Goal: Task Accomplishment & Management: Manage account settings

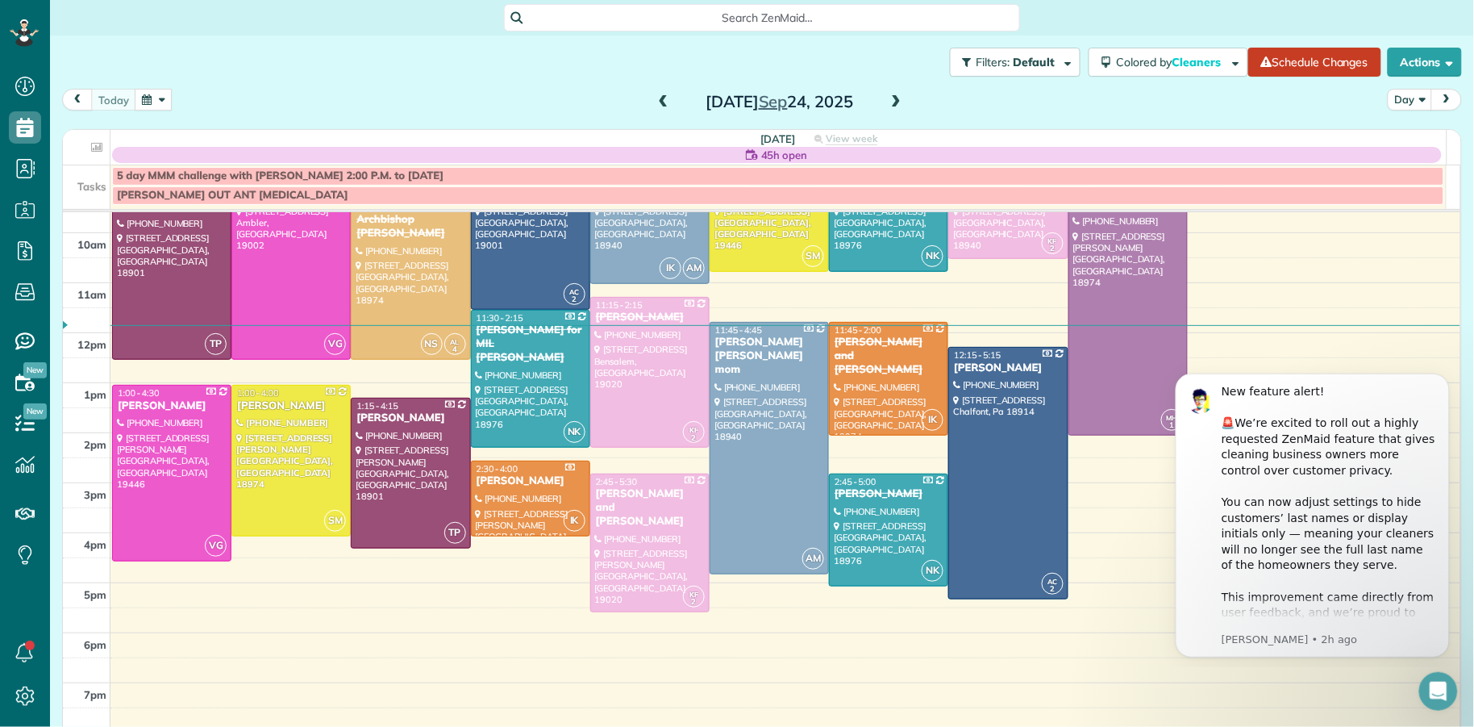
scroll to position [215, 0]
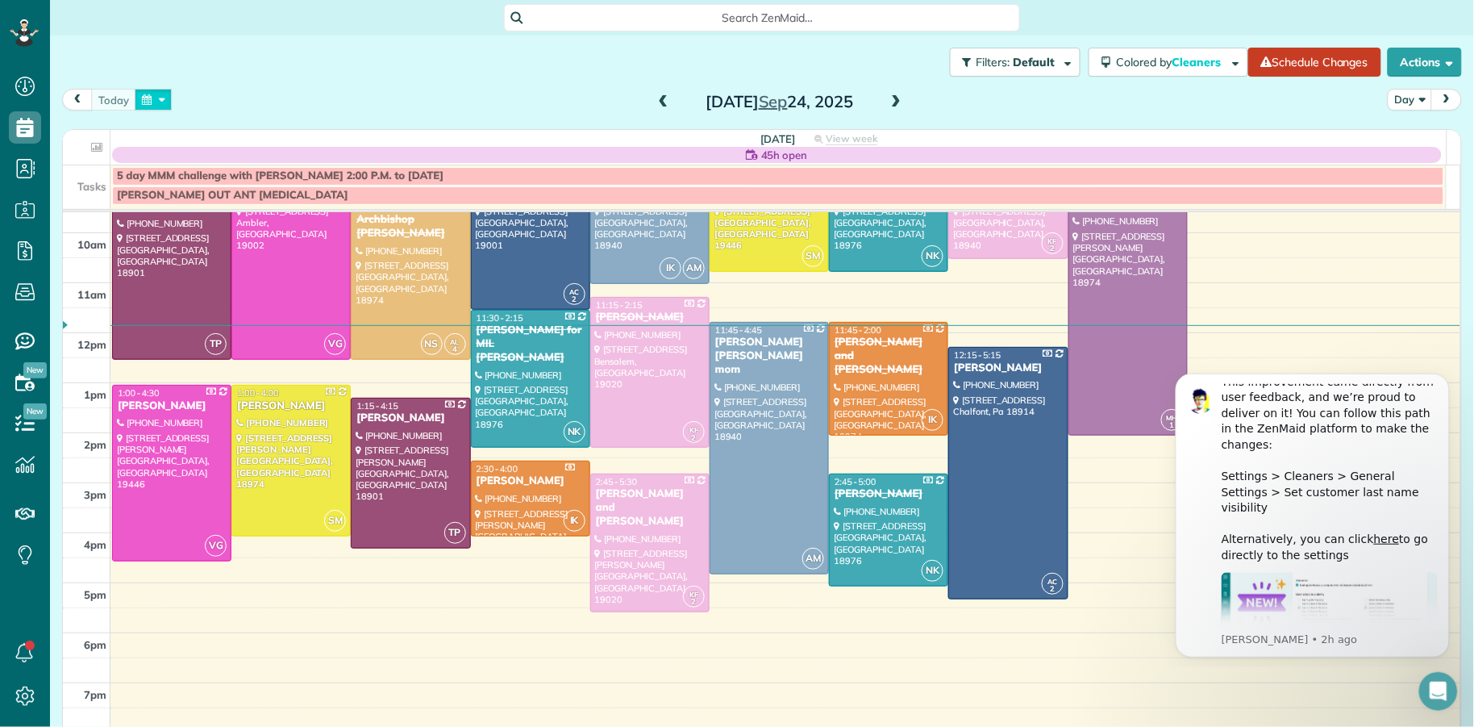
click at [139, 105] on button "button" at bounding box center [153, 100] width 37 height 22
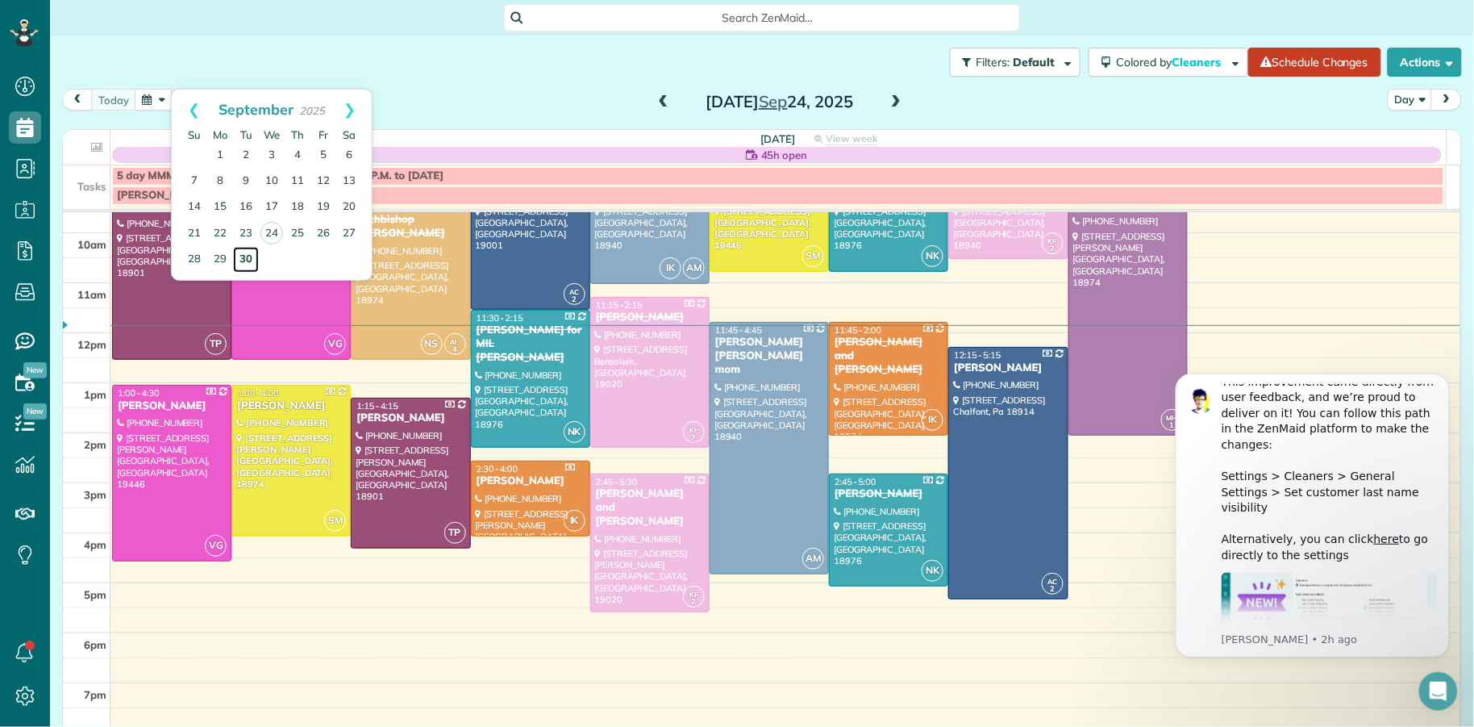
click at [243, 260] on link "30" at bounding box center [246, 260] width 26 height 26
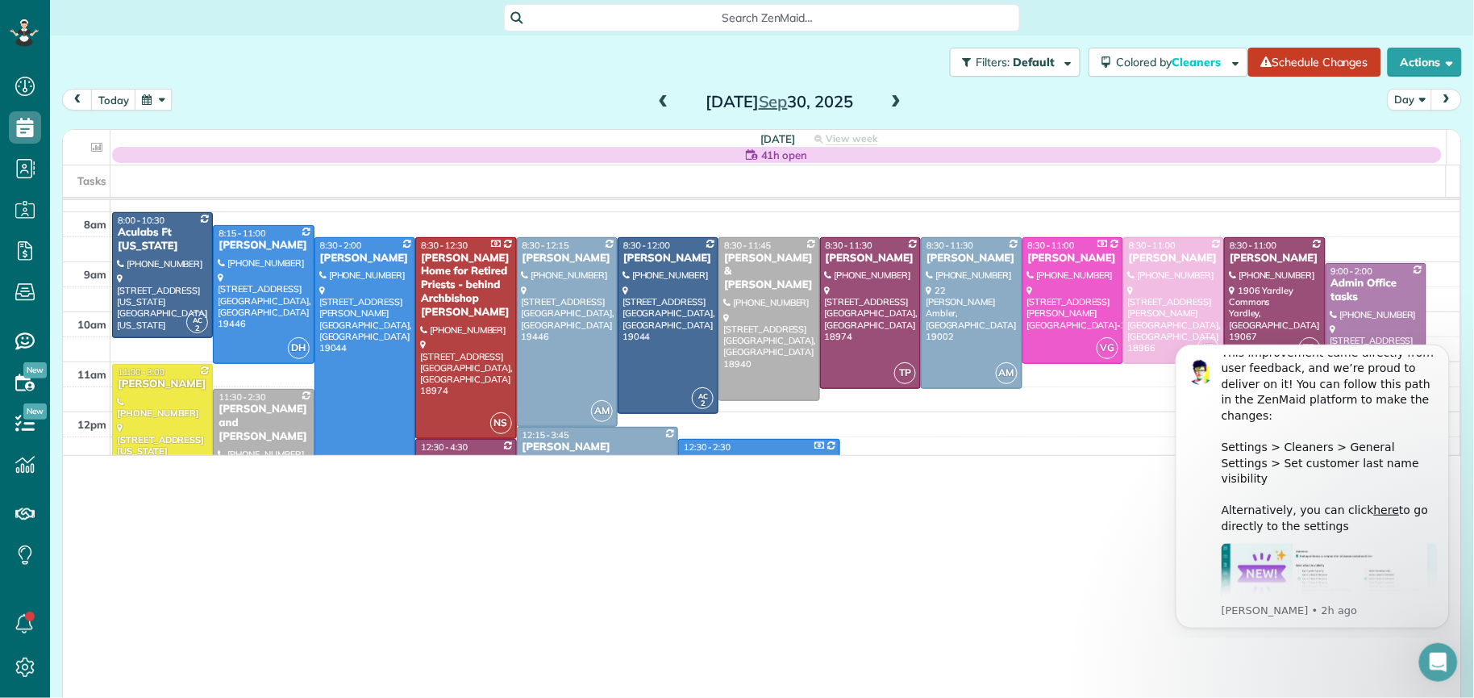
scroll to position [698, 49]
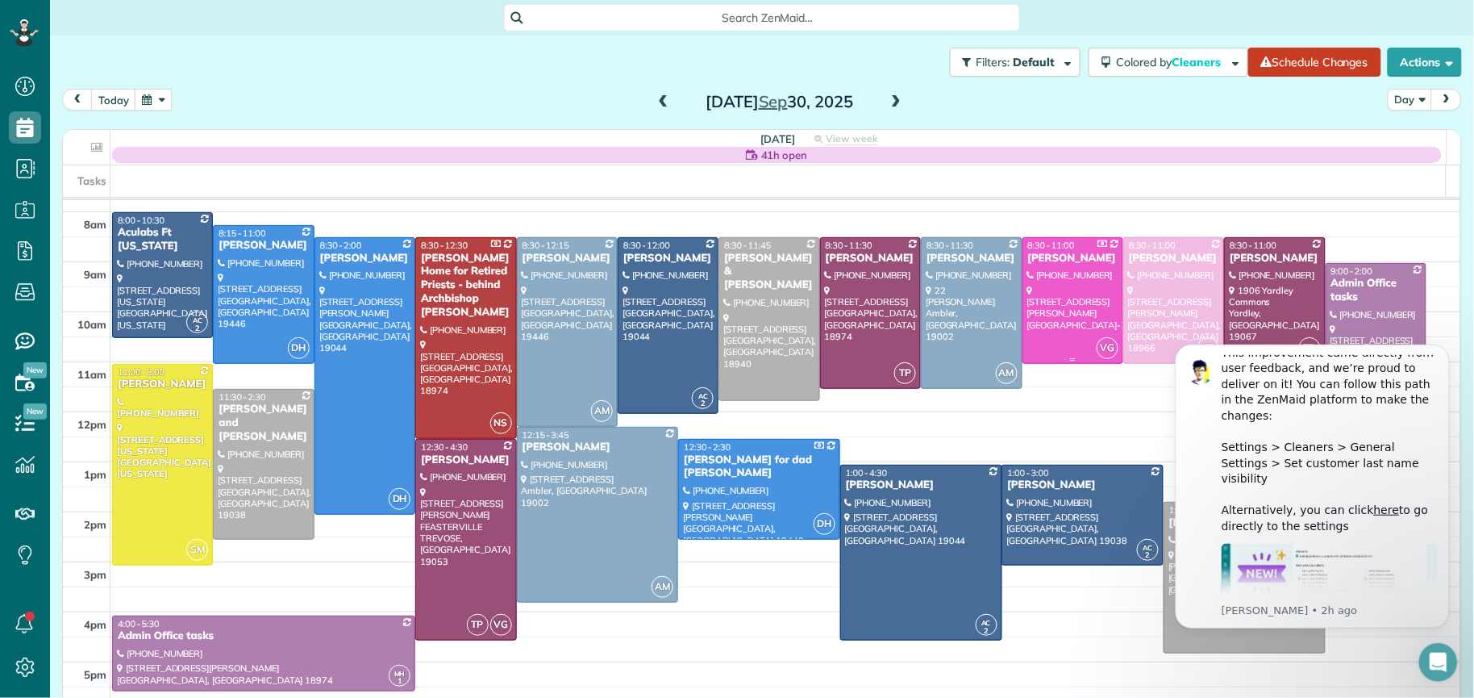
click at [1054, 260] on div "Marsha Fischer" at bounding box center [1072, 259] width 91 height 14
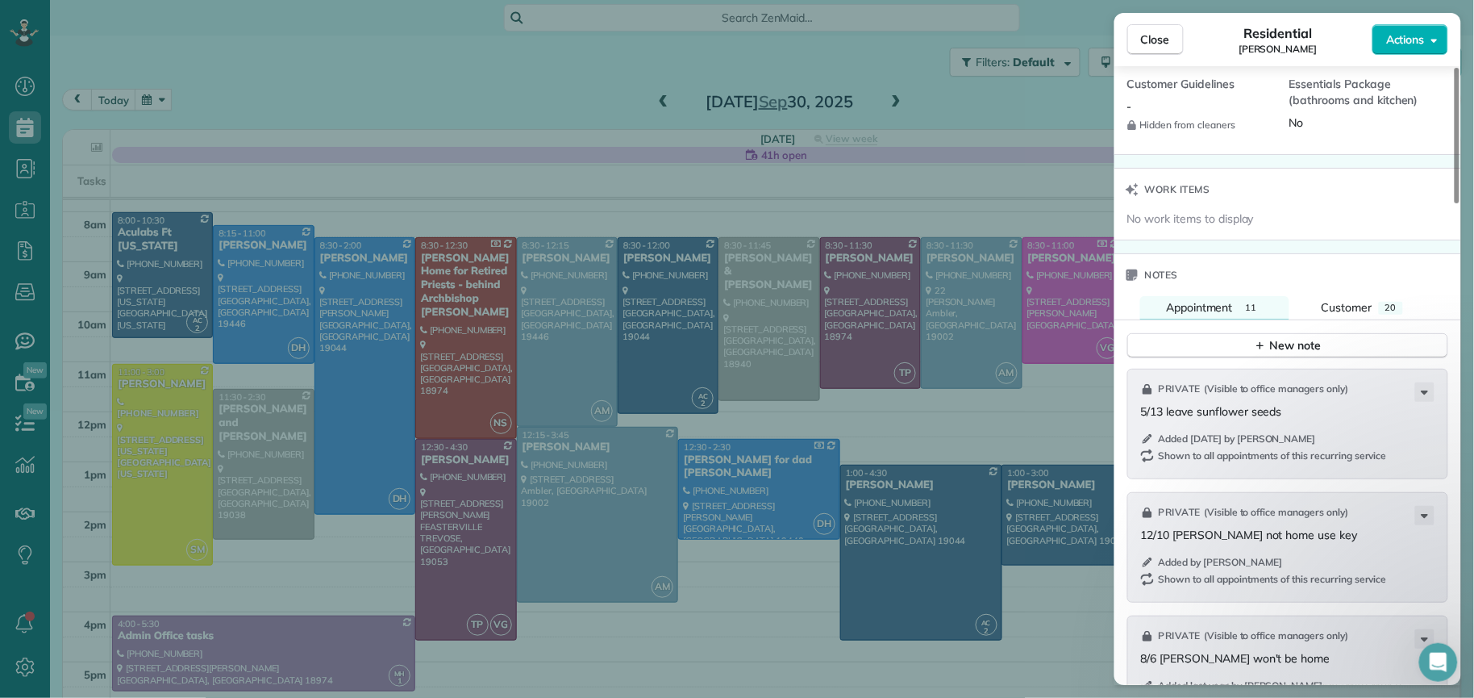
scroll to position [1545, 0]
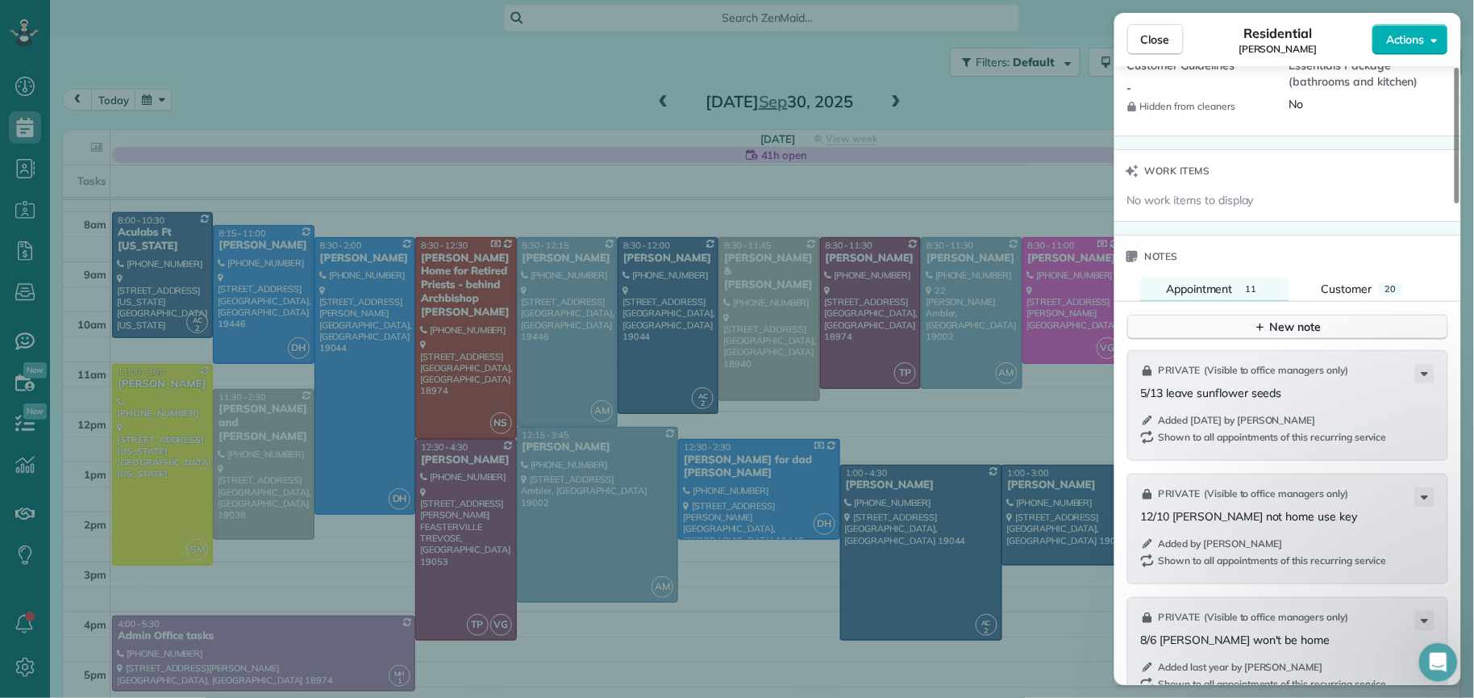
click at [1281, 335] on div "New note" at bounding box center [1288, 327] width 68 height 17
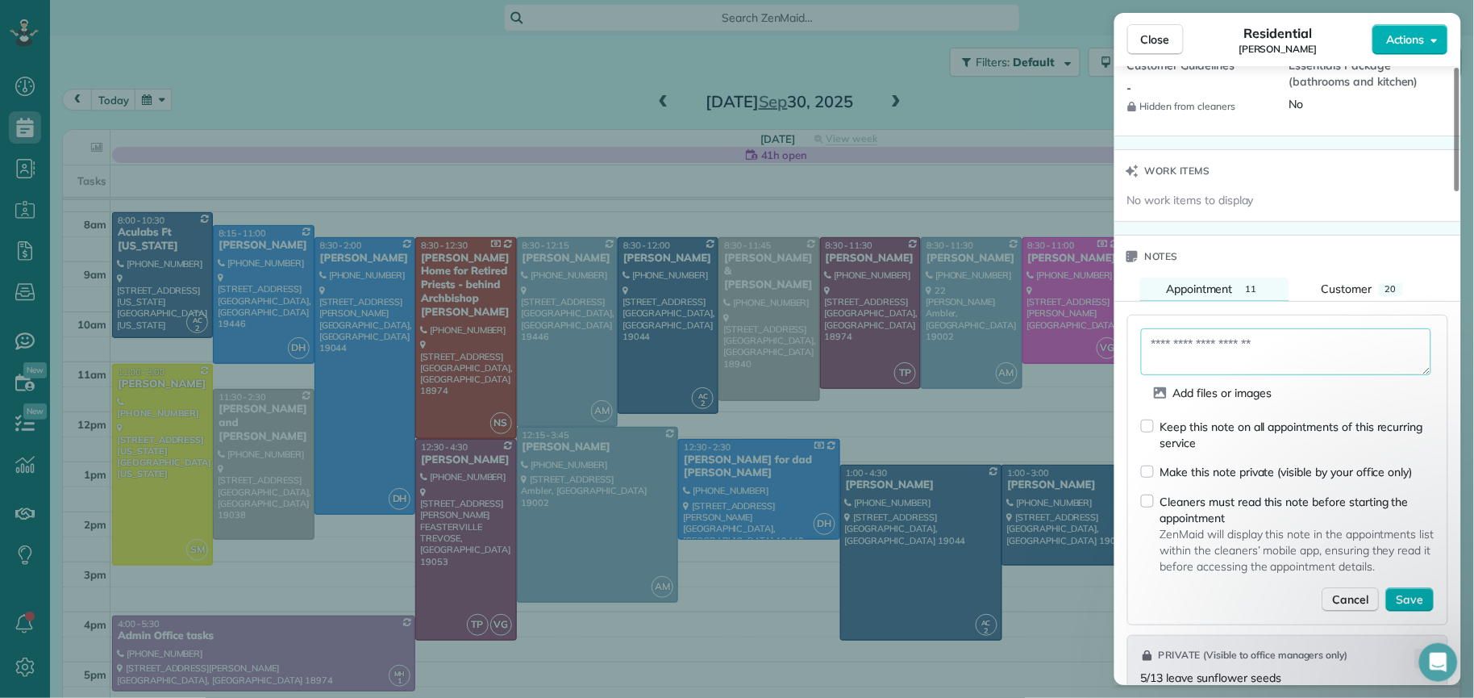
click at [1243, 345] on textarea at bounding box center [1286, 351] width 290 height 47
click at [1183, 353] on textarea "**********" at bounding box center [1286, 351] width 290 height 47
click at [1180, 354] on textarea "**********" at bounding box center [1286, 351] width 290 height 47
click at [1281, 352] on textarea "**********" at bounding box center [1286, 351] width 290 height 47
type textarea "**********"
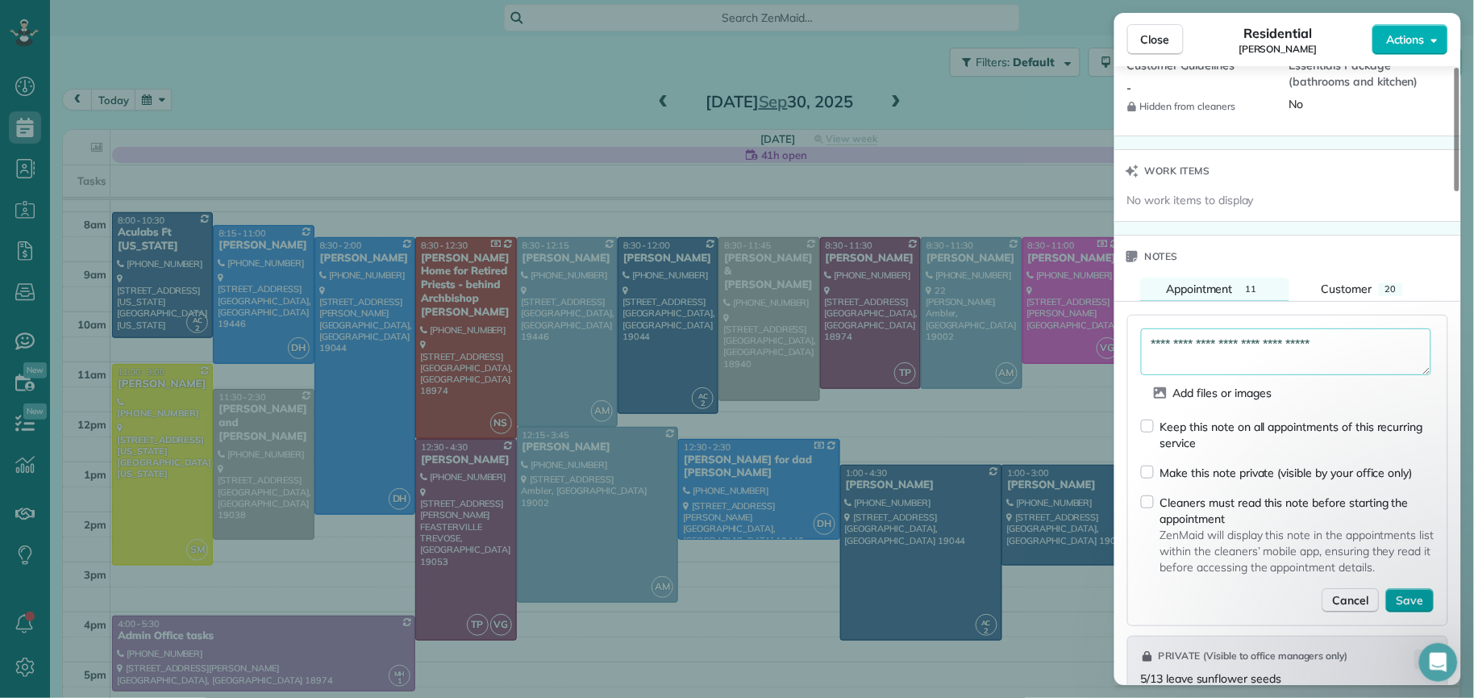
click at [1414, 602] on span "Save" at bounding box center [1410, 600] width 27 height 16
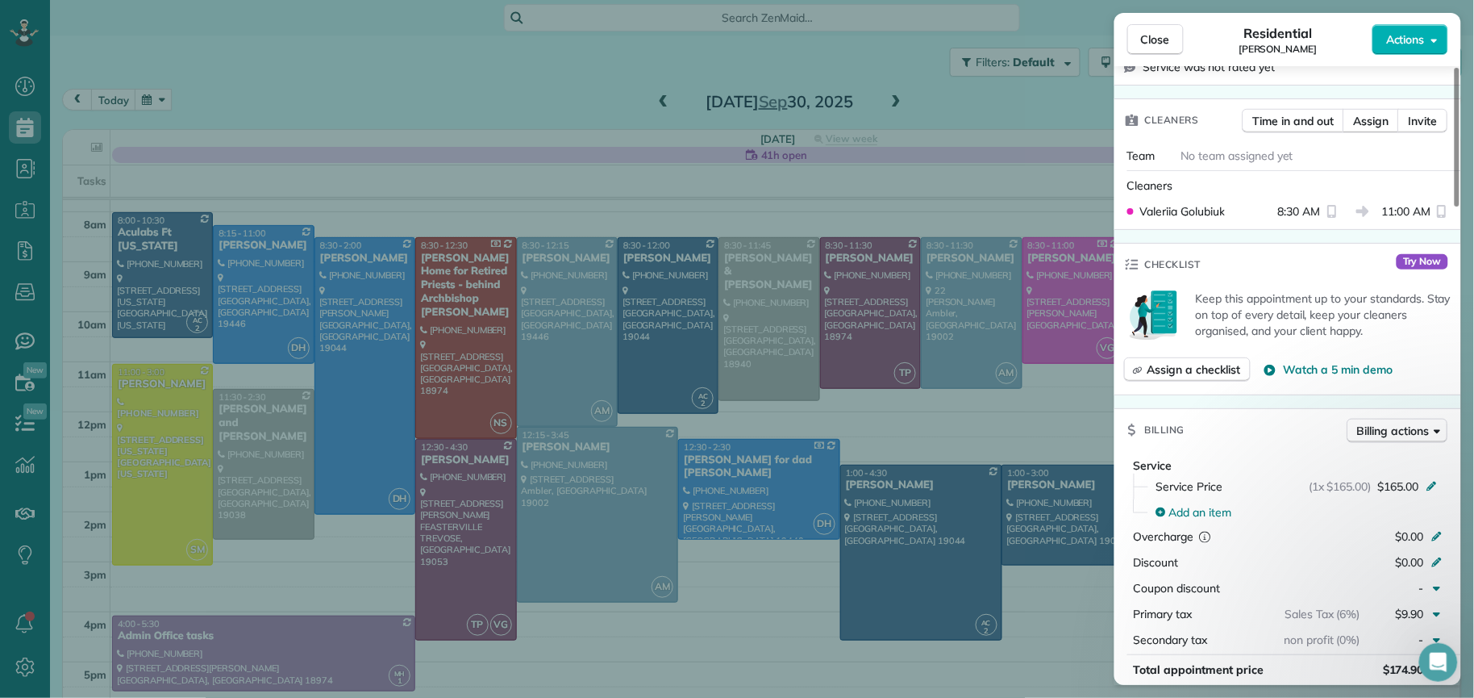
scroll to position [0, 0]
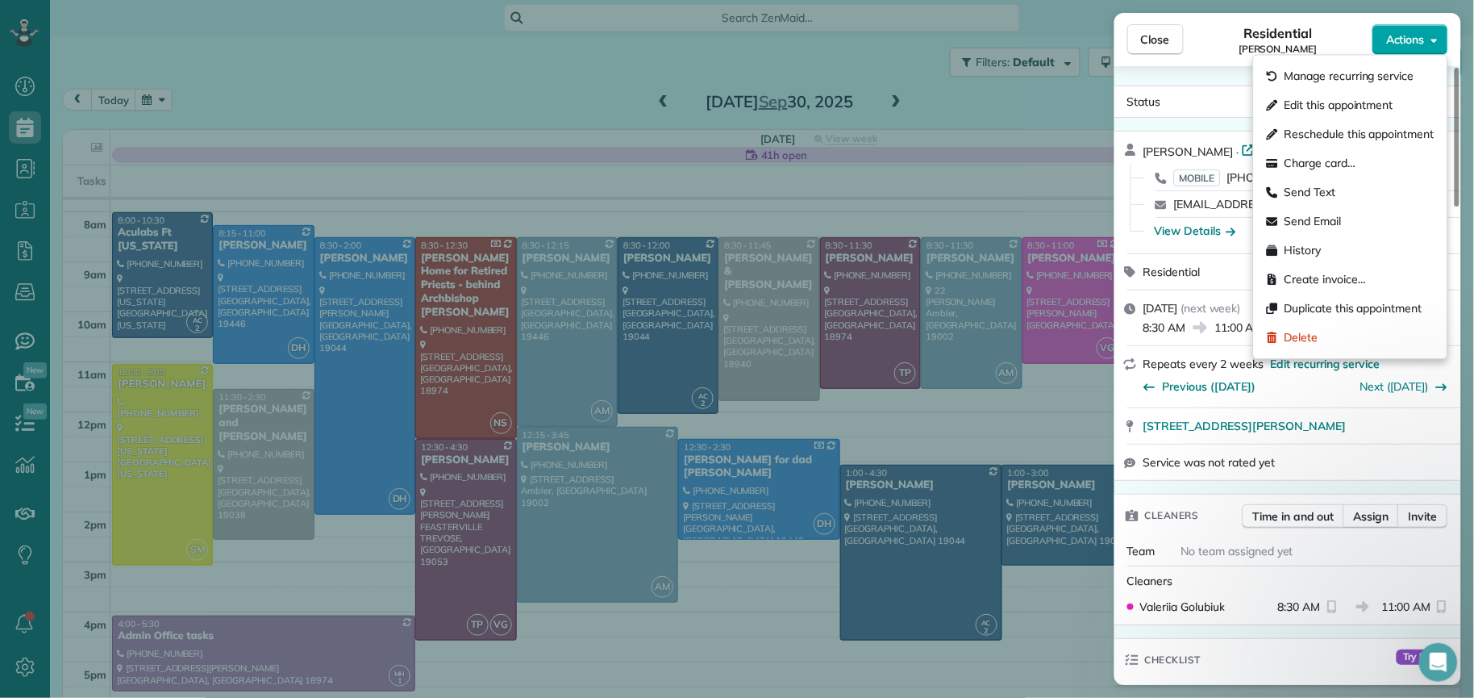
click at [1407, 48] on button "Actions" at bounding box center [1410, 39] width 76 height 31
click at [1386, 118] on div "Edit this appointment" at bounding box center [1350, 105] width 181 height 29
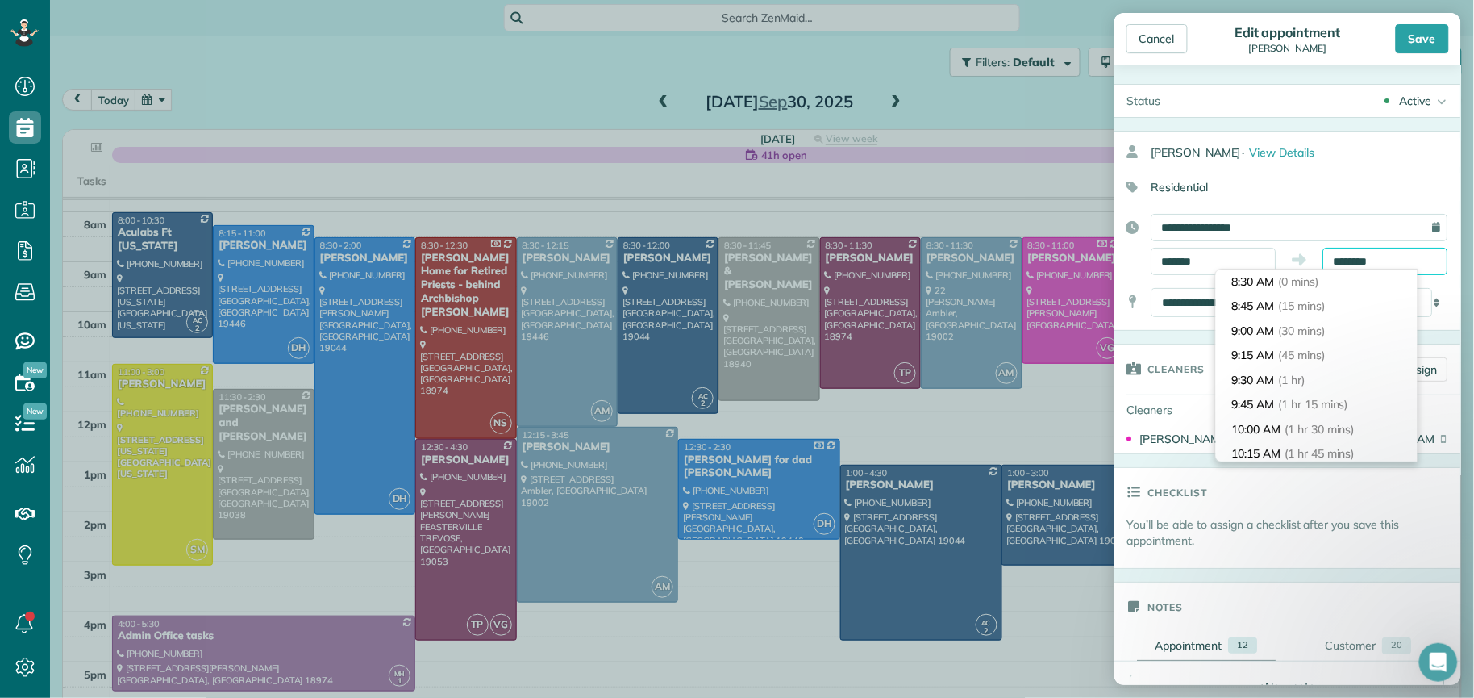
click at [1351, 261] on input "********" at bounding box center [1385, 261] width 125 height 27
type input "********"
click at [1312, 400] on span "(3 hrs 30 mins)" at bounding box center [1324, 404] width 79 height 15
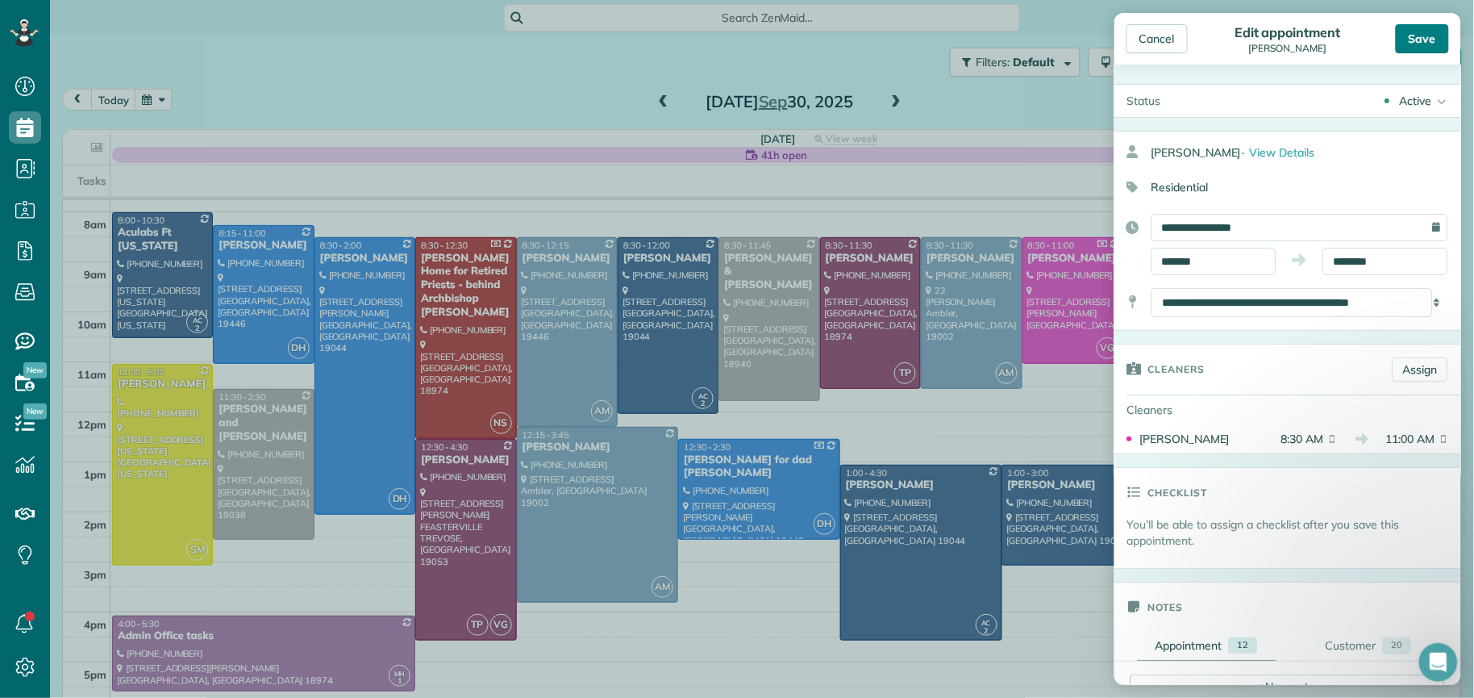
click at [1411, 38] on div "Save" at bounding box center [1422, 38] width 53 height 29
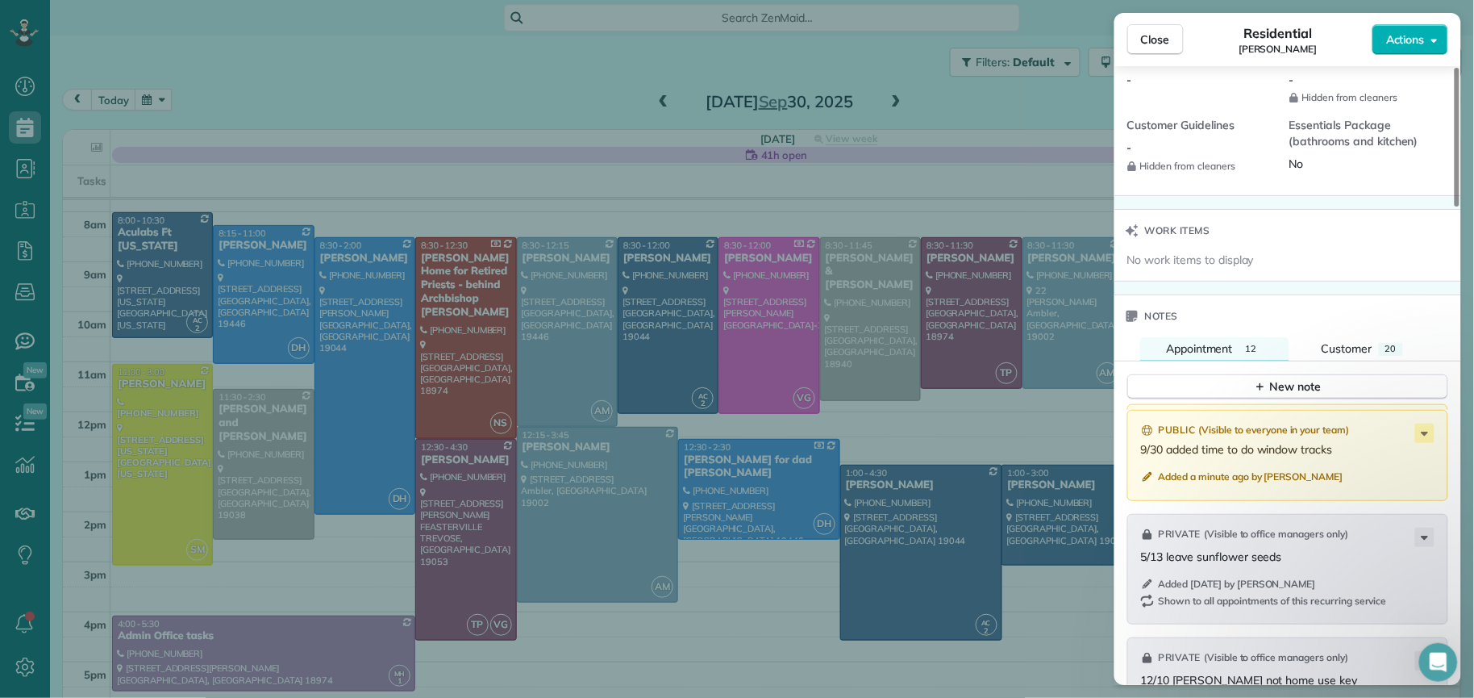
scroll to position [1595, 0]
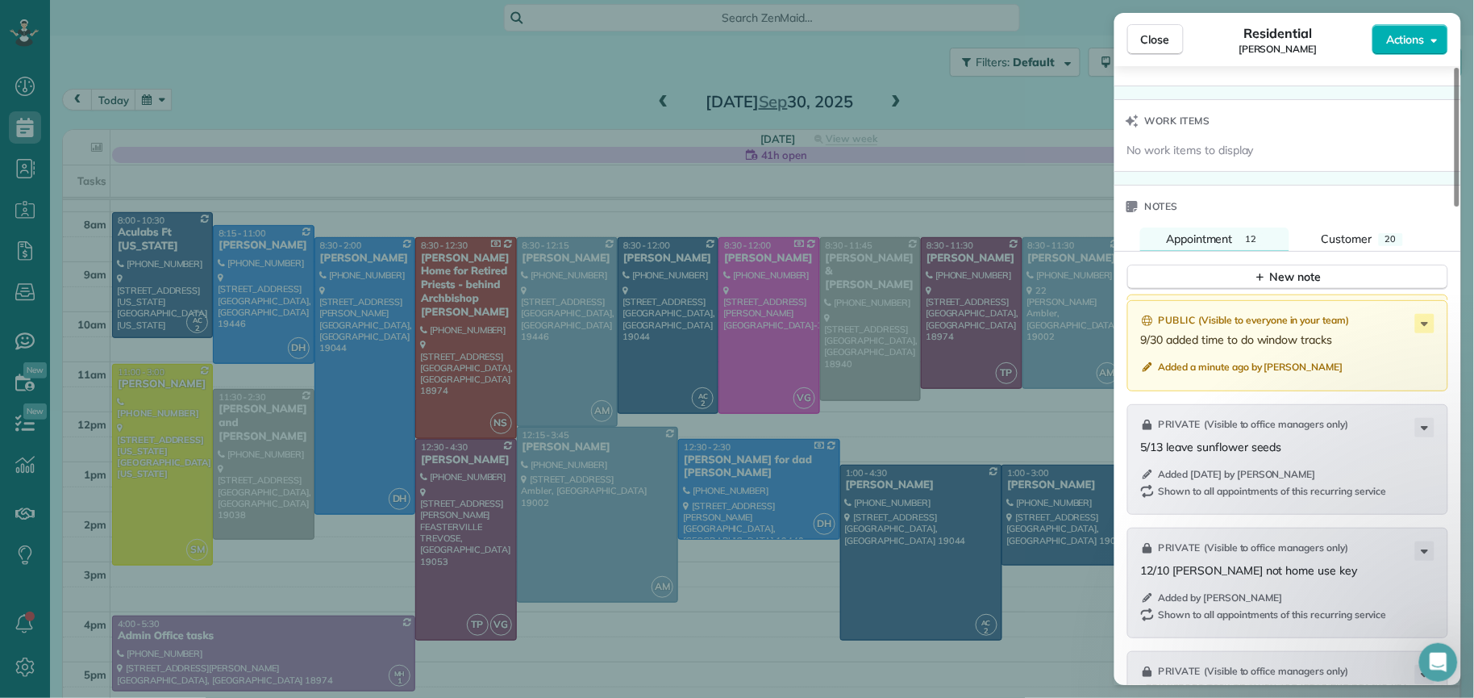
drag, startPoint x: 1172, startPoint y: 44, endPoint x: 1393, endPoint y: 189, distance: 265.5
click at [1172, 44] on button "Close" at bounding box center [1155, 39] width 56 height 31
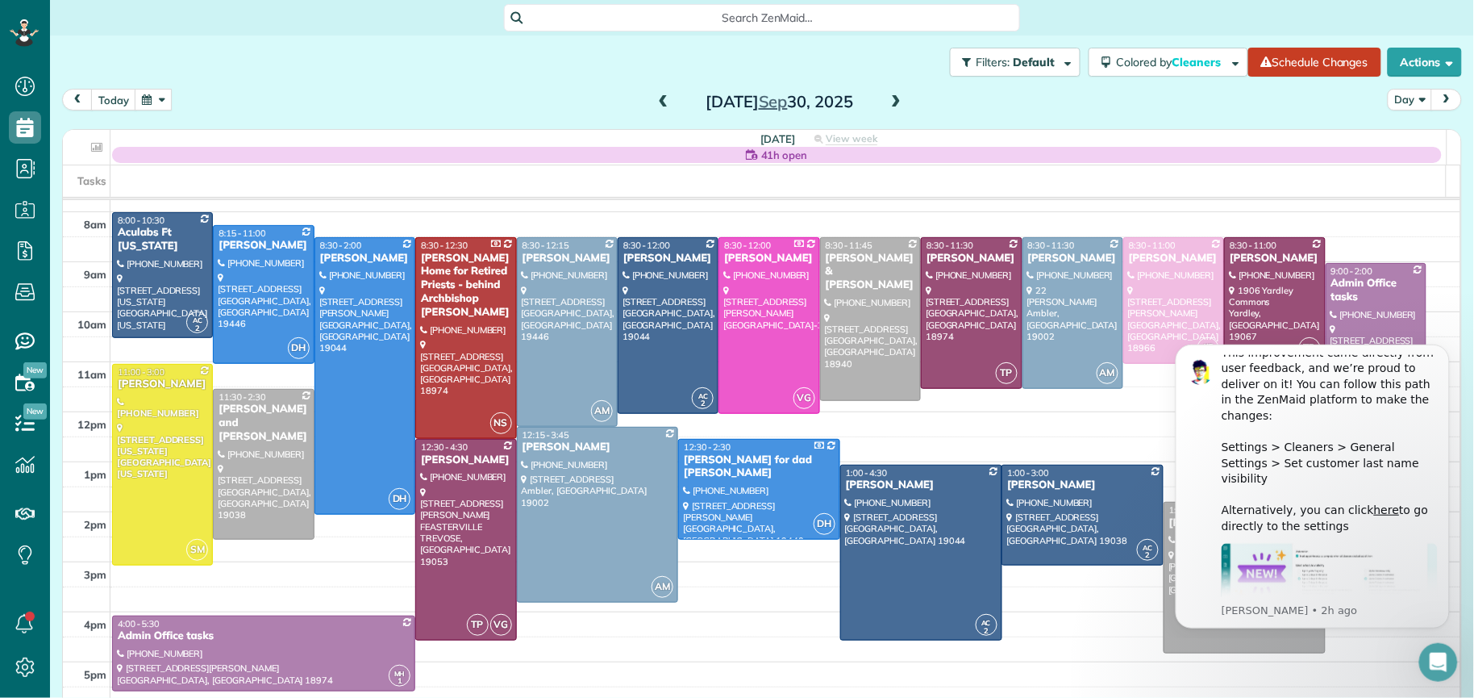
click at [137, 153] on div "41h open" at bounding box center [777, 155] width 1330 height 16
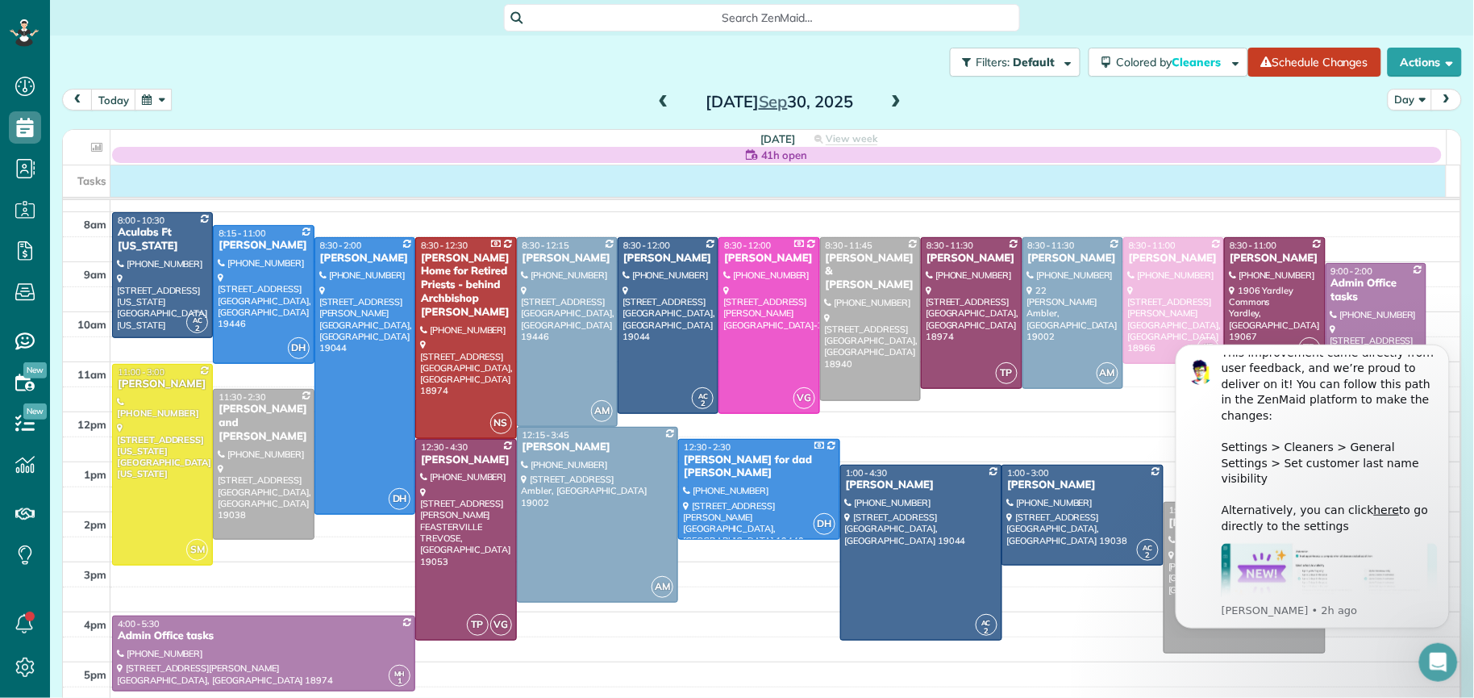
click at [120, 185] on div "Tasks" at bounding box center [755, 180] width 1384 height 31
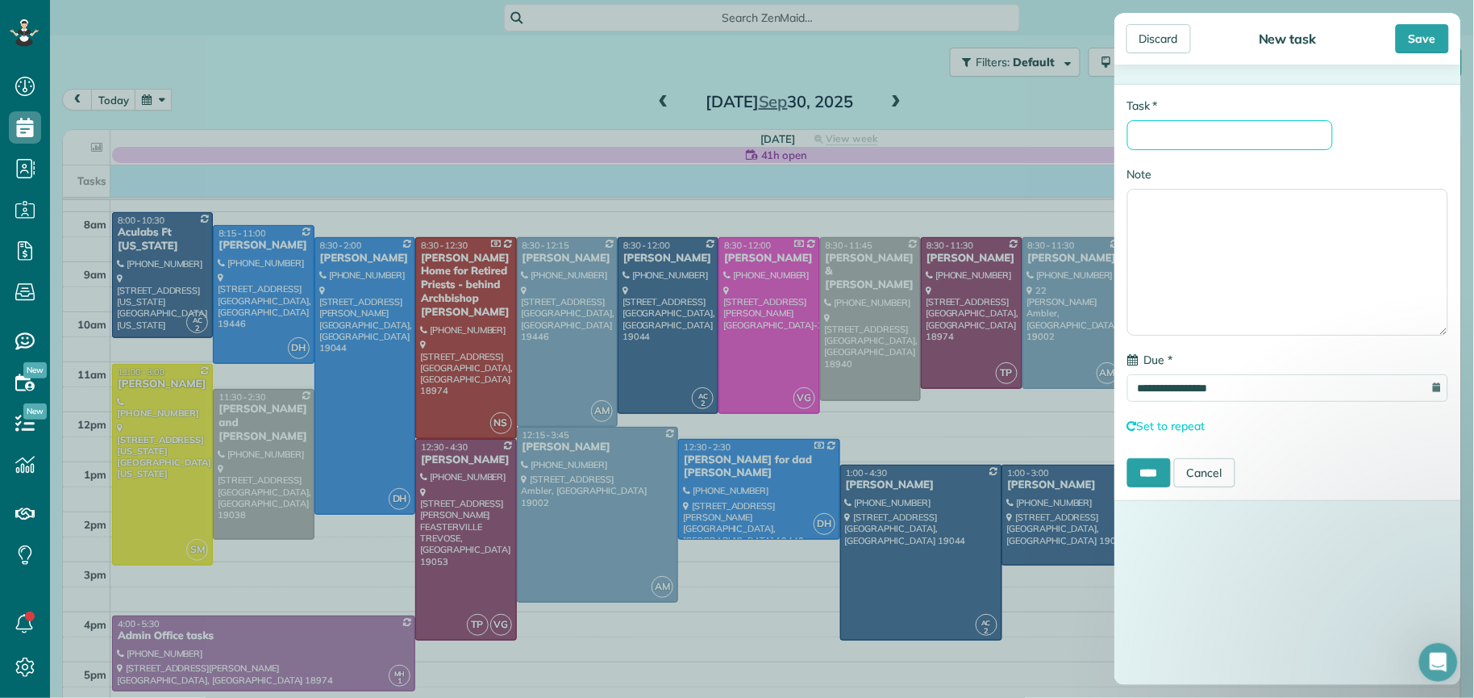
click at [1216, 140] on input "* Task" at bounding box center [1230, 135] width 206 height 30
type input "**********"
drag, startPoint x: 1413, startPoint y: 44, endPoint x: 1374, endPoint y: 82, distance: 54.7
click at [1413, 44] on div "Save" at bounding box center [1422, 38] width 53 height 29
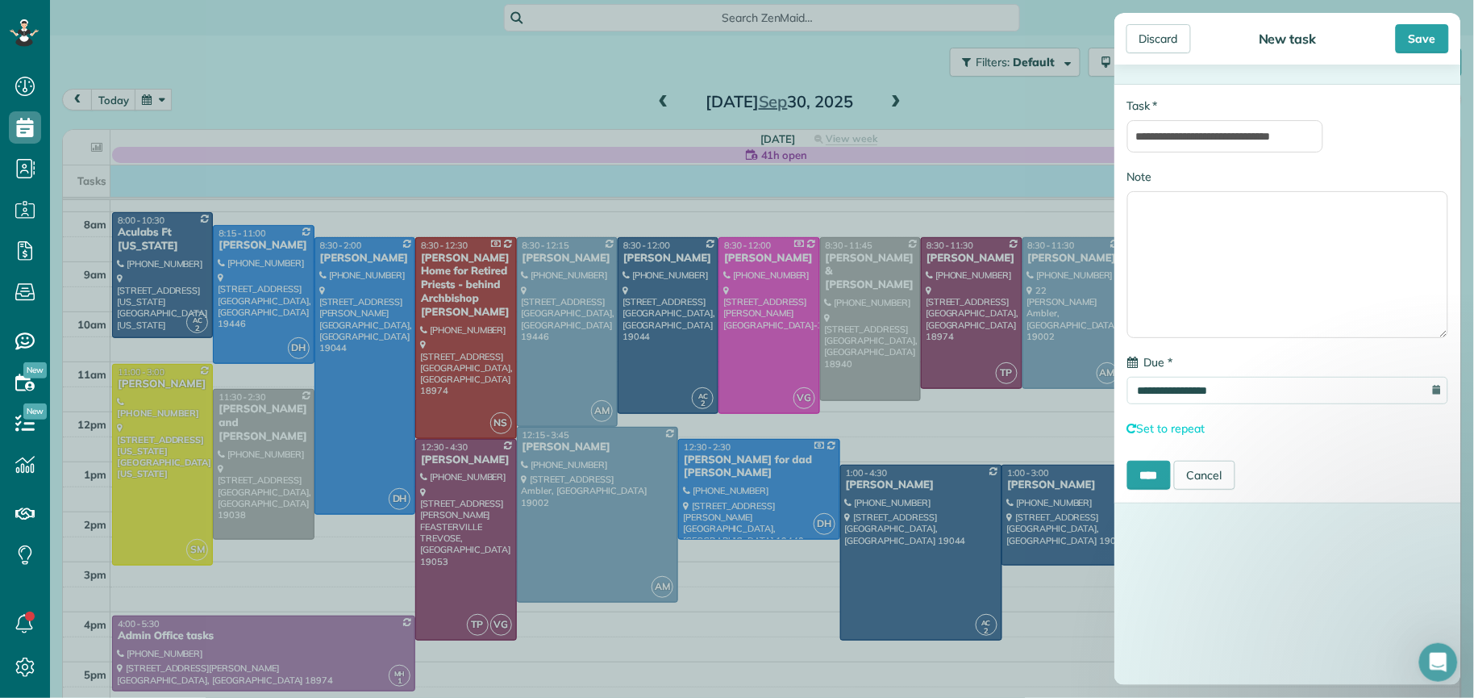
scroll to position [0, 0]
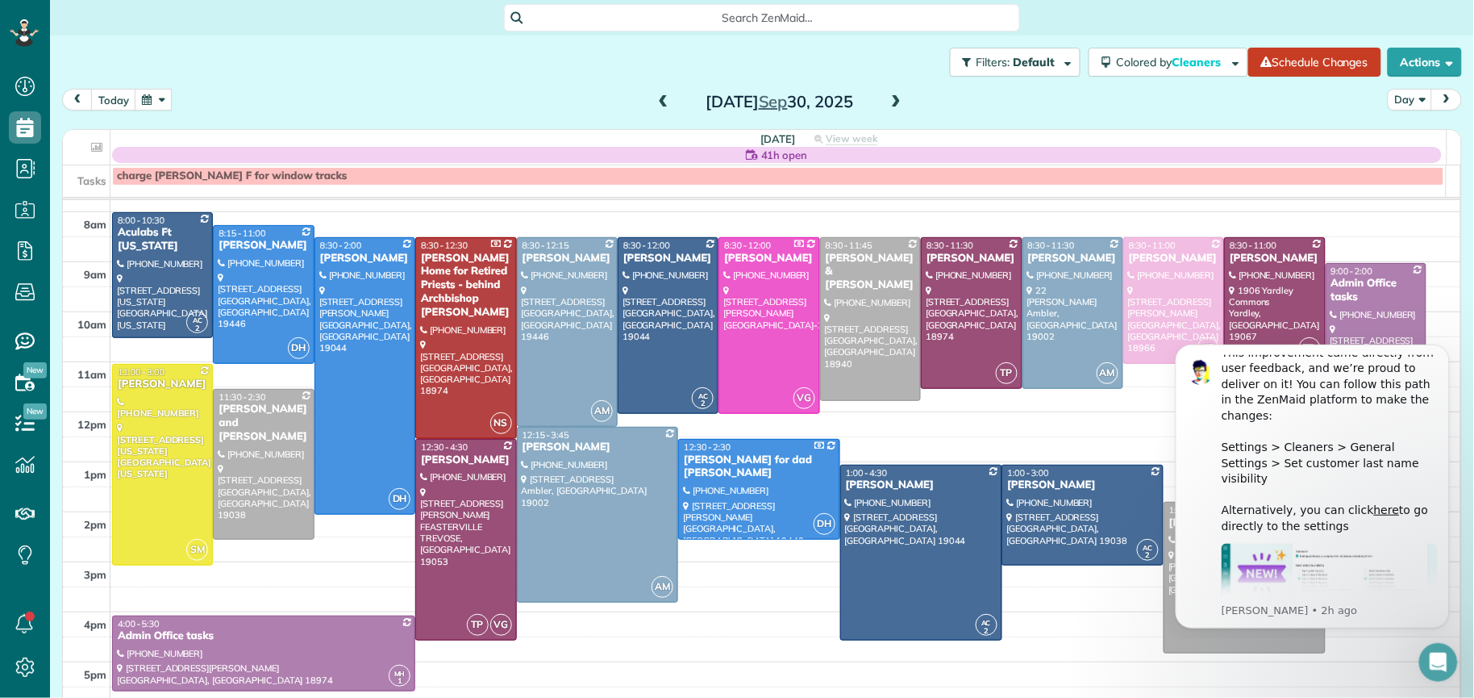
click at [166, 101] on button "button" at bounding box center [153, 100] width 37 height 22
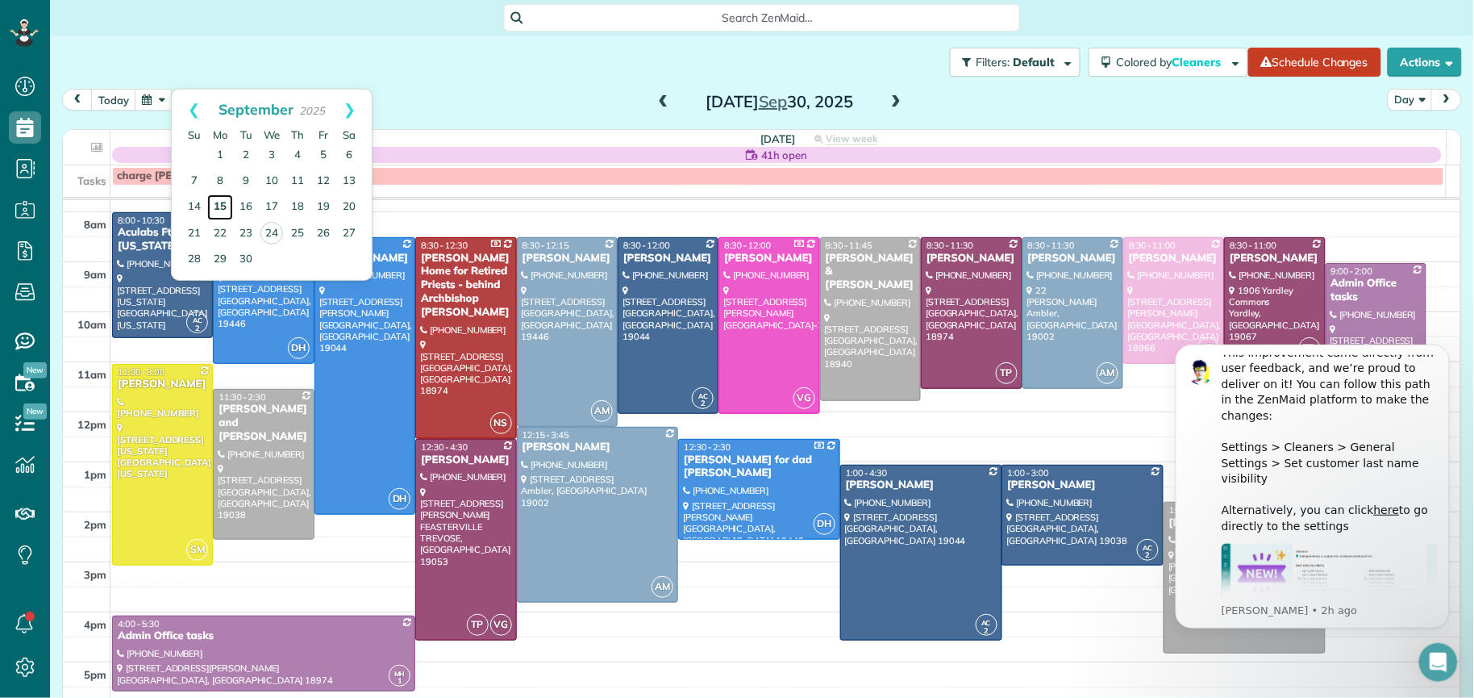
click at [218, 203] on link "15" at bounding box center [220, 207] width 26 height 26
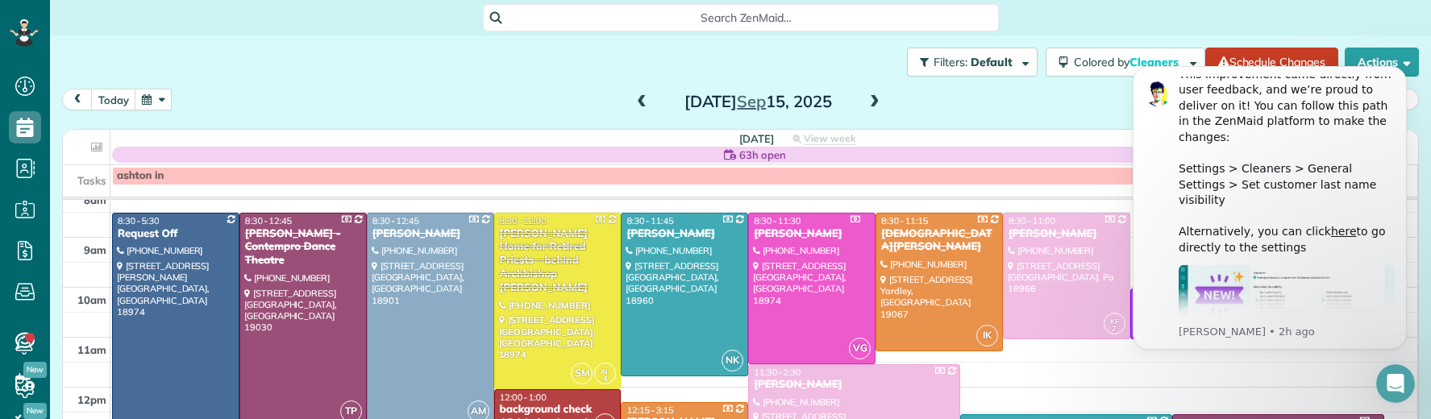
scroll to position [77, 0]
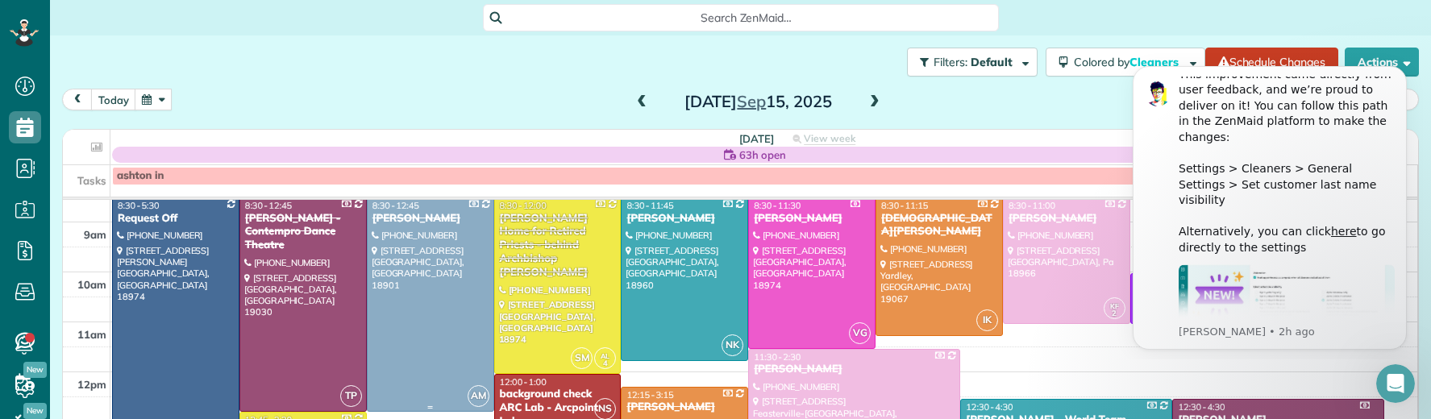
click at [416, 277] on div at bounding box center [431, 304] width 126 height 213
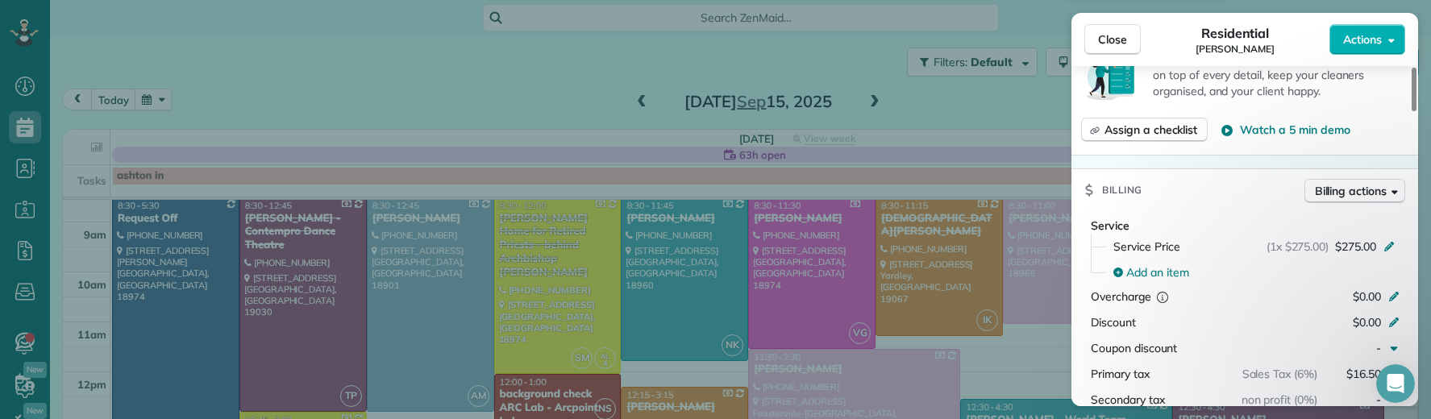
scroll to position [767, 0]
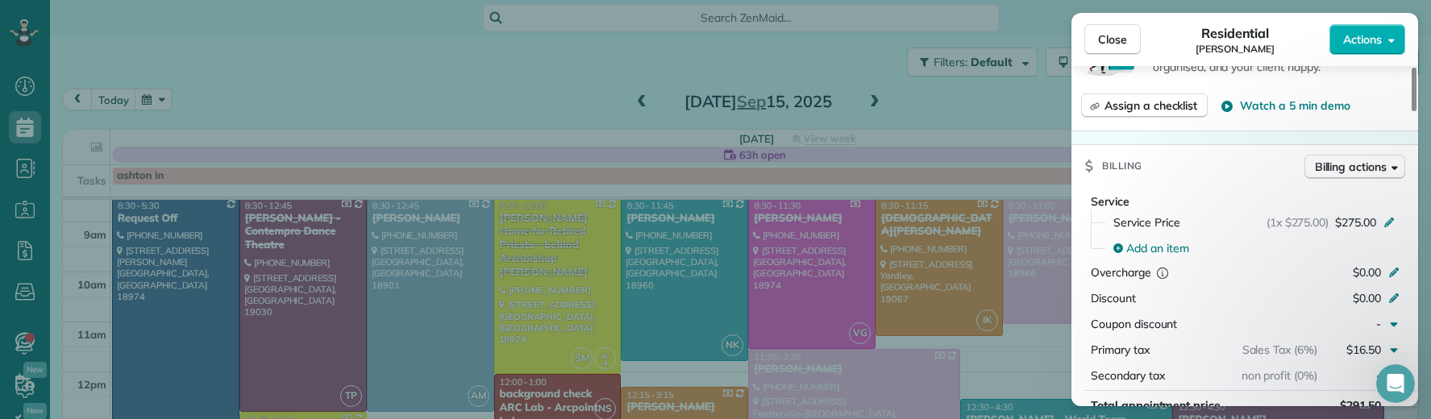
drag, startPoint x: 537, startPoint y: 119, endPoint x: 539, endPoint y: 106, distance: 13.8
click at [536, 115] on div "Close Residential Michael Jarossy Actions This appointment is linked to Payroll…" at bounding box center [715, 209] width 1431 height 419
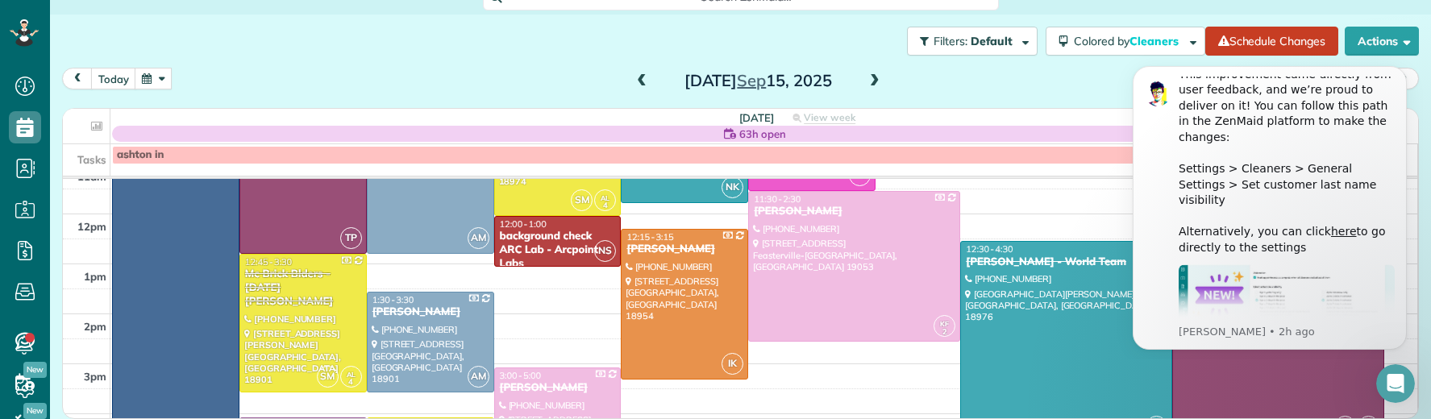
scroll to position [228, 0]
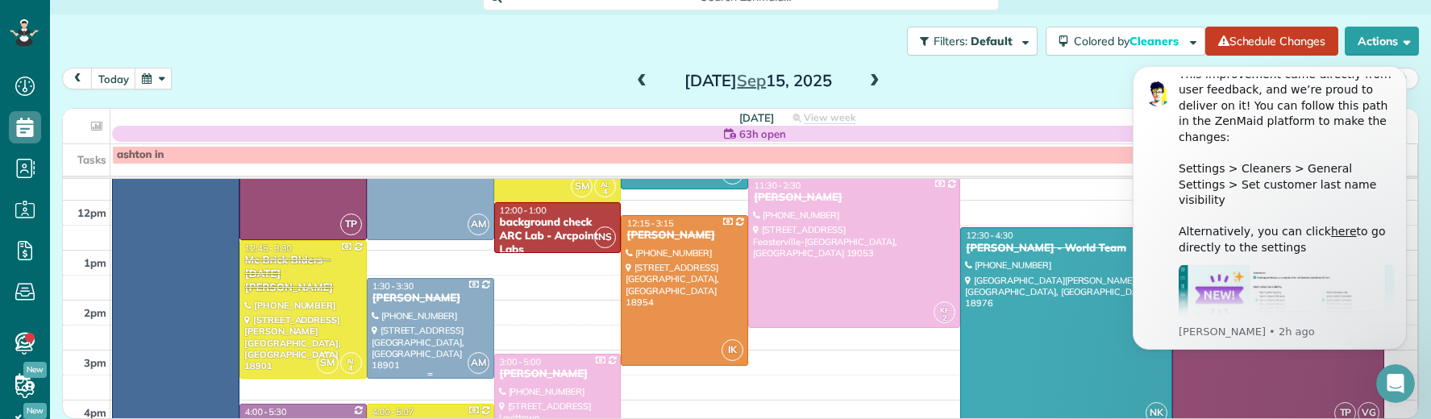
click at [419, 298] on div "Mark Grimes" at bounding box center [431, 299] width 118 height 14
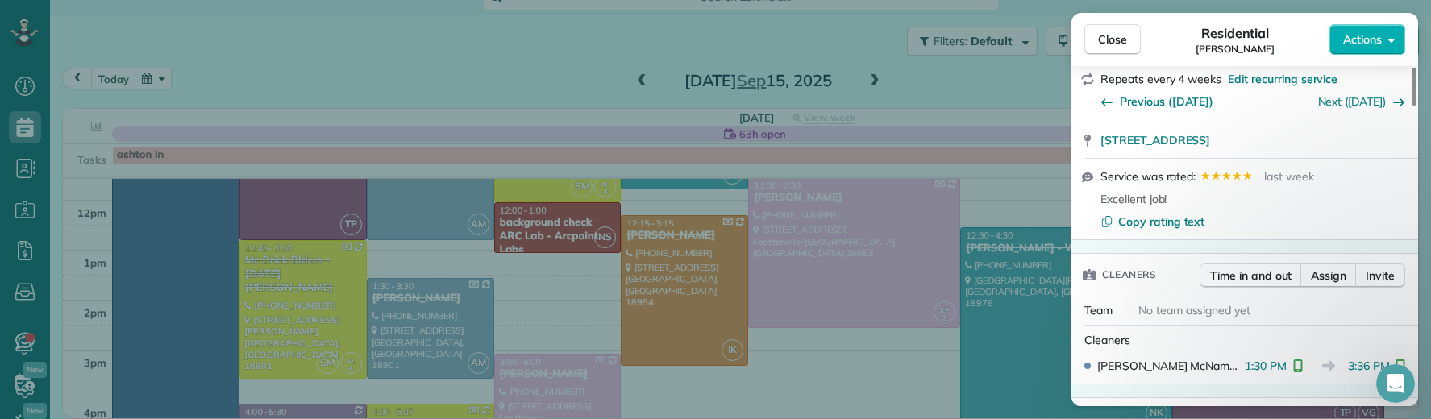
scroll to position [731, 0]
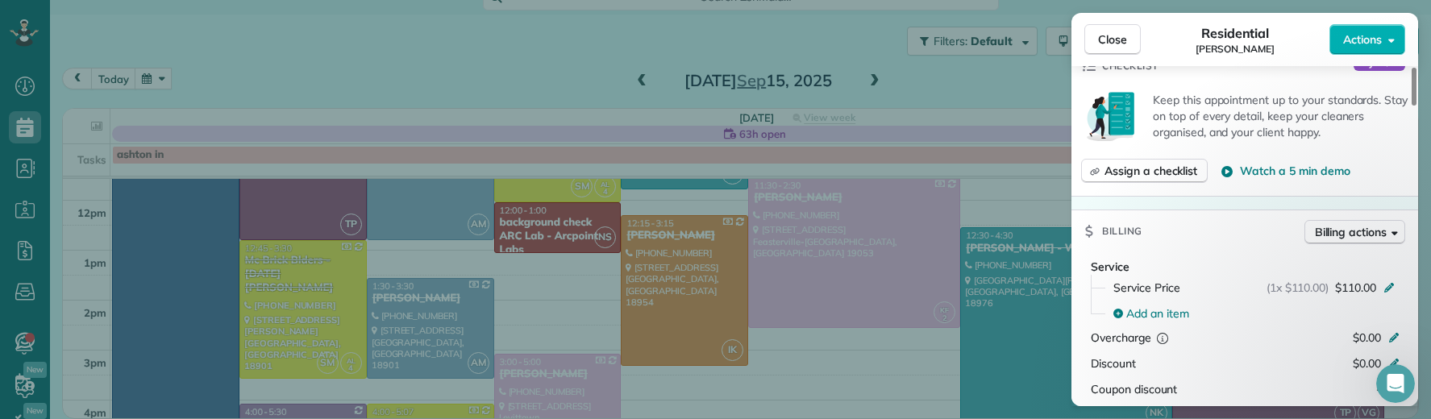
drag, startPoint x: 1106, startPoint y: 31, endPoint x: 761, endPoint y: 21, distance: 344.5
click at [1106, 31] on span "Close" at bounding box center [1112, 39] width 29 height 16
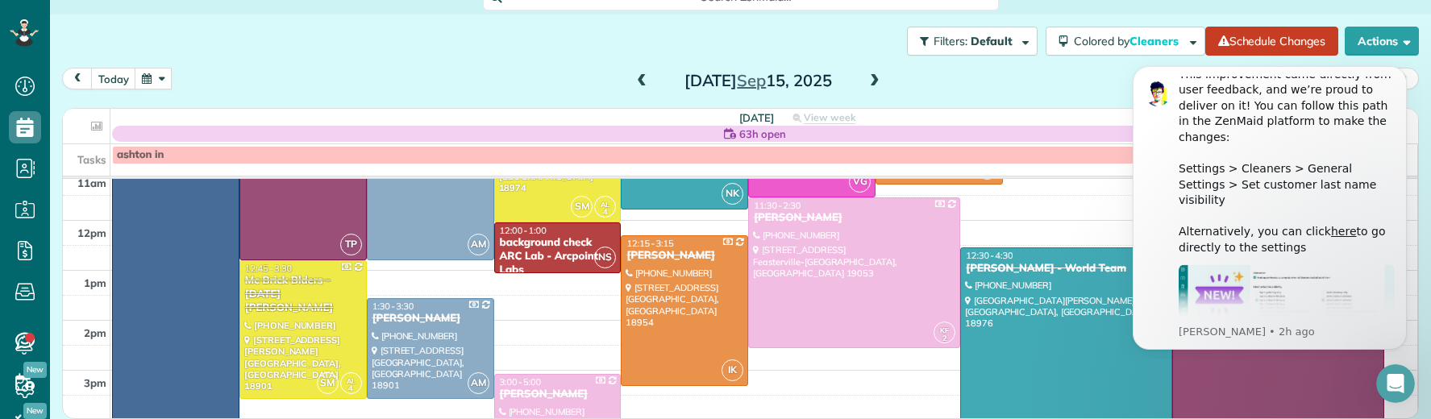
scroll to position [192, 0]
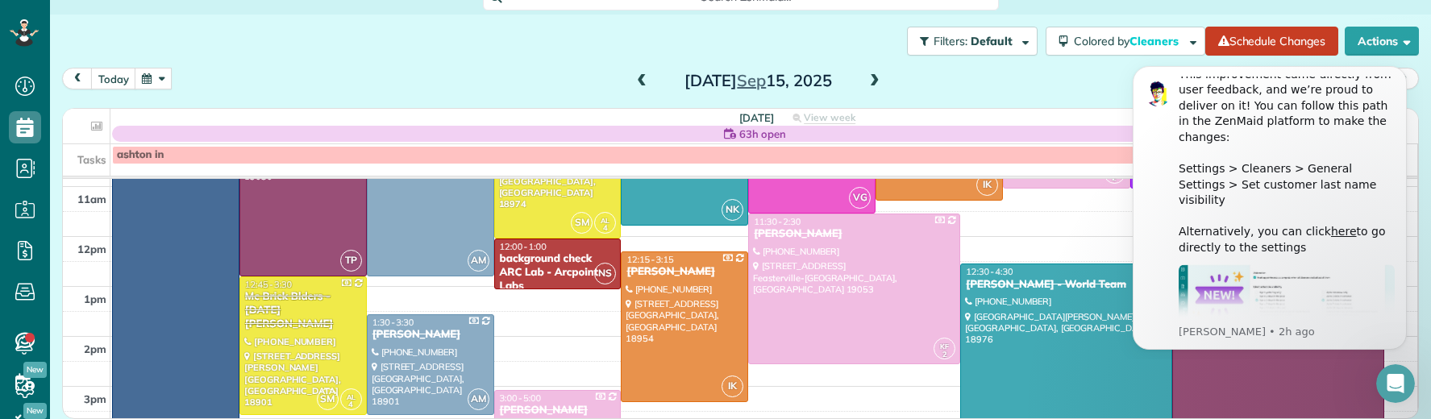
click at [866, 78] on span at bounding box center [875, 81] width 18 height 15
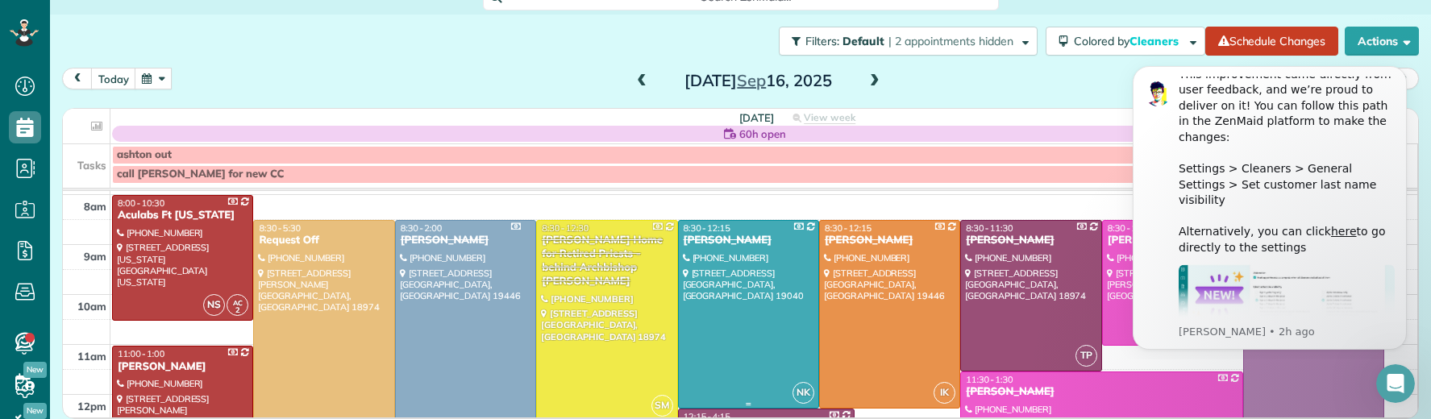
scroll to position [42, 0]
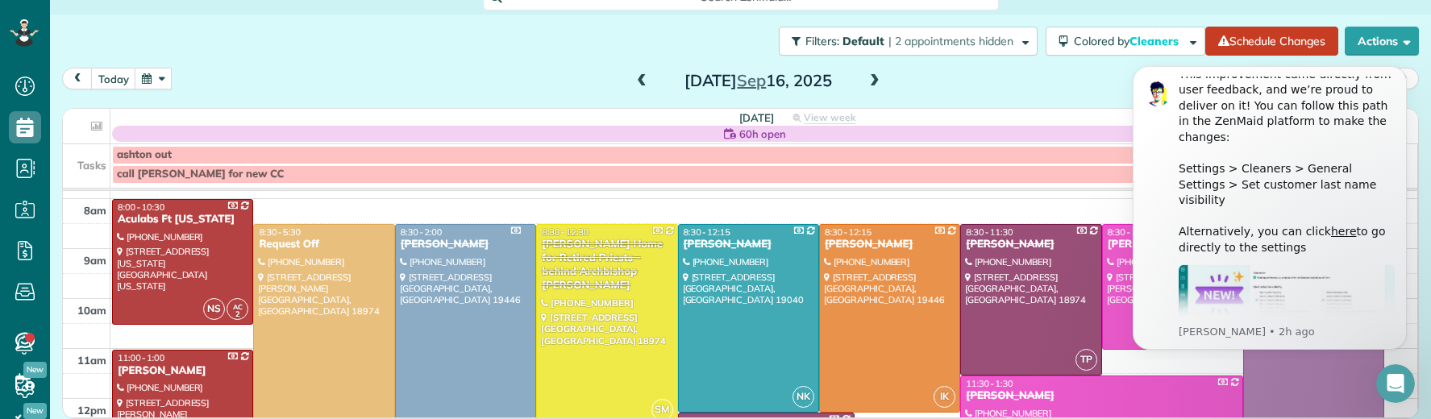
click at [431, 239] on div "Rosemary Sirkowski" at bounding box center [465, 245] width 131 height 14
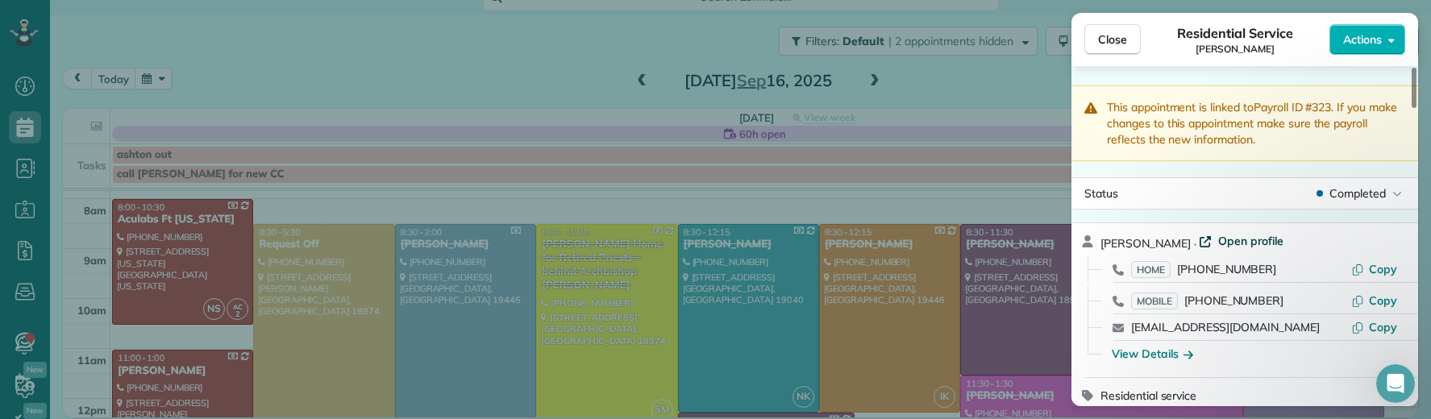
click at [1264, 244] on span "Open profile" at bounding box center [1250, 241] width 65 height 16
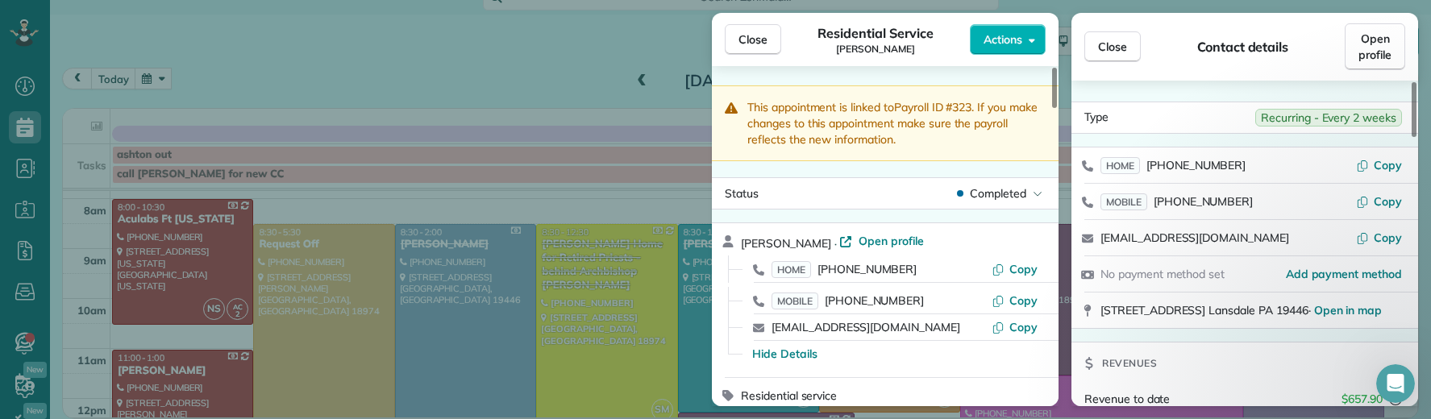
drag, startPoint x: 767, startPoint y: 40, endPoint x: 763, endPoint y: 227, distance: 187.1
click at [767, 40] on button "Close" at bounding box center [753, 39] width 56 height 31
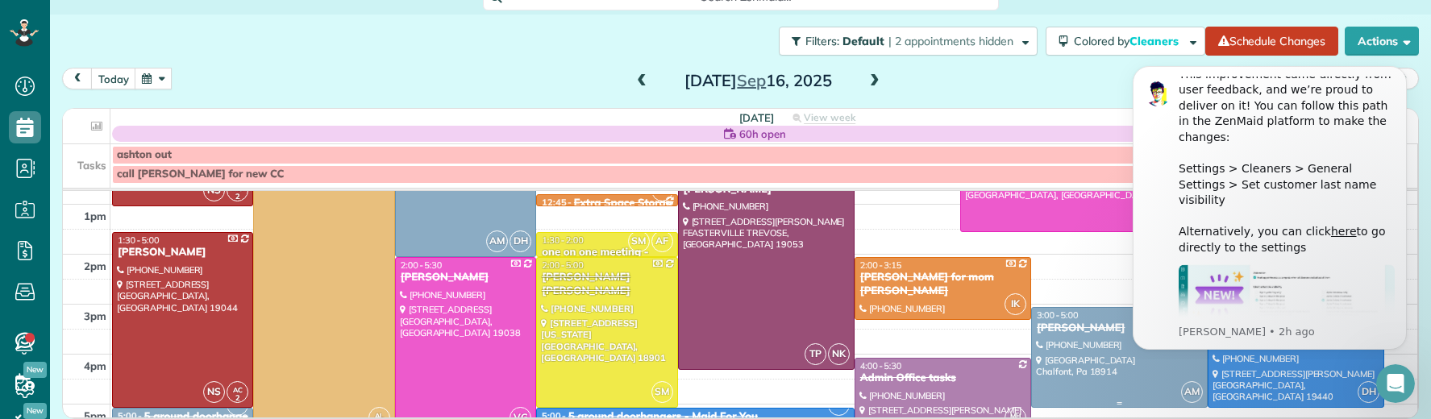
scroll to position [287, 0]
drag, startPoint x: 1049, startPoint y: 334, endPoint x: 1054, endPoint y: 327, distance: 8.7
click at [1050, 333] on div "Joe Tate" at bounding box center [1119, 328] width 167 height 14
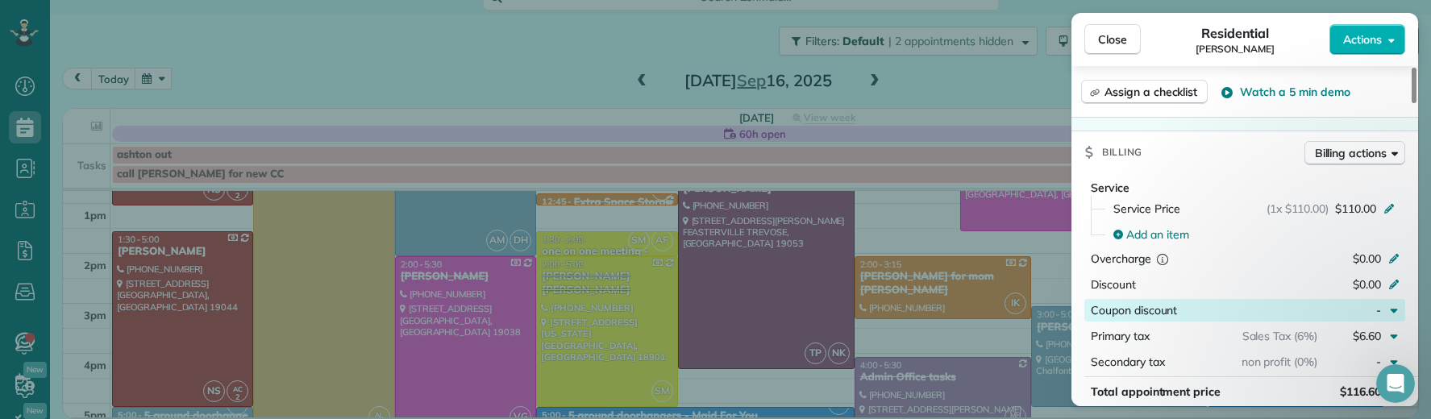
scroll to position [792, 0]
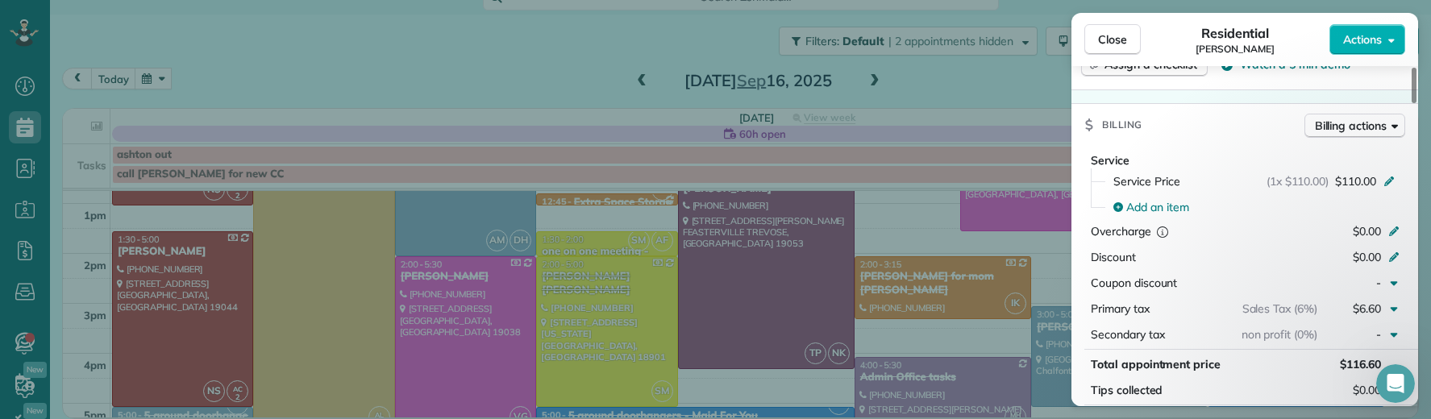
click at [1095, 44] on button "Close" at bounding box center [1113, 39] width 56 height 31
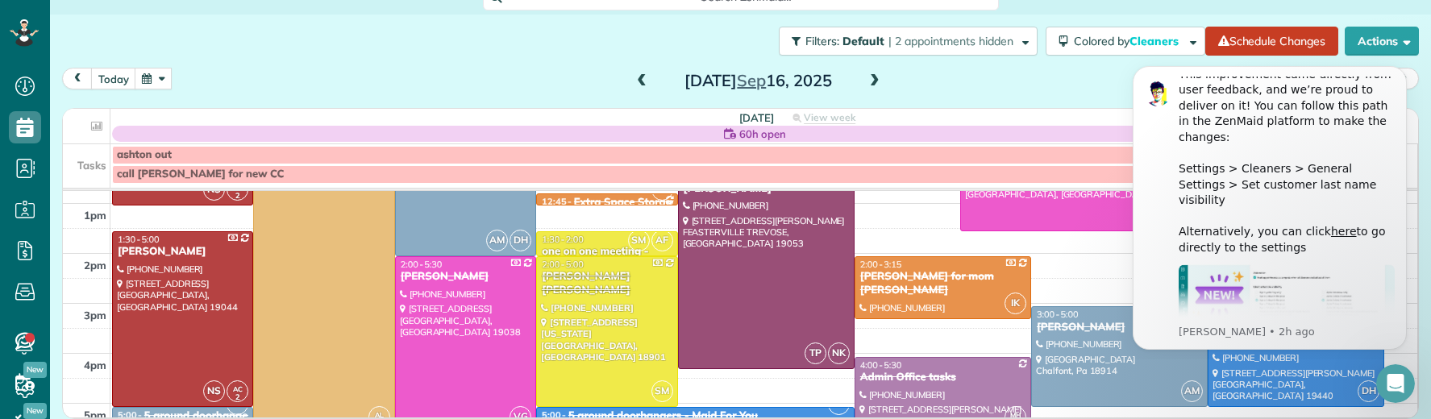
click at [872, 78] on span at bounding box center [875, 81] width 18 height 15
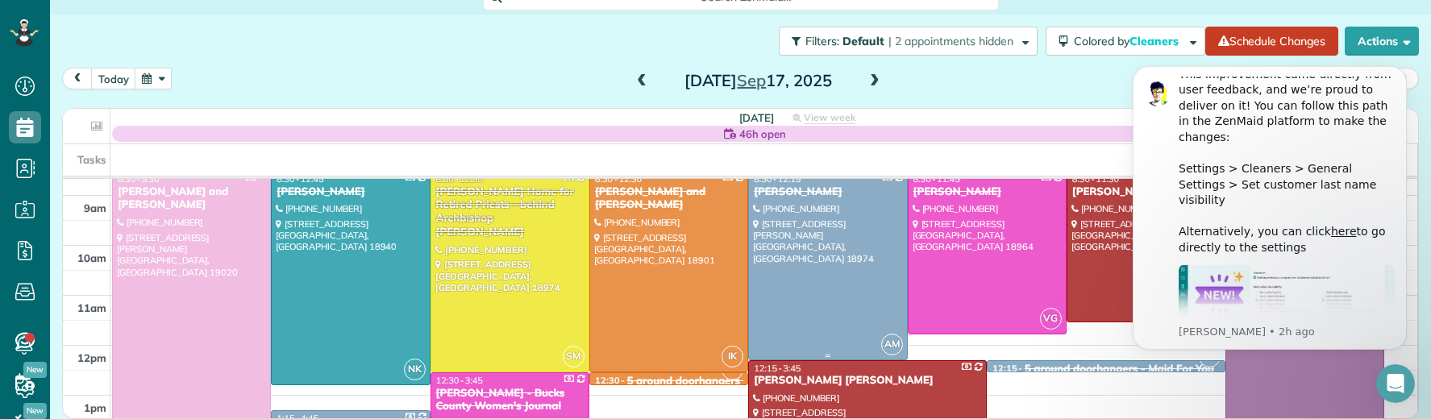
scroll to position [81, 0]
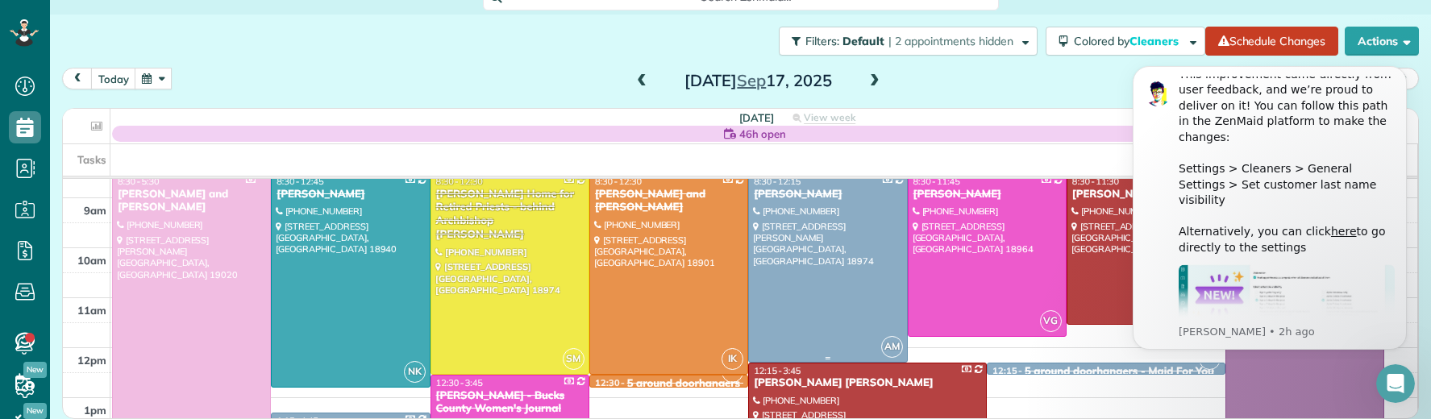
click at [788, 194] on div "Crystal Konopka" at bounding box center [827, 195] width 149 height 14
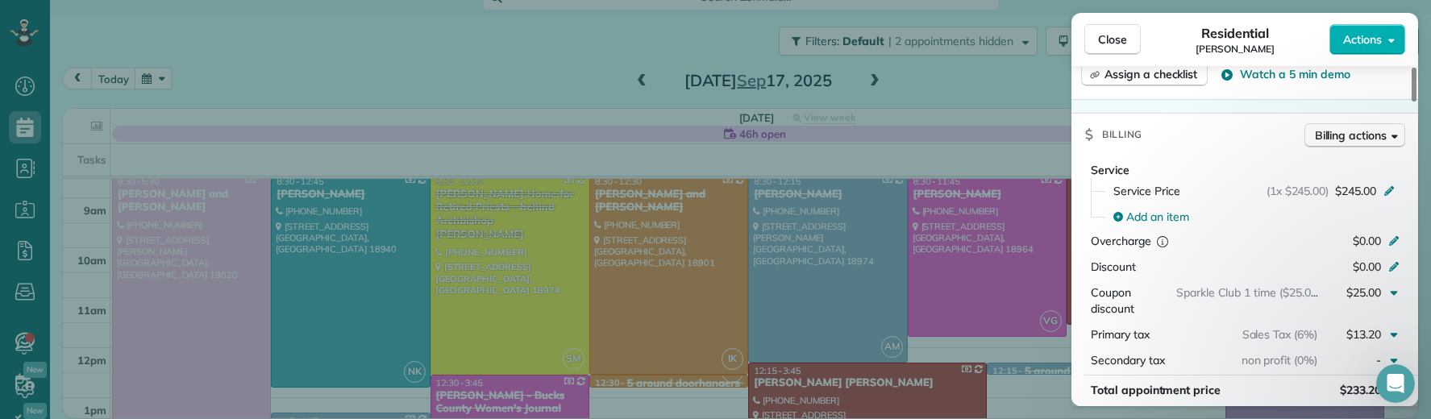
scroll to position [864, 0]
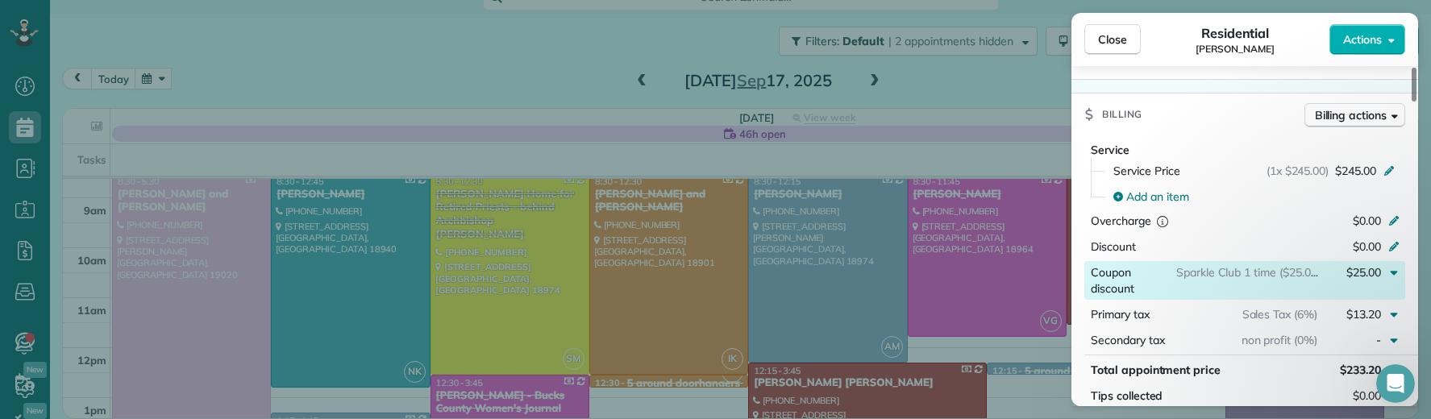
drag, startPoint x: 1122, startPoint y: 37, endPoint x: 1172, endPoint y: 279, distance: 247.0
click at [1122, 36] on span "Close" at bounding box center [1112, 39] width 29 height 16
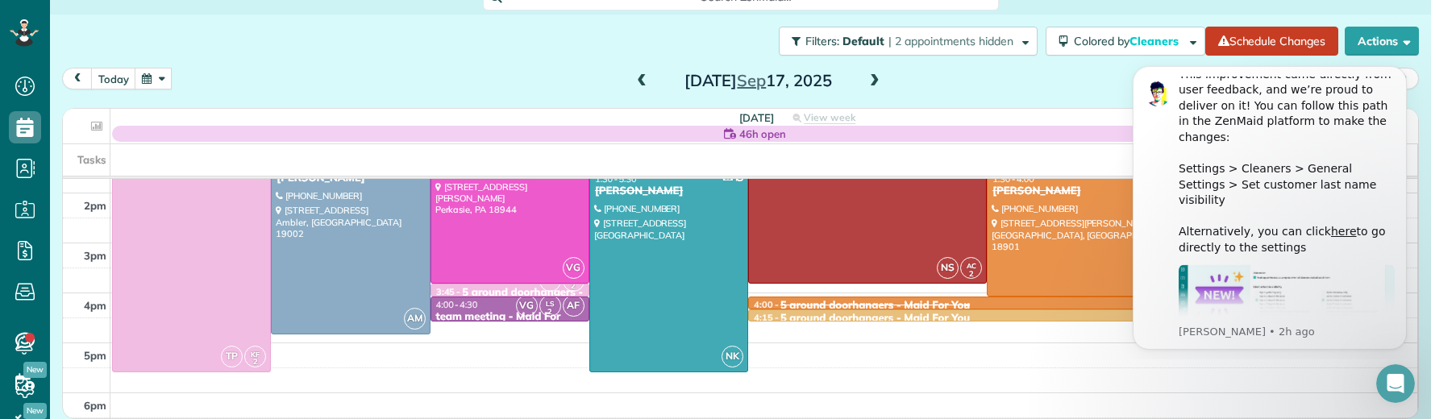
scroll to position [331, 0]
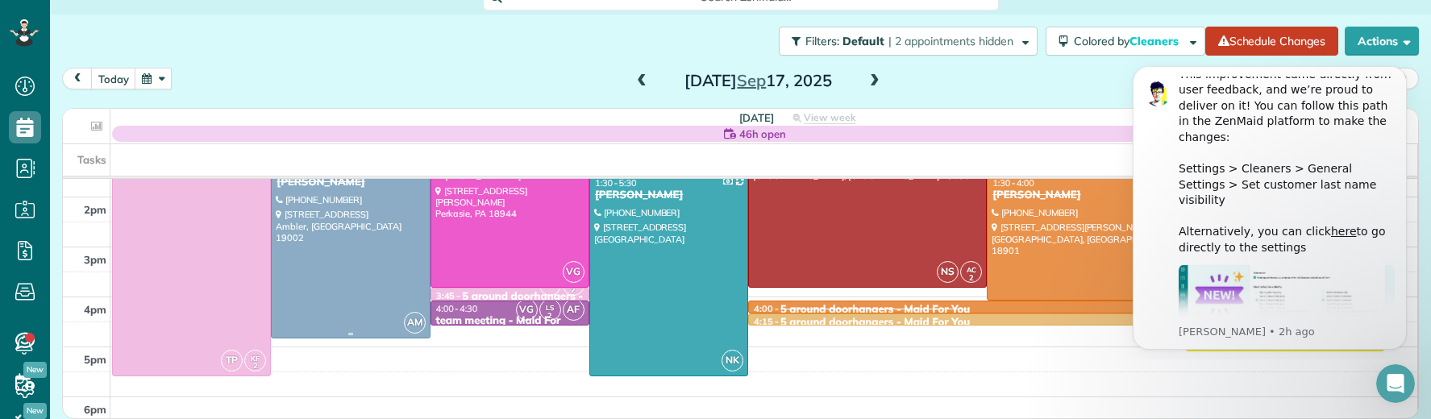
click at [358, 289] on div at bounding box center [350, 250] width 157 height 175
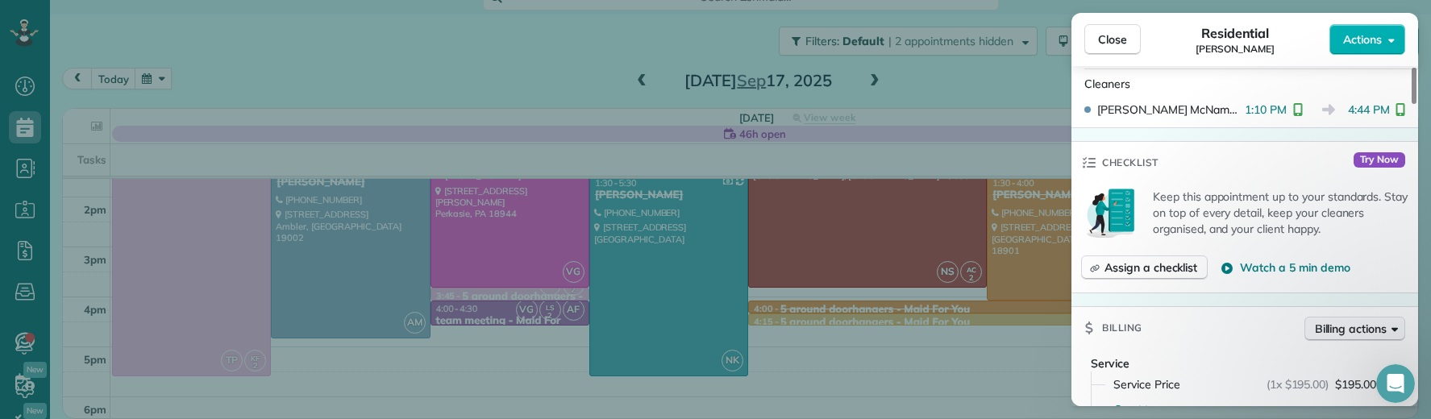
scroll to position [703, 0]
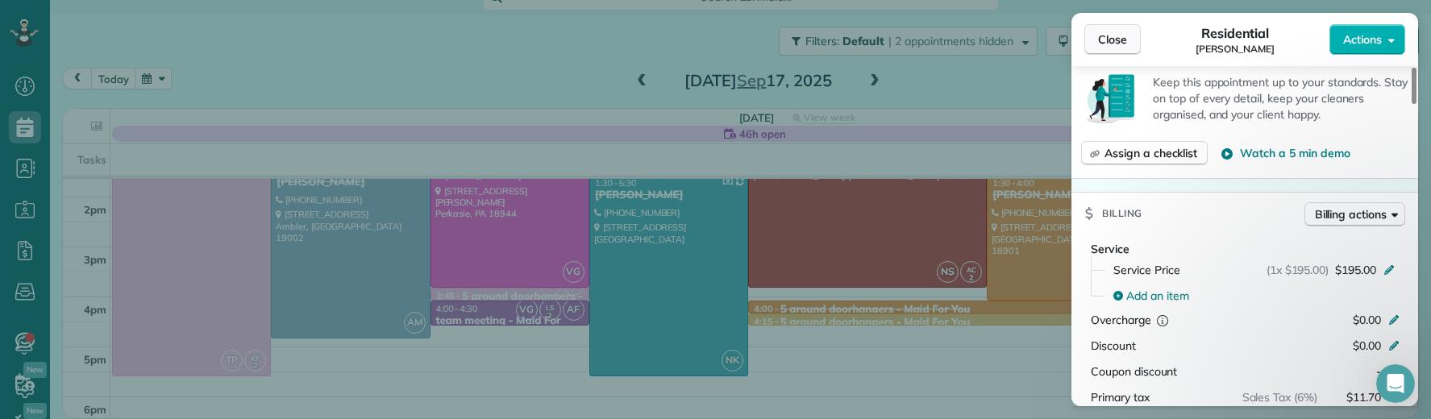
click at [1110, 45] on span "Close" at bounding box center [1112, 39] width 29 height 16
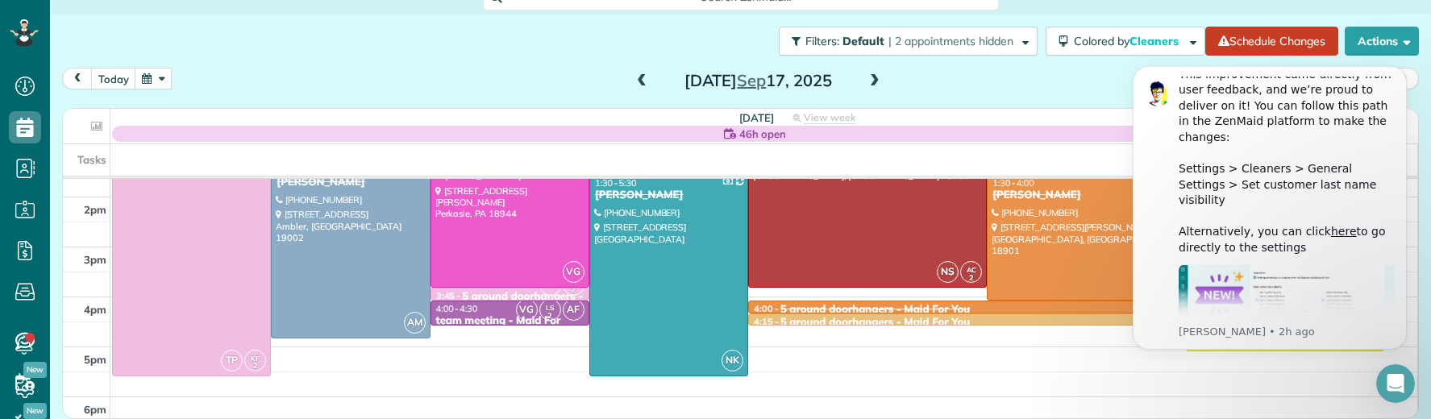
click at [869, 77] on span at bounding box center [875, 81] width 18 height 15
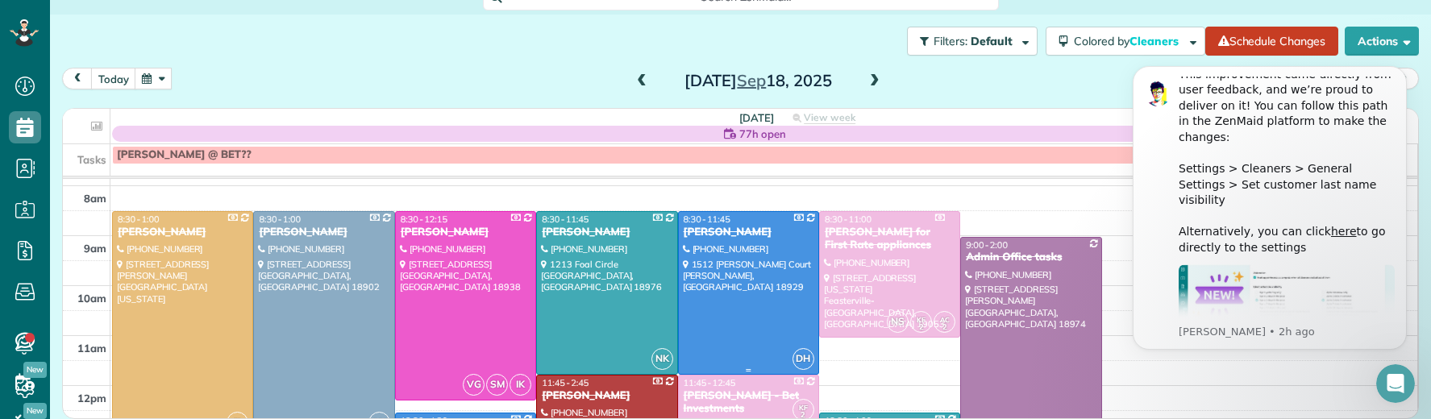
scroll to position [66, 0]
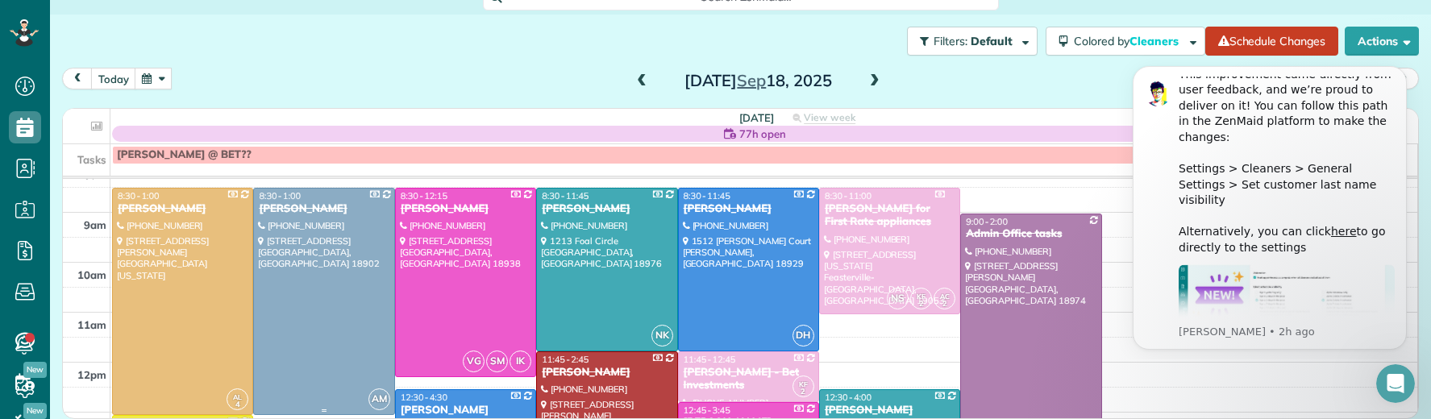
click at [322, 203] on div "Terry McFadden" at bounding box center [323, 209] width 131 height 14
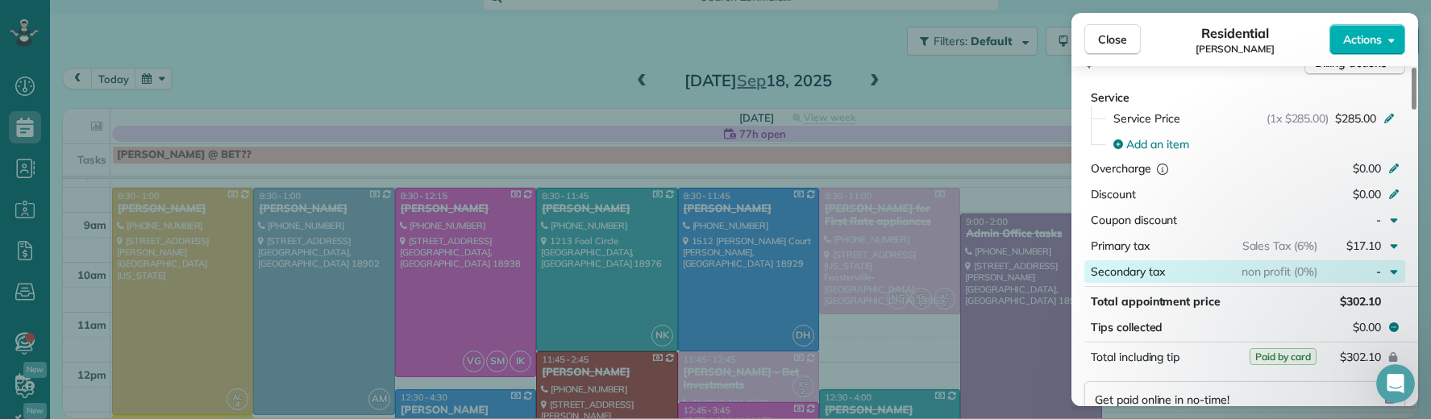
scroll to position [851, 0]
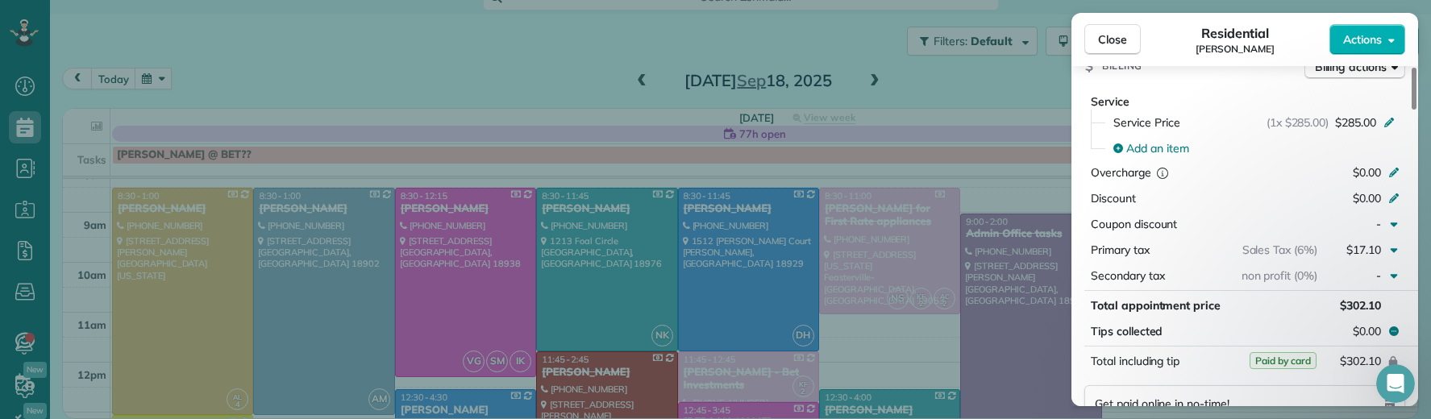
drag, startPoint x: 1115, startPoint y: 41, endPoint x: 1084, endPoint y: 57, distance: 35.3
click at [1115, 41] on span "Close" at bounding box center [1112, 39] width 29 height 16
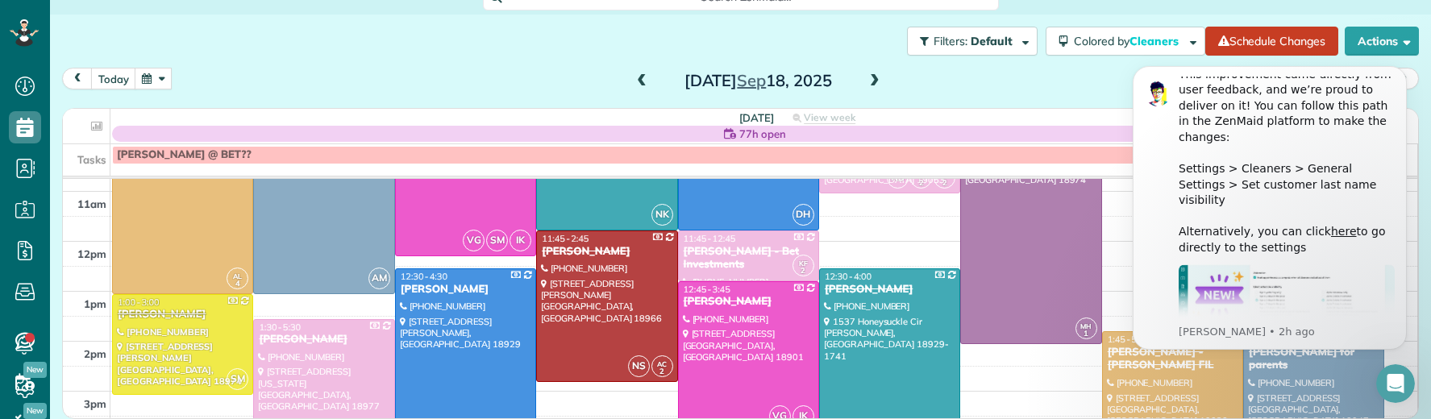
scroll to position [183, 0]
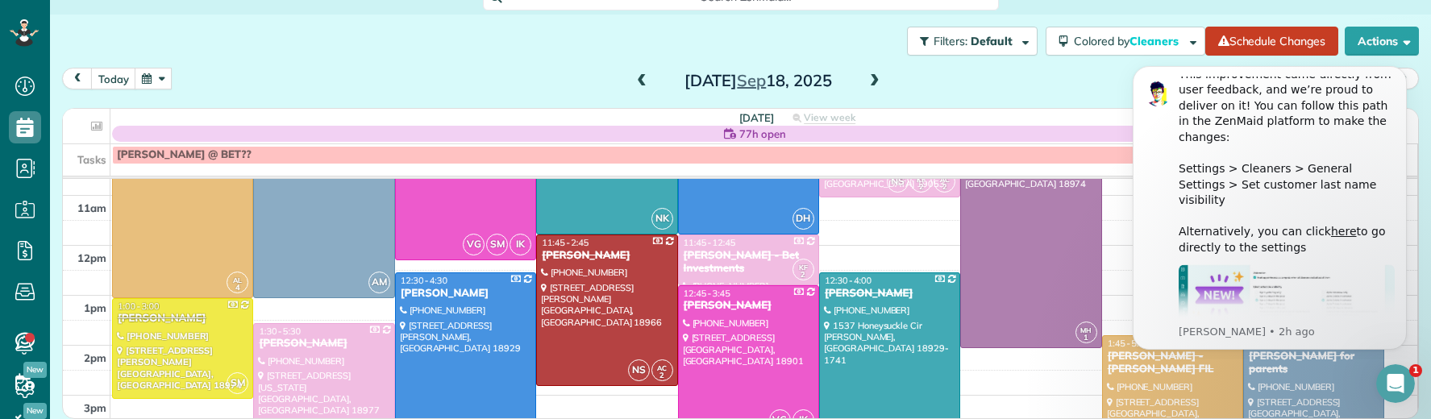
click at [1254, 354] on html "New feature alert! 🚨We’re excited to roll out a highly requested ZenMaid featur…" at bounding box center [1270, 205] width 323 height 309
click at [1255, 356] on html "New feature alert! 🚨We’re excited to roll out a highly requested ZenMaid featur…" at bounding box center [1270, 205] width 323 height 309
click at [1248, 360] on div "Stacey Morgan for parents" at bounding box center [1313, 363] width 131 height 27
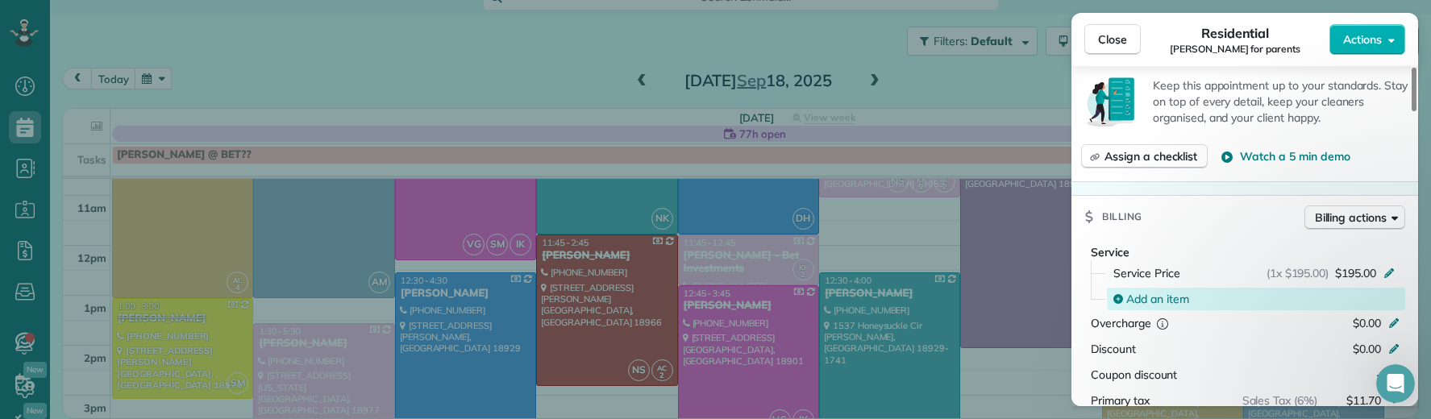
scroll to position [707, 0]
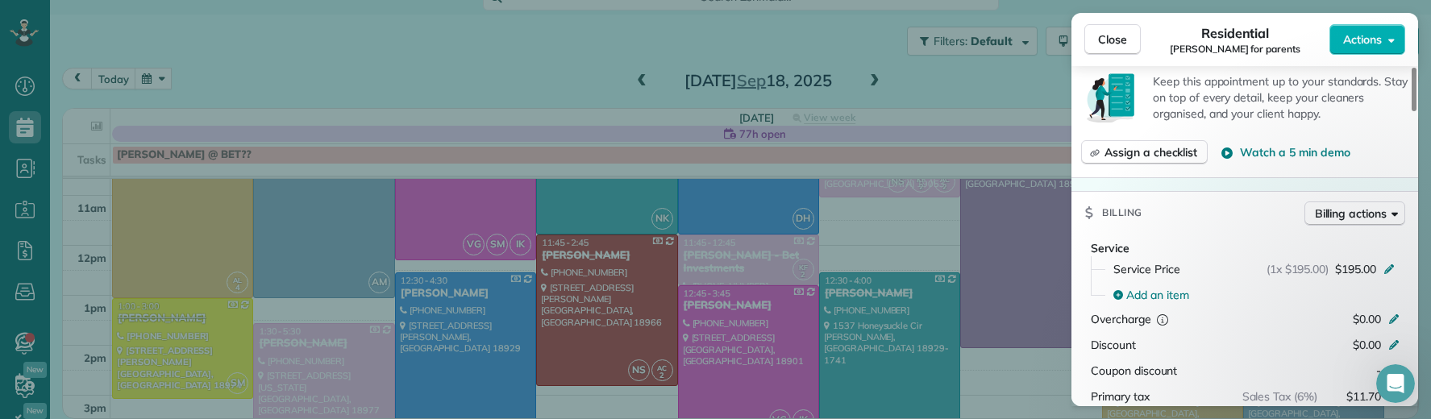
drag, startPoint x: 1122, startPoint y: 43, endPoint x: 916, endPoint y: 83, distance: 210.3
click at [1122, 43] on span "Close" at bounding box center [1112, 39] width 29 height 16
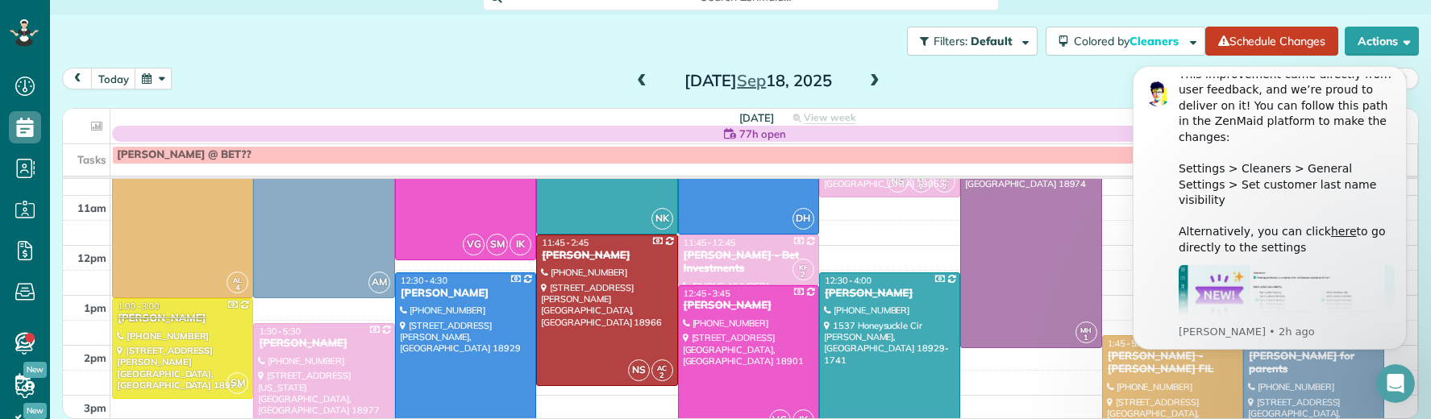
click at [869, 83] on span at bounding box center [875, 81] width 18 height 15
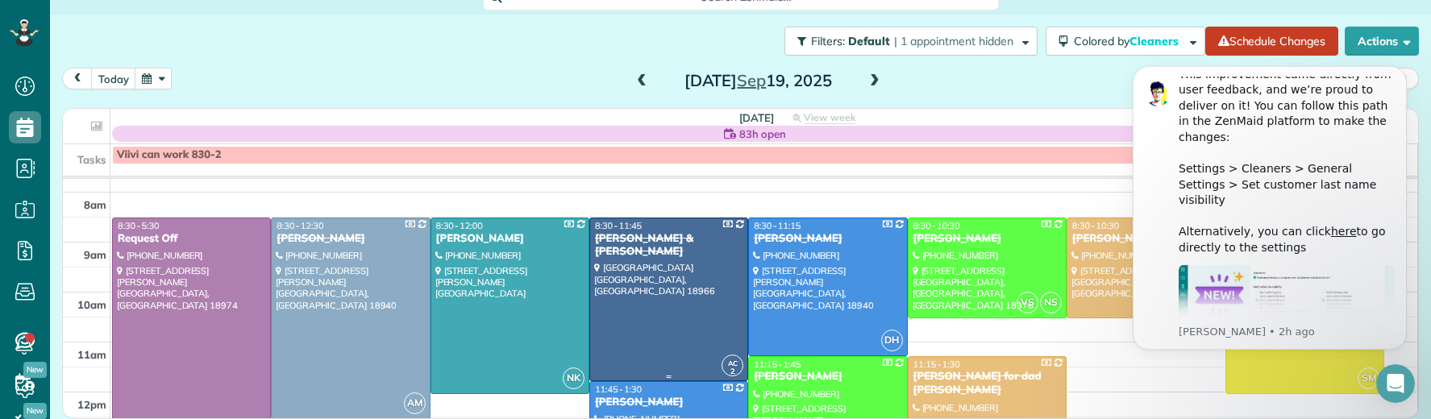
scroll to position [62, 0]
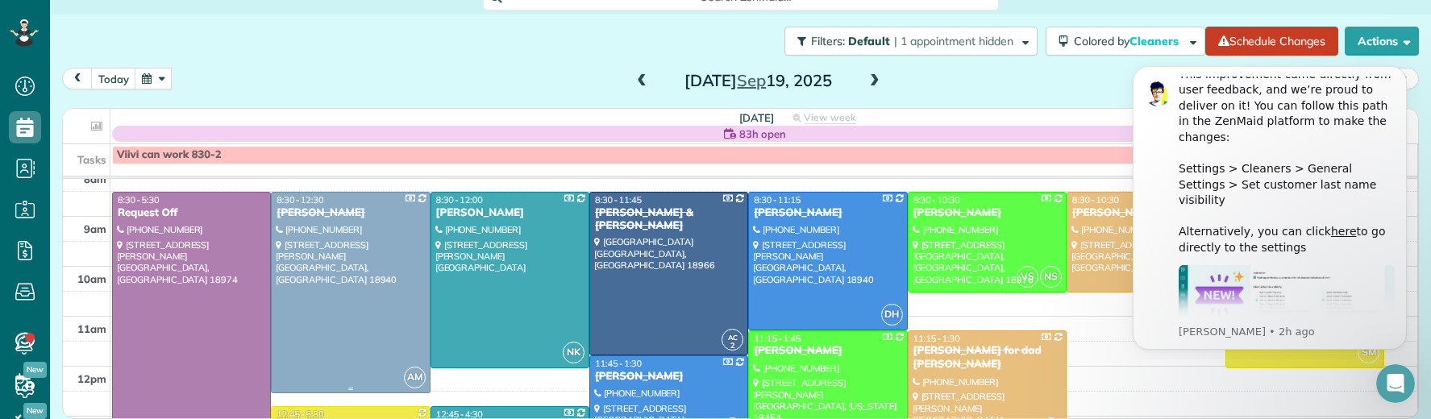
click at [332, 215] on div "Brittany Bayer" at bounding box center [350, 213] width 149 height 14
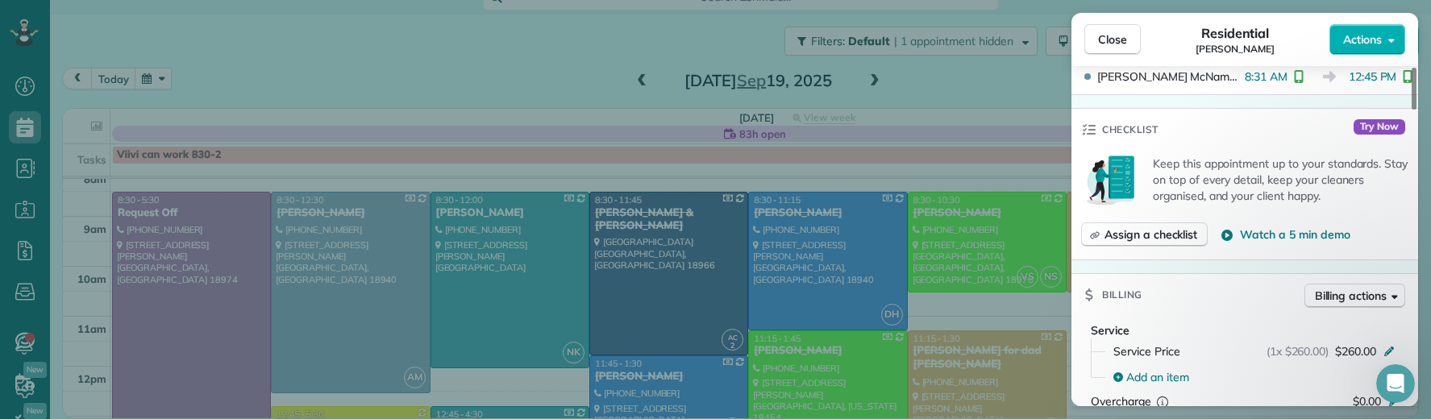
scroll to position [825, 0]
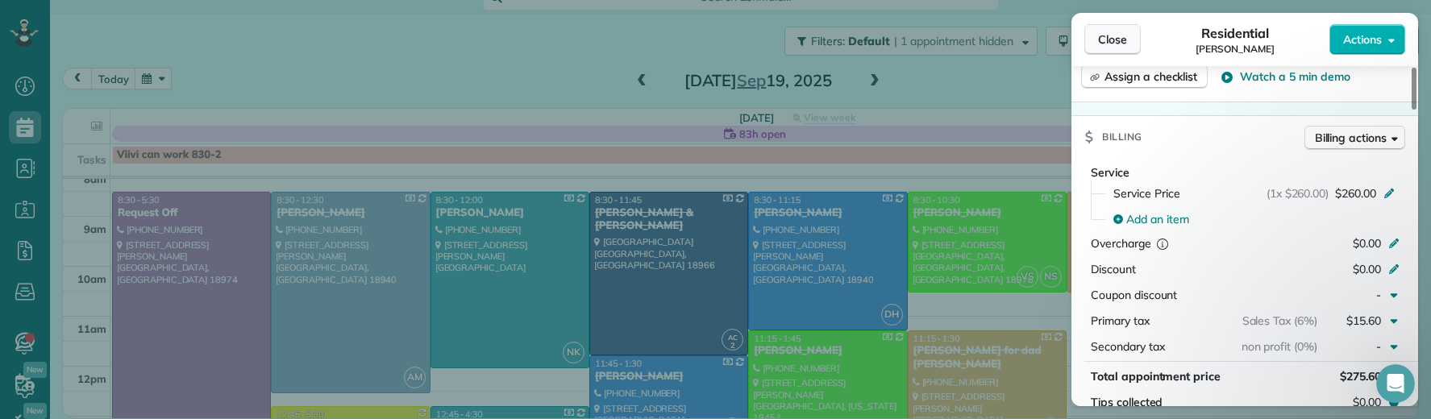
click at [1112, 39] on span "Close" at bounding box center [1112, 39] width 29 height 16
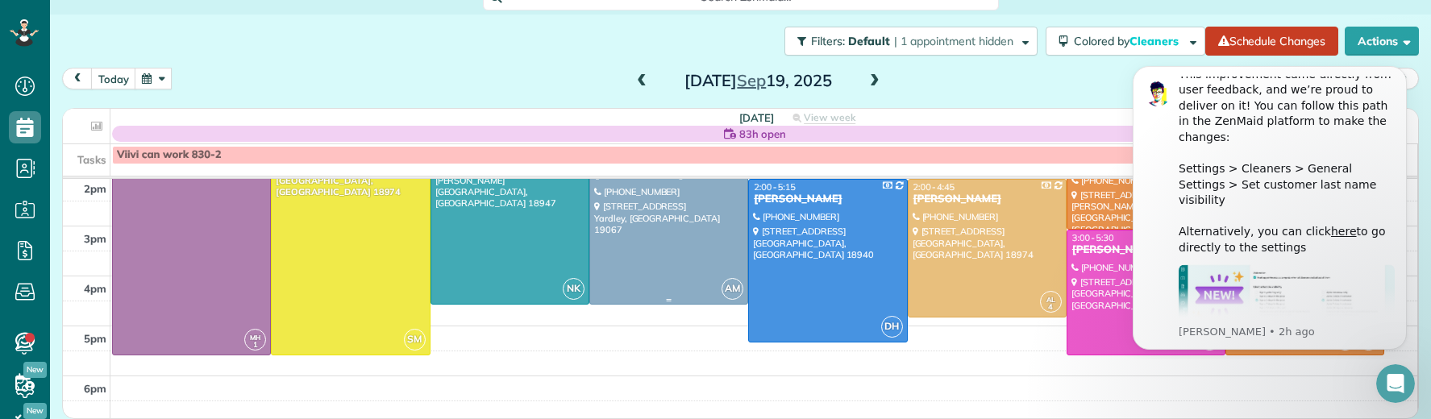
scroll to position [316, 0]
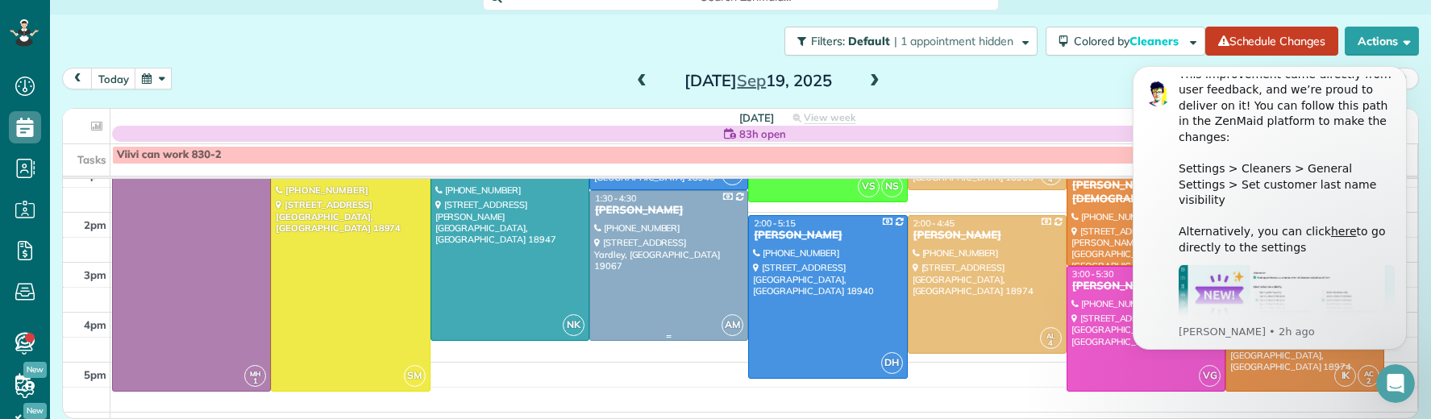
click at [632, 209] on div "Richard Moore" at bounding box center [668, 211] width 149 height 14
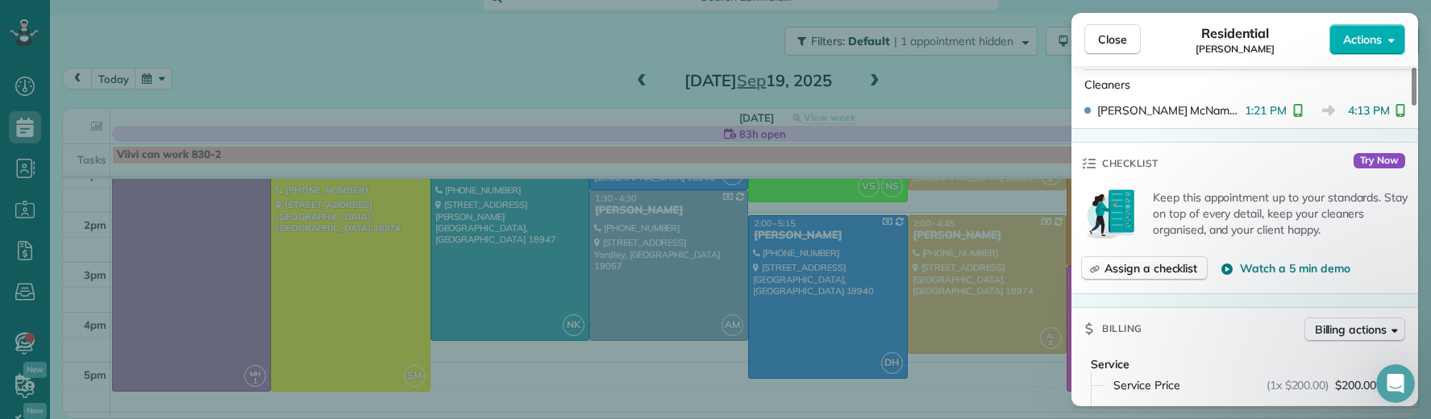
scroll to position [813, 0]
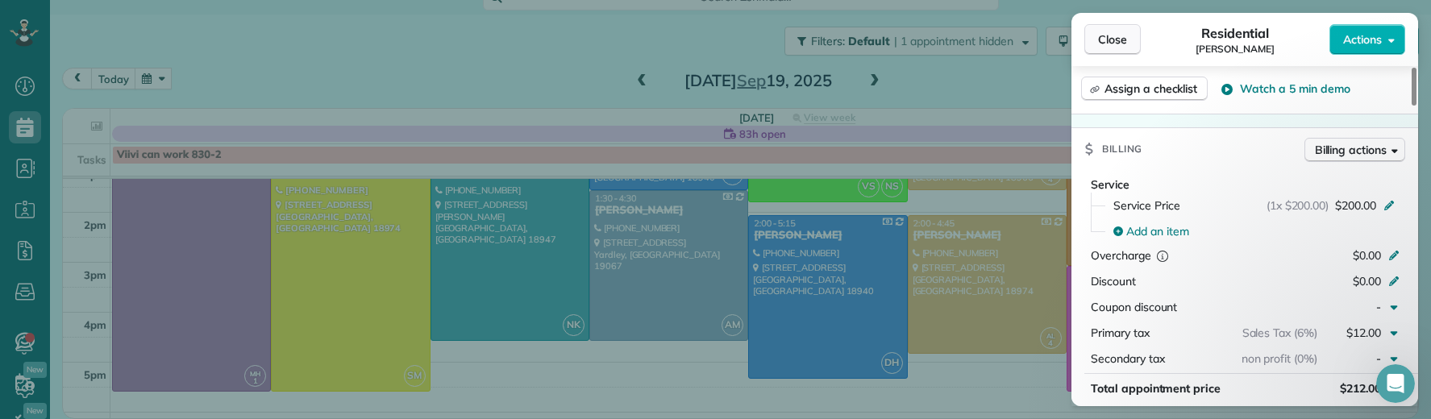
click at [1115, 46] on span "Close" at bounding box center [1112, 39] width 29 height 16
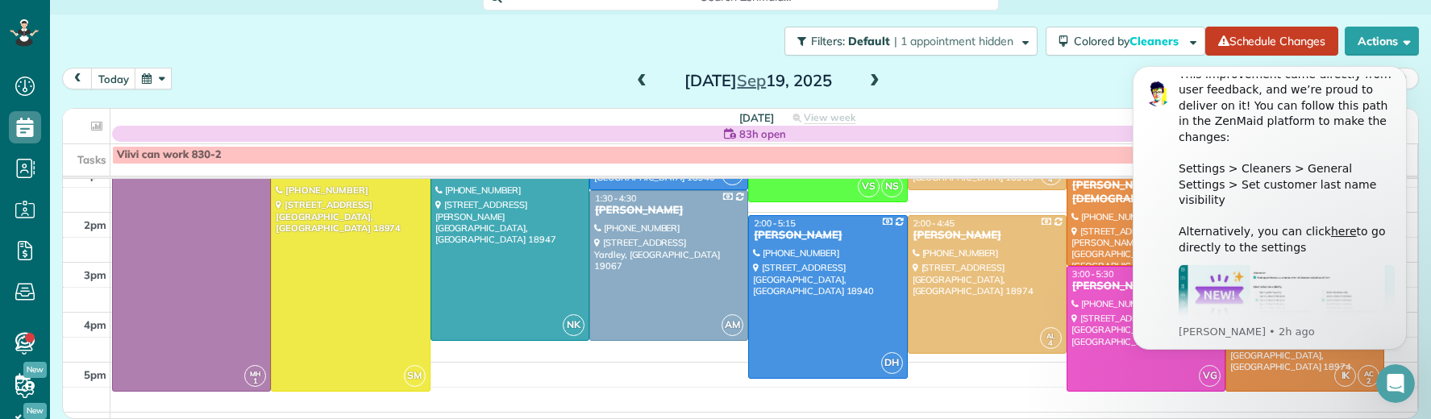
click at [868, 82] on span at bounding box center [875, 81] width 18 height 15
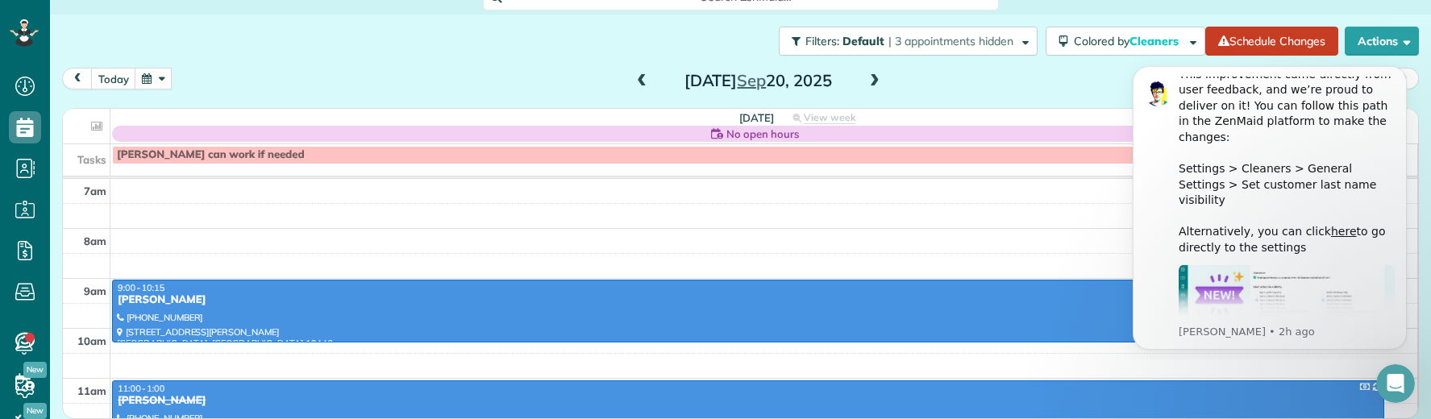
click at [633, 75] on span at bounding box center [642, 81] width 18 height 15
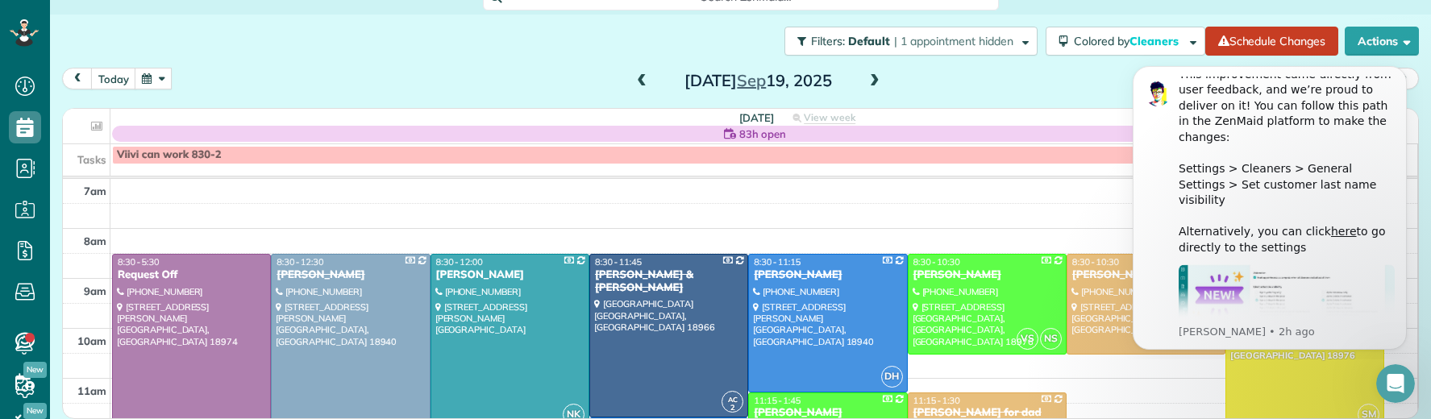
click at [636, 79] on span at bounding box center [642, 81] width 18 height 15
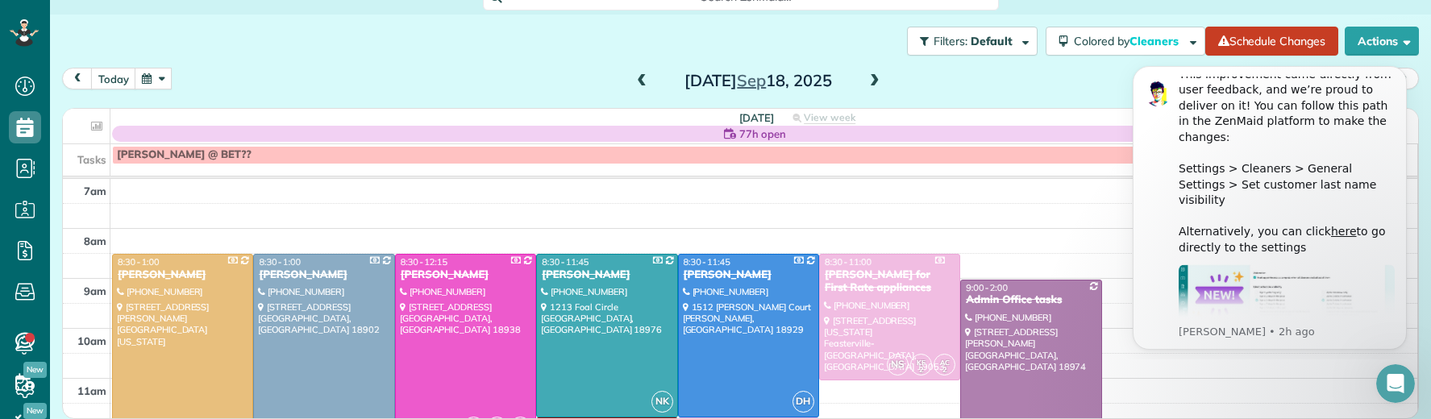
click at [635, 79] on span at bounding box center [642, 81] width 18 height 15
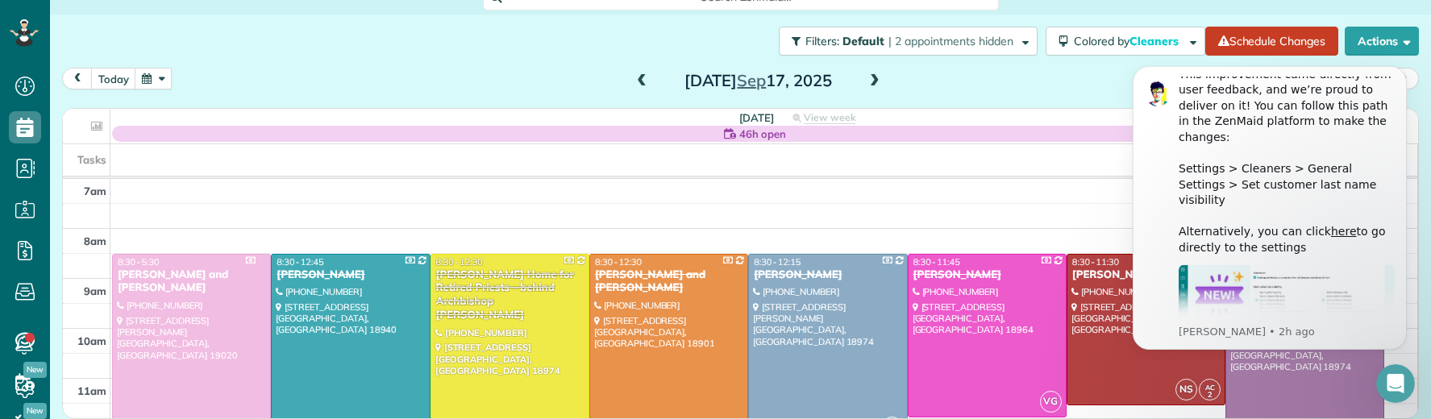
click at [635, 79] on span at bounding box center [642, 81] width 18 height 15
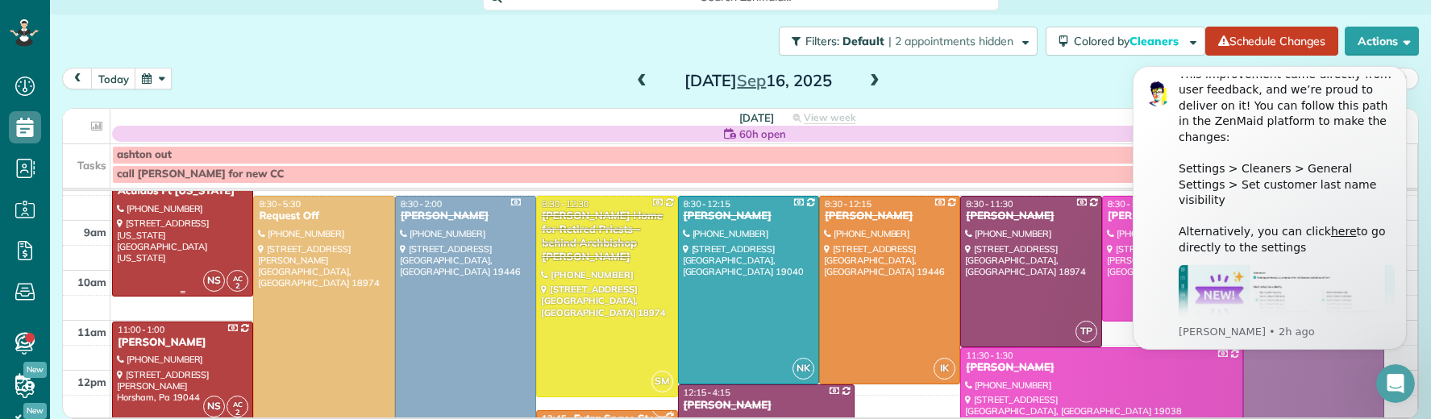
scroll to position [62, 0]
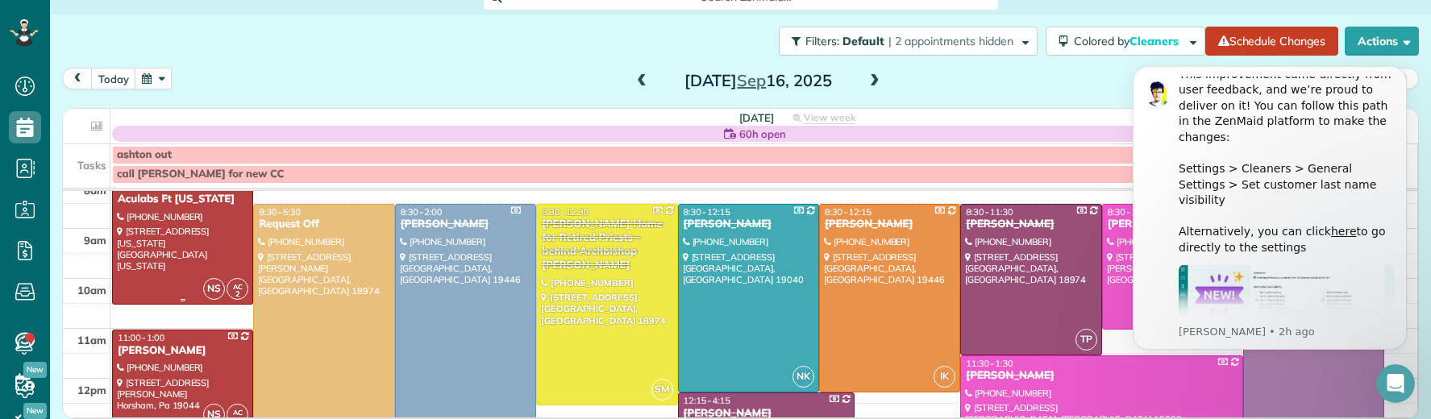
click at [170, 206] on div "Aculabs Ft Washington" at bounding box center [182, 200] width 131 height 14
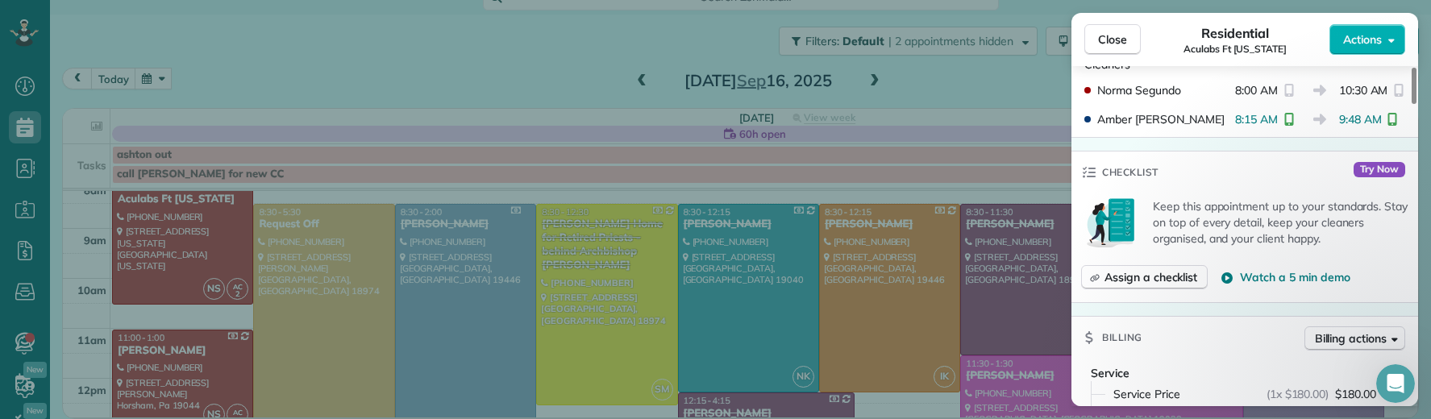
scroll to position [681, 0]
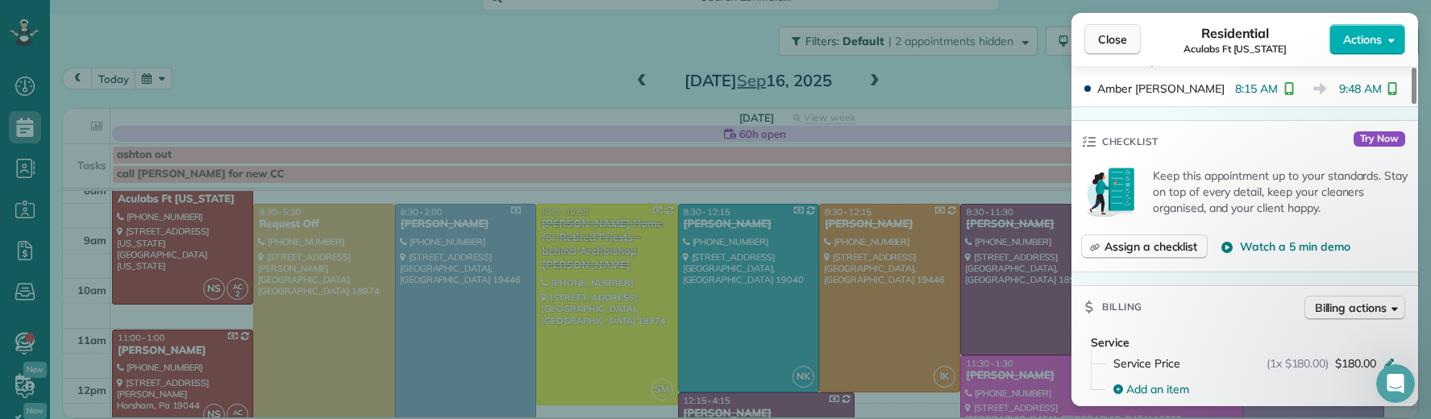
click at [1118, 43] on span "Close" at bounding box center [1112, 39] width 29 height 16
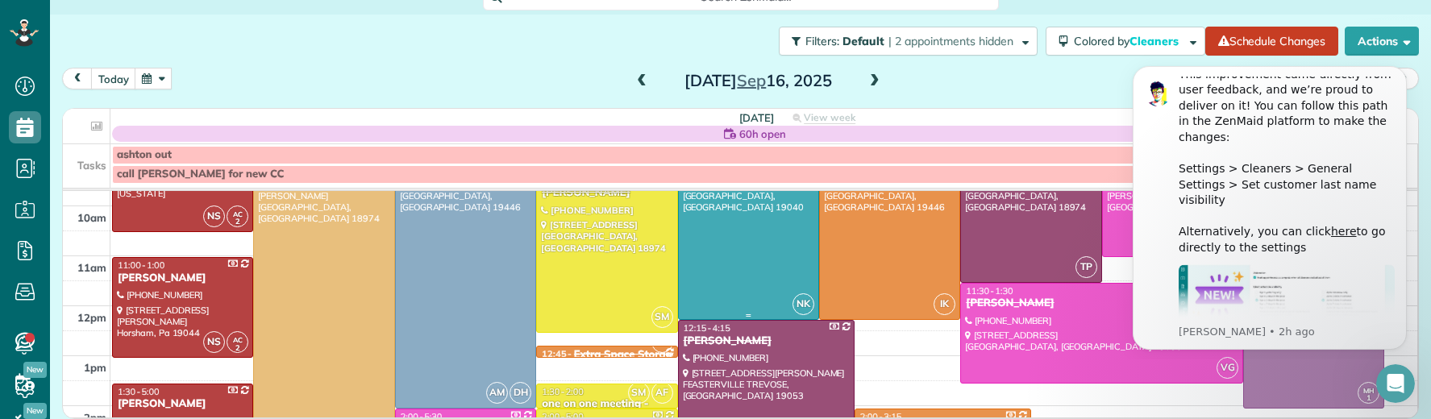
scroll to position [139, 0]
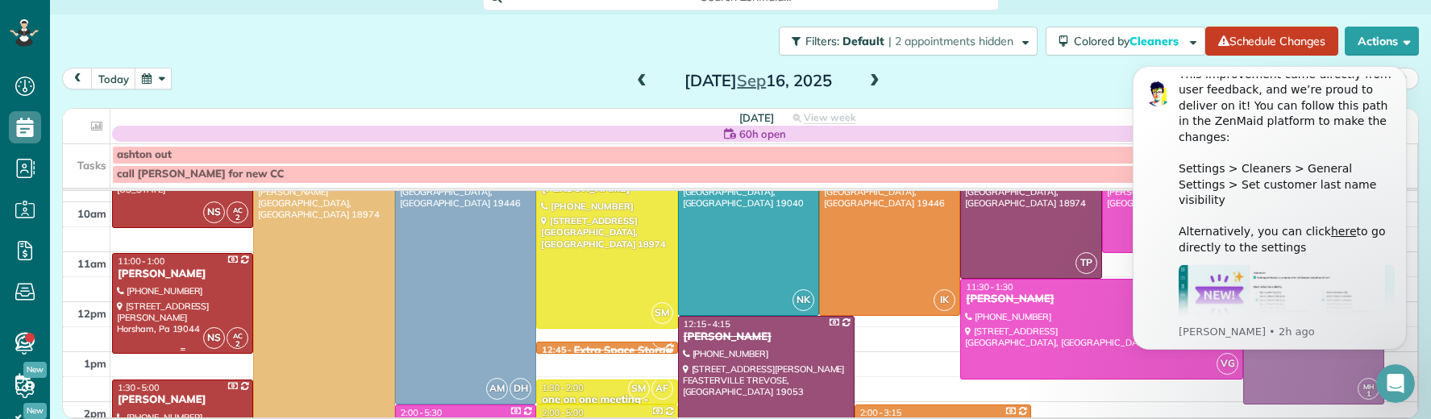
click at [190, 272] on div "Joseph Orlando" at bounding box center [182, 275] width 131 height 14
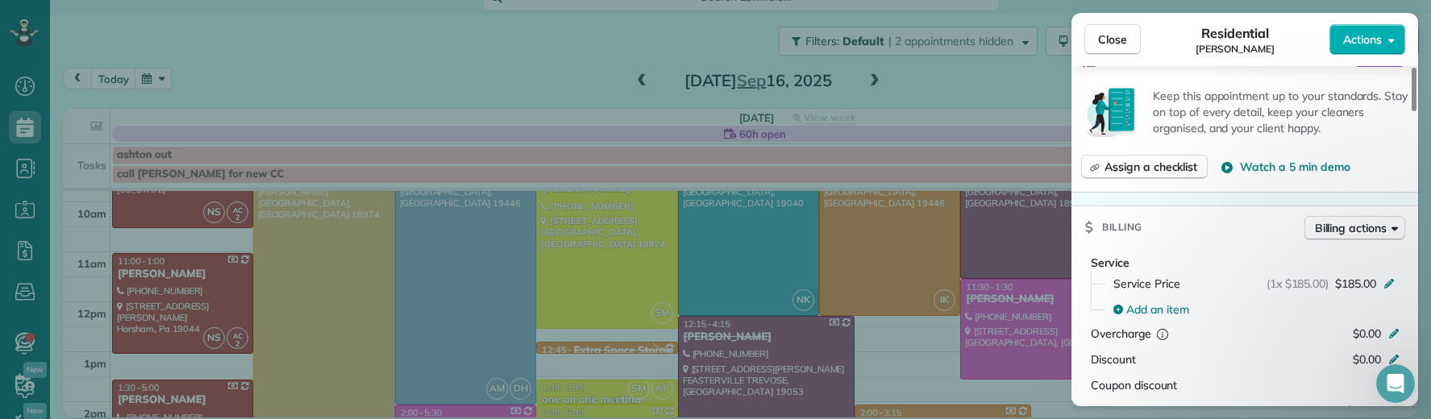
scroll to position [723, 0]
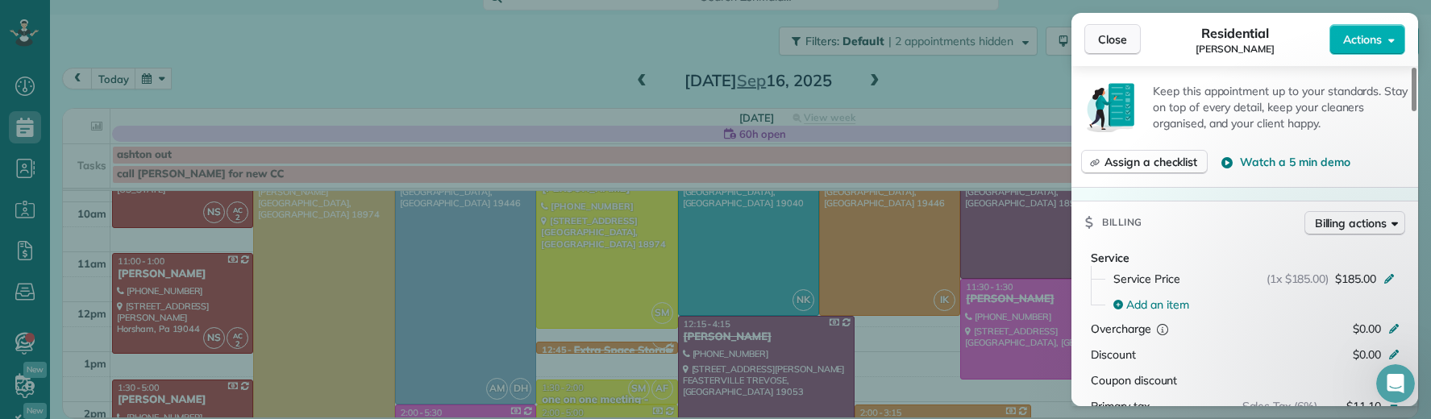
click at [1108, 37] on span "Close" at bounding box center [1112, 39] width 29 height 16
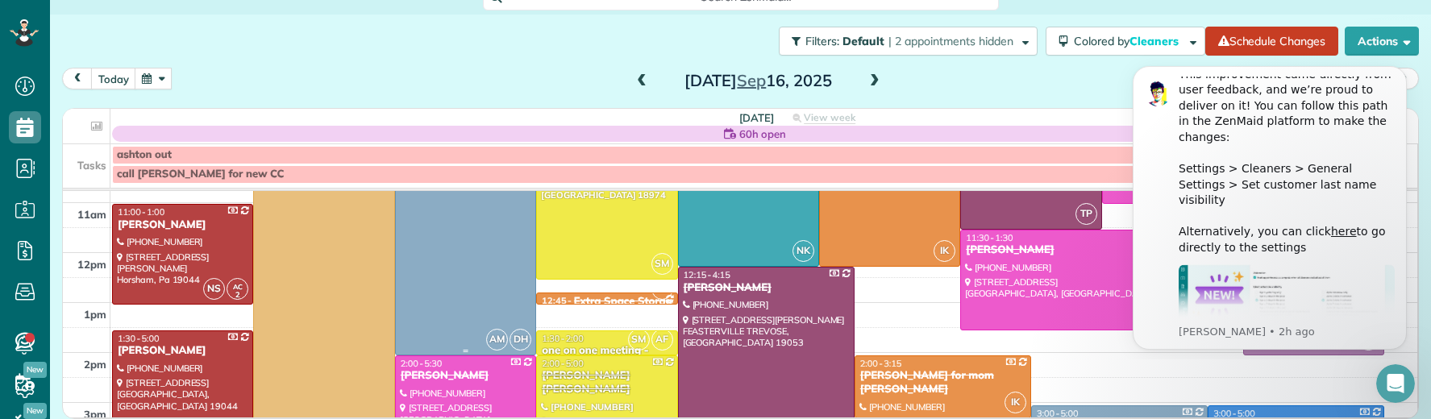
scroll to position [281, 0]
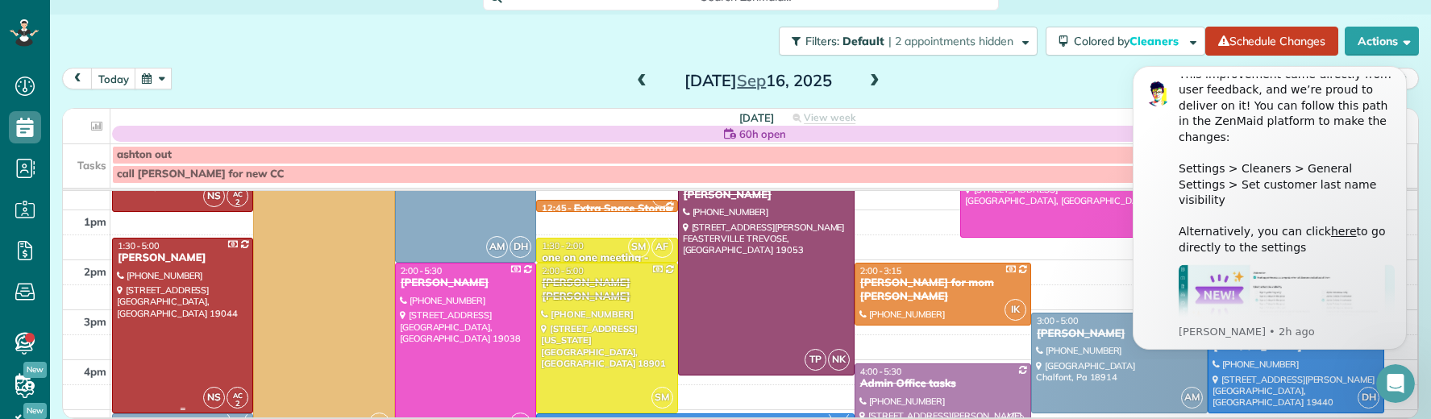
click at [180, 266] on div at bounding box center [183, 326] width 140 height 175
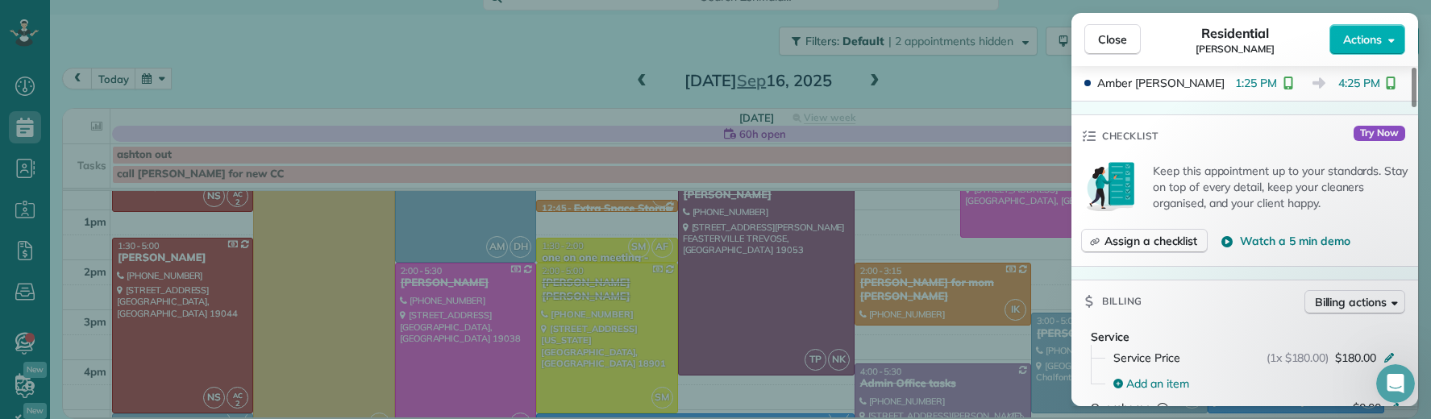
scroll to position [779, 0]
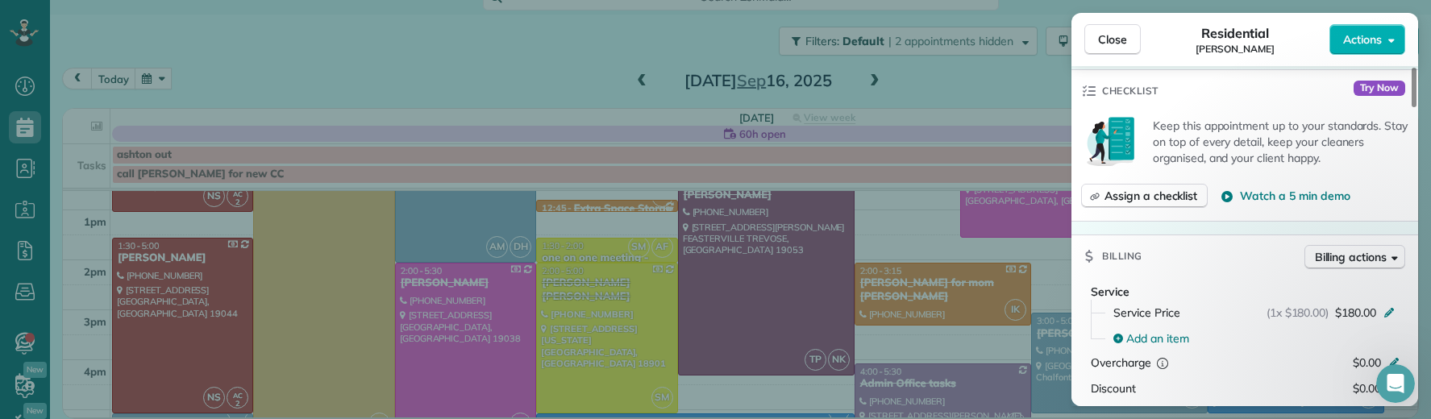
click at [878, 81] on div "Close Residential Michael Ahern Actions This appointment is linked to Payroll I…" at bounding box center [715, 209] width 1431 height 419
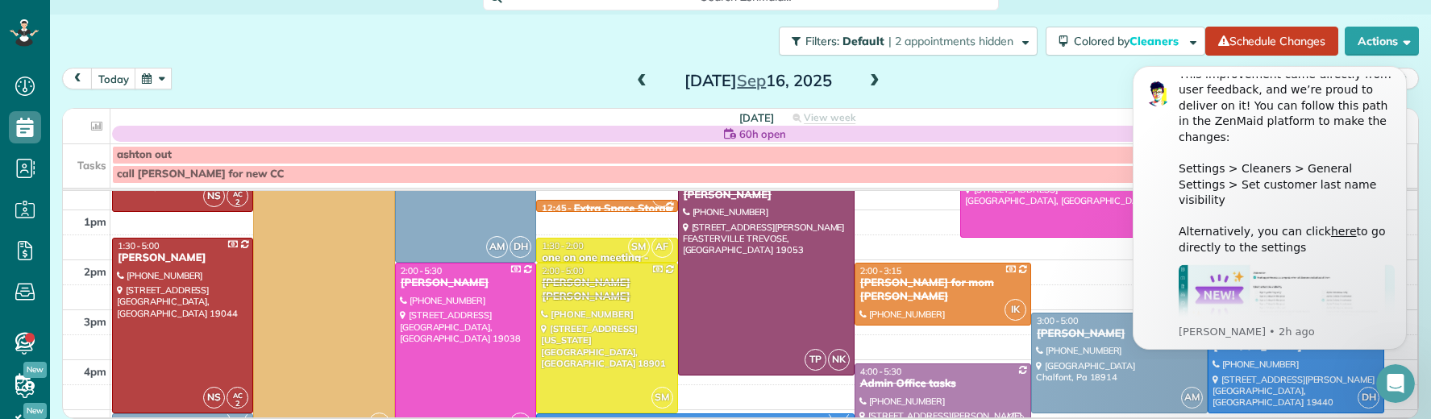
click at [869, 81] on span at bounding box center [875, 81] width 18 height 15
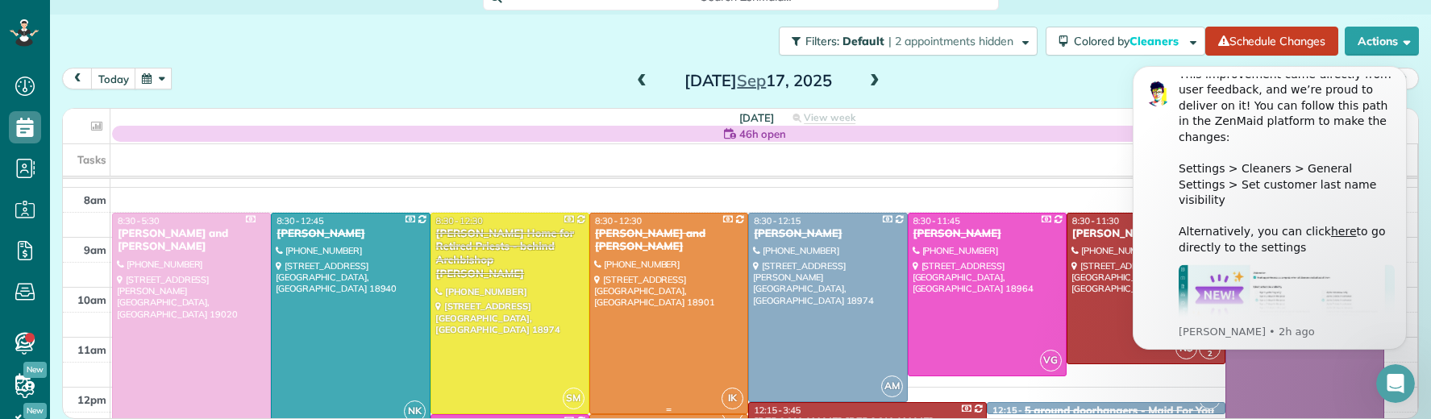
scroll to position [45, 0]
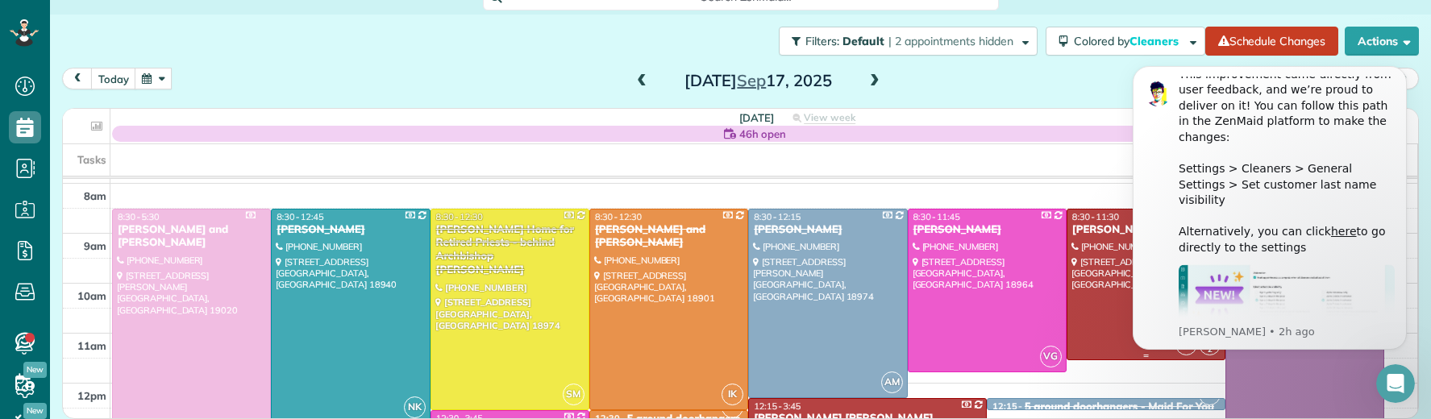
click at [1109, 230] on div "Nina Nelson" at bounding box center [1146, 230] width 149 height 14
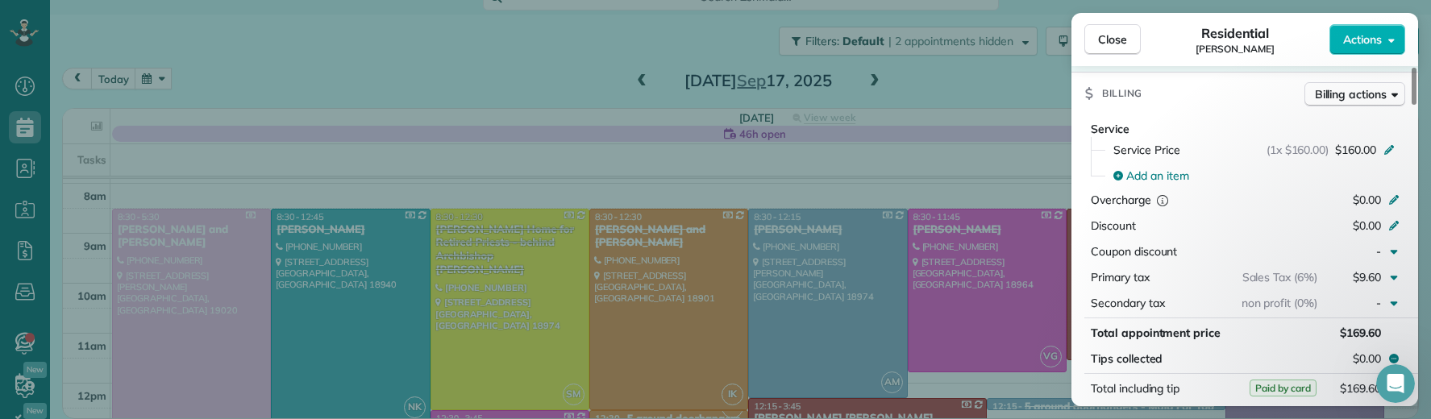
scroll to position [872, 0]
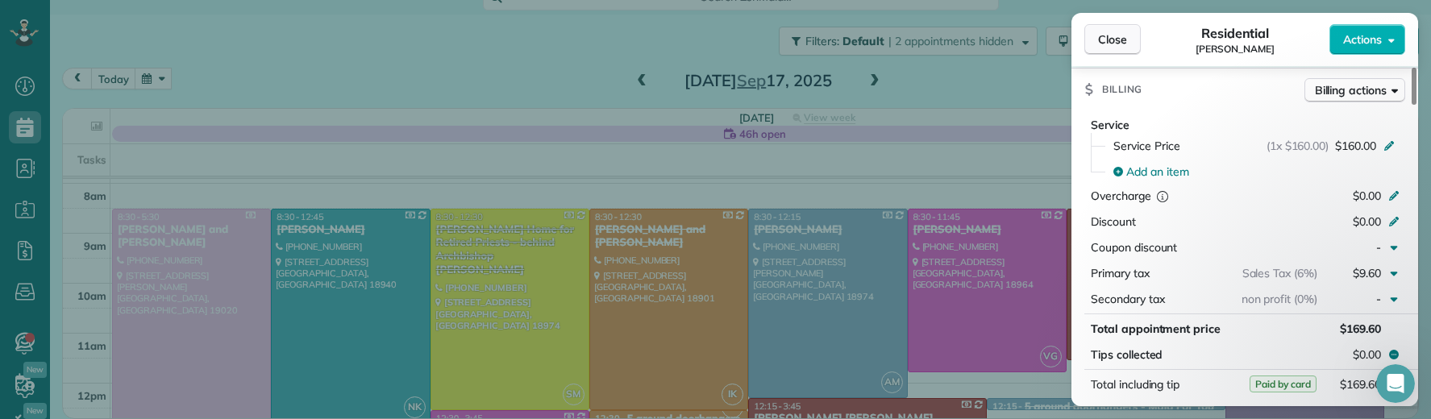
click at [1112, 47] on span "Close" at bounding box center [1112, 39] width 29 height 16
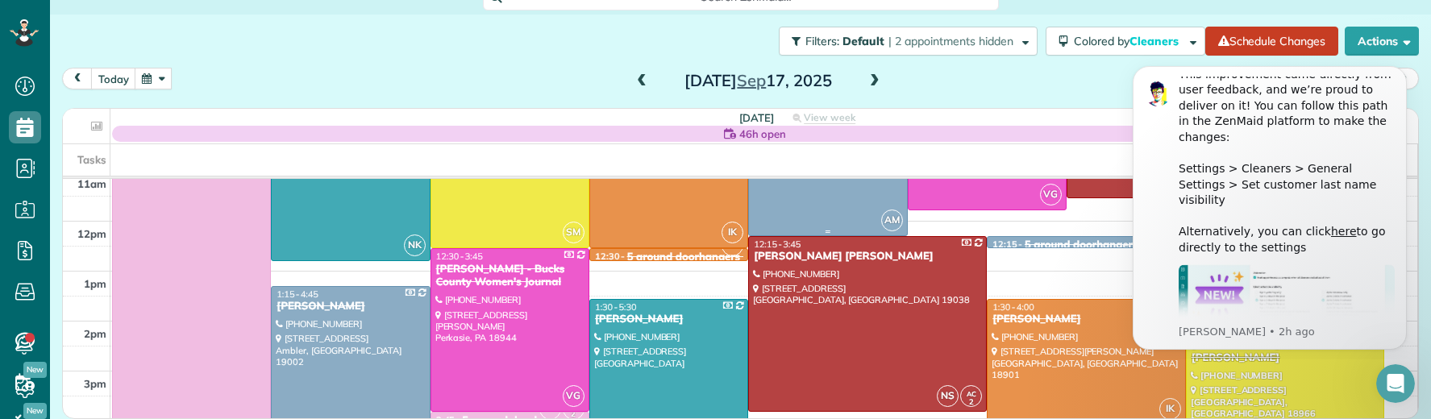
scroll to position [214, 0]
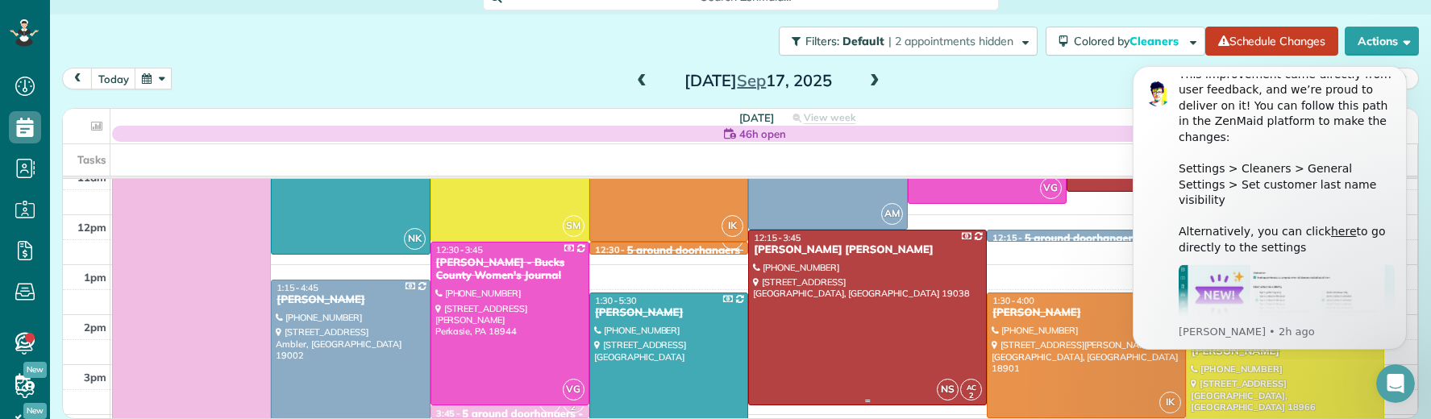
click at [840, 249] on div "Mary Kate Radomski" at bounding box center [867, 251] width 229 height 14
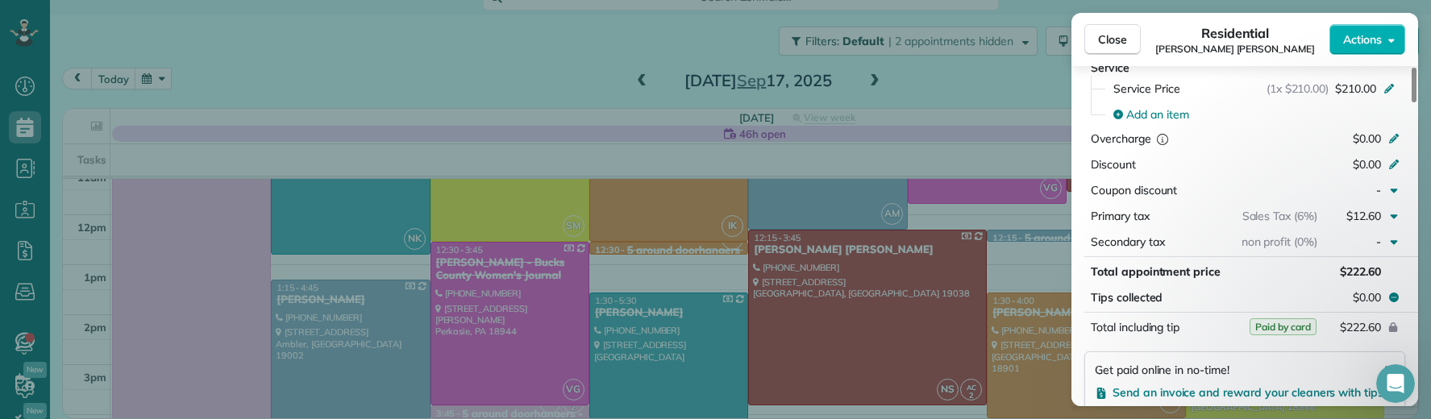
scroll to position [909, 0]
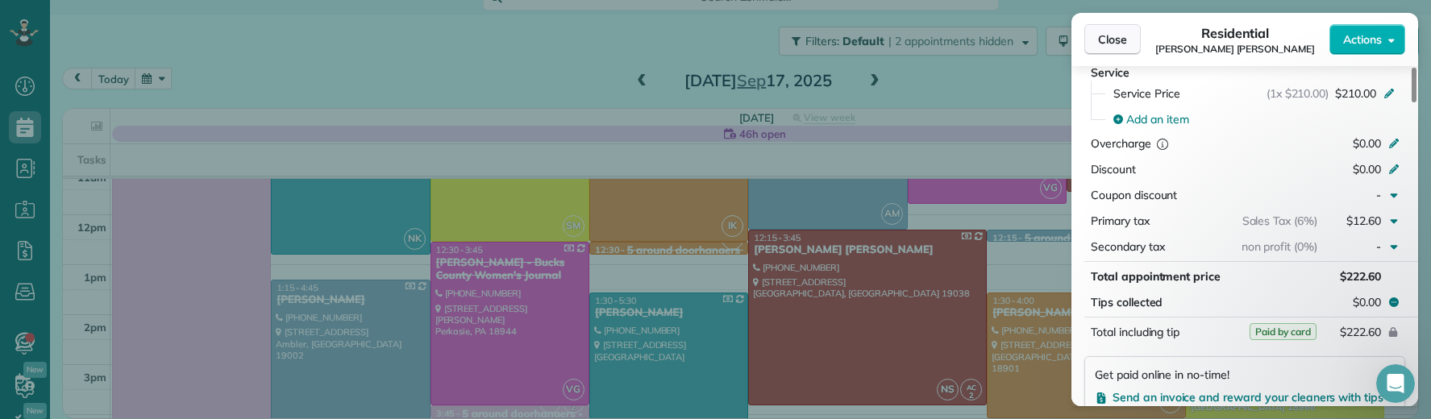
click at [1125, 44] on span "Close" at bounding box center [1112, 39] width 29 height 16
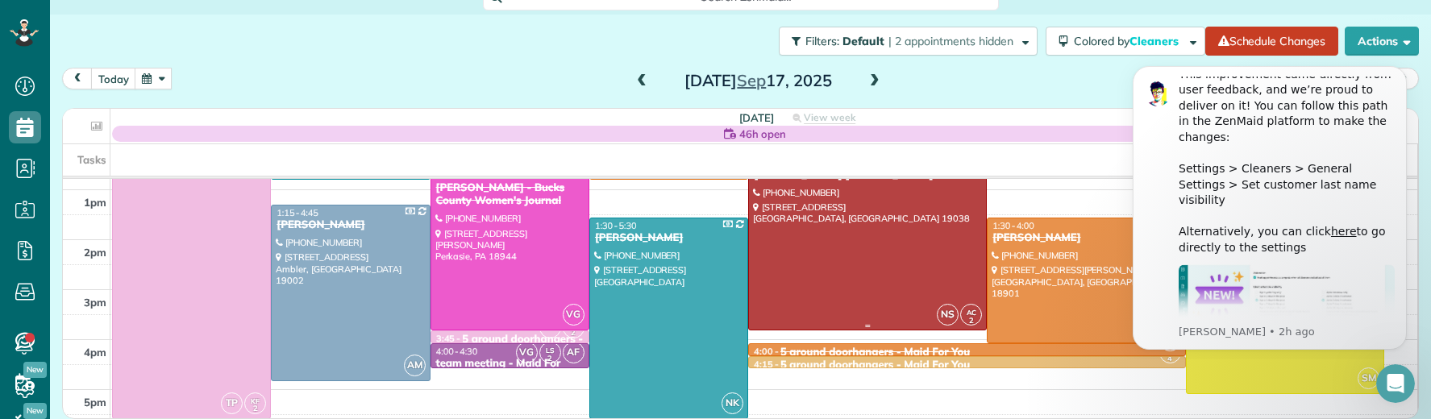
scroll to position [260, 0]
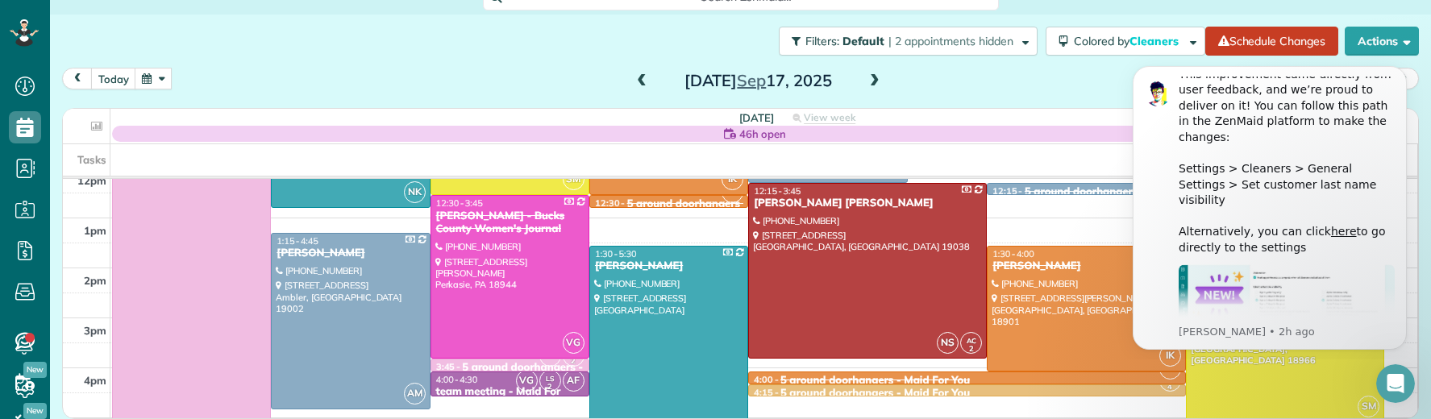
click at [868, 77] on span at bounding box center [875, 81] width 18 height 15
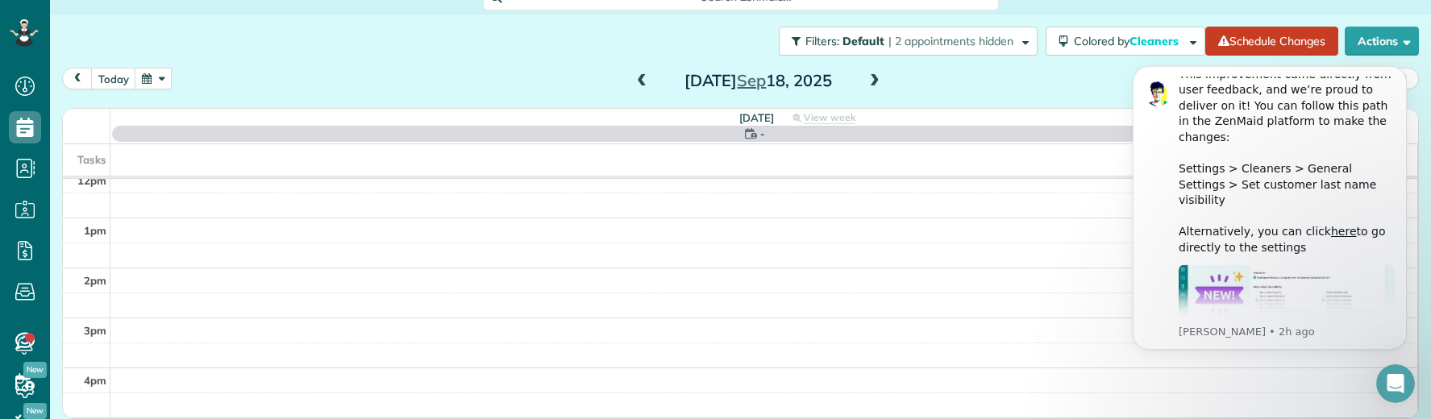
scroll to position [0, 0]
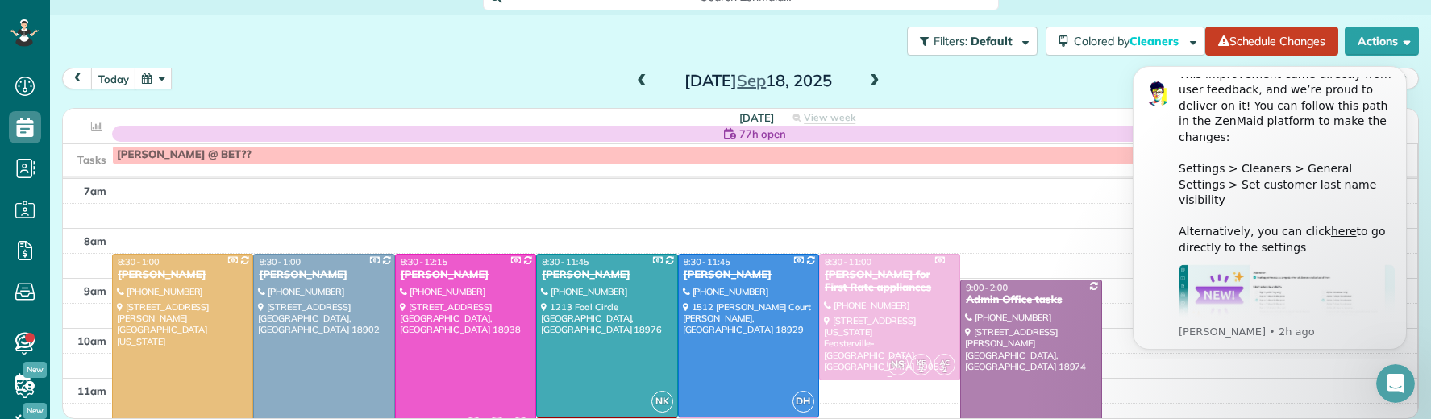
click at [850, 286] on div "Shawn Lolk for First Rate appliances" at bounding box center [889, 282] width 131 height 27
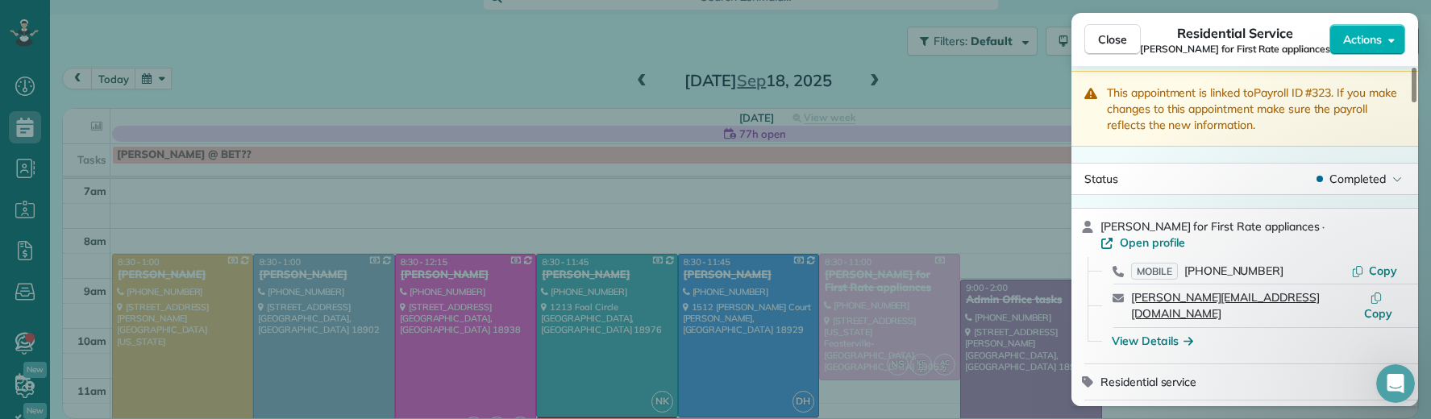
scroll to position [35, 0]
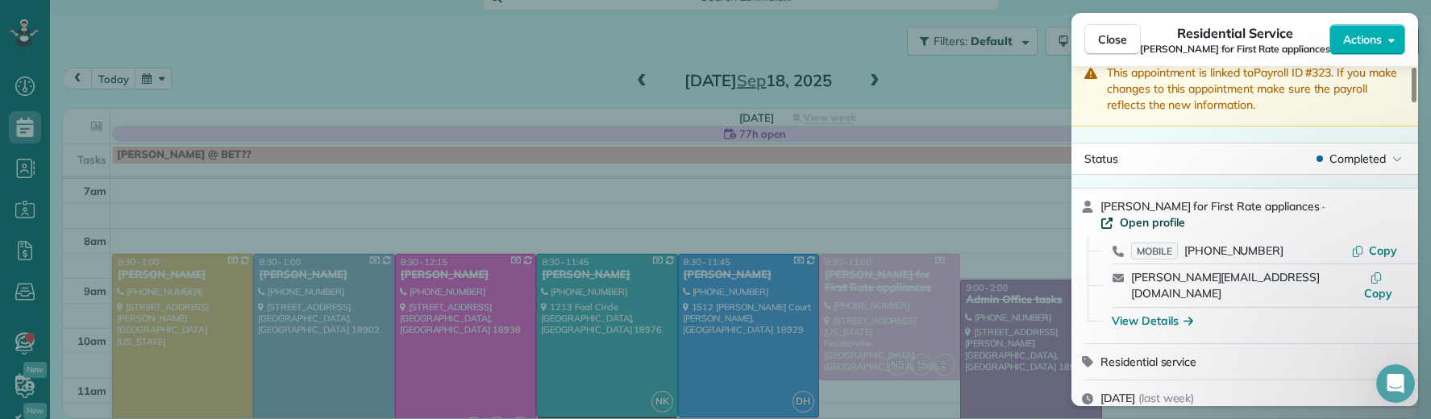
click at [1185, 214] on span "Open profile" at bounding box center [1152, 222] width 65 height 16
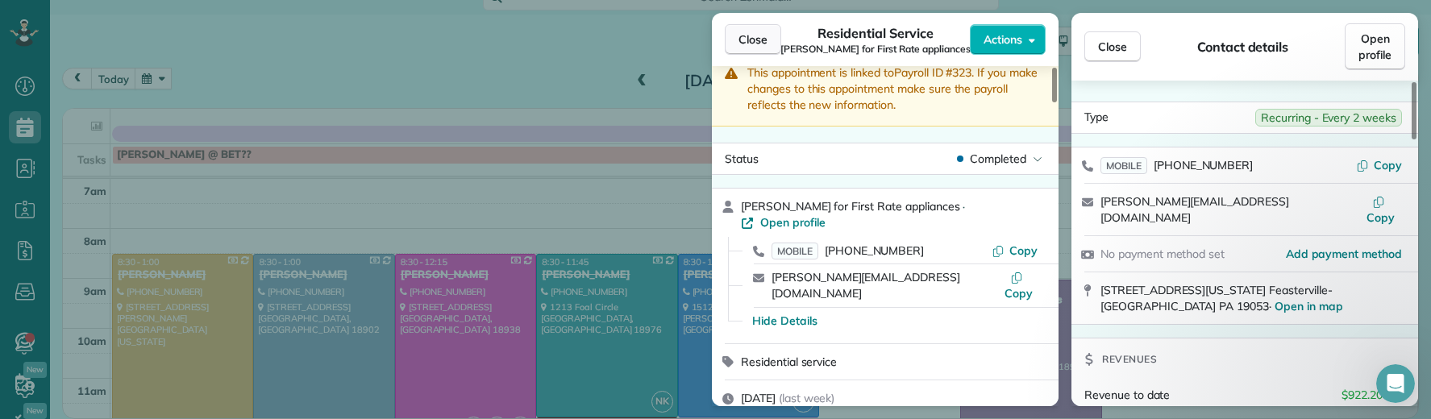
click at [758, 33] on span "Close" at bounding box center [753, 39] width 29 height 16
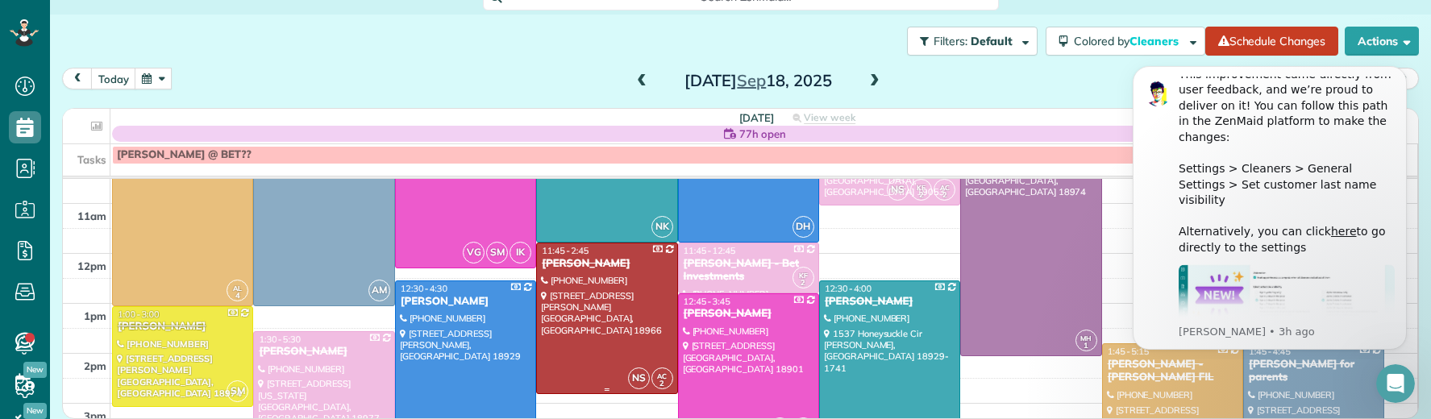
scroll to position [186, 0]
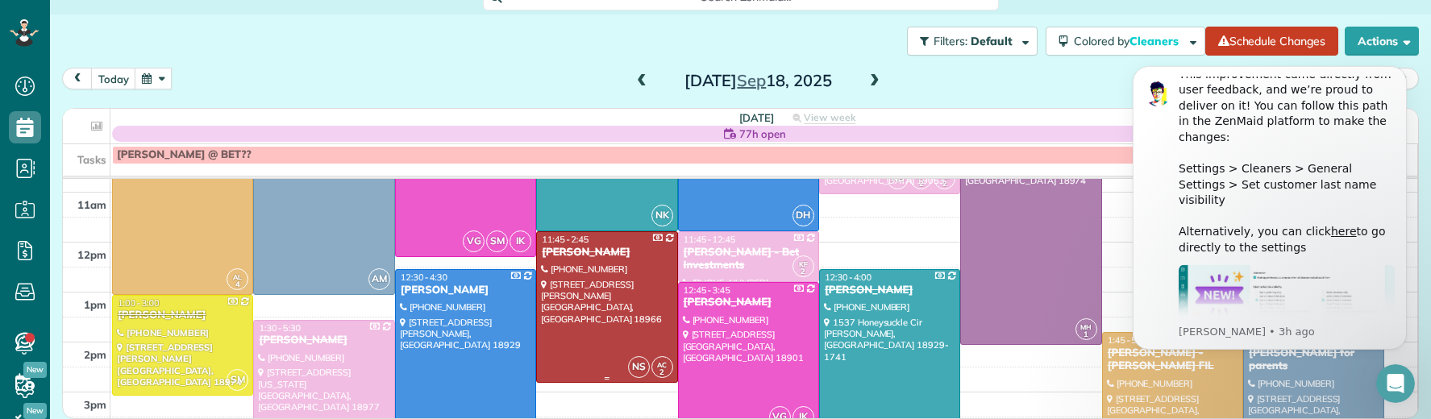
click at [568, 252] on div "Ben Baird" at bounding box center [606, 253] width 131 height 14
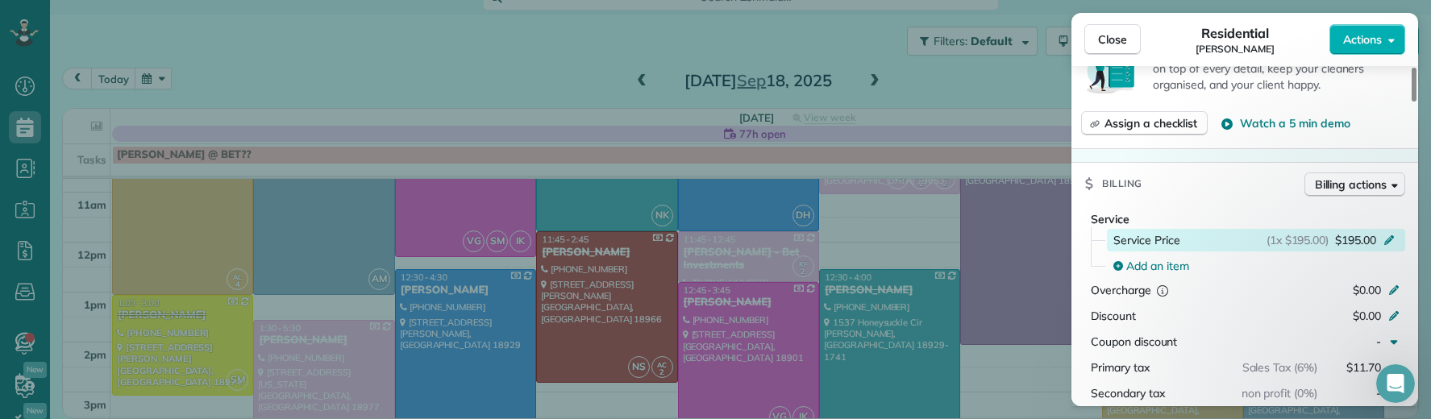
scroll to position [841, 0]
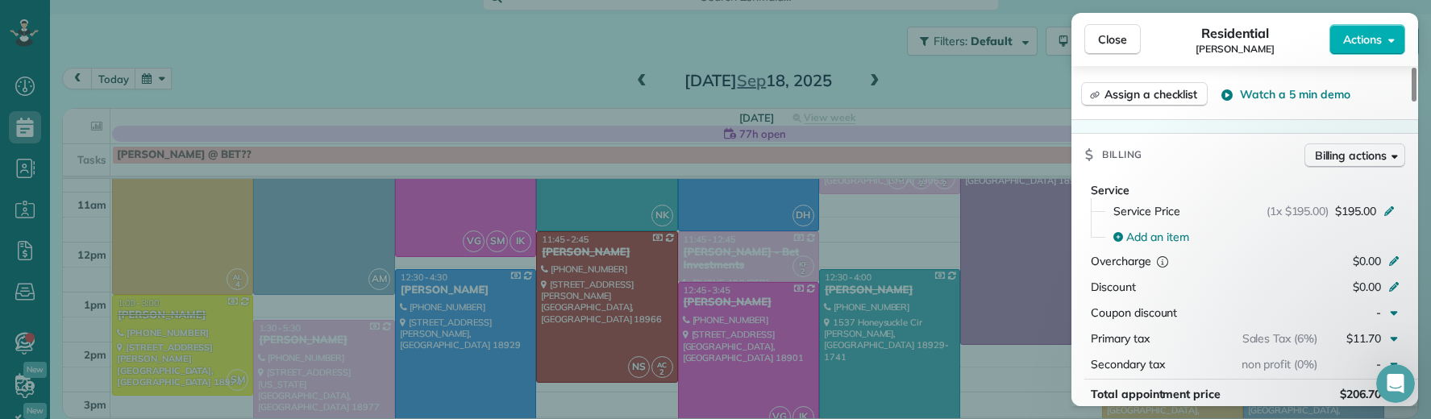
click at [1122, 38] on span "Close" at bounding box center [1112, 39] width 29 height 16
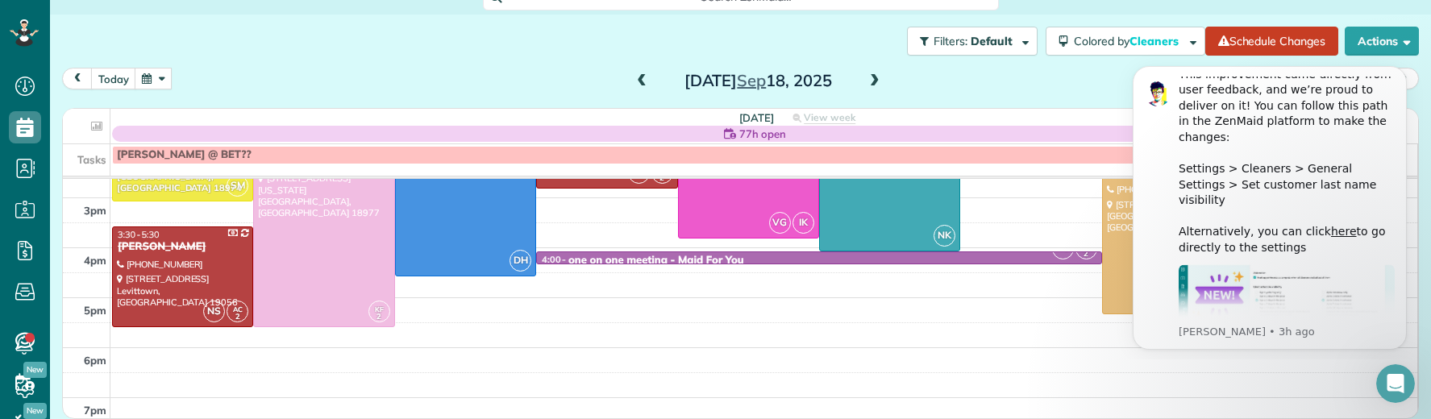
scroll to position [383, 0]
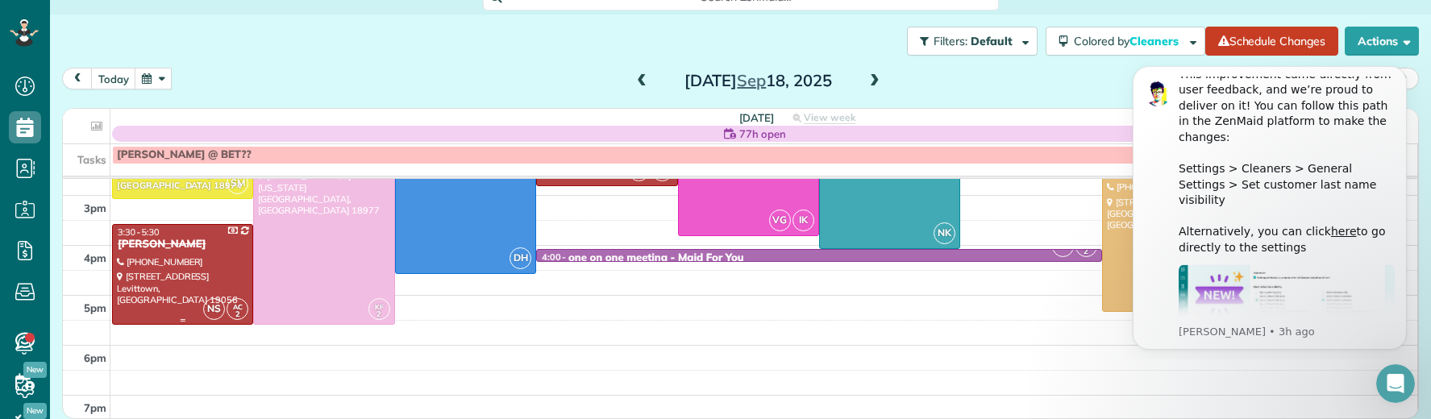
click at [179, 248] on div "Lia BenYishay" at bounding box center [182, 245] width 131 height 14
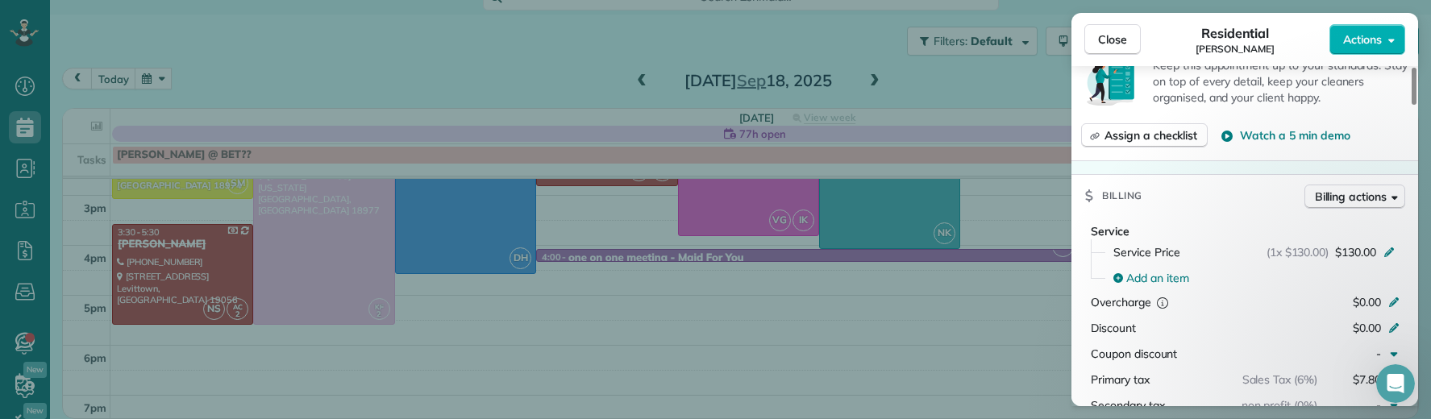
scroll to position [948, 0]
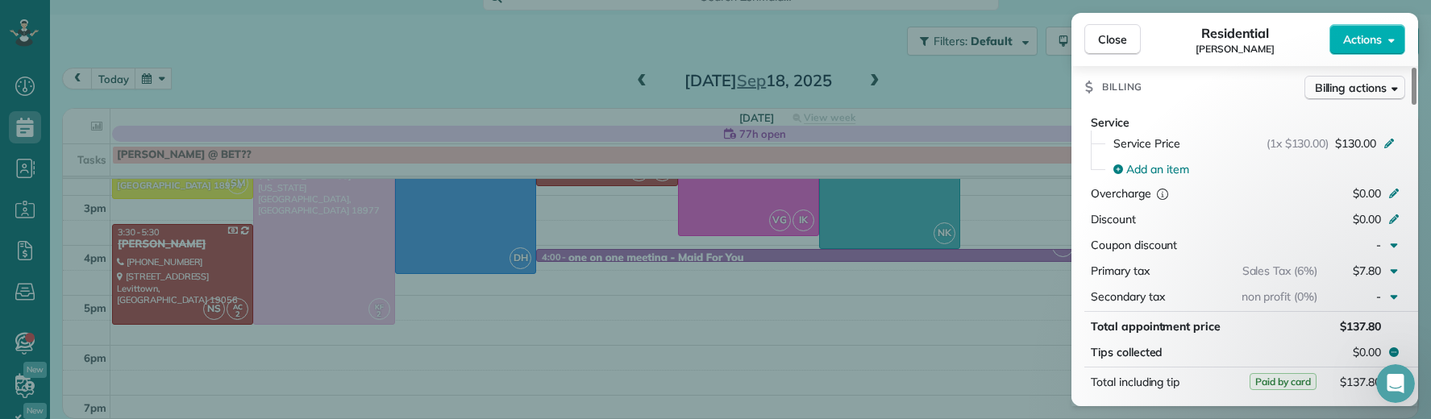
drag, startPoint x: 1121, startPoint y: 41, endPoint x: 878, endPoint y: 59, distance: 243.4
click at [1122, 41] on span "Close" at bounding box center [1112, 39] width 29 height 16
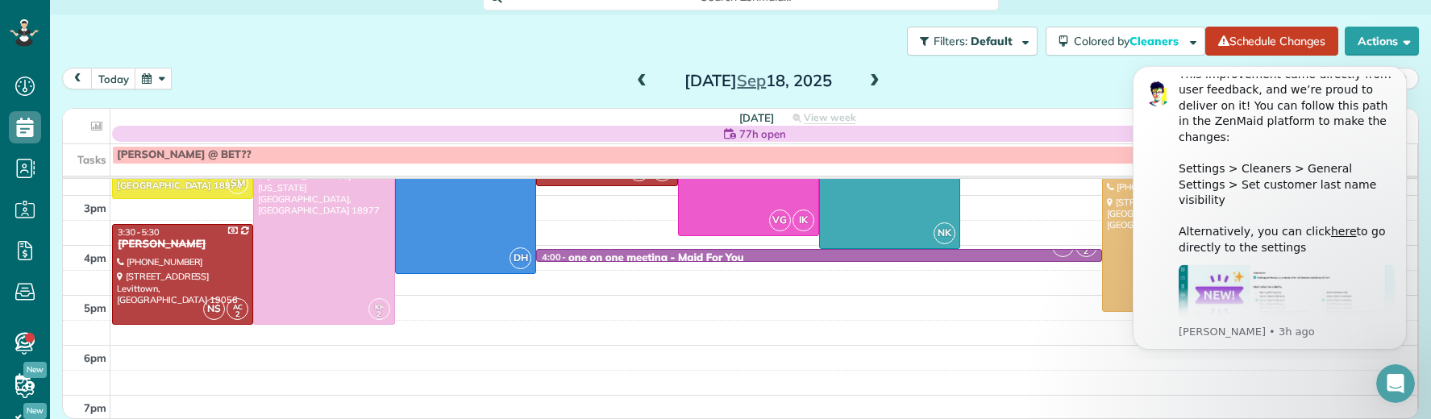
click at [873, 75] on span at bounding box center [875, 81] width 18 height 15
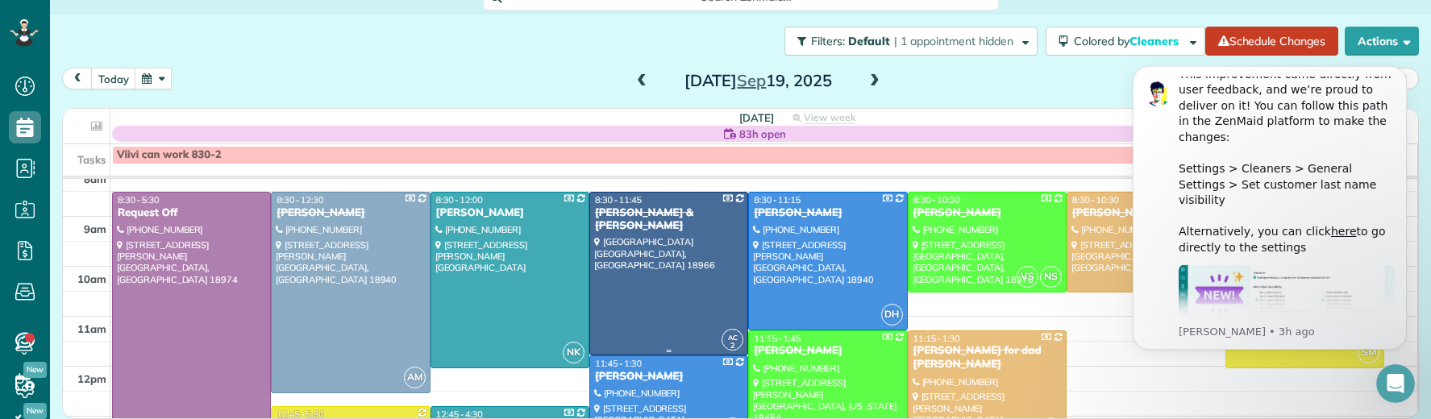
scroll to position [63, 0]
click at [659, 210] on div "Kirsten & Bart DeCourt" at bounding box center [668, 219] width 149 height 27
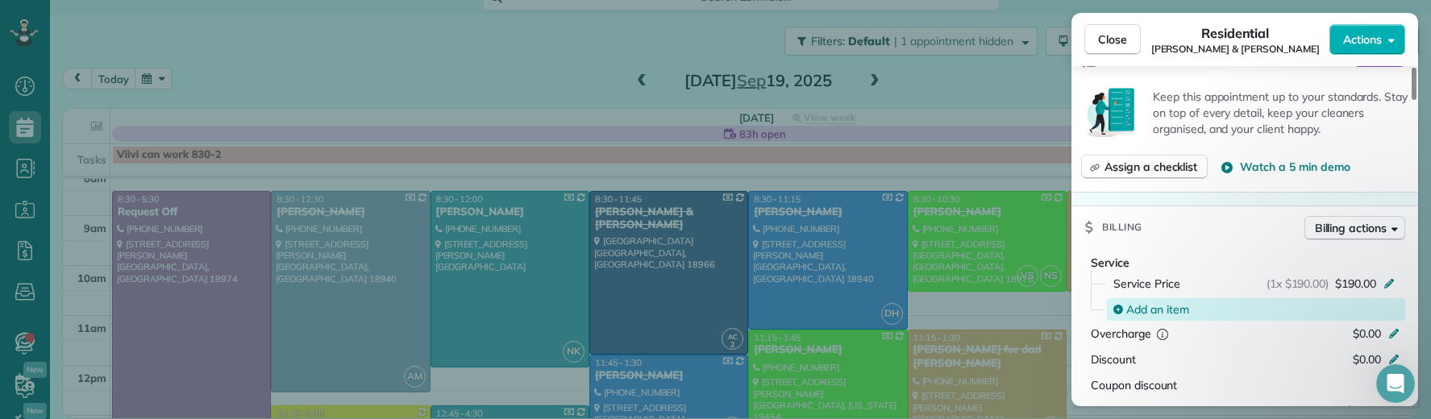
scroll to position [795, 0]
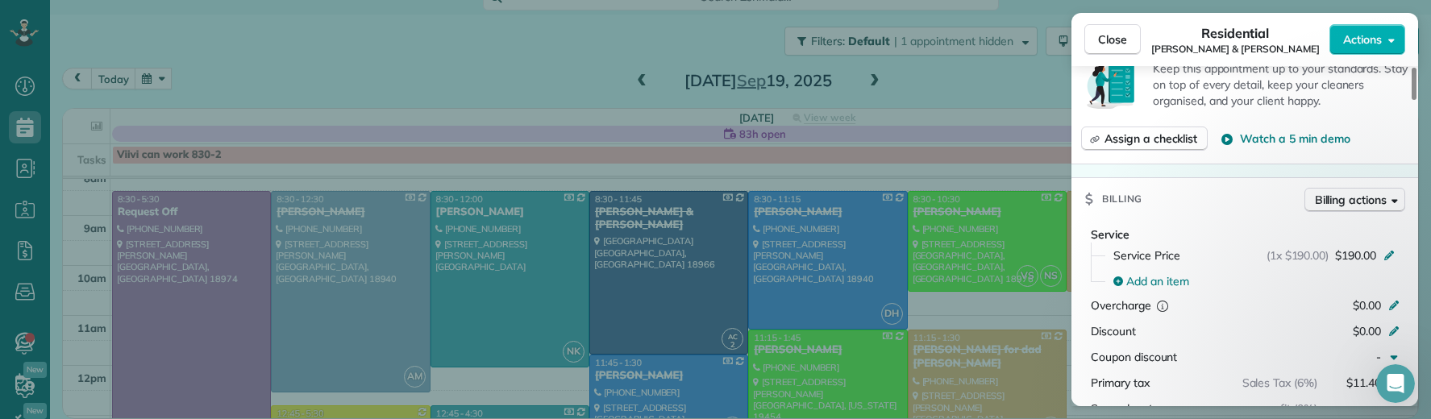
drag, startPoint x: 1115, startPoint y: 44, endPoint x: 1001, endPoint y: 2, distance: 122.2
click at [1114, 44] on span "Close" at bounding box center [1112, 39] width 29 height 16
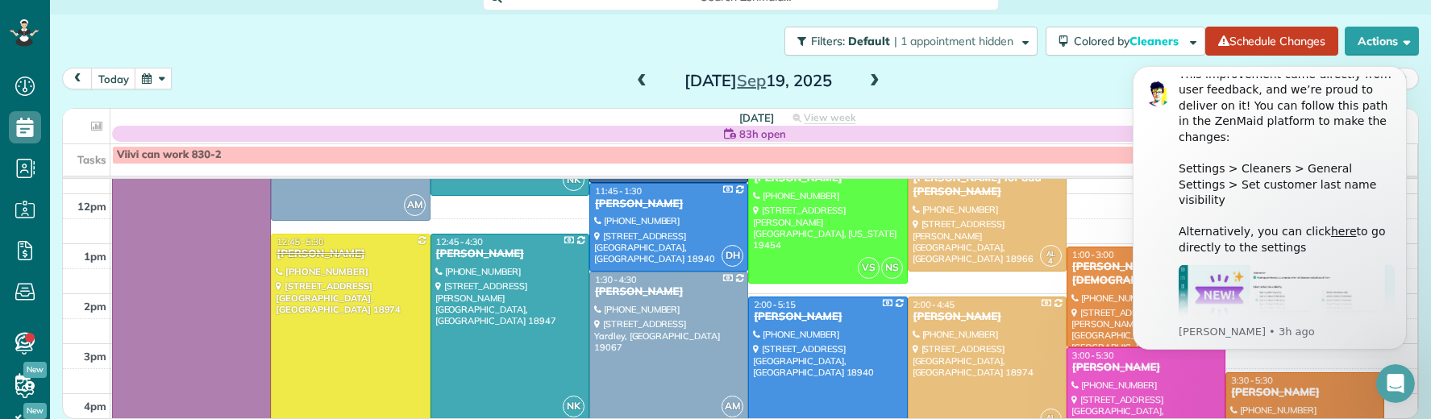
scroll to position [239, 0]
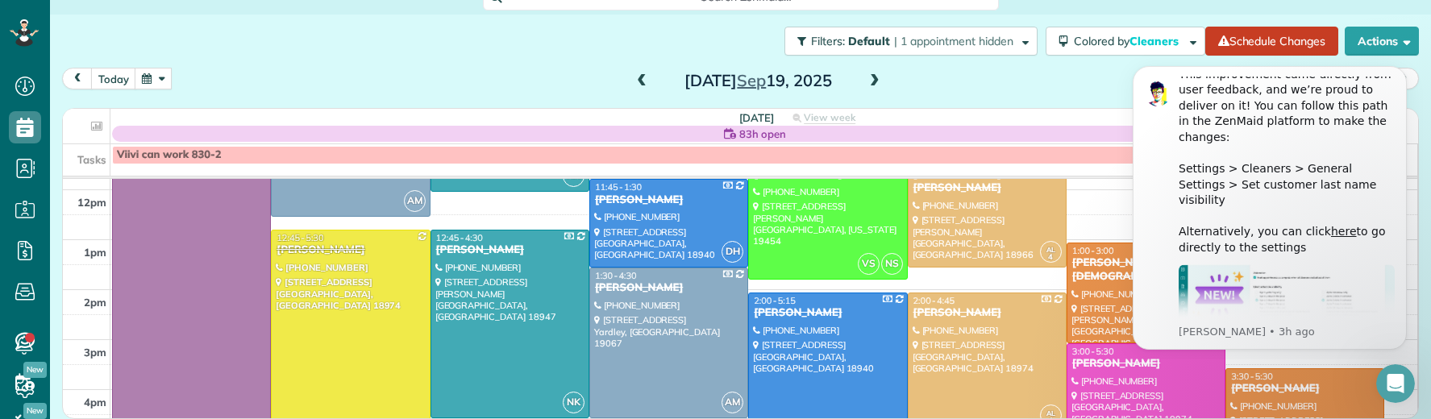
click at [1090, 276] on div "Robert Suskey - Our Lady Of Good Council Roman Catholic Church" at bounding box center [1146, 269] width 149 height 27
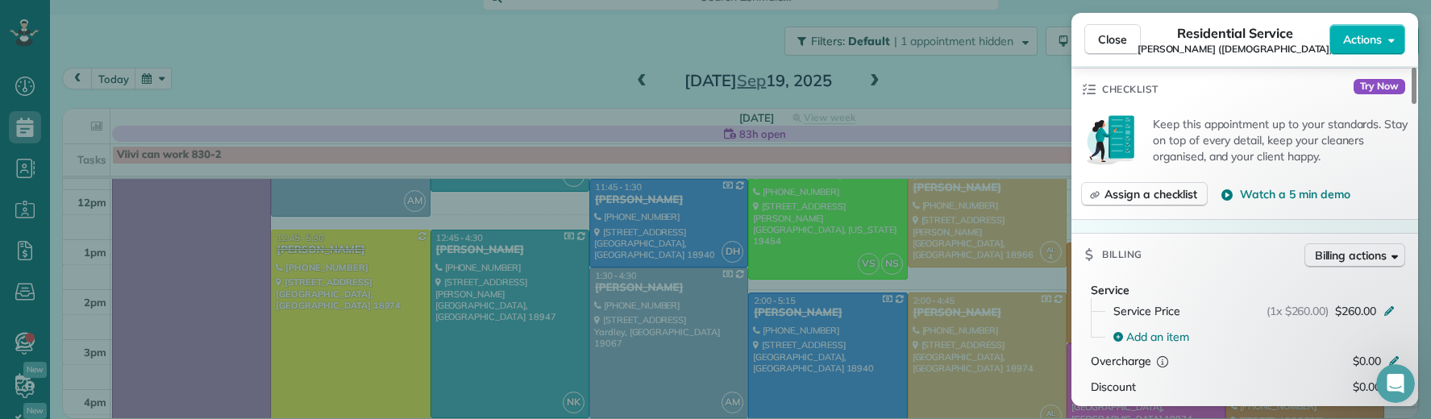
scroll to position [848, 0]
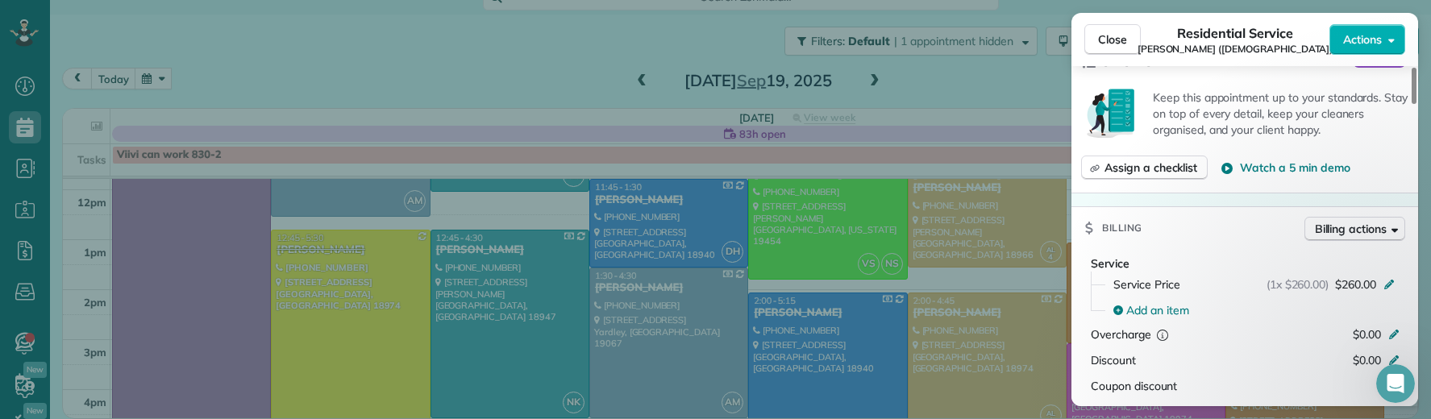
click at [1111, 40] on span "Close" at bounding box center [1112, 39] width 29 height 16
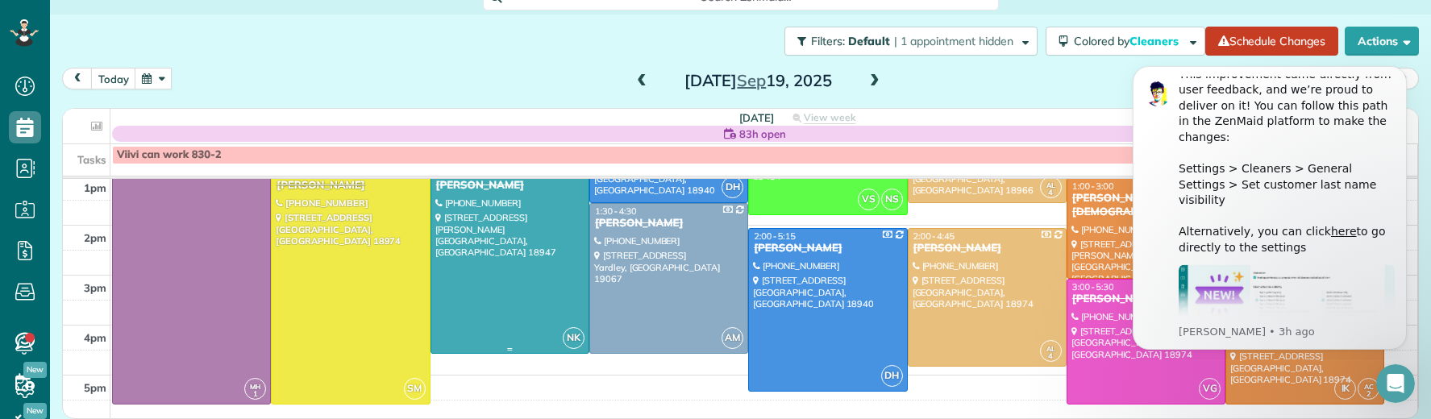
scroll to position [307, 0]
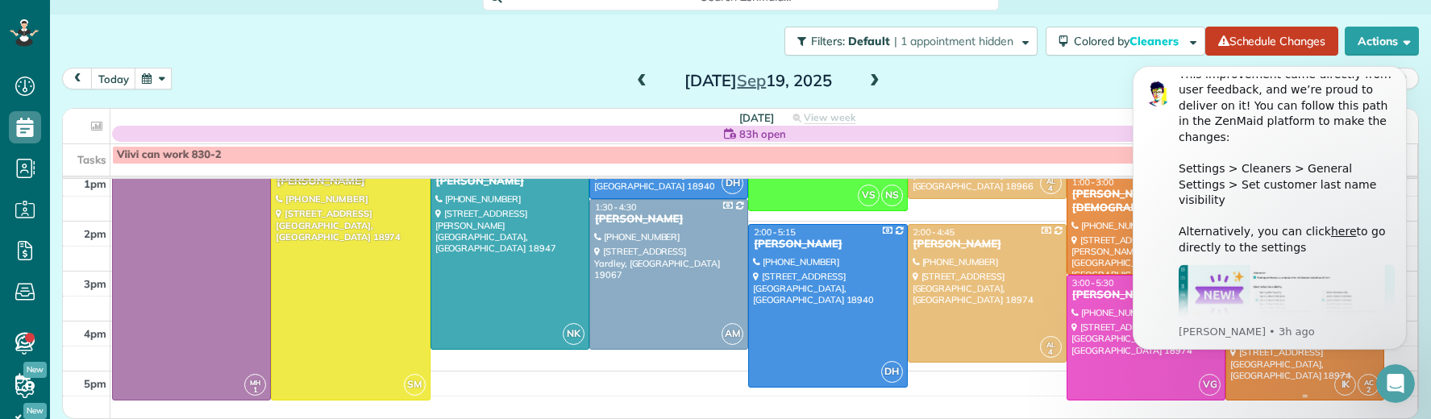
click at [1243, 365] on div at bounding box center [1304, 350] width 157 height 99
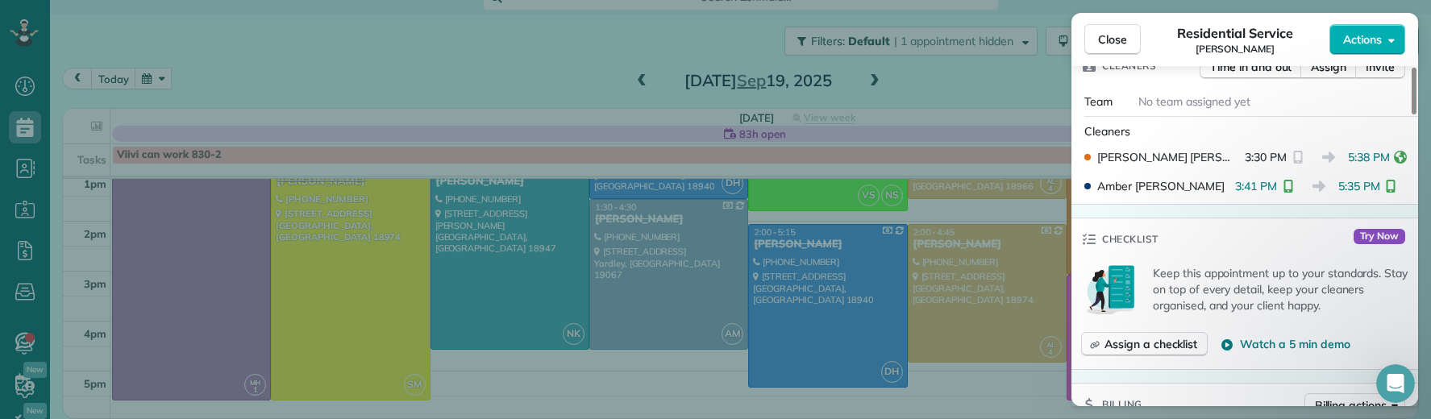
scroll to position [518, 0]
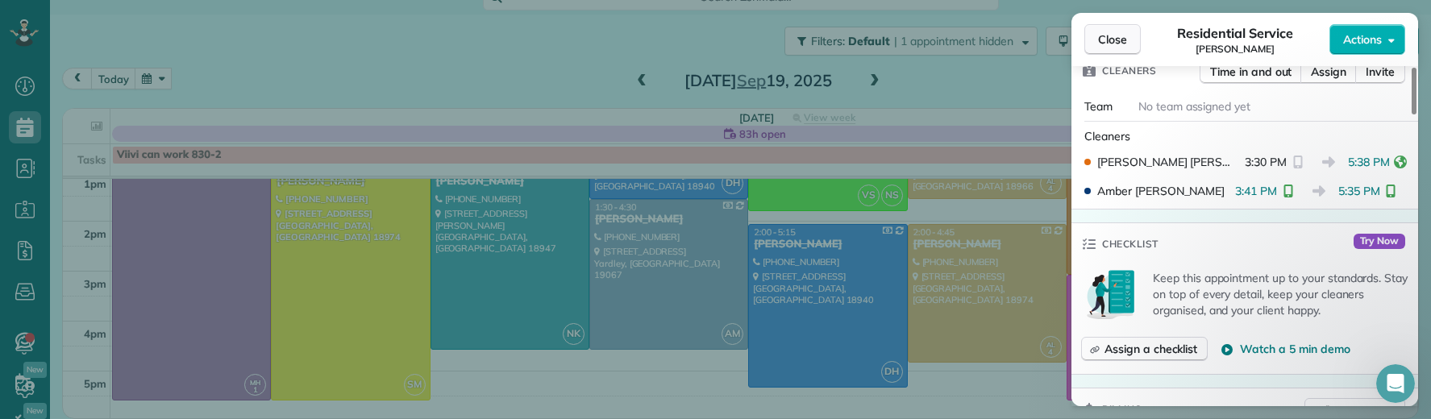
click at [1103, 34] on span "Close" at bounding box center [1112, 39] width 29 height 16
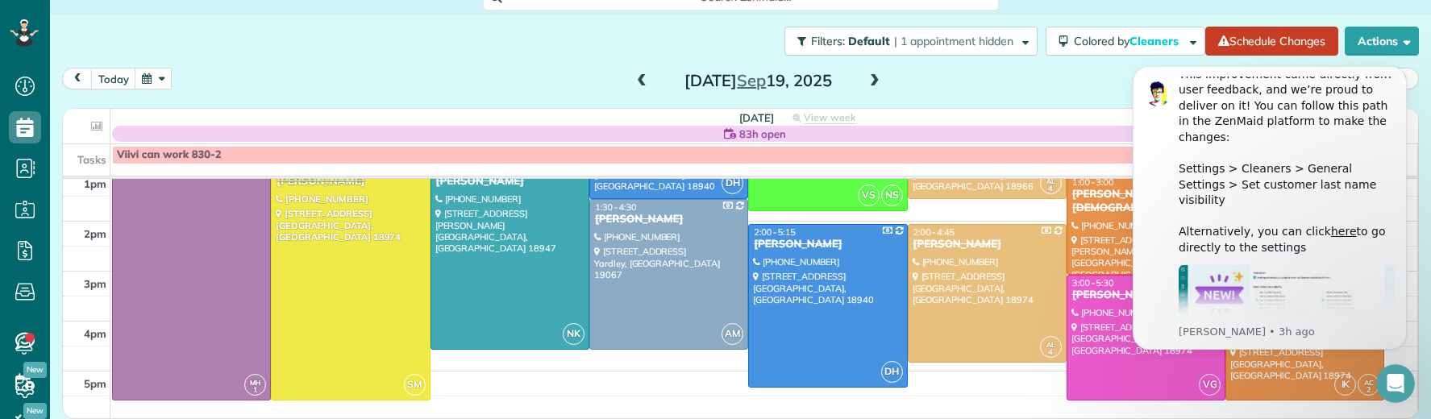
click at [633, 81] on span at bounding box center [642, 81] width 18 height 15
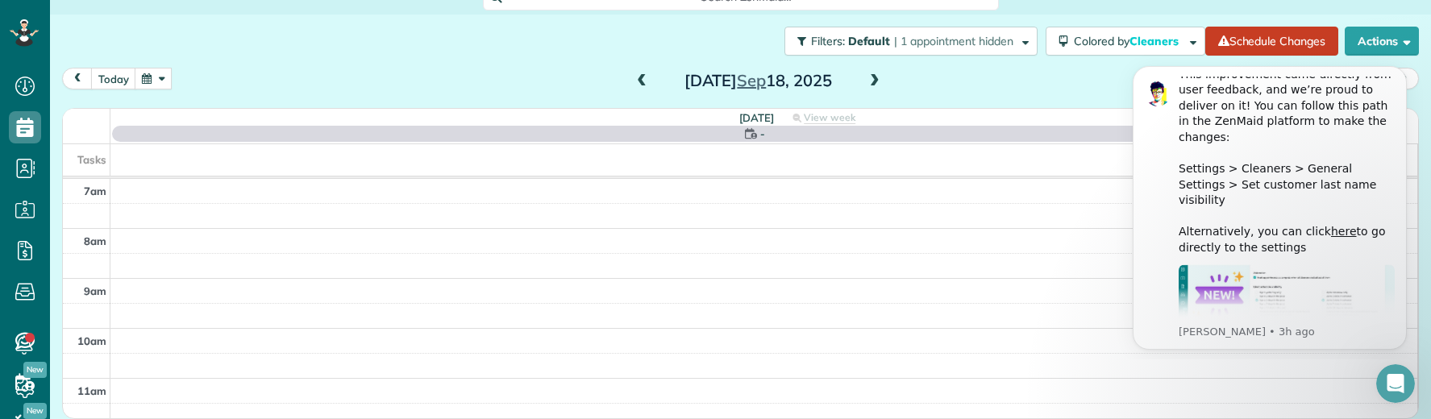
click at [633, 81] on span at bounding box center [642, 81] width 18 height 15
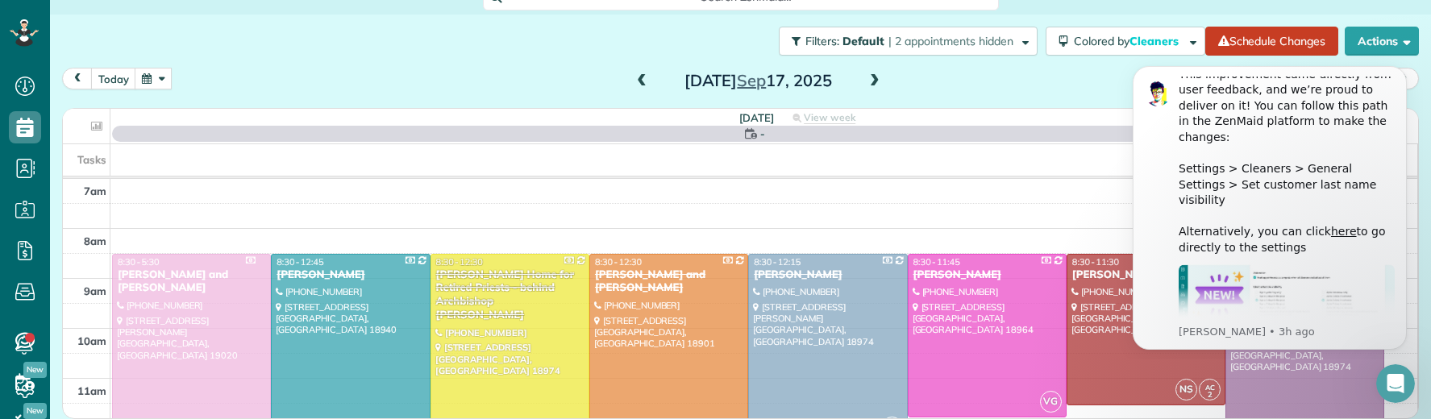
click at [633, 85] on span at bounding box center [642, 81] width 18 height 15
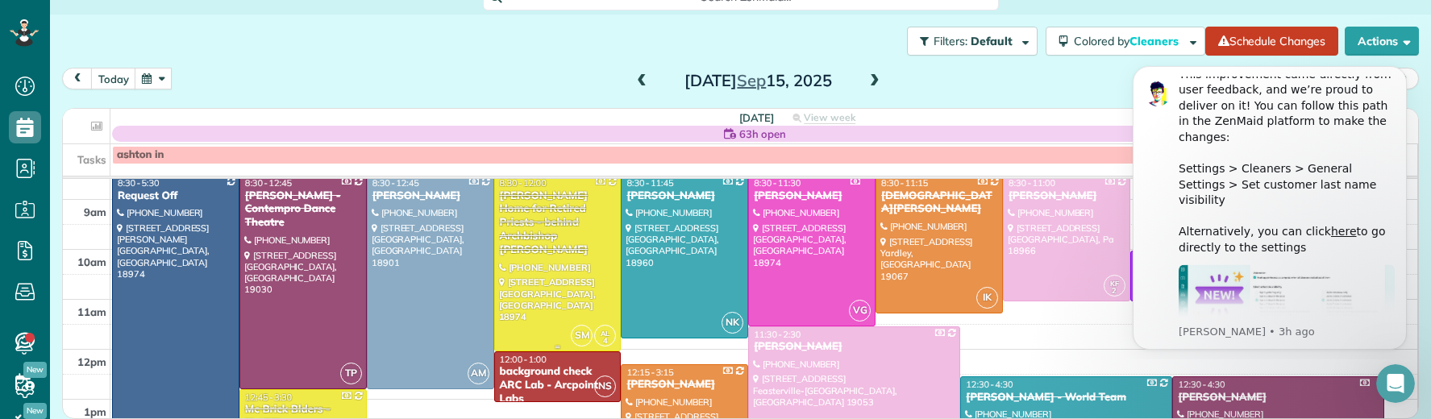
scroll to position [62, 0]
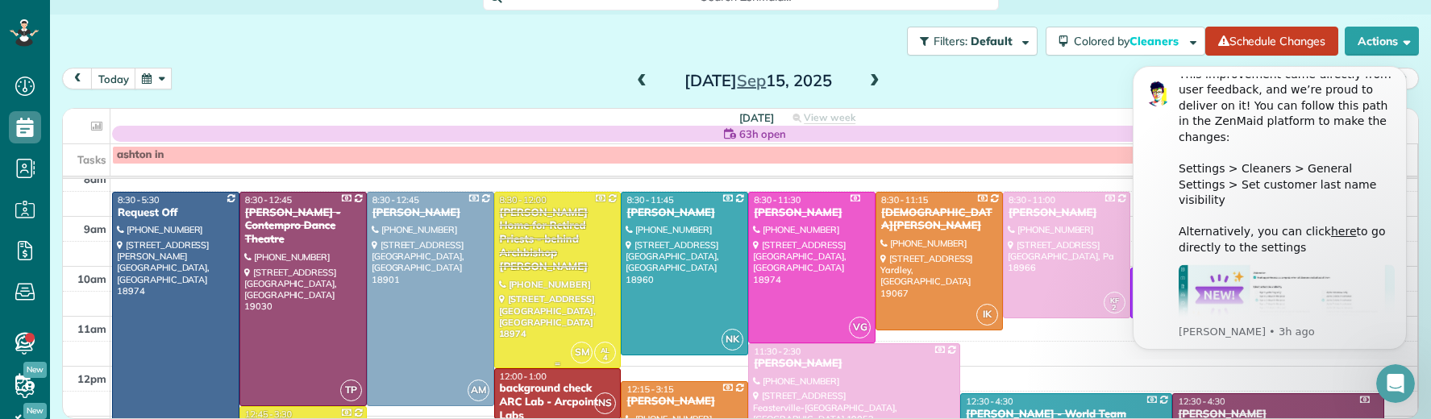
click at [533, 240] on div "Regina Coeli Home for Retired Priests - behind Archbishop Wood" at bounding box center [558, 240] width 118 height 68
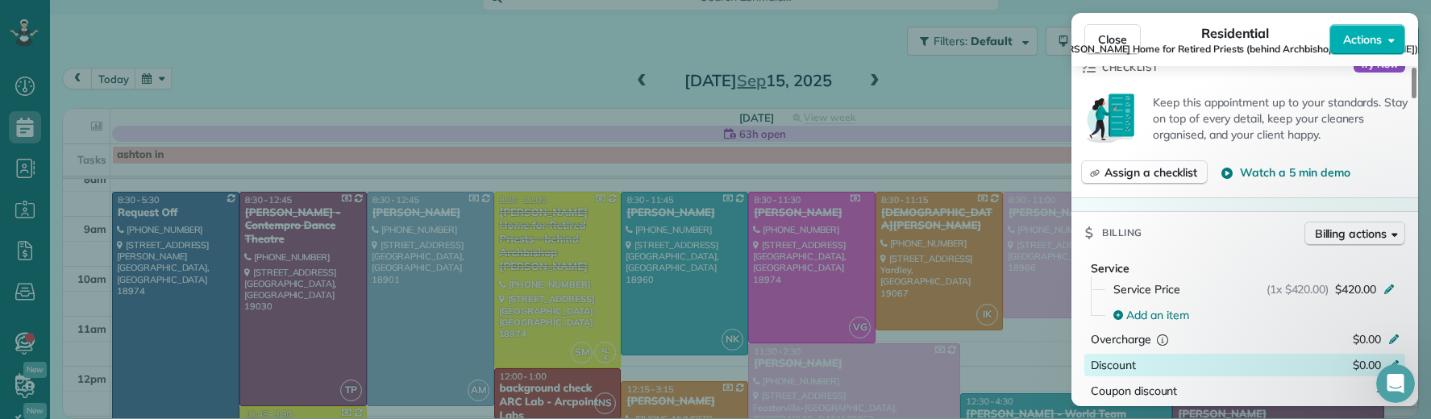
scroll to position [1182, 0]
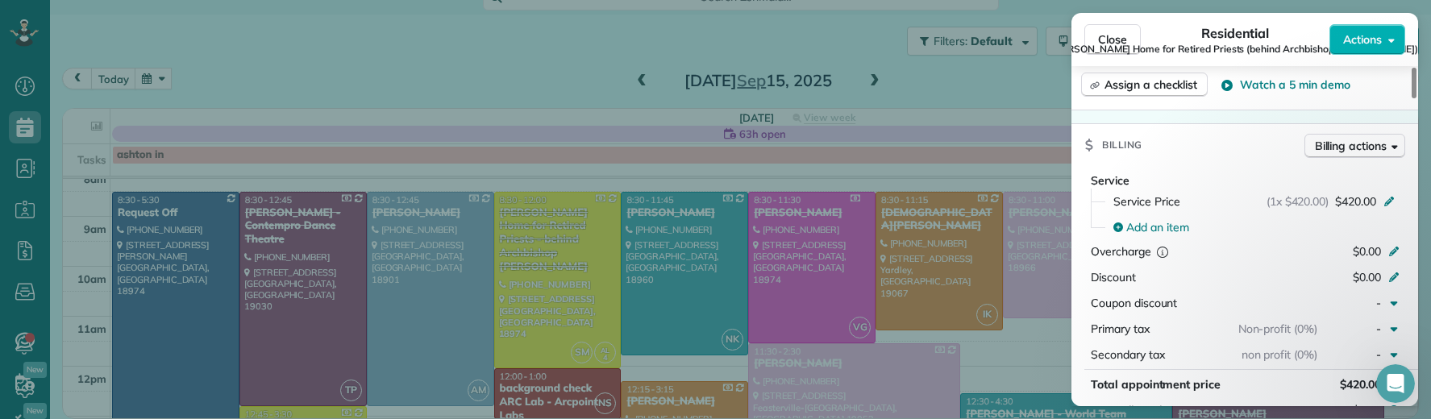
drag, startPoint x: 1131, startPoint y: 39, endPoint x: 952, endPoint y: 108, distance: 192.0
click at [1131, 39] on button "Close" at bounding box center [1113, 39] width 56 height 31
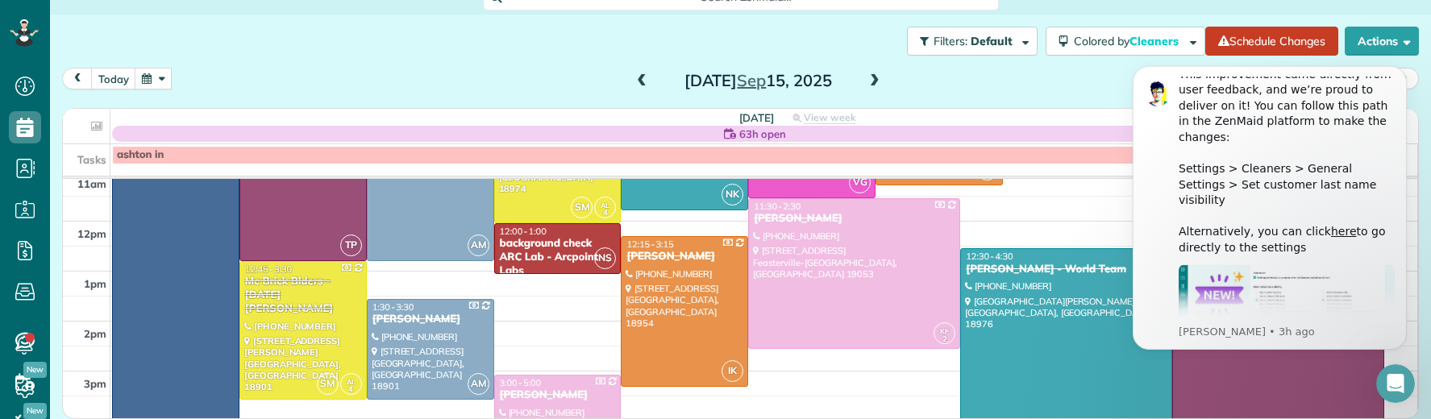
scroll to position [235, 0]
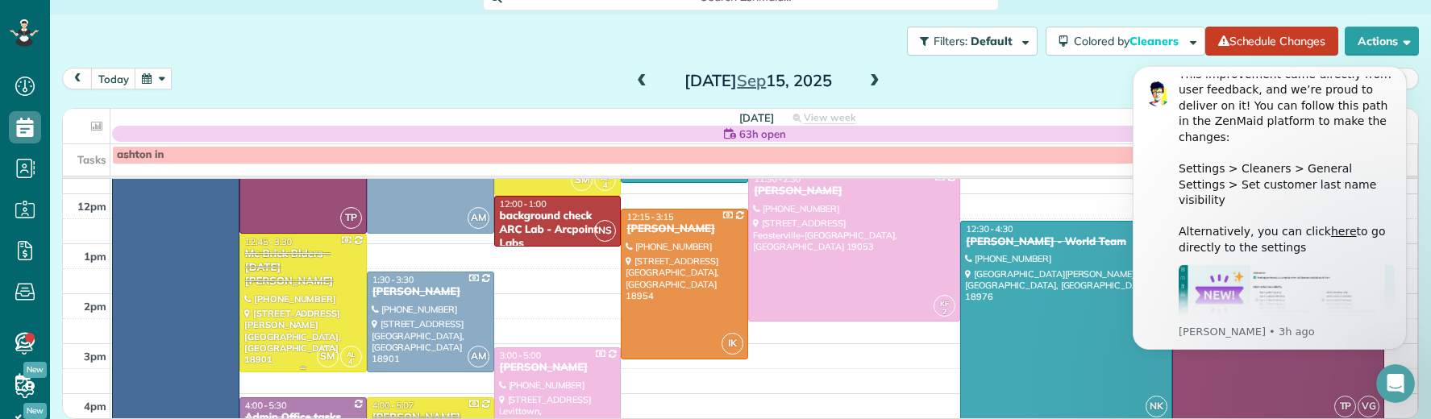
click at [278, 258] on div "Mc Brick Blders - Noel Weiss" at bounding box center [303, 268] width 118 height 41
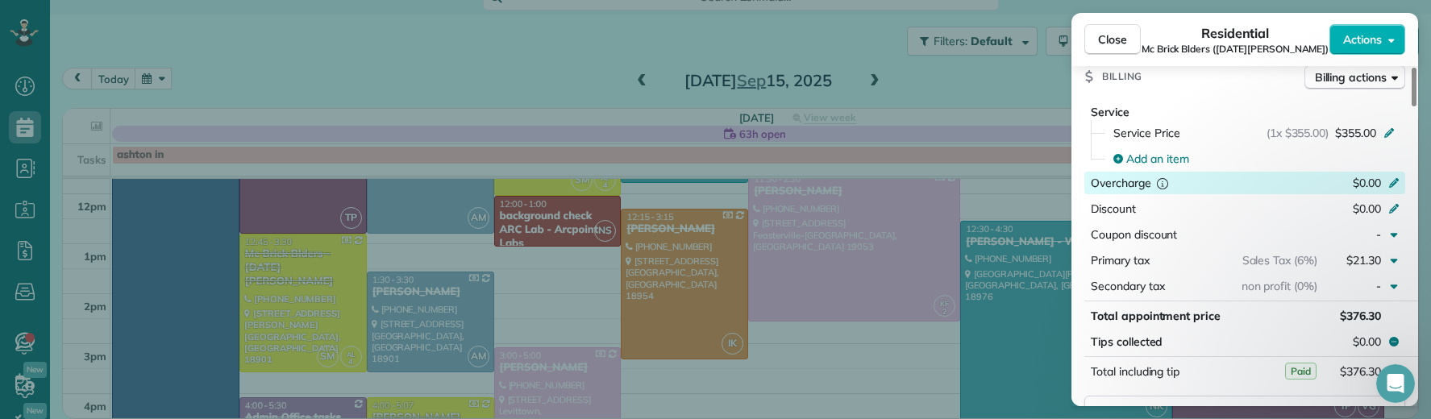
scroll to position [897, 0]
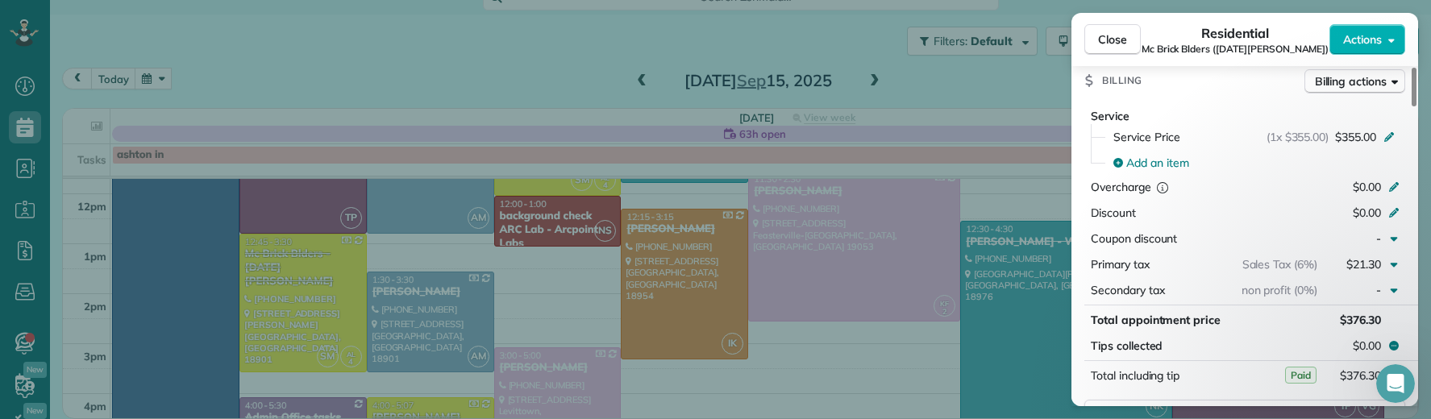
drag, startPoint x: 1118, startPoint y: 44, endPoint x: 1072, endPoint y: 194, distance: 157.6
click at [1118, 44] on span "Close" at bounding box center [1112, 39] width 29 height 16
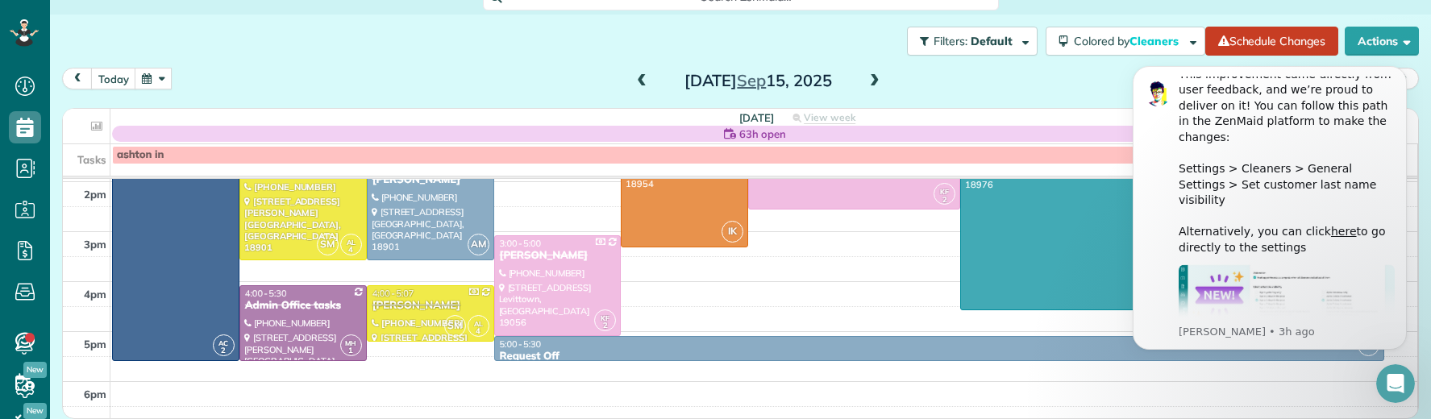
scroll to position [376, 0]
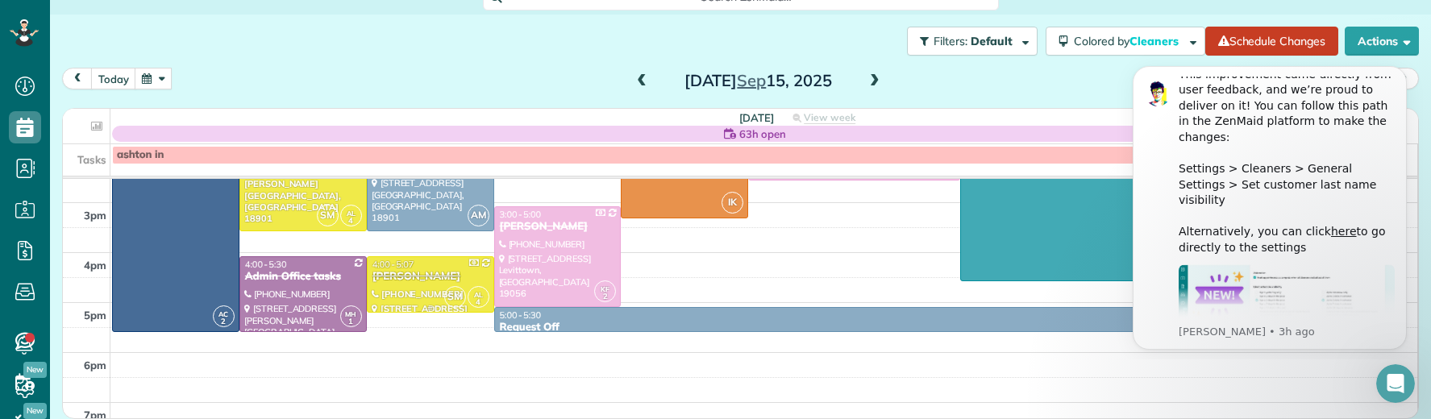
click at [396, 278] on div "Kayla Sweigart" at bounding box center [431, 277] width 118 height 14
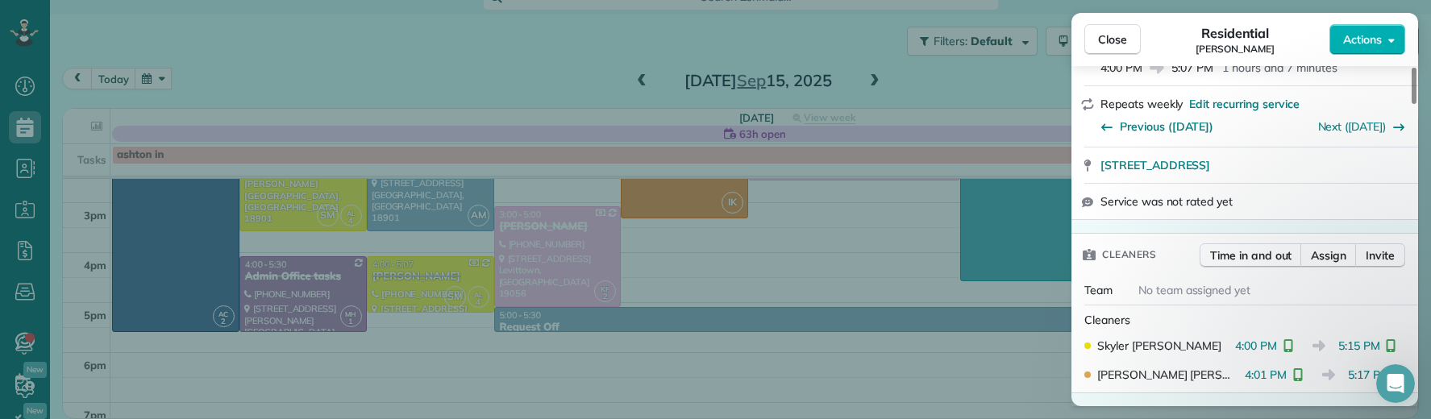
scroll to position [320, 0]
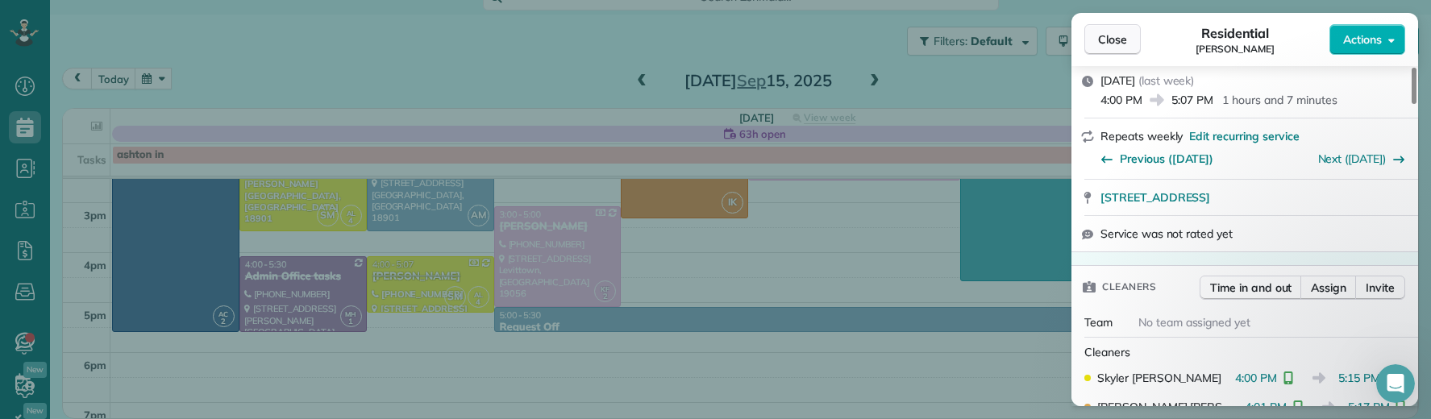
click at [1102, 44] on span "Close" at bounding box center [1112, 39] width 29 height 16
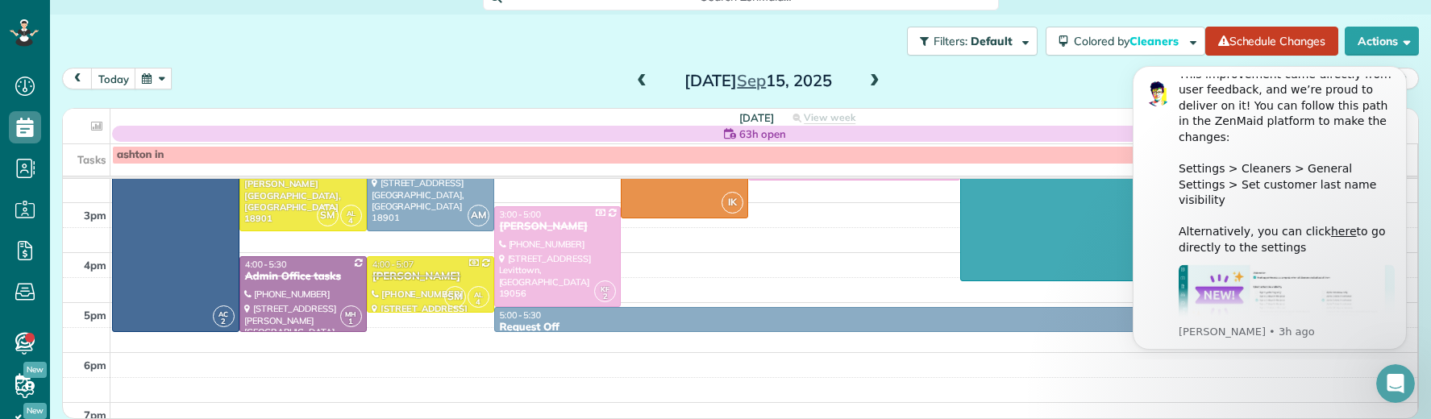
click at [868, 78] on span at bounding box center [875, 81] width 18 height 15
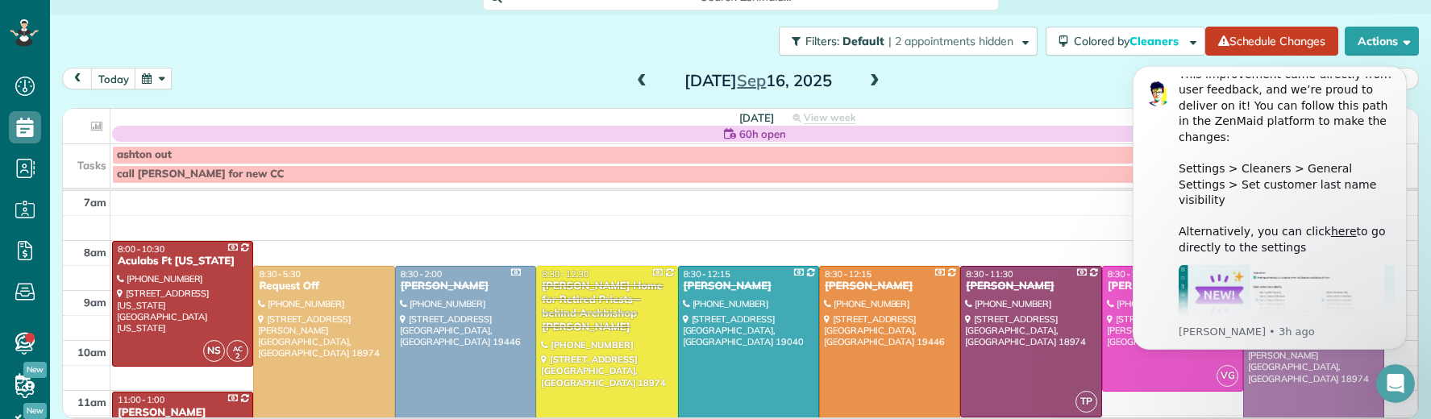
click at [868, 78] on span at bounding box center [875, 81] width 18 height 15
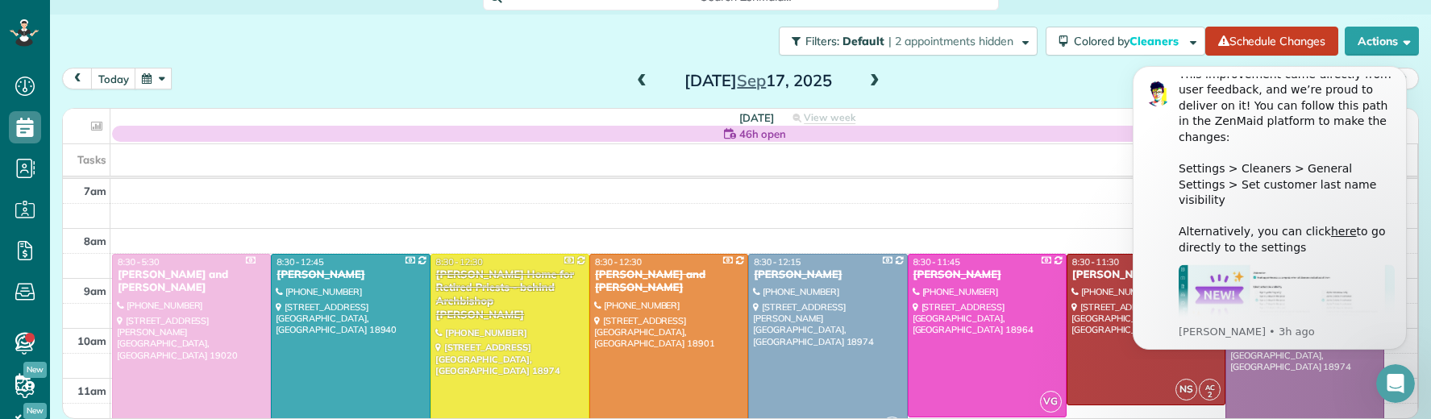
click at [868, 78] on span at bounding box center [875, 81] width 18 height 15
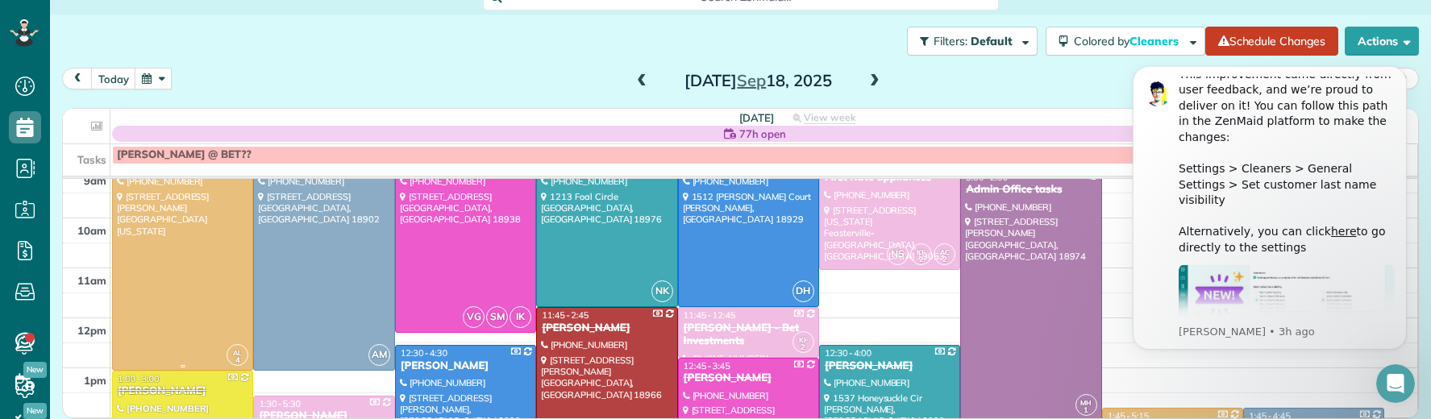
scroll to position [86, 0]
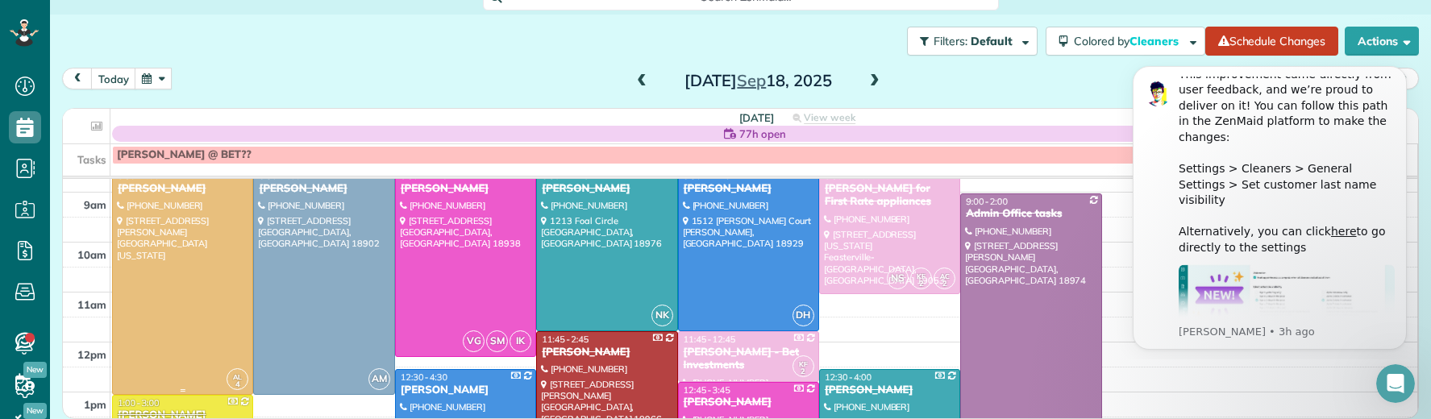
click at [164, 189] on div "Timothy Creelman" at bounding box center [182, 189] width 131 height 14
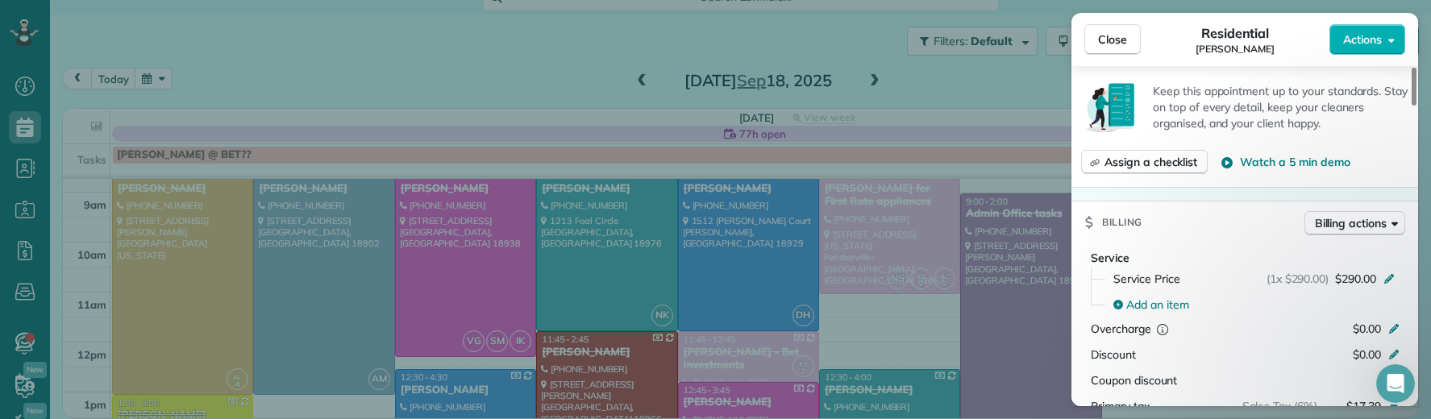
scroll to position [781, 0]
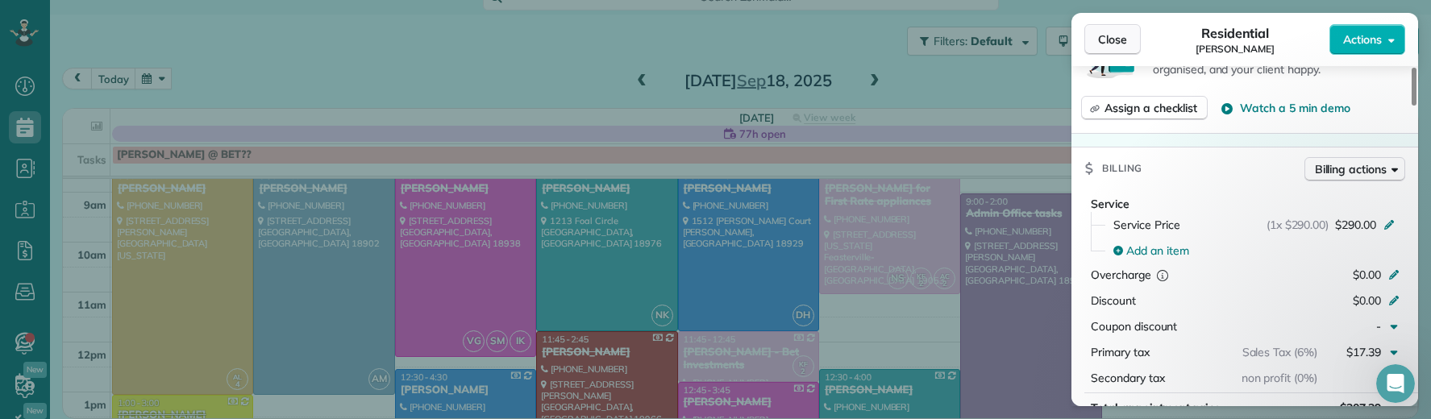
click at [1131, 31] on button "Close" at bounding box center [1113, 39] width 56 height 31
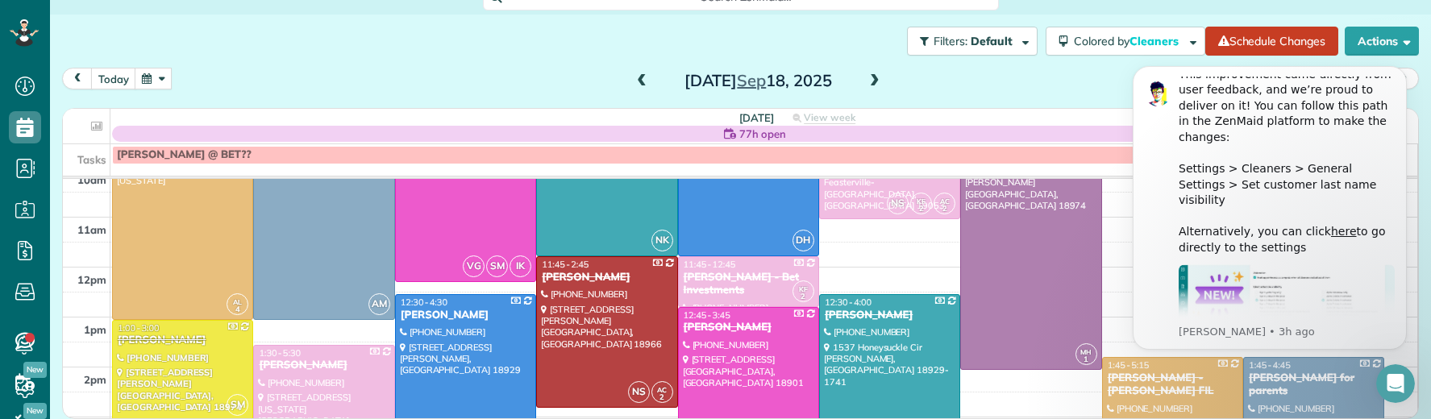
scroll to position [188, 0]
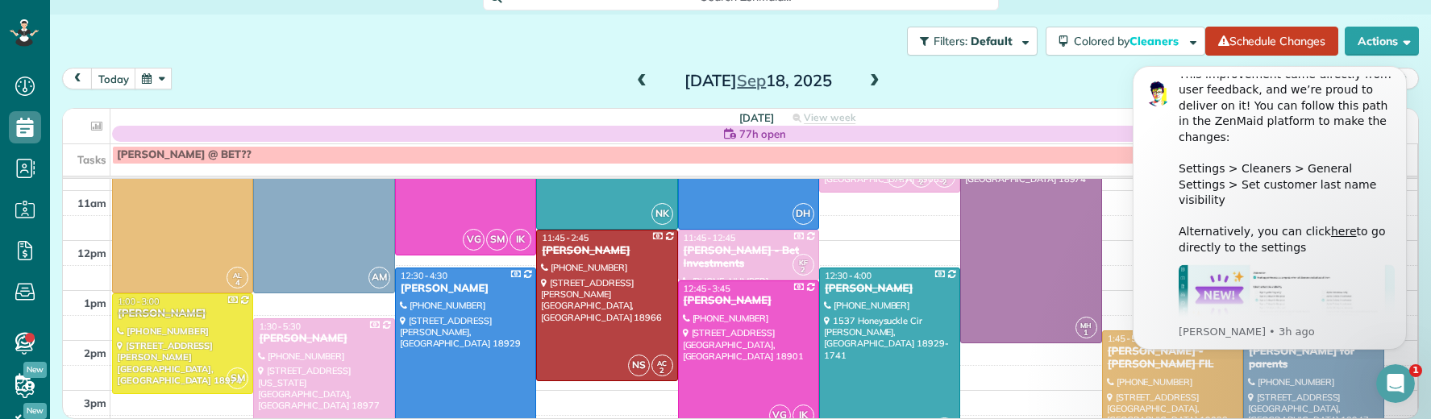
click at [1109, 349] on html "New feature alert! 🚨We’re excited to roll out a highly requested ZenMaid featur…" at bounding box center [1270, 205] width 323 height 309
click at [1401, 72] on icon "Dismiss notification" at bounding box center [1402, 70] width 9 height 9
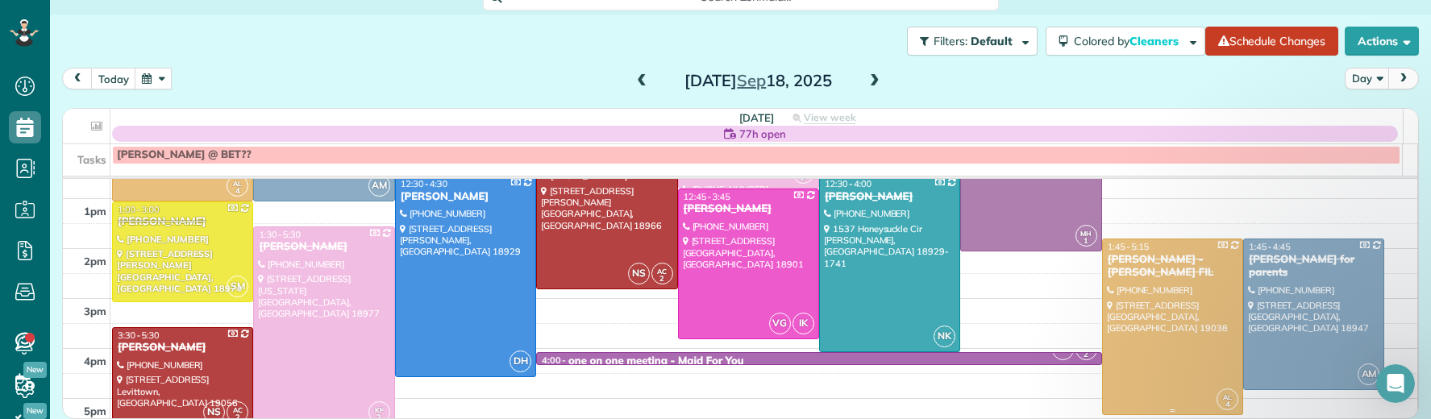
scroll to position [290, 0]
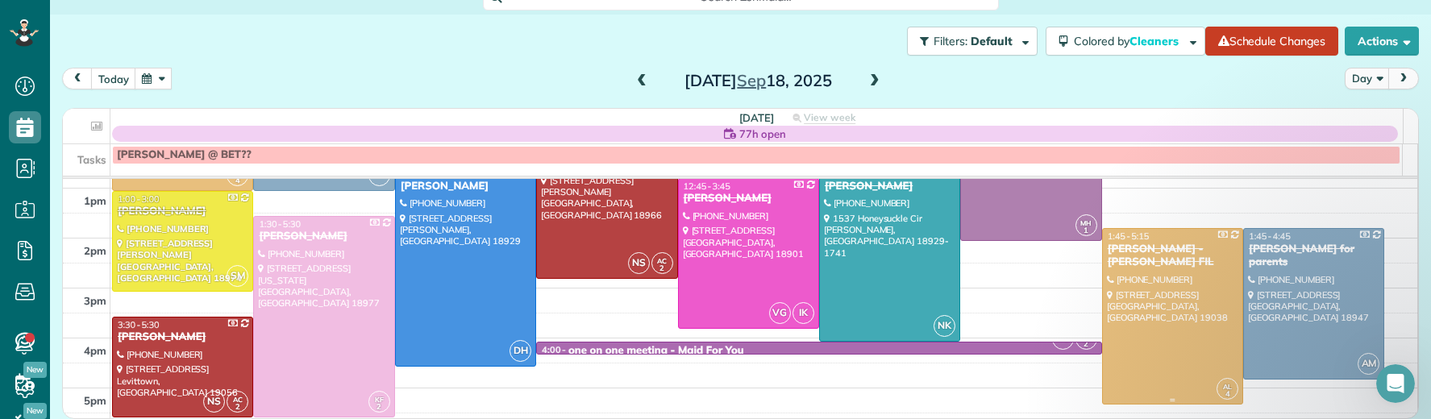
click at [1127, 245] on div "Mark Bond - JD Kelly FIL" at bounding box center [1172, 256] width 131 height 27
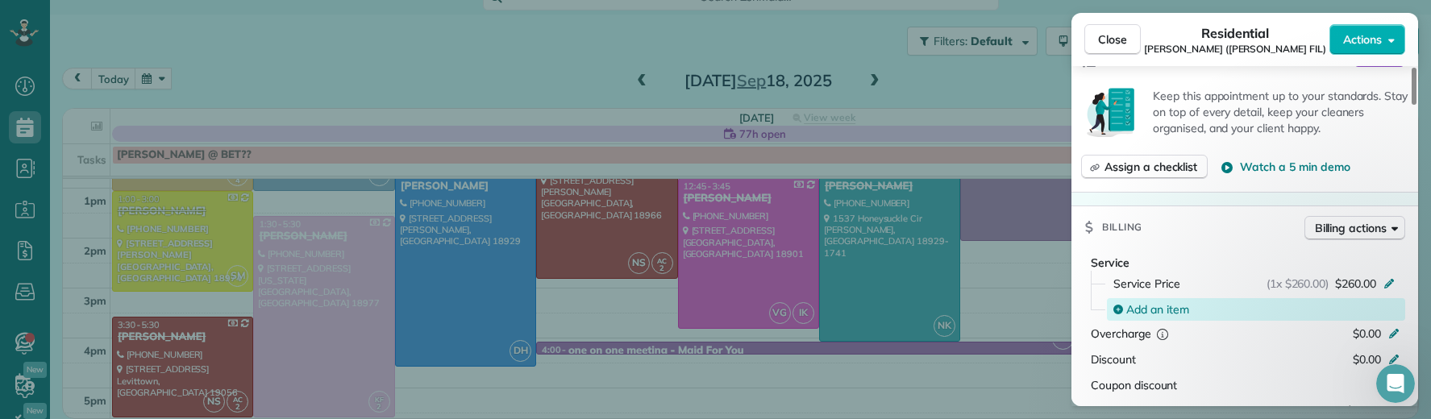
scroll to position [723, 0]
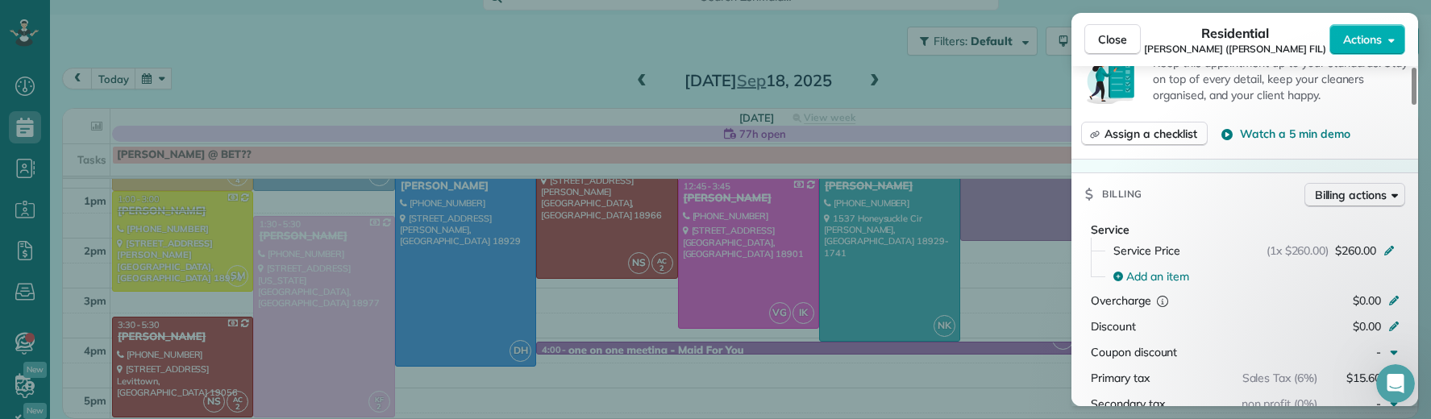
drag, startPoint x: 1135, startPoint y: 31, endPoint x: 1121, endPoint y: 16, distance: 20.6
click at [1134, 31] on button "Close" at bounding box center [1113, 39] width 56 height 31
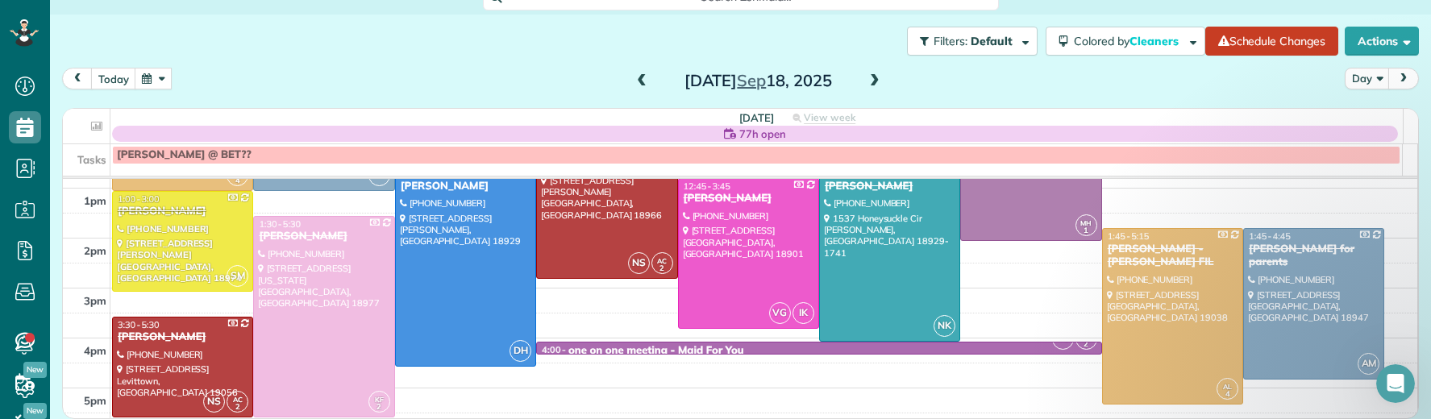
scroll to position [294, 0]
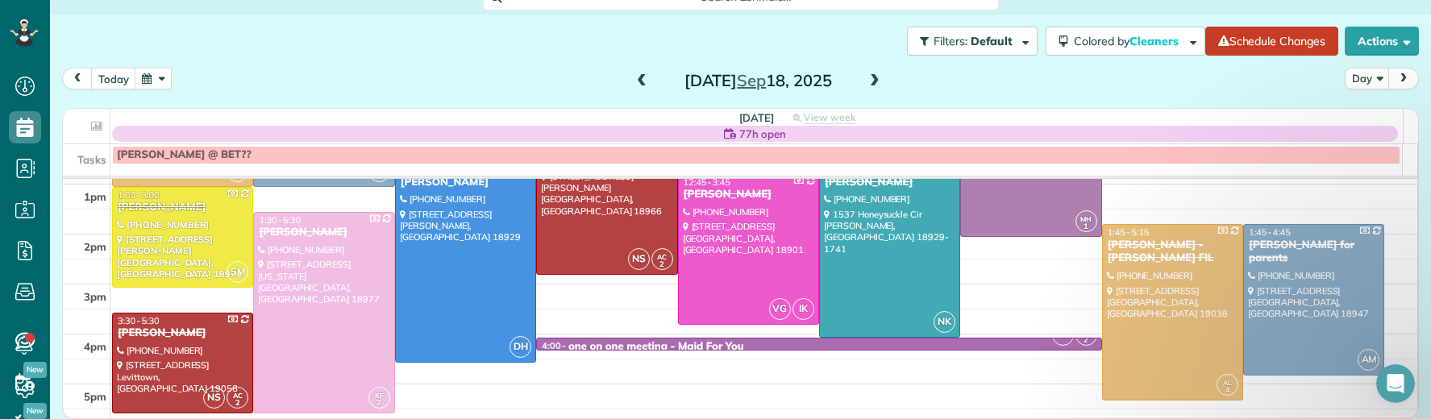
drag, startPoint x: 868, startPoint y: 76, endPoint x: 849, endPoint y: 85, distance: 21.3
click at [868, 76] on span at bounding box center [875, 81] width 18 height 15
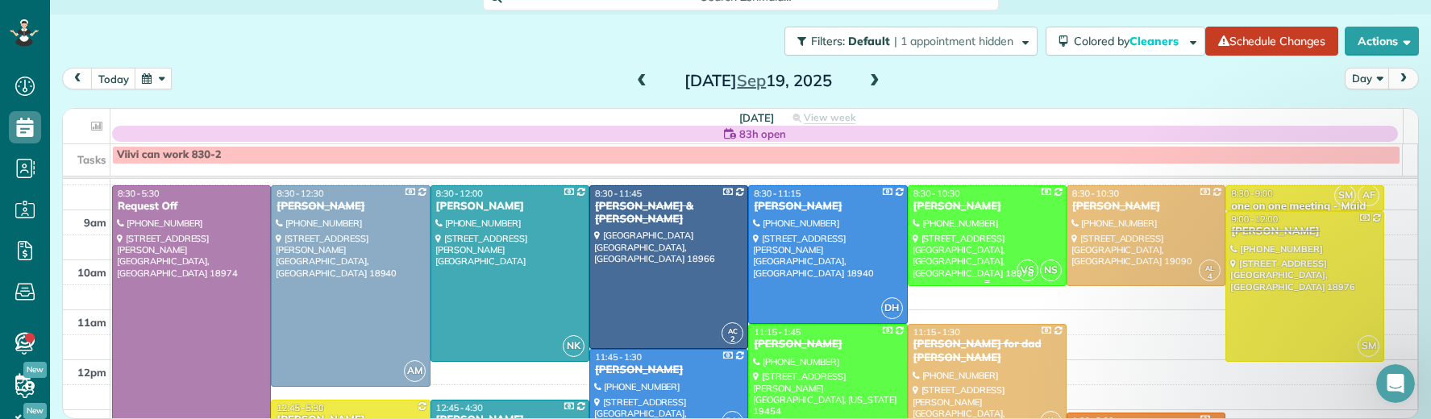
scroll to position [79, 0]
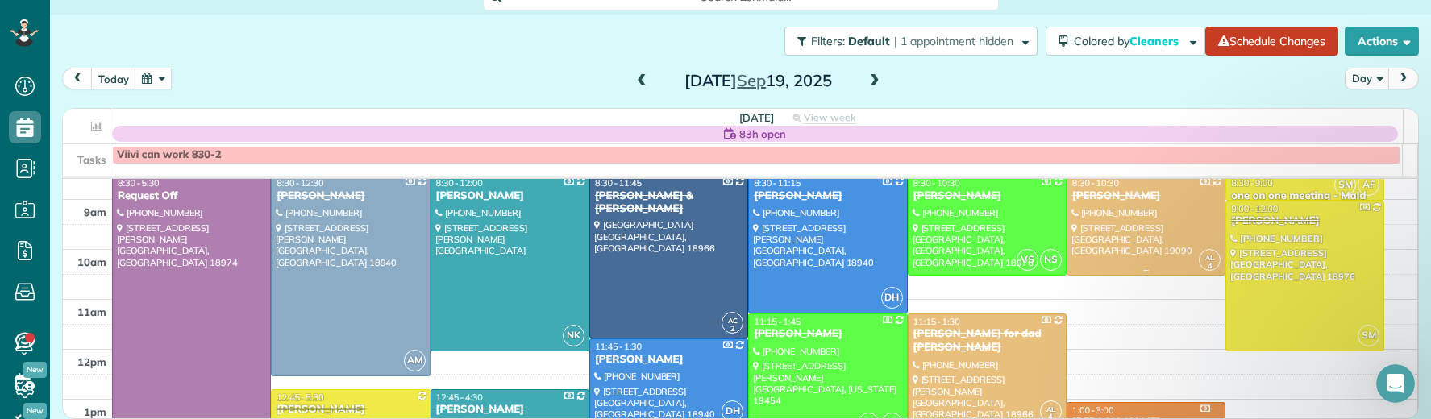
click at [1072, 197] on div "Allie Wagner" at bounding box center [1146, 196] width 149 height 14
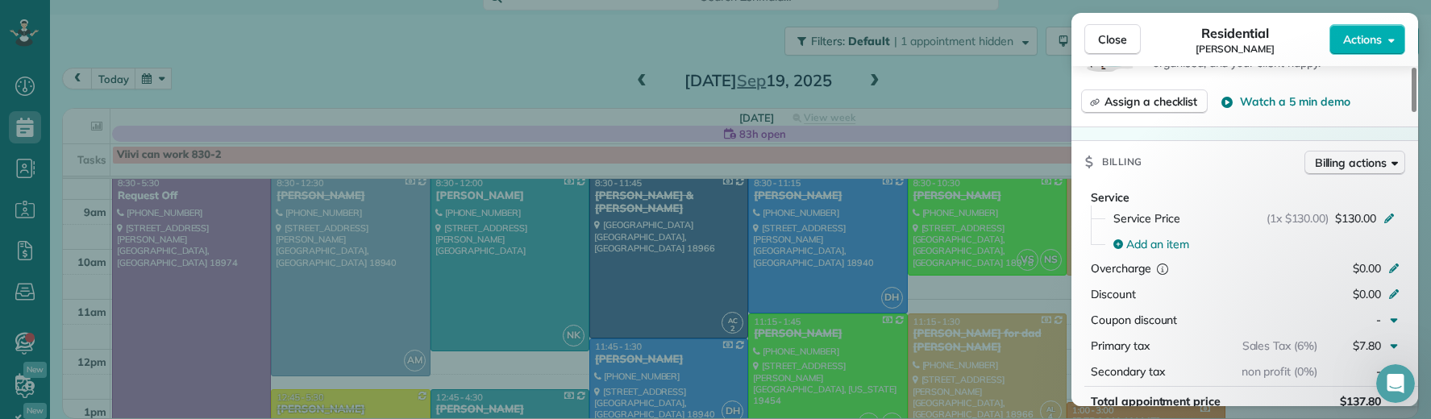
scroll to position [796, 0]
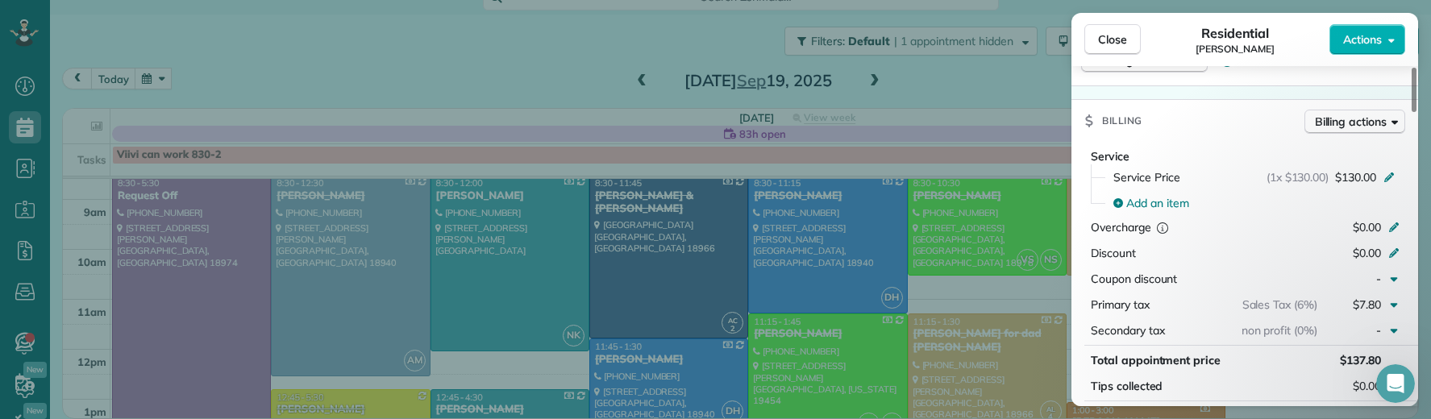
drag, startPoint x: 1116, startPoint y: 36, endPoint x: 1125, endPoint y: 111, distance: 75.5
click at [1116, 36] on span "Close" at bounding box center [1112, 39] width 29 height 16
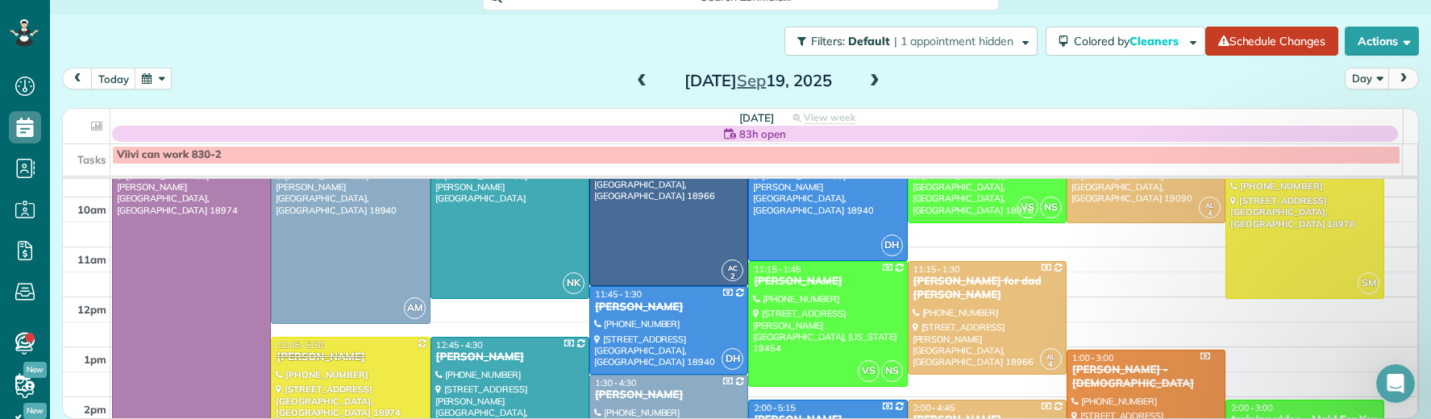
scroll to position [154, 0]
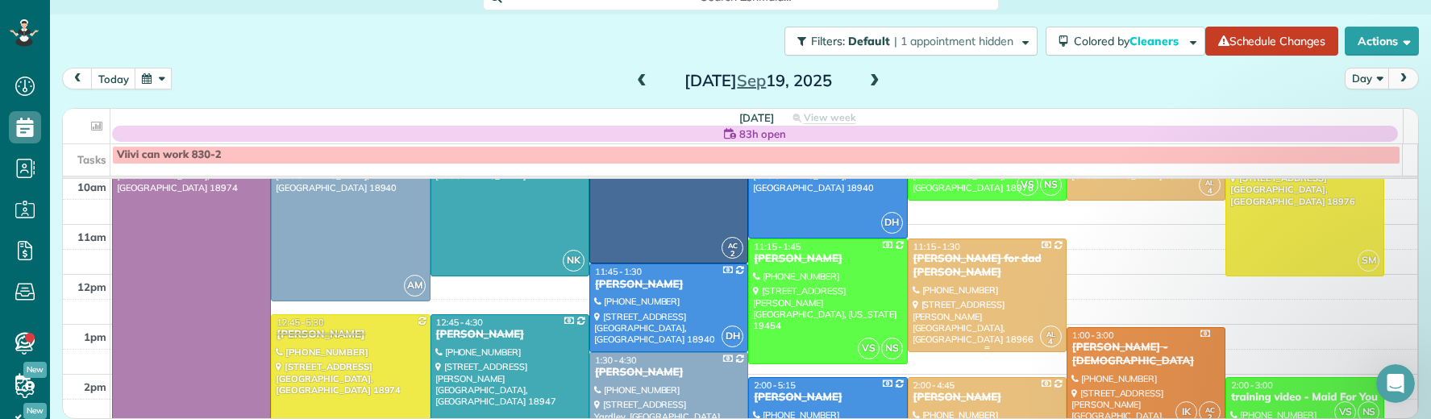
click at [942, 255] on div "Connie Mossop for dad Ed Andrus" at bounding box center [987, 265] width 149 height 27
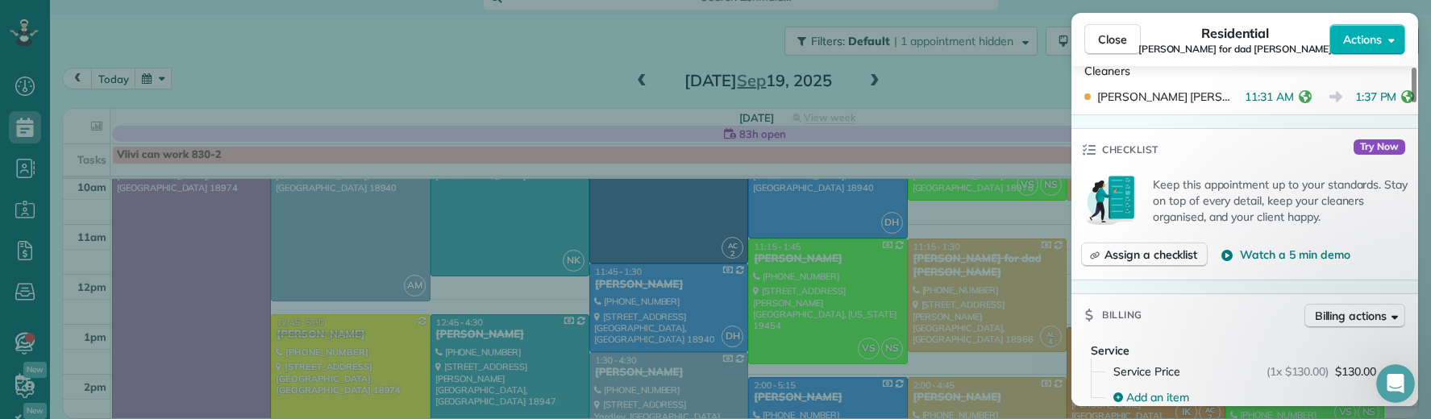
scroll to position [806, 0]
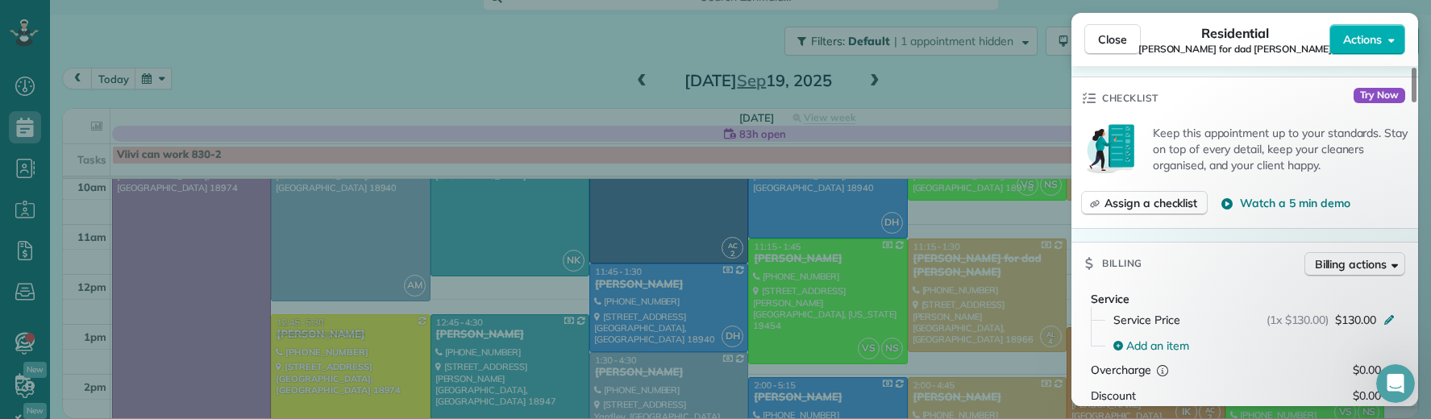
click at [1119, 43] on span "Close" at bounding box center [1112, 39] width 29 height 16
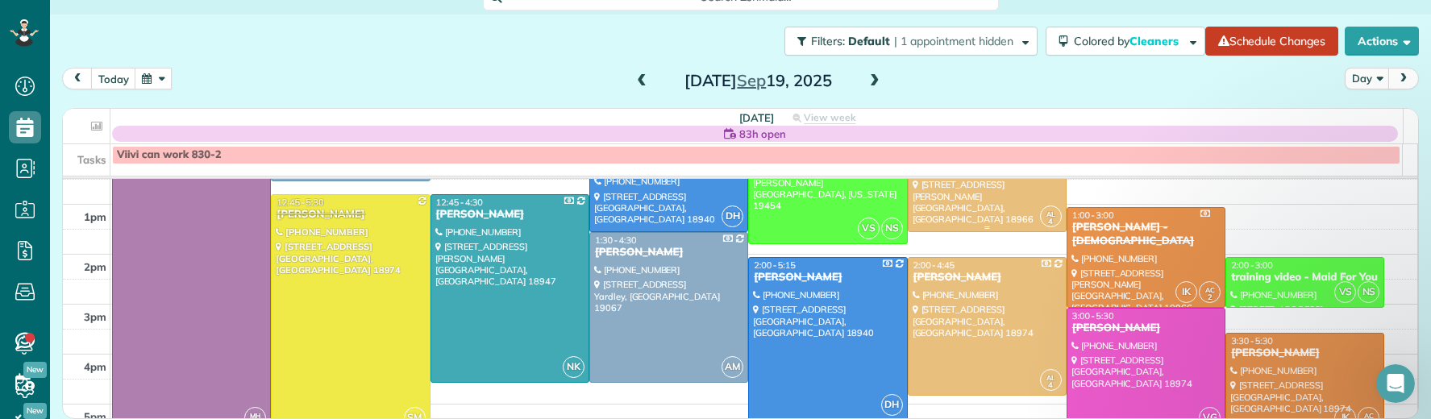
scroll to position [278, 0]
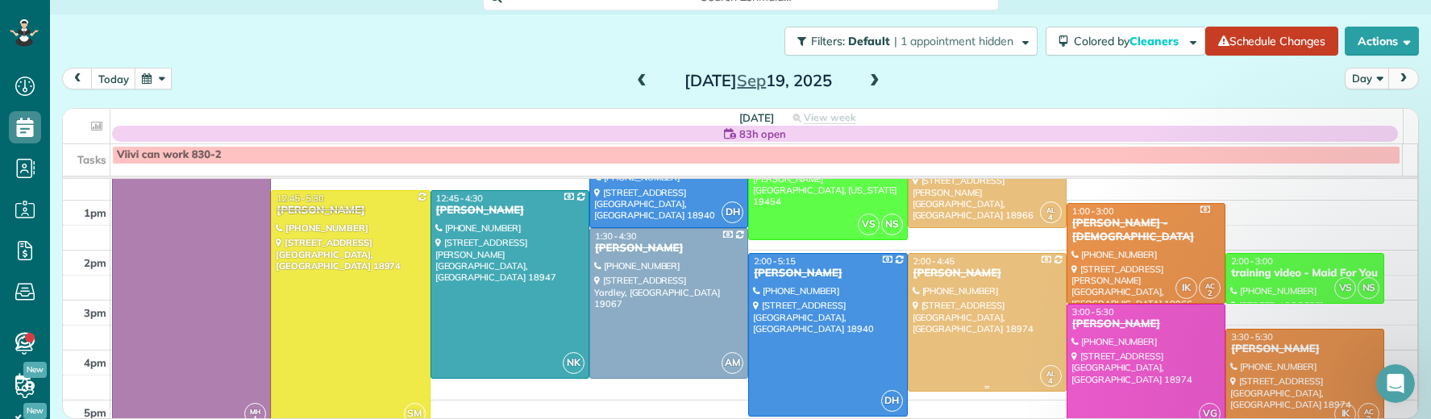
click at [939, 269] on div "Ray Cline" at bounding box center [987, 274] width 149 height 14
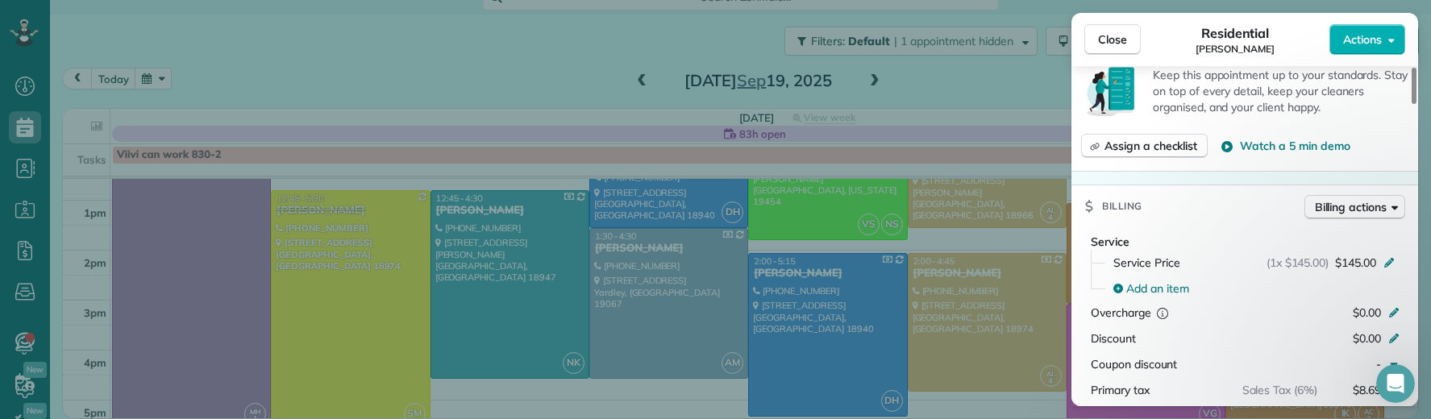
scroll to position [740, 0]
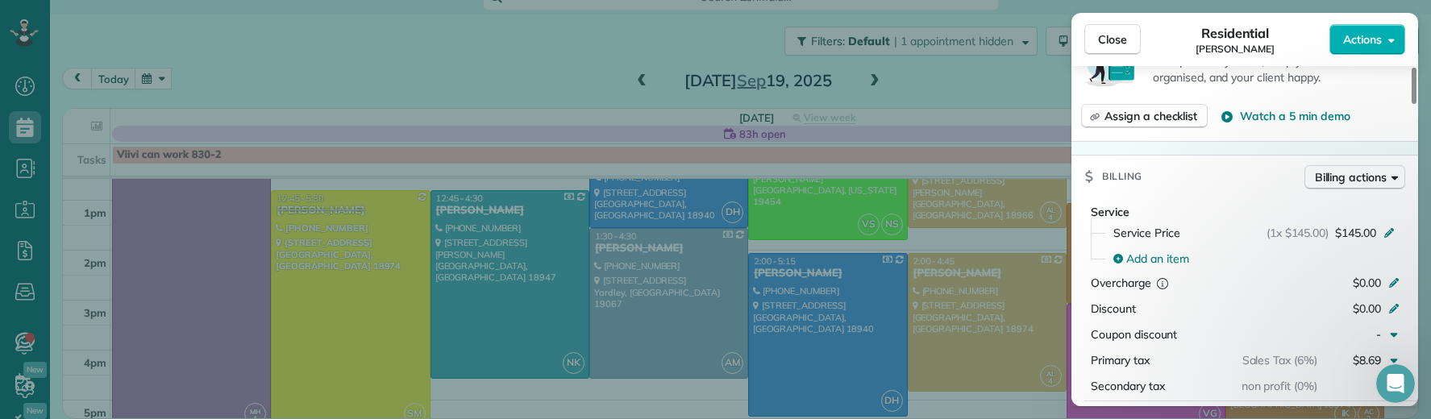
drag, startPoint x: 1112, startPoint y: 40, endPoint x: 738, endPoint y: 87, distance: 377.1
click at [1112, 41] on span "Close" at bounding box center [1112, 39] width 29 height 16
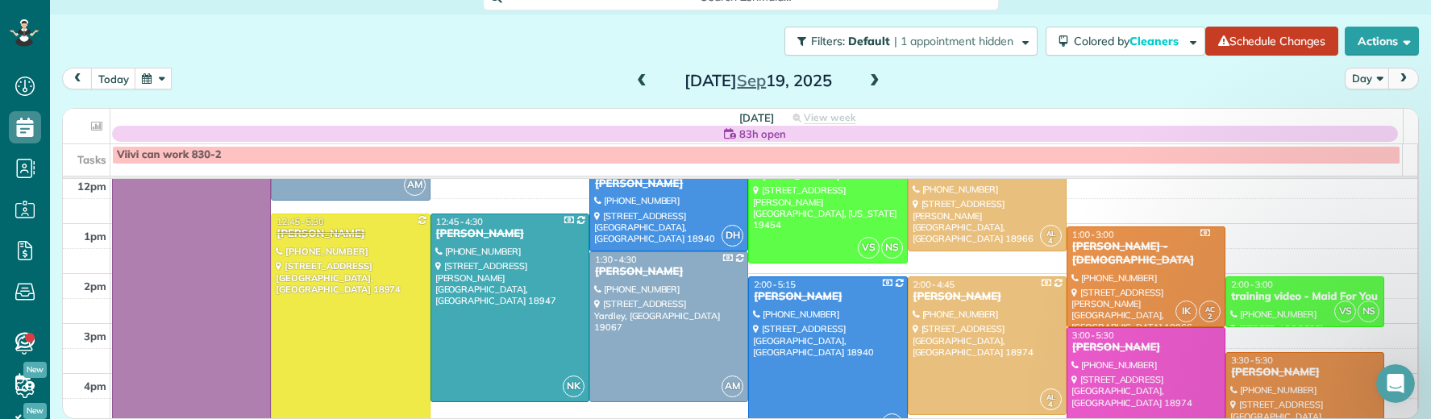
scroll to position [239, 0]
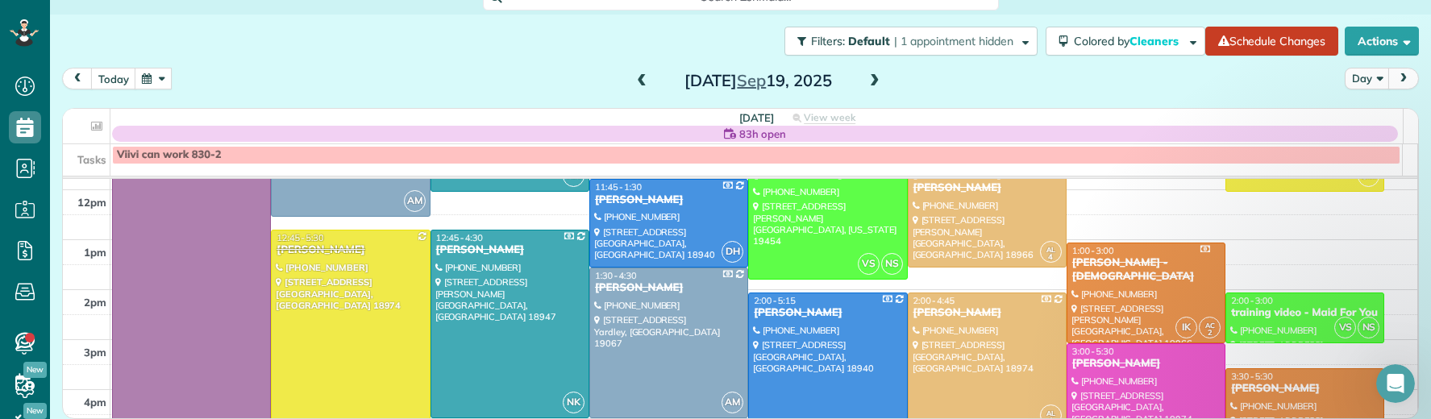
drag, startPoint x: 642, startPoint y: 74, endPoint x: 634, endPoint y: 80, distance: 9.8
click at [642, 74] on span at bounding box center [642, 81] width 18 height 15
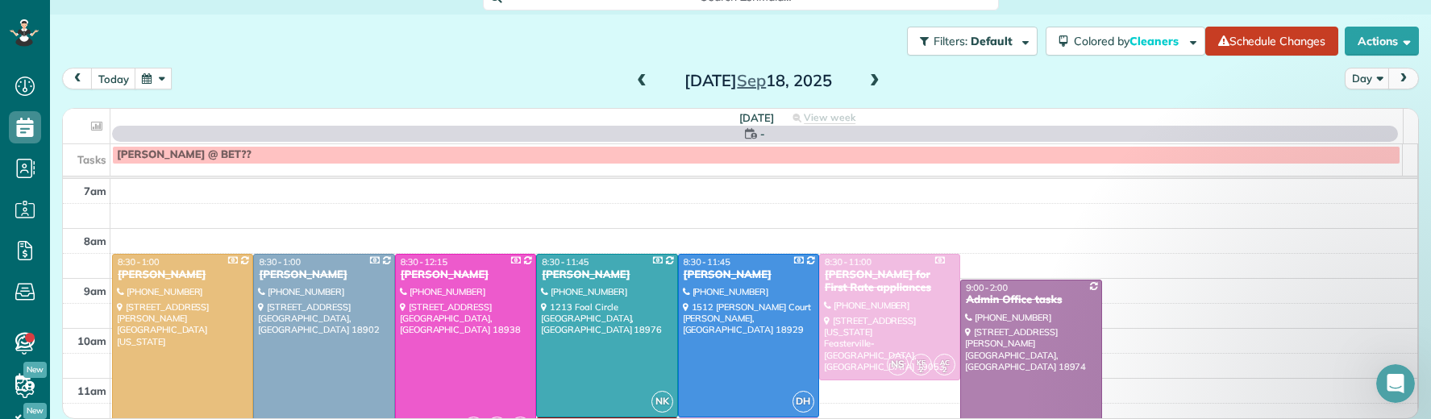
click at [634, 81] on span at bounding box center [642, 81] width 18 height 15
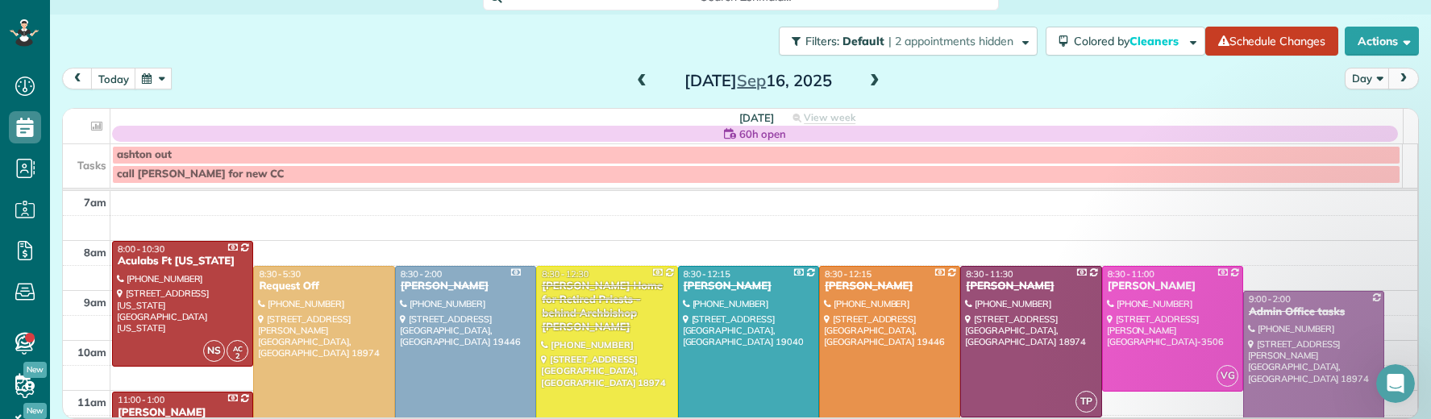
click at [634, 81] on span at bounding box center [642, 81] width 18 height 15
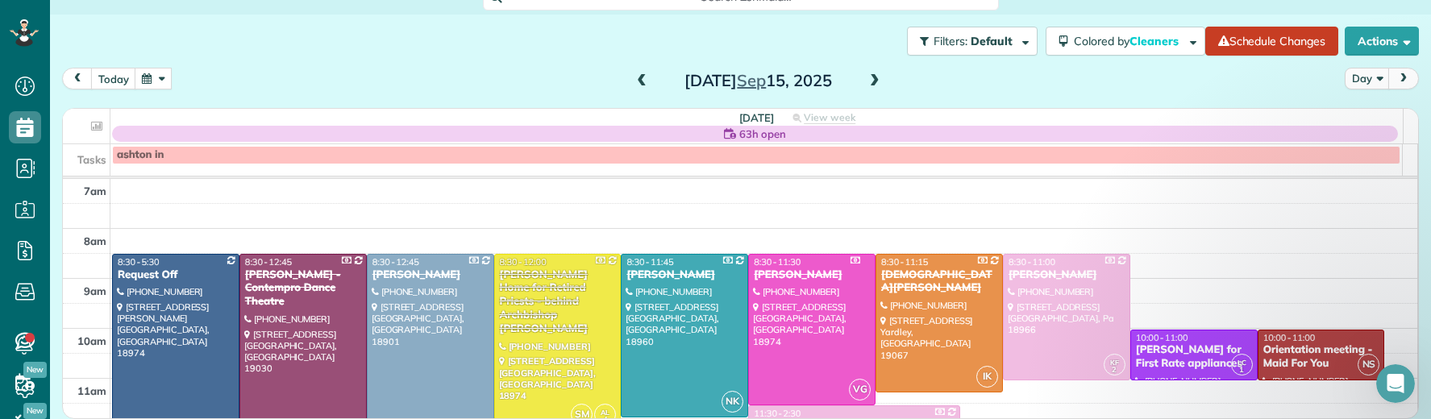
click at [868, 77] on span at bounding box center [875, 81] width 18 height 15
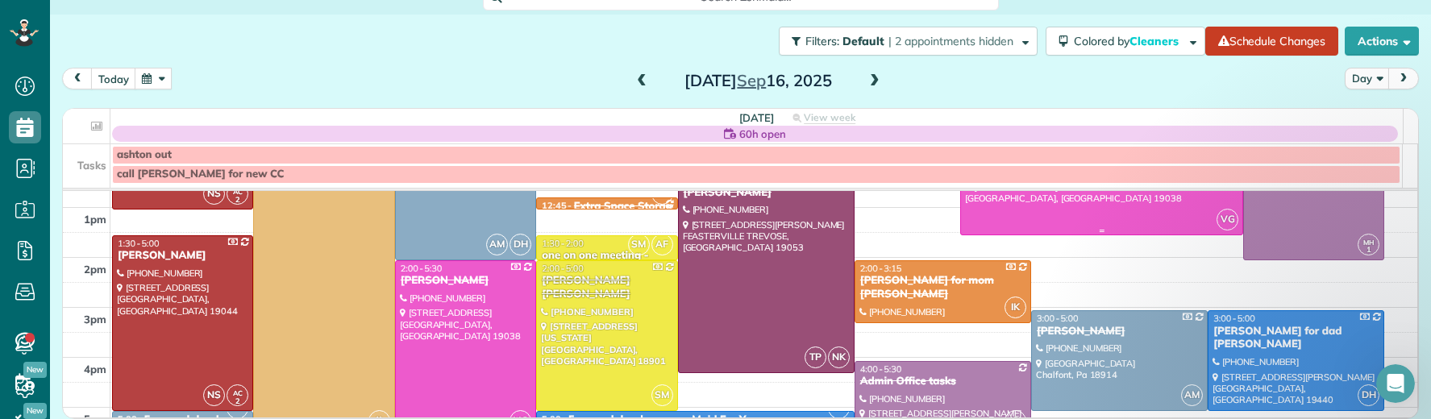
scroll to position [387, 0]
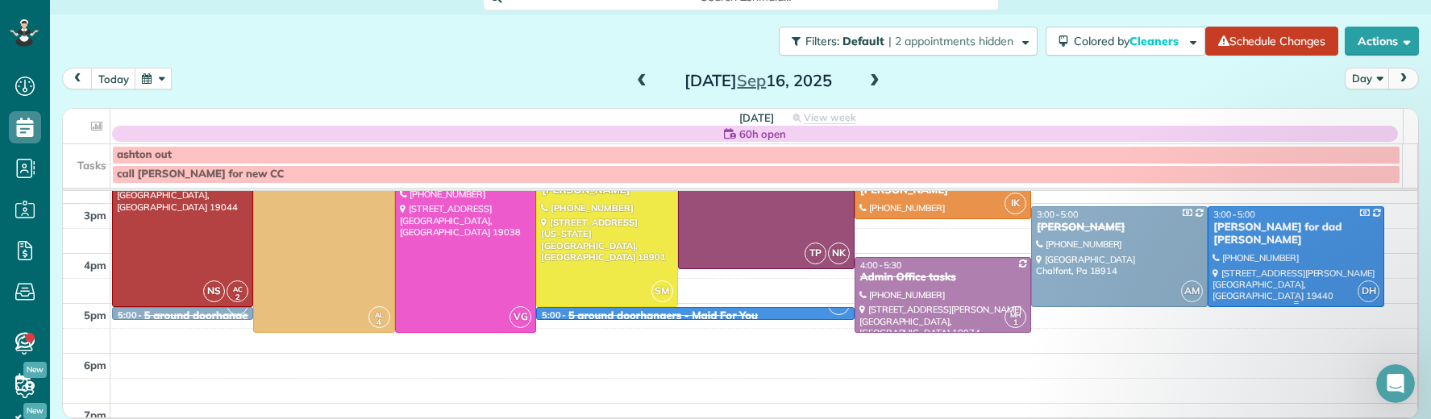
click at [1214, 230] on div "Sandra Chauncey for dad Henry" at bounding box center [1296, 234] width 167 height 27
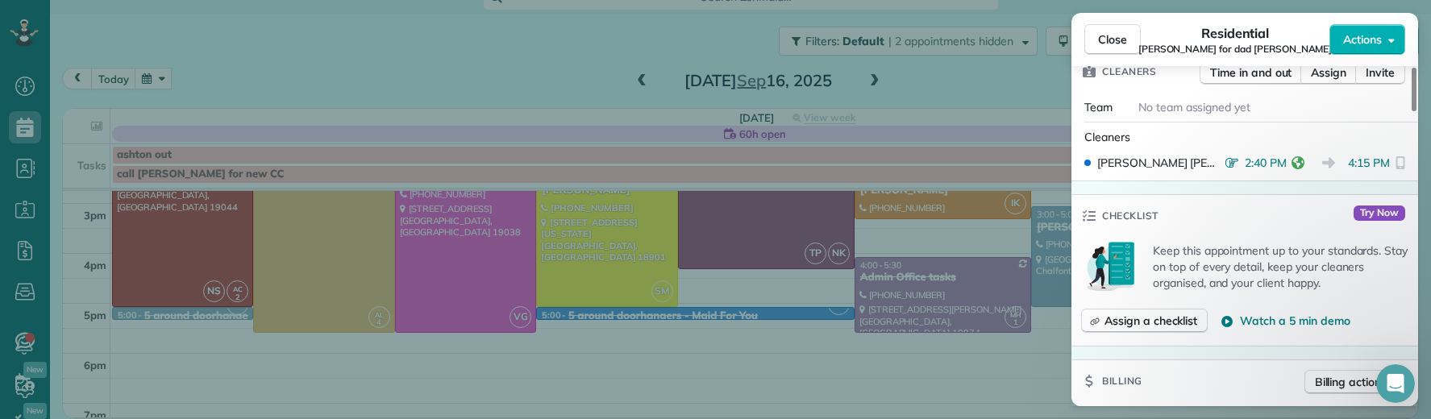
scroll to position [751, 0]
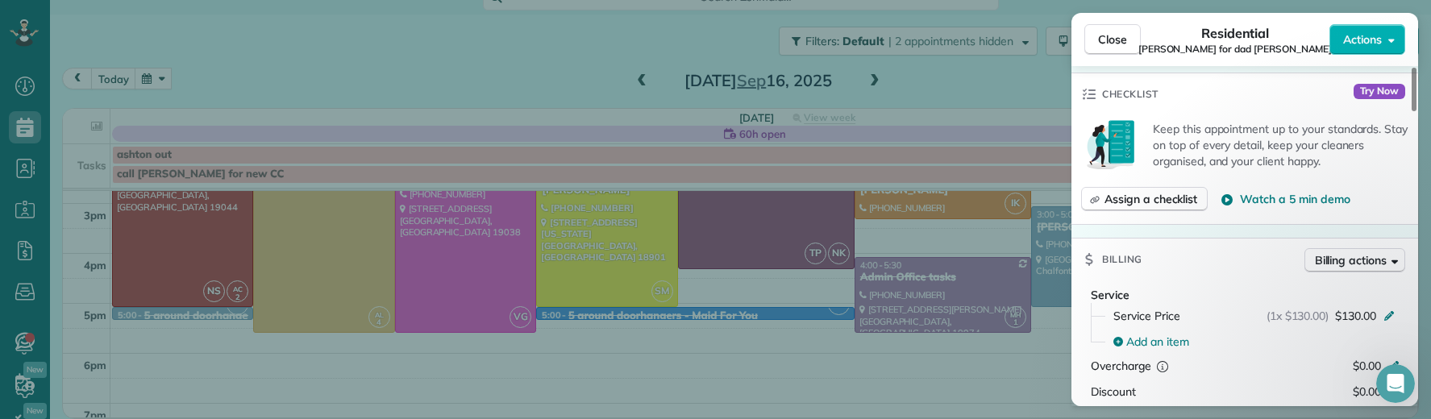
drag, startPoint x: 1114, startPoint y: 31, endPoint x: 882, endPoint y: 64, distance: 234.5
click at [1114, 31] on span "Close" at bounding box center [1112, 39] width 29 height 16
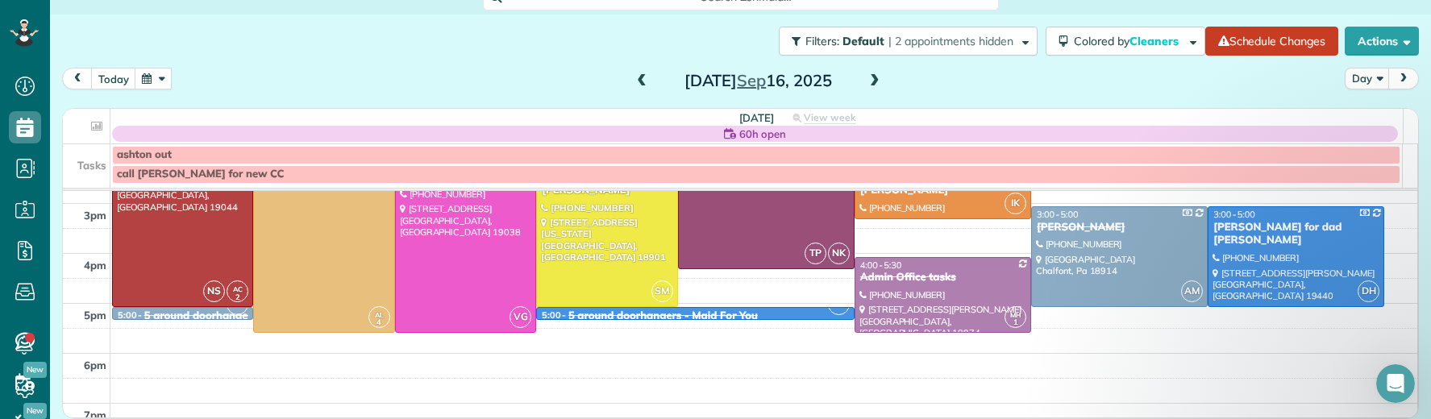
click at [868, 83] on span at bounding box center [875, 81] width 18 height 15
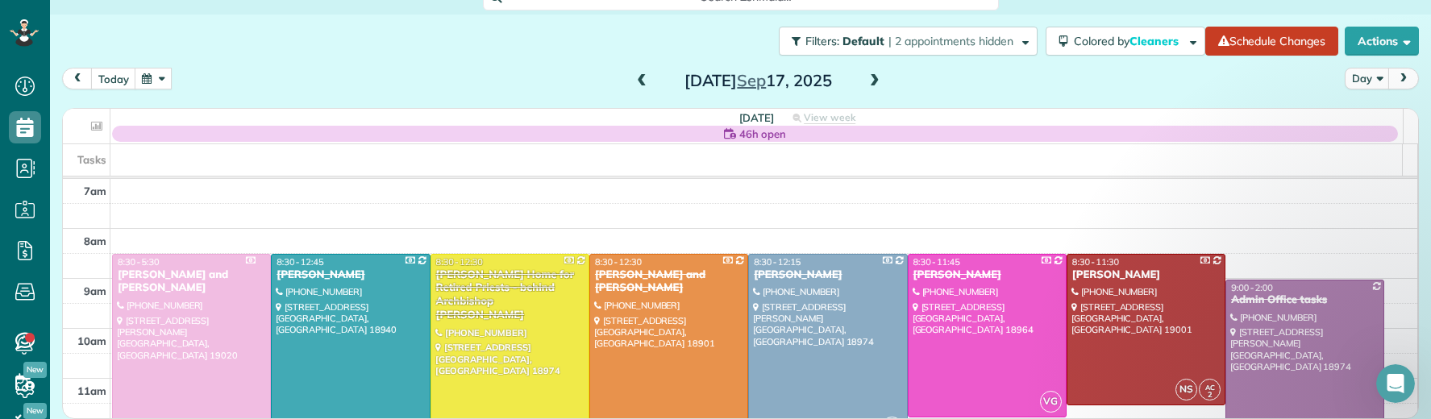
click at [869, 85] on span at bounding box center [875, 81] width 18 height 15
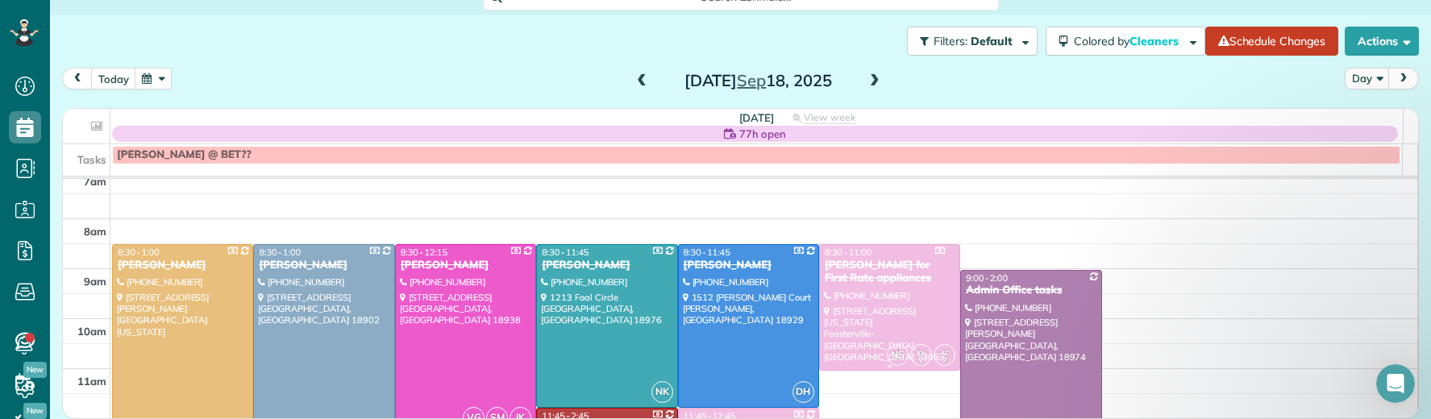
scroll to position [31, 0]
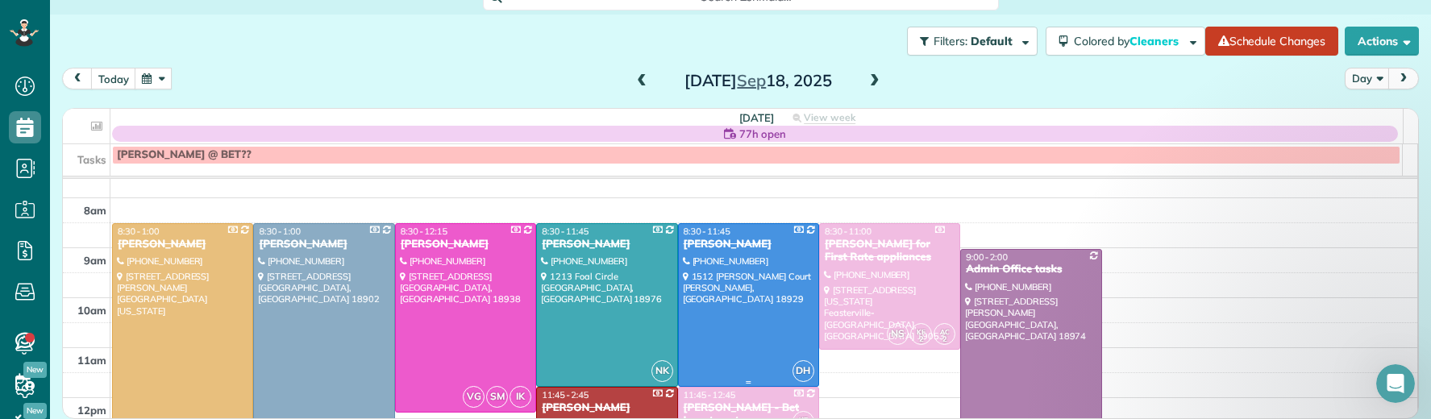
click at [723, 244] on div "Stacey Morgan" at bounding box center [748, 245] width 131 height 14
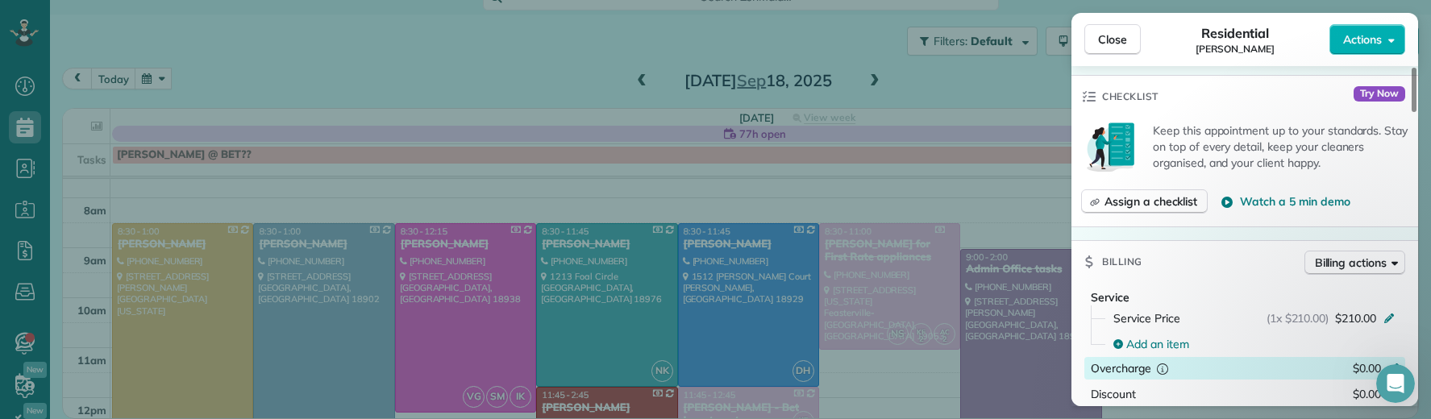
scroll to position [675, 0]
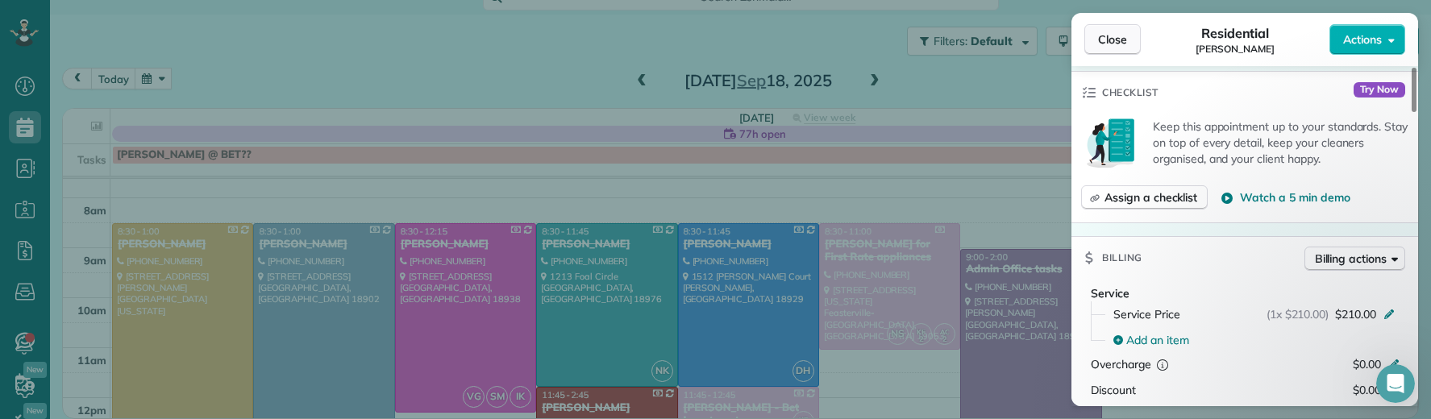
click at [1099, 39] on span "Close" at bounding box center [1112, 39] width 29 height 16
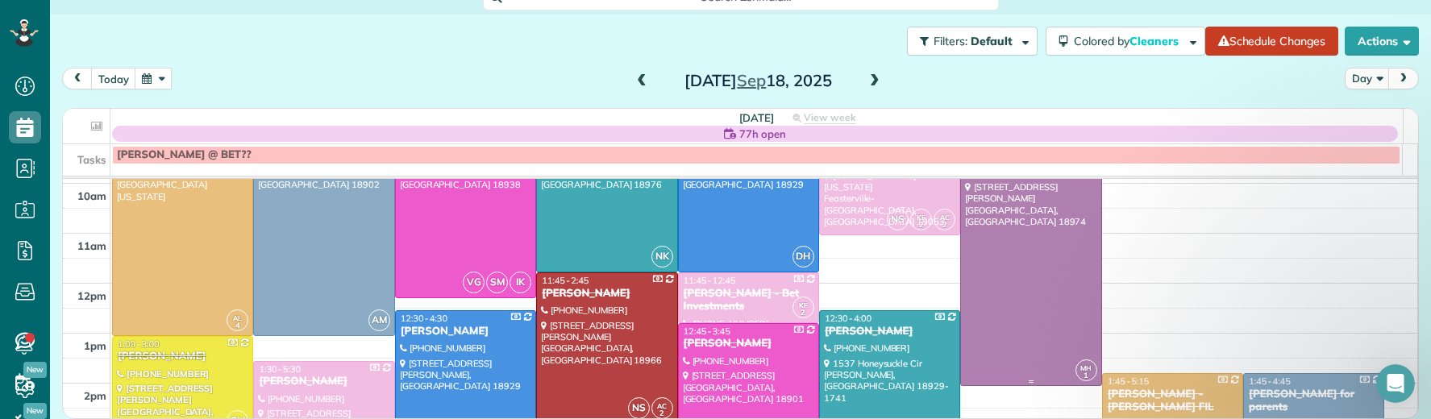
scroll to position [177, 0]
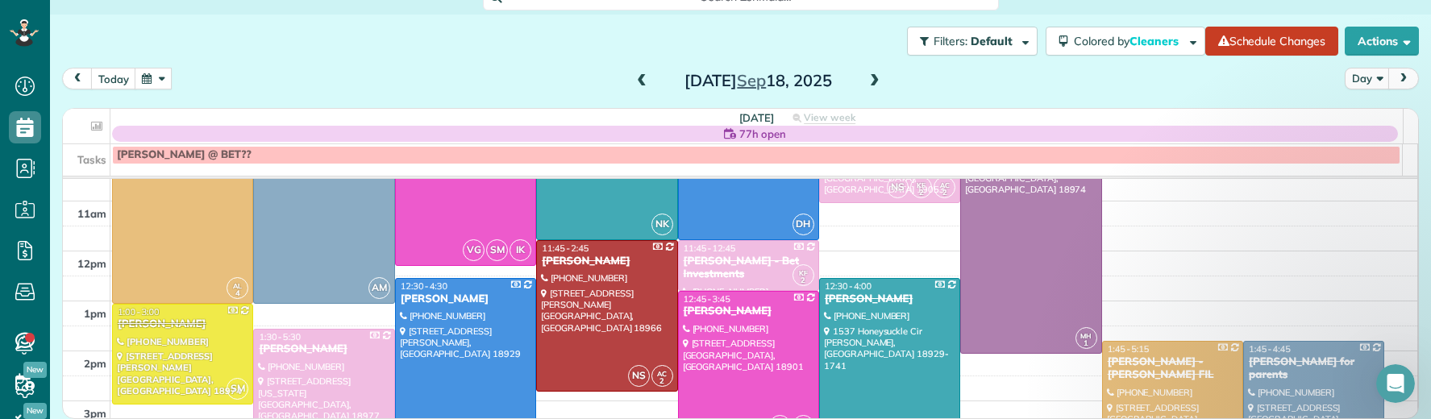
click at [427, 298] on div "Cindy Swartz" at bounding box center [465, 300] width 131 height 14
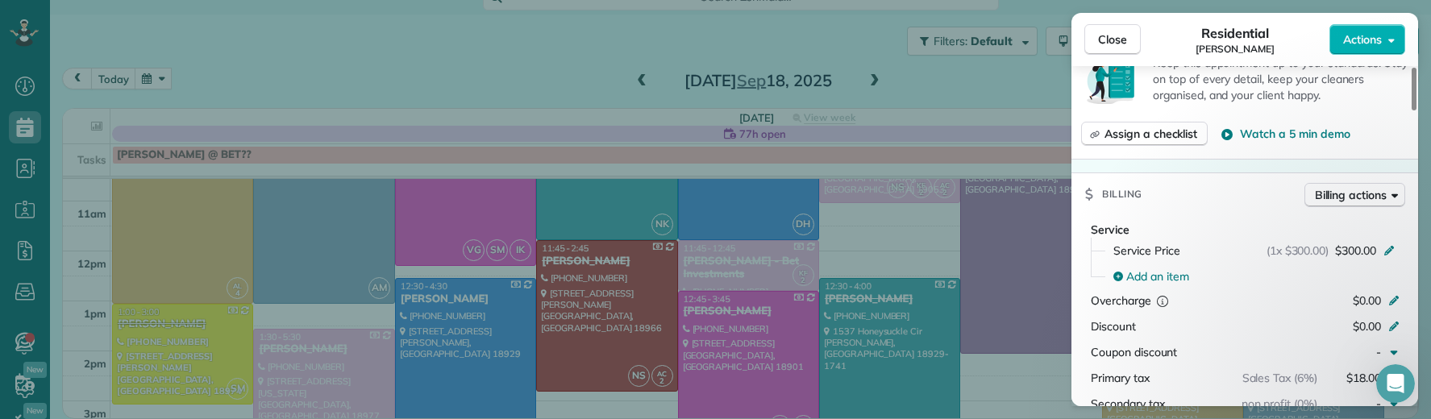
scroll to position [740, 0]
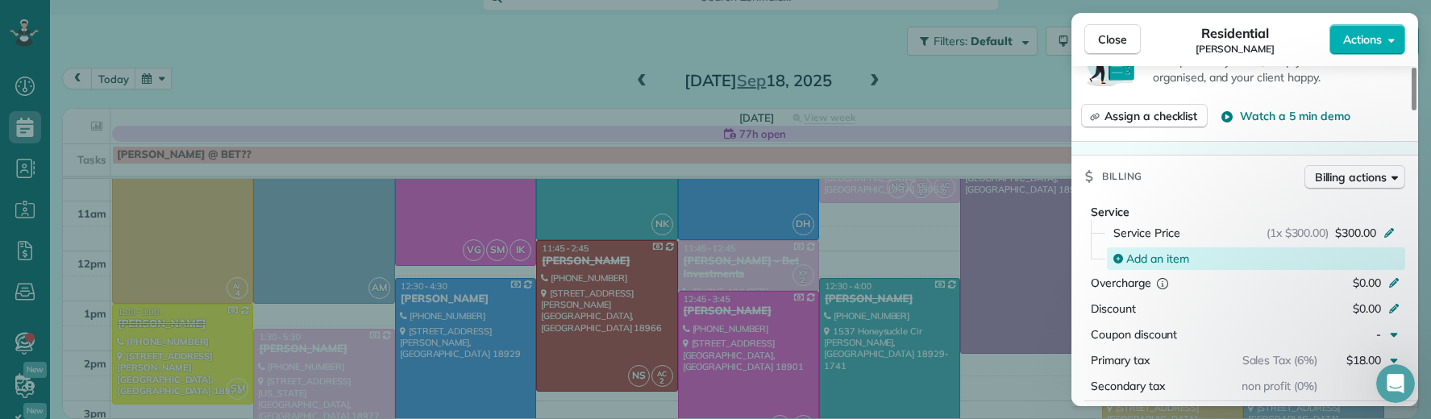
drag, startPoint x: 1110, startPoint y: 45, endPoint x: 1131, endPoint y: 258, distance: 214.0
click at [1110, 46] on span "Close" at bounding box center [1112, 39] width 29 height 16
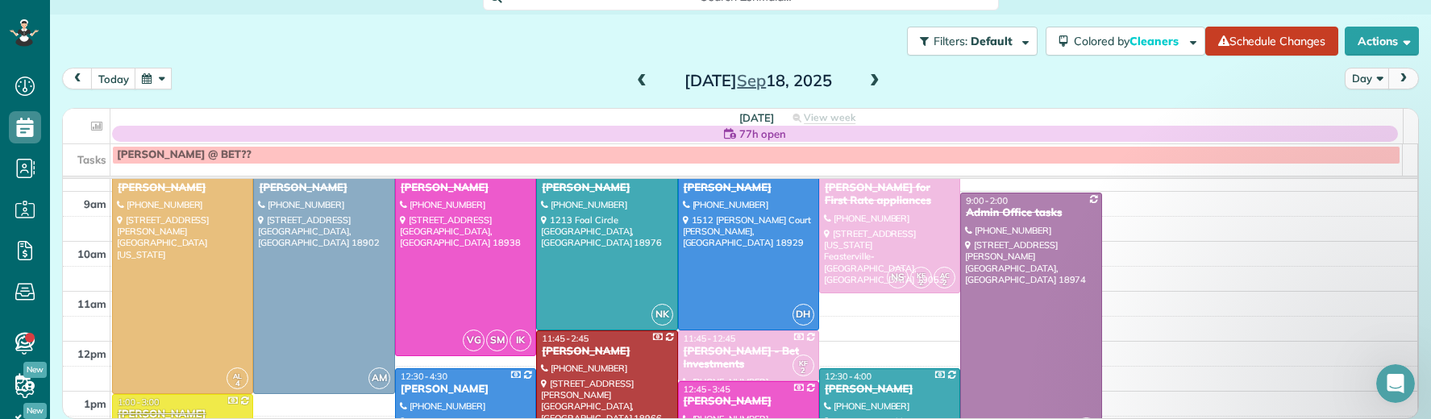
scroll to position [82, 0]
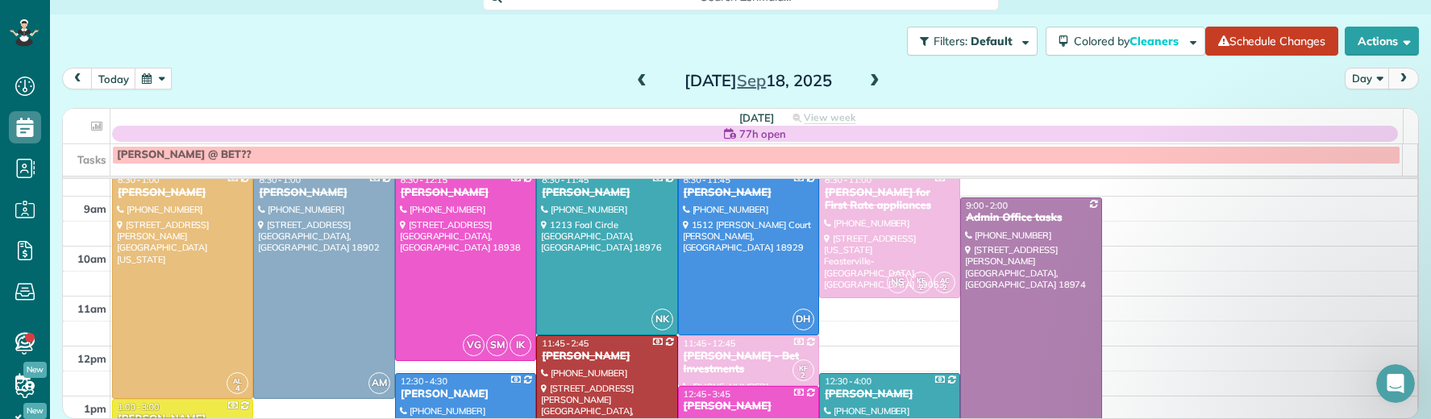
click at [868, 79] on span at bounding box center [875, 81] width 18 height 15
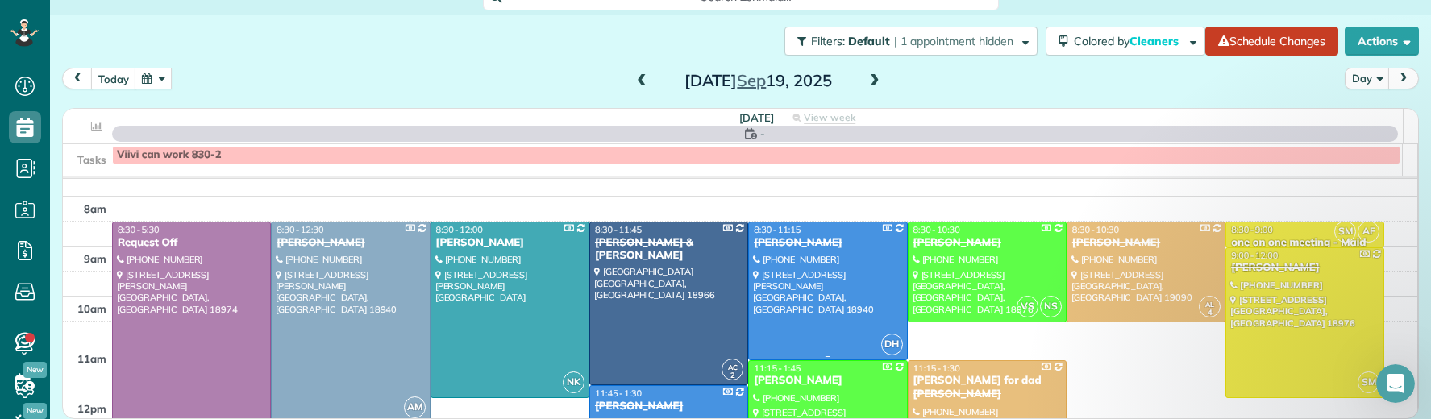
scroll to position [38, 0]
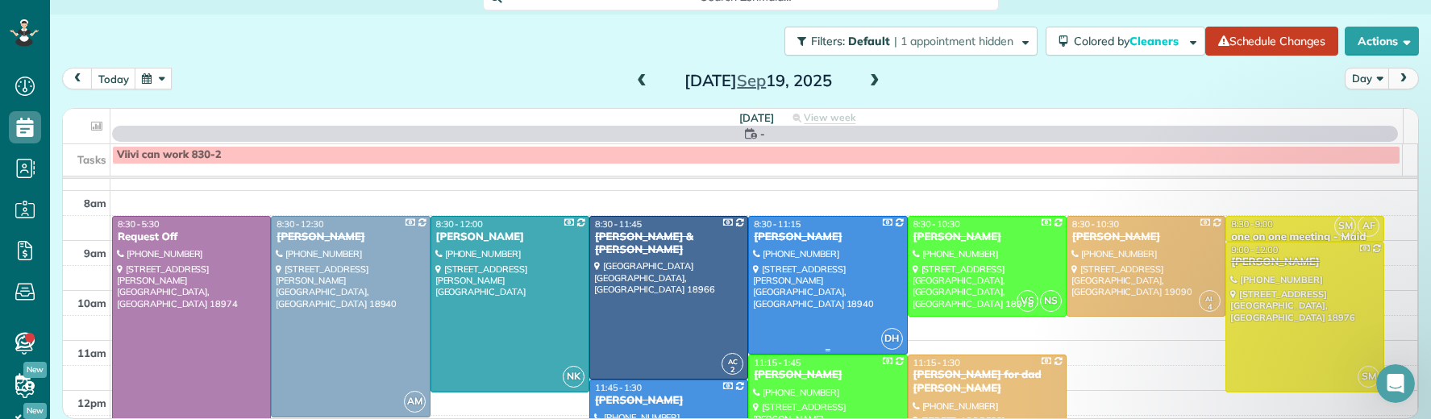
click at [753, 231] on div "Jackie Fox" at bounding box center [827, 238] width 149 height 14
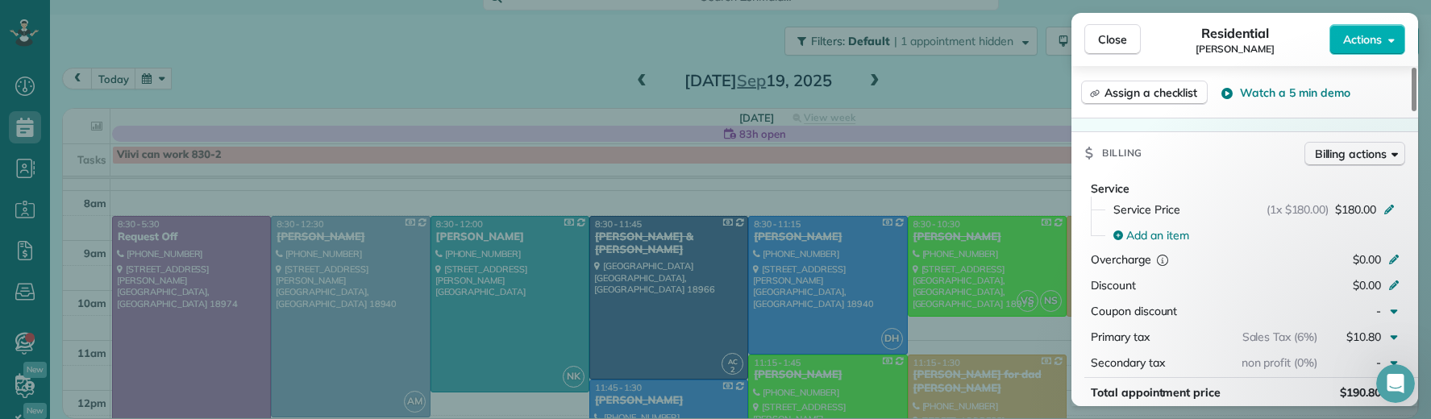
scroll to position [805, 0]
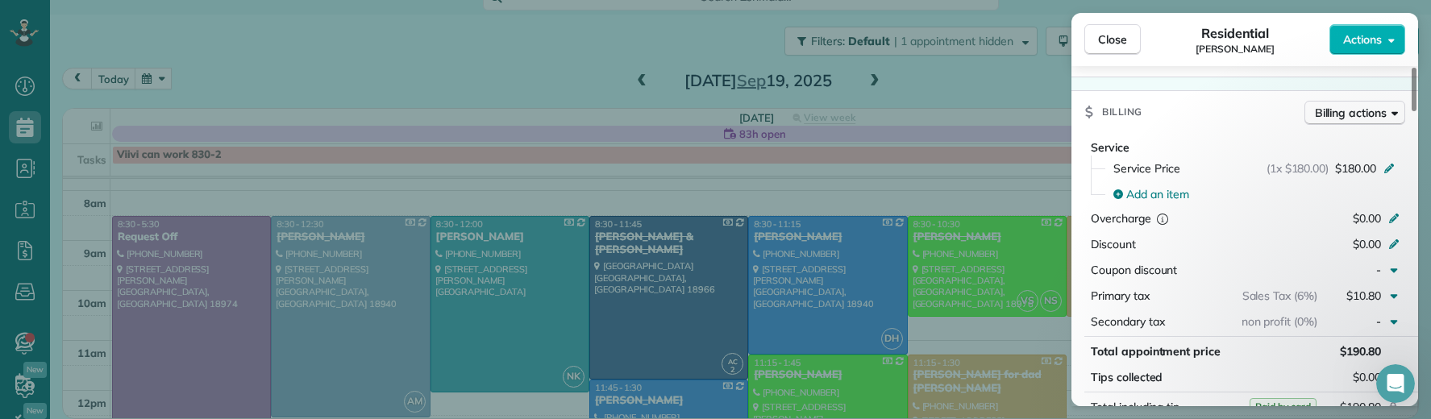
drag, startPoint x: 1110, startPoint y: 55, endPoint x: 1103, endPoint y: 64, distance: 11.0
click at [1110, 56] on div "Close Residential Jackie Fox Actions" at bounding box center [1245, 39] width 347 height 53
drag, startPoint x: 1110, startPoint y: 38, endPoint x: 858, endPoint y: 225, distance: 313.5
click at [1110, 39] on span "Close" at bounding box center [1112, 39] width 29 height 16
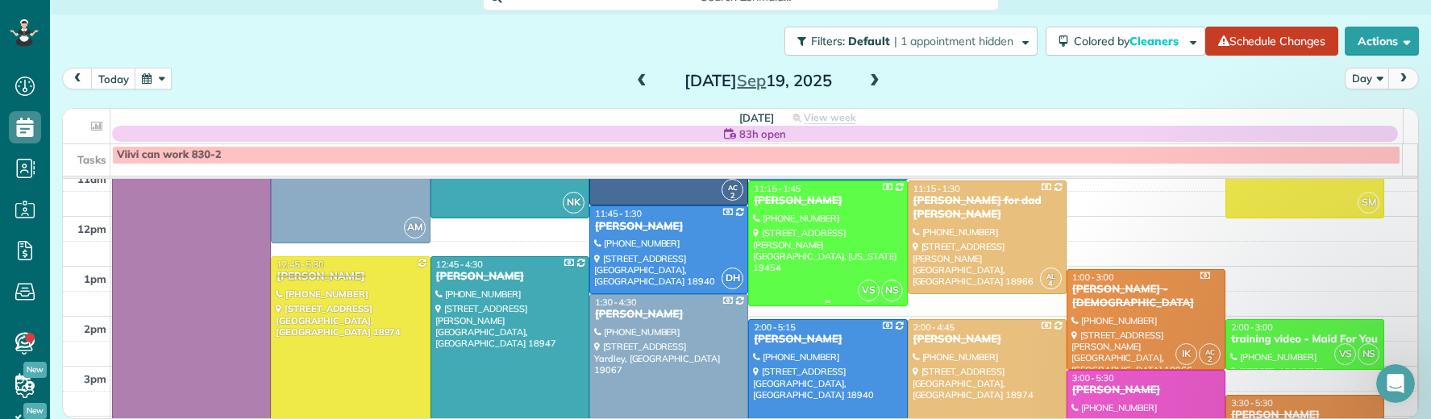
scroll to position [214, 0]
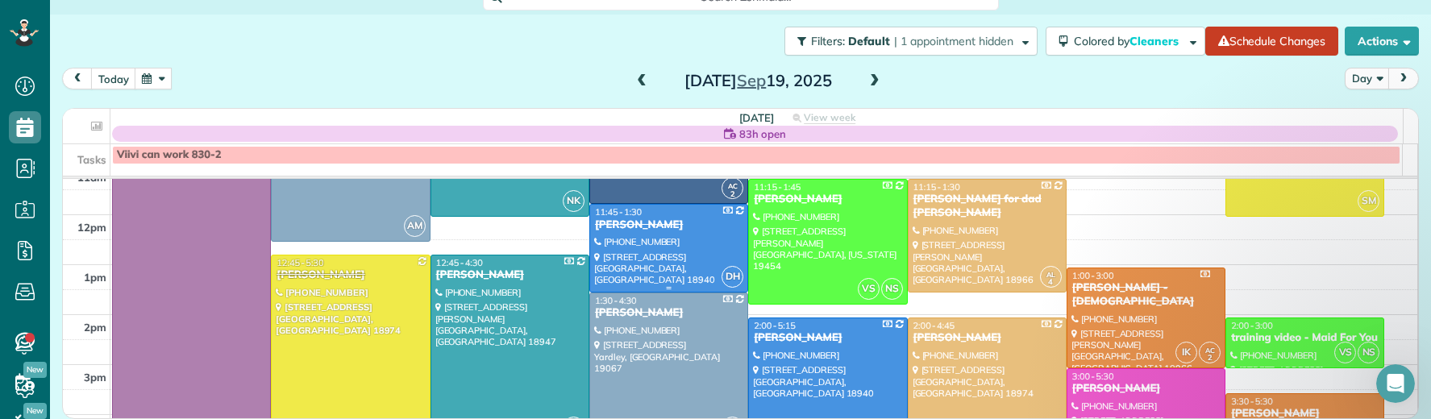
click at [614, 219] on div "Barry Lynn" at bounding box center [668, 226] width 149 height 14
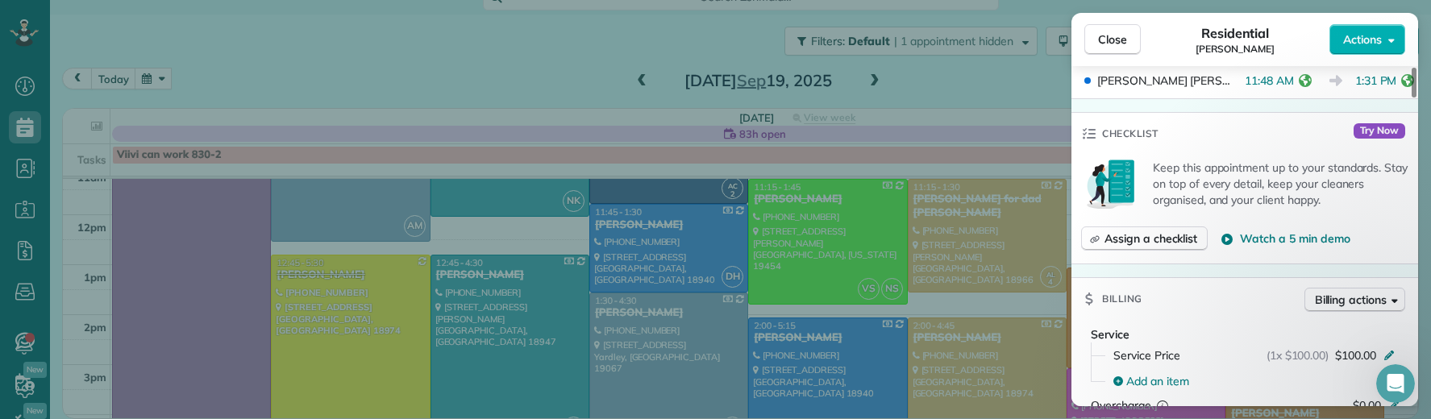
scroll to position [690, 0]
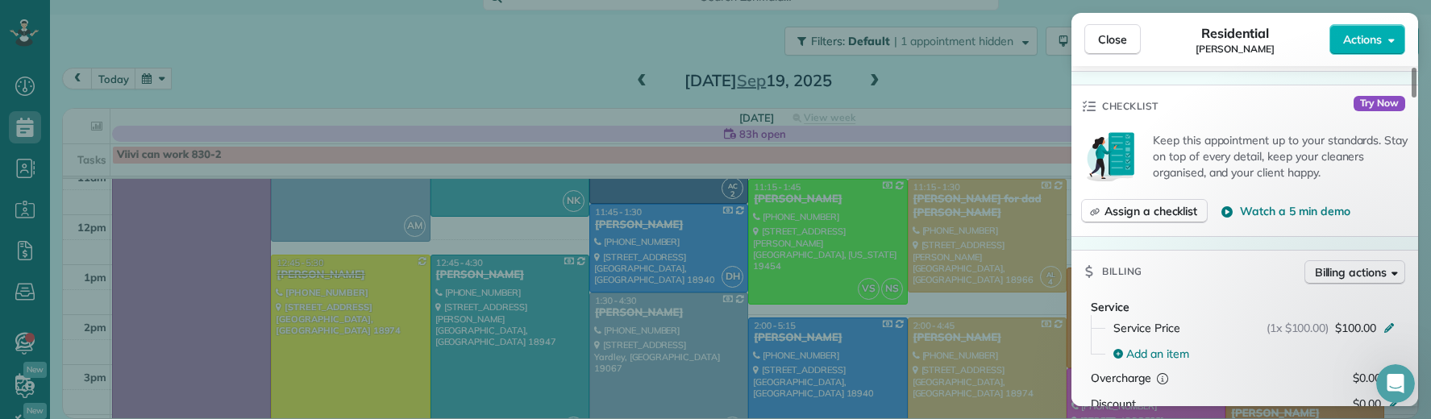
drag, startPoint x: 1111, startPoint y: 44, endPoint x: 977, endPoint y: 8, distance: 139.3
click at [1111, 44] on span "Close" at bounding box center [1112, 39] width 29 height 16
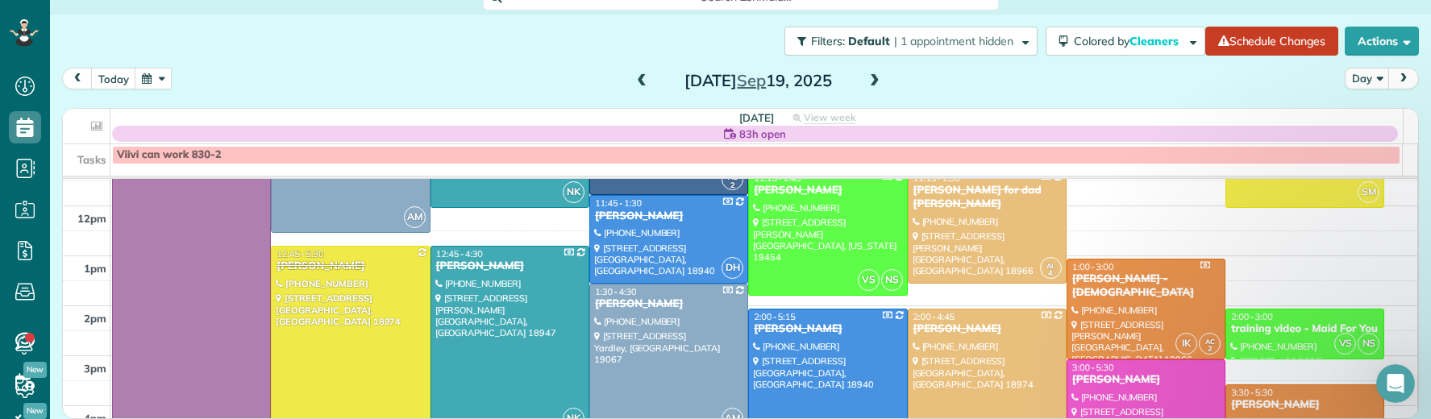
scroll to position [243, 0]
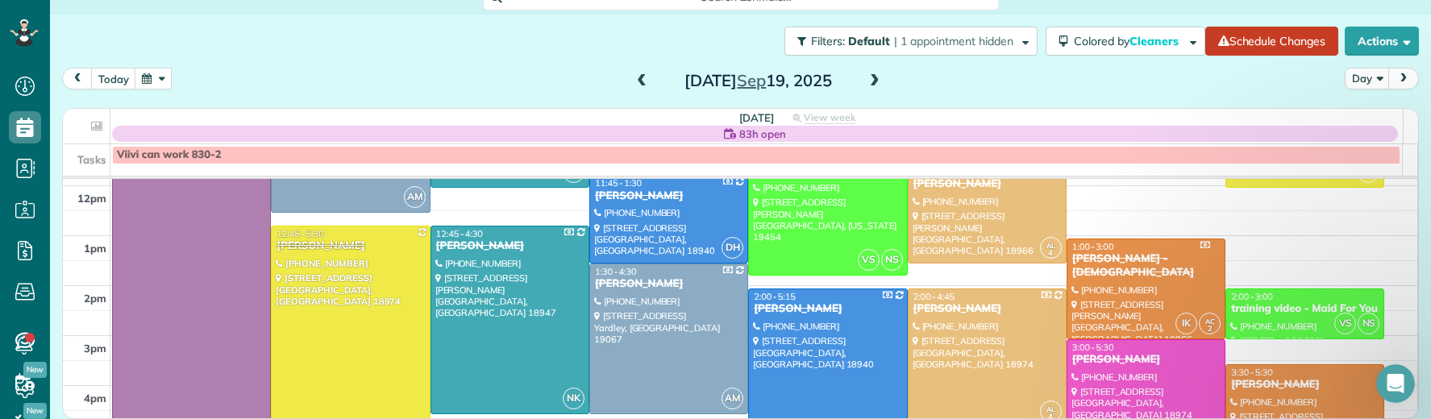
click at [761, 309] on div "Vanessa Shubert" at bounding box center [827, 309] width 149 height 14
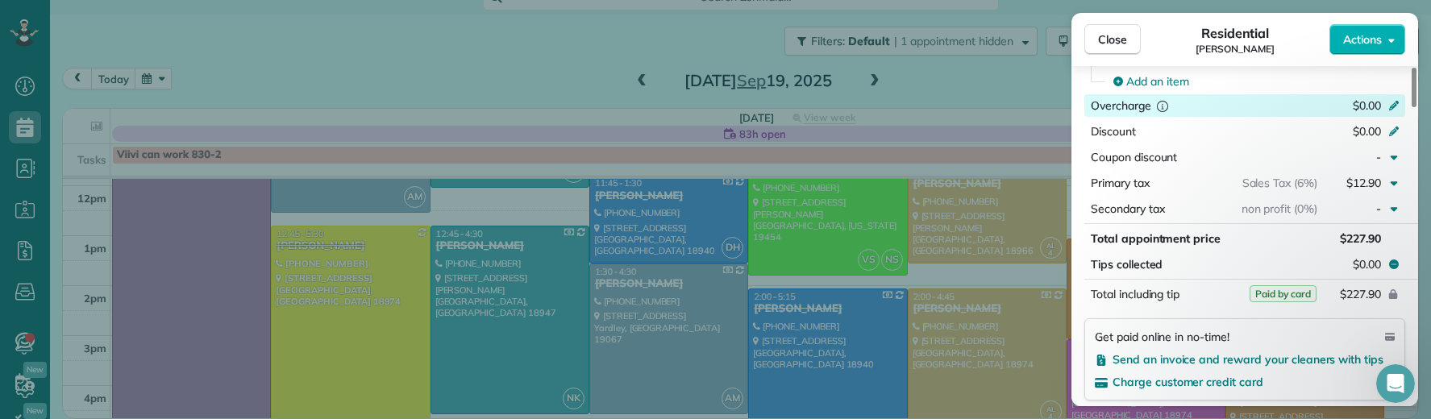
scroll to position [833, 0]
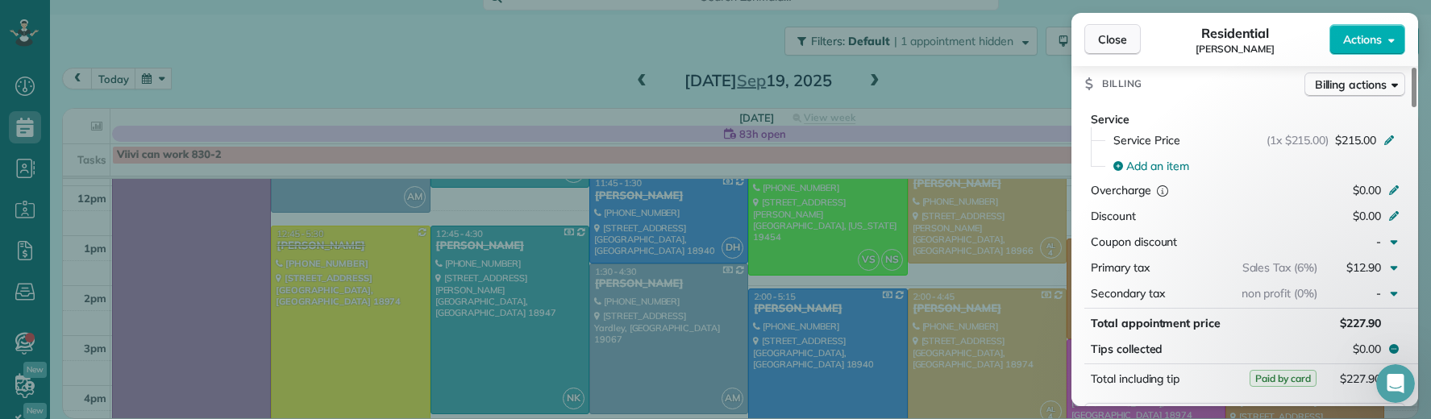
click at [1111, 46] on span "Close" at bounding box center [1112, 39] width 29 height 16
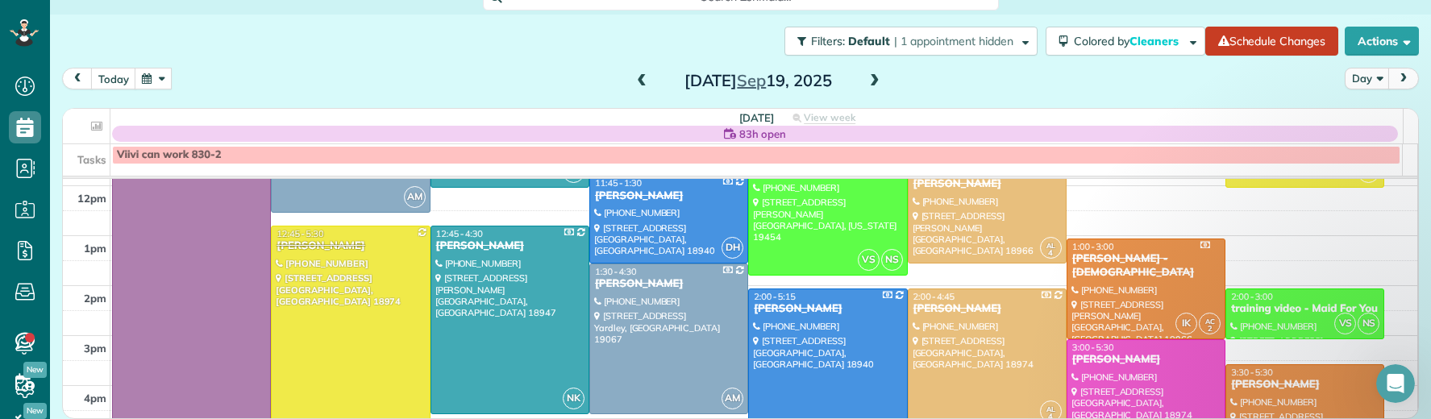
click at [869, 75] on span at bounding box center [875, 81] width 18 height 15
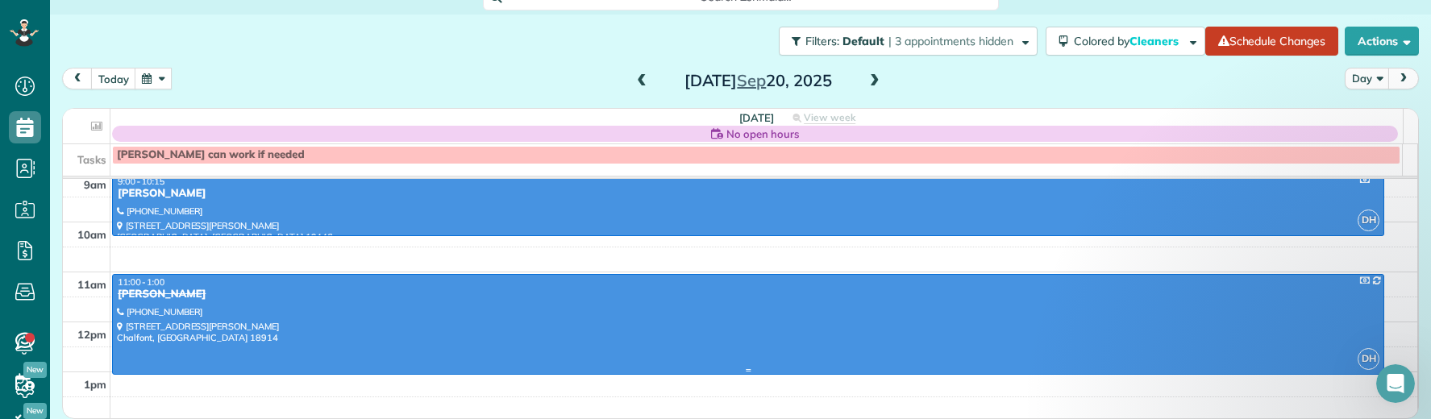
scroll to position [107, 0]
click at [161, 192] on div "Inga Buccella" at bounding box center [748, 193] width 1263 height 14
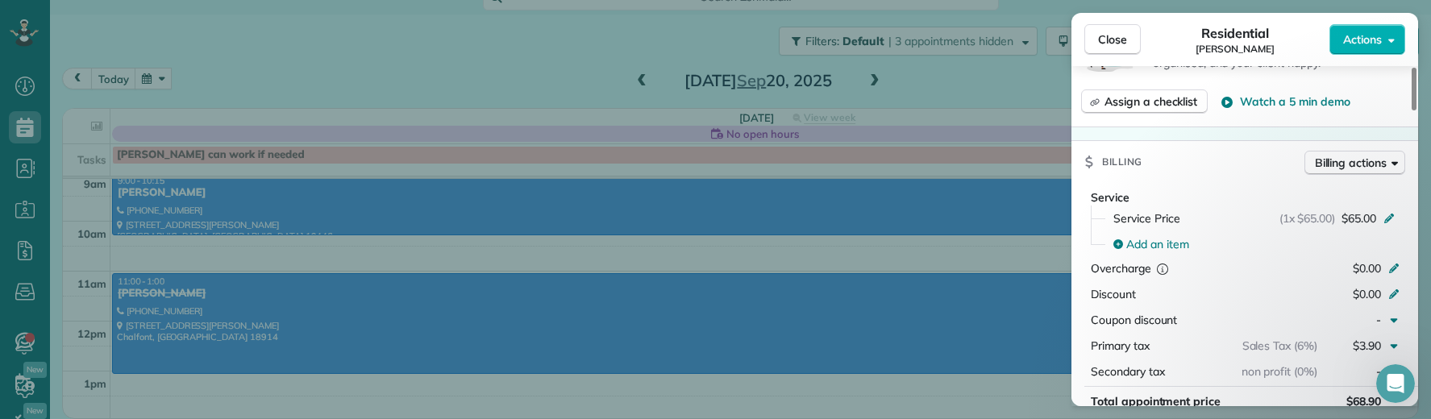
scroll to position [770, 0]
drag, startPoint x: 1111, startPoint y: 44, endPoint x: 899, endPoint y: 276, distance: 313.9
click at [1111, 44] on span "Close" at bounding box center [1112, 39] width 29 height 16
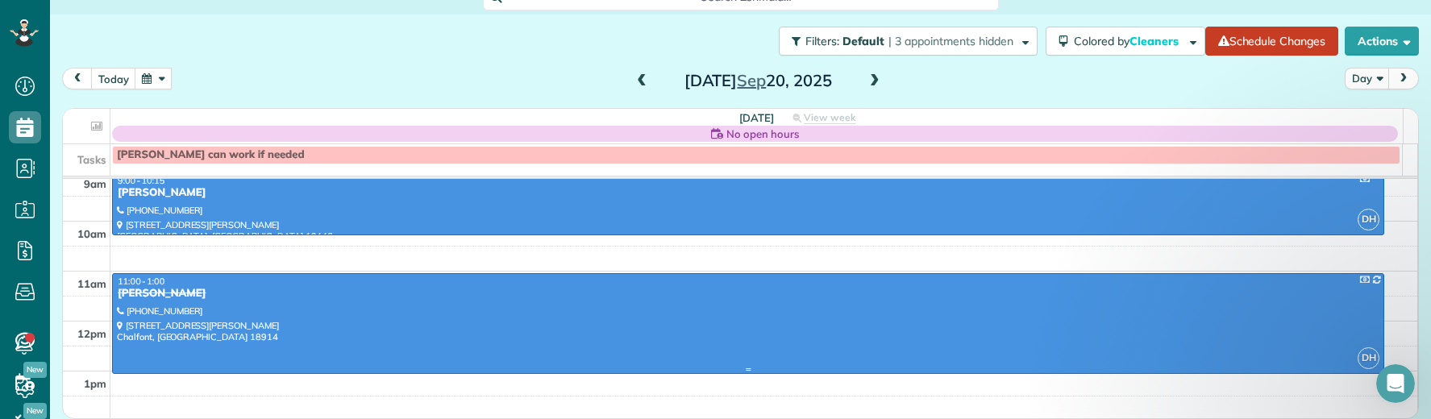
click at [902, 293] on div "Michele Carter" at bounding box center [748, 294] width 1263 height 14
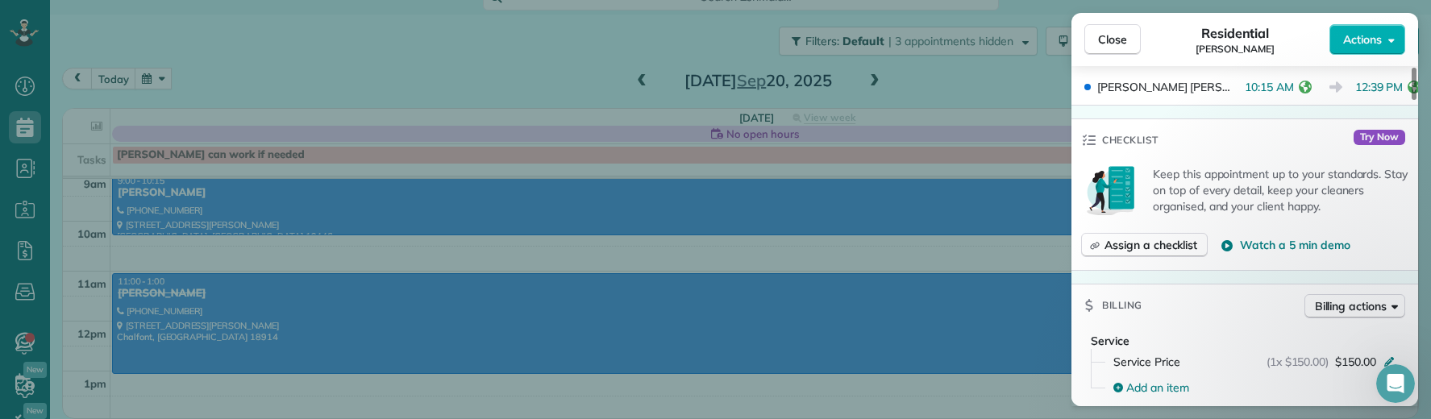
scroll to position [643, 0]
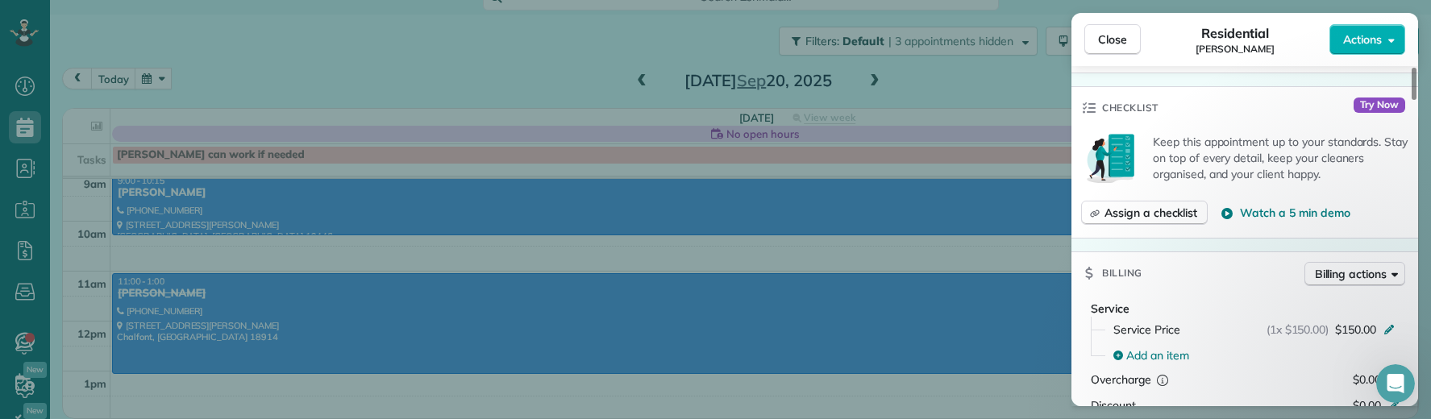
drag, startPoint x: 1102, startPoint y: 46, endPoint x: 1086, endPoint y: 61, distance: 21.7
click at [1102, 46] on span "Close" at bounding box center [1112, 39] width 29 height 16
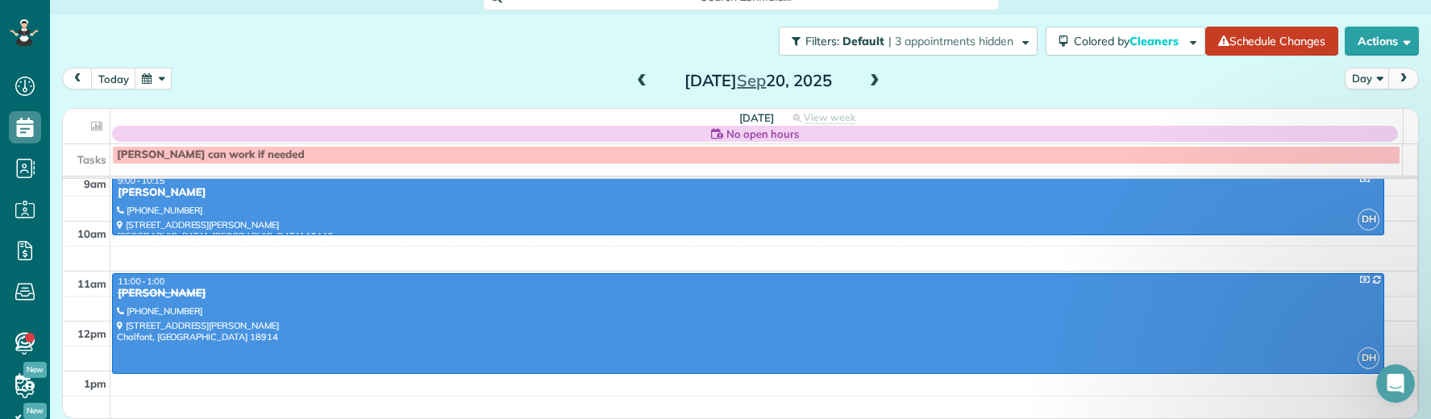
click at [633, 81] on span at bounding box center [642, 81] width 18 height 15
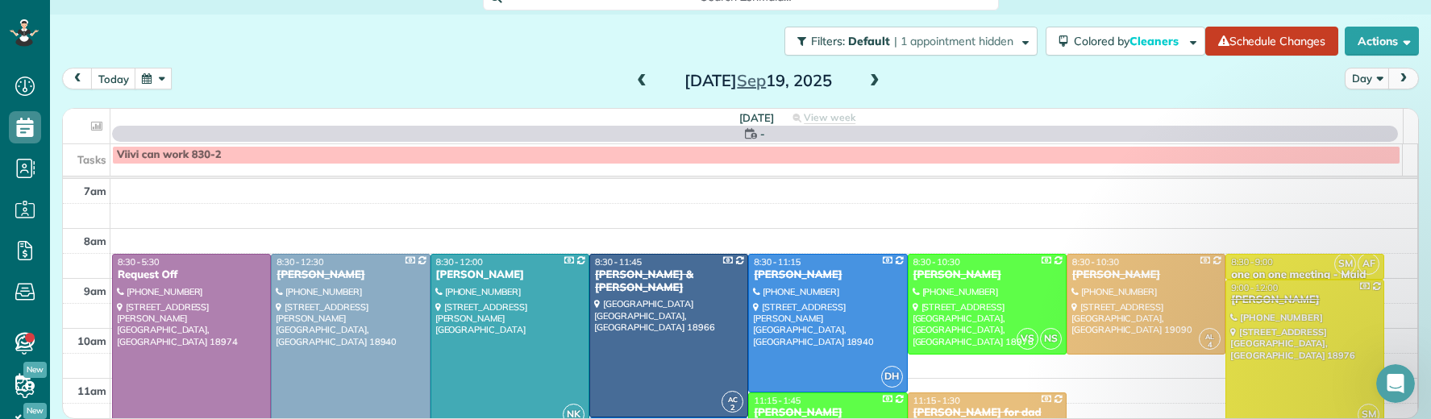
click at [633, 81] on span at bounding box center [642, 81] width 18 height 15
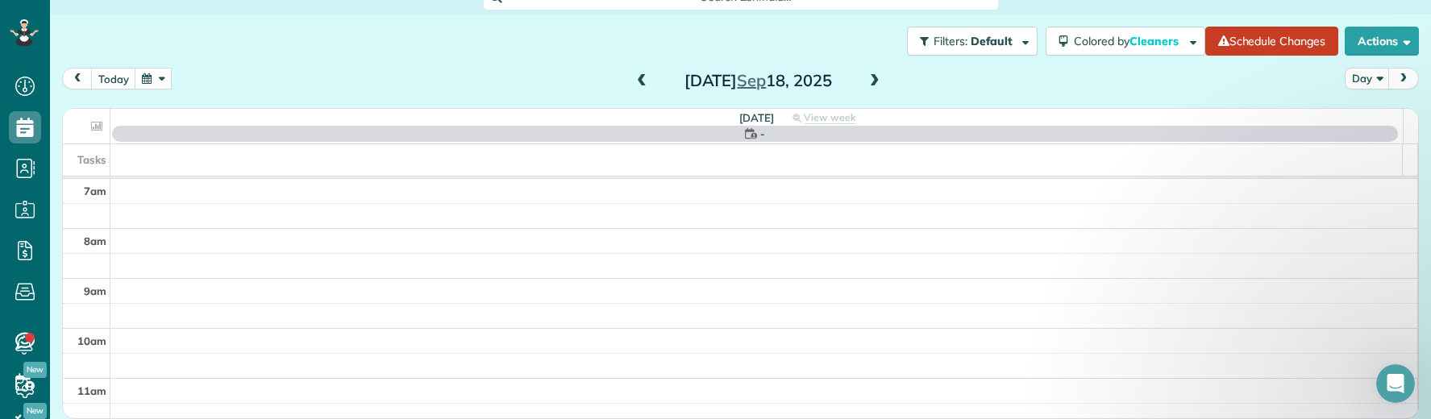
click at [633, 81] on span at bounding box center [642, 81] width 18 height 15
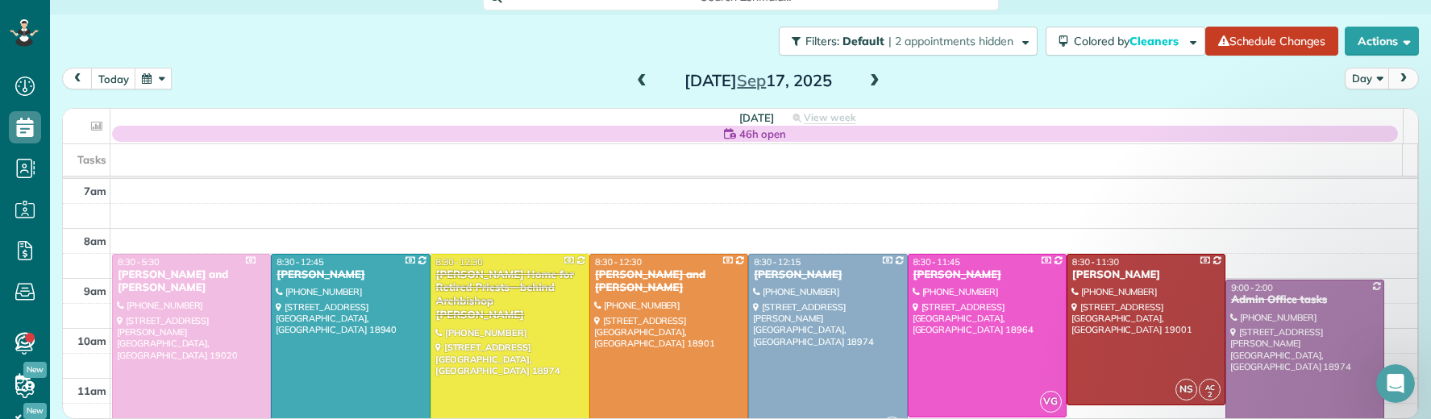
click at [633, 81] on span at bounding box center [642, 81] width 18 height 15
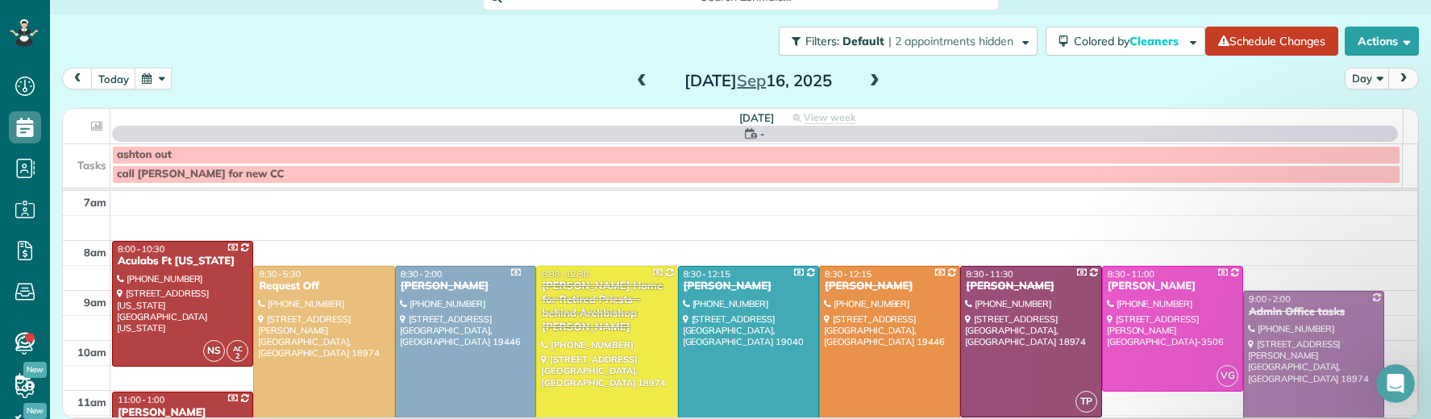
click at [633, 81] on span at bounding box center [642, 81] width 18 height 15
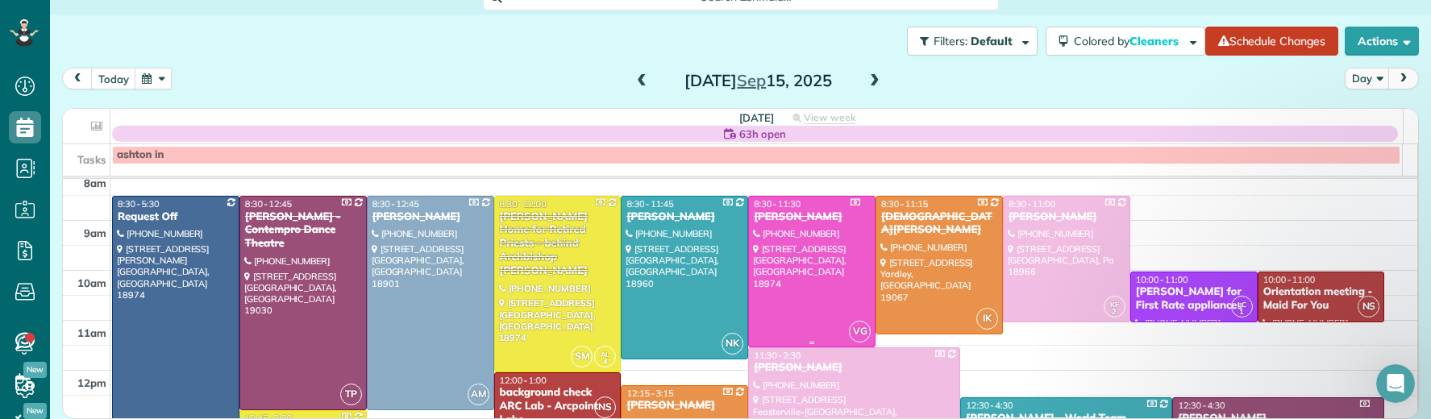
scroll to position [60, 0]
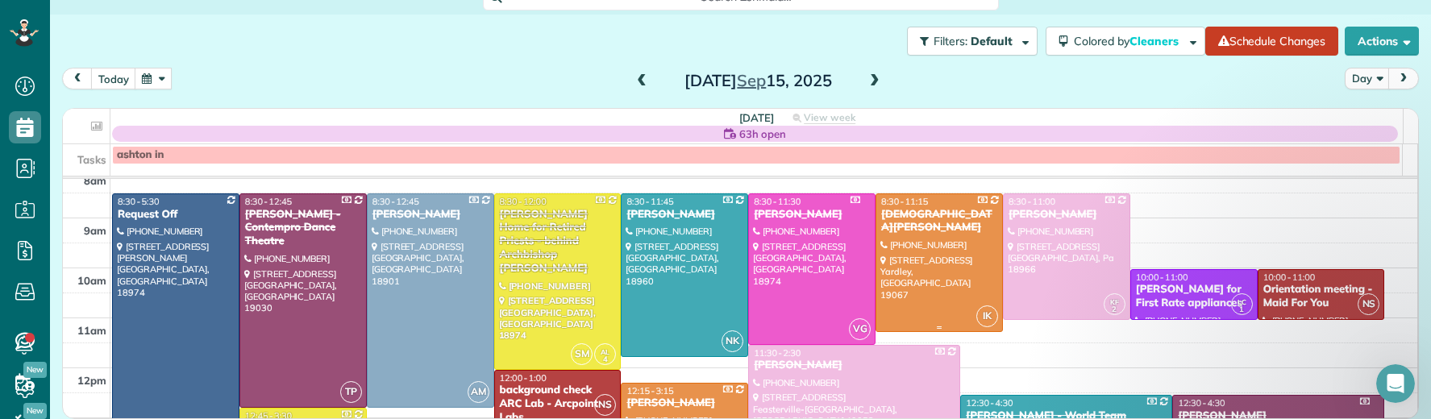
click at [922, 214] on div "Kristen Fiumecaldo" at bounding box center [940, 221] width 118 height 27
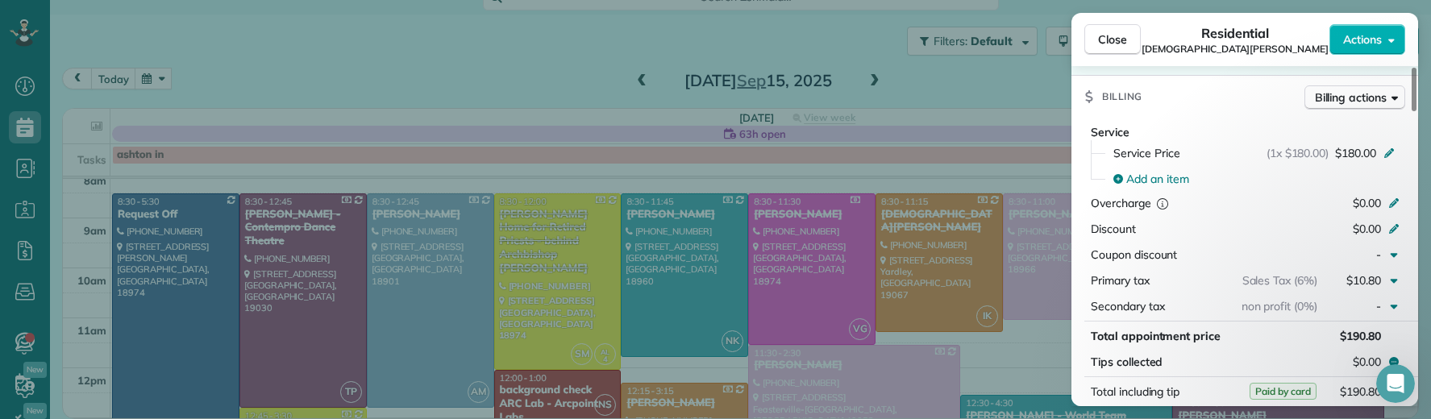
scroll to position [832, 0]
click at [1120, 40] on span "Close" at bounding box center [1112, 39] width 29 height 16
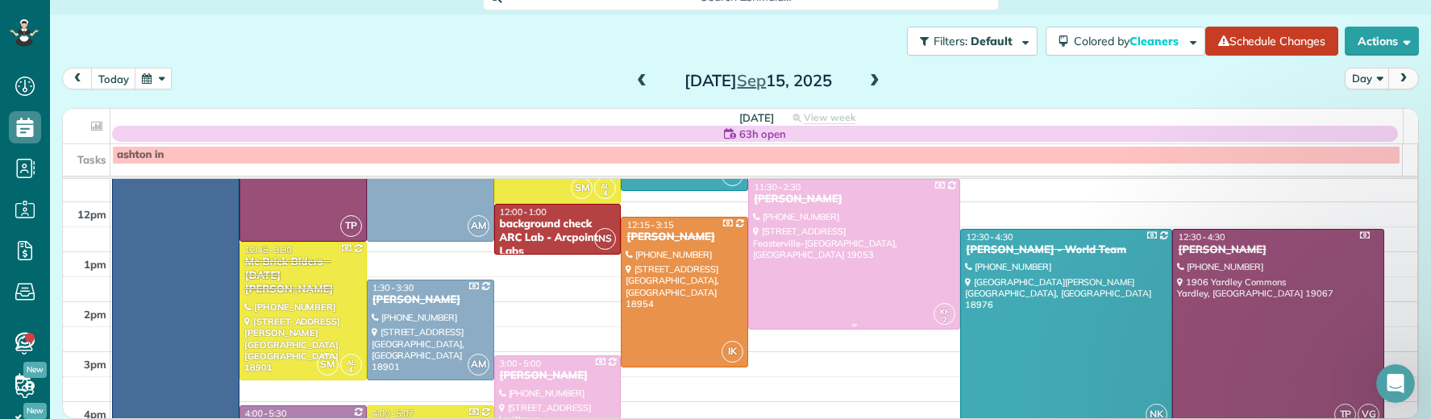
scroll to position [259, 0]
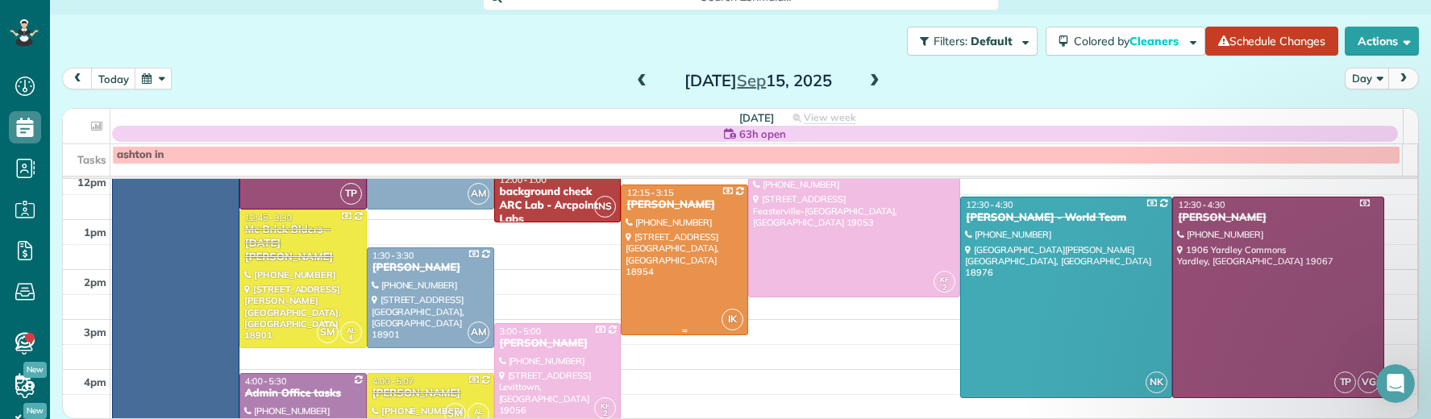
click at [657, 201] on div "Joseph Defranco" at bounding box center [685, 205] width 118 height 14
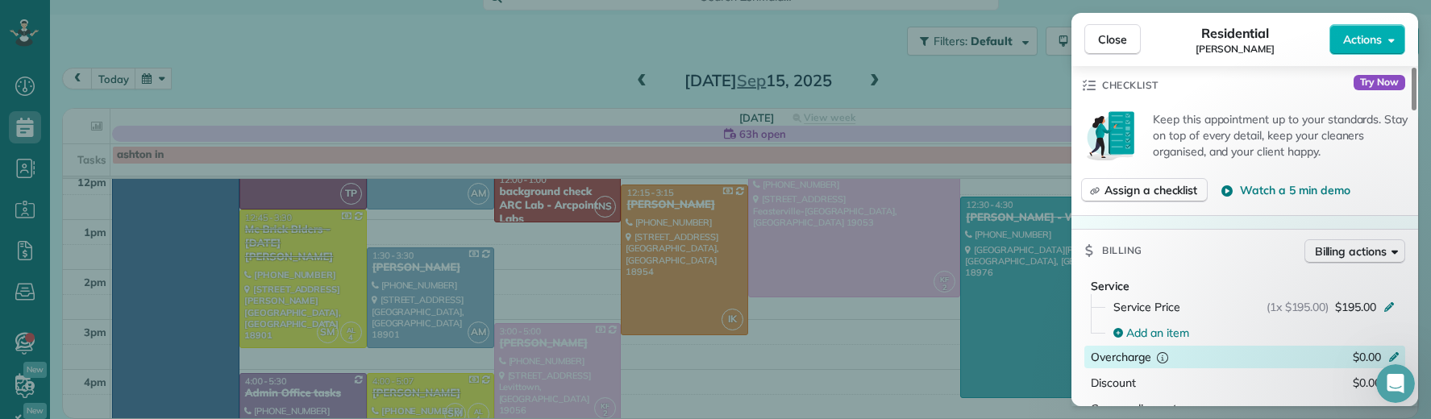
scroll to position [696, 0]
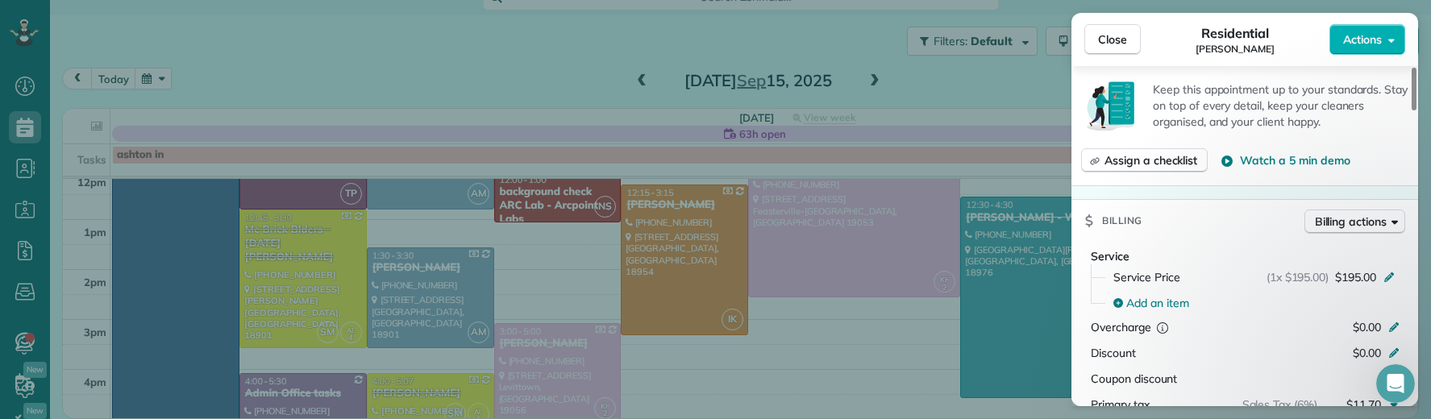
click at [1092, 42] on button "Close" at bounding box center [1113, 39] width 56 height 31
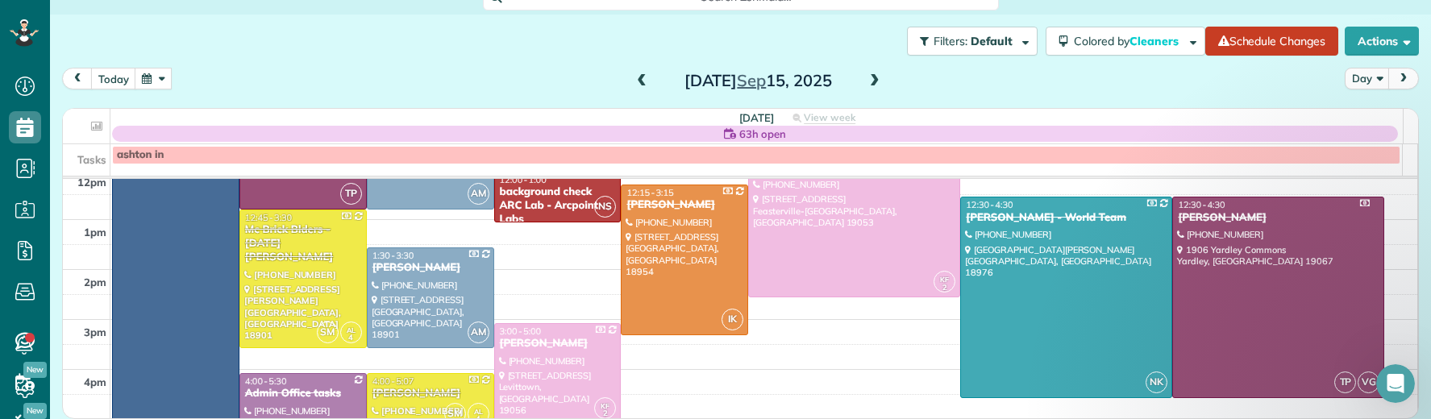
click at [872, 76] on span at bounding box center [875, 81] width 18 height 15
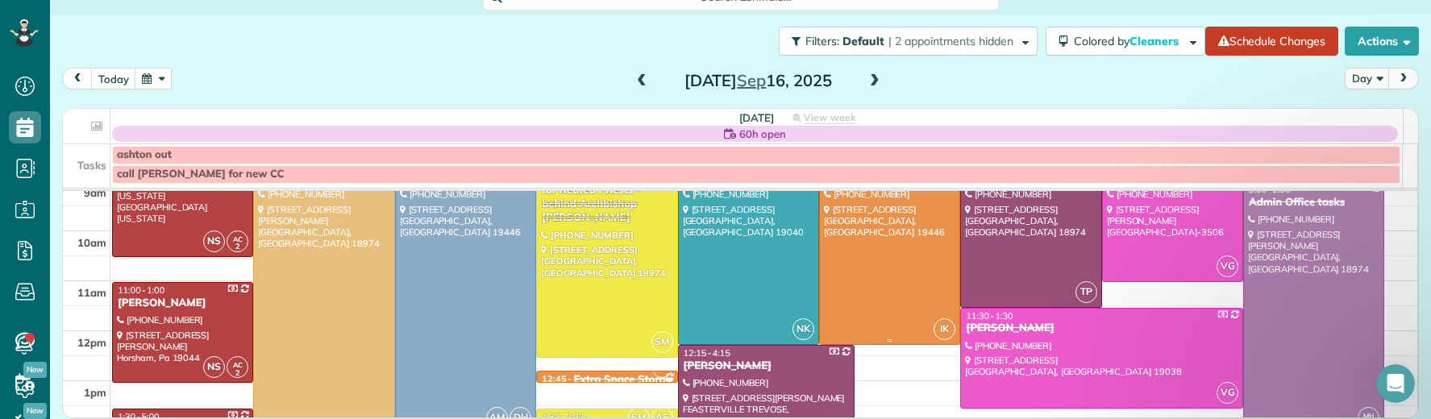
scroll to position [75, 0]
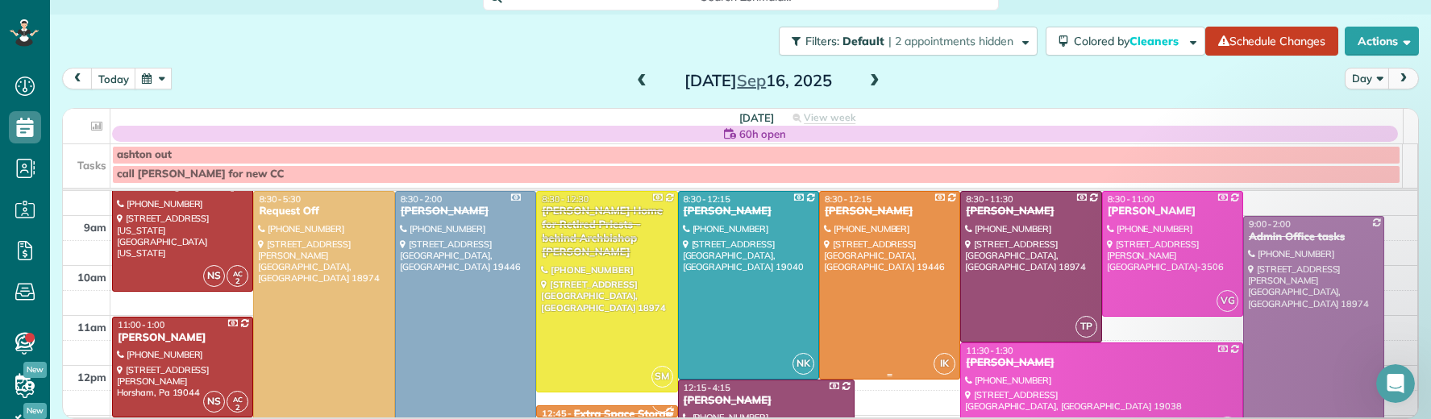
click at [858, 216] on div "Philip Radomski Jr" at bounding box center [889, 212] width 131 height 14
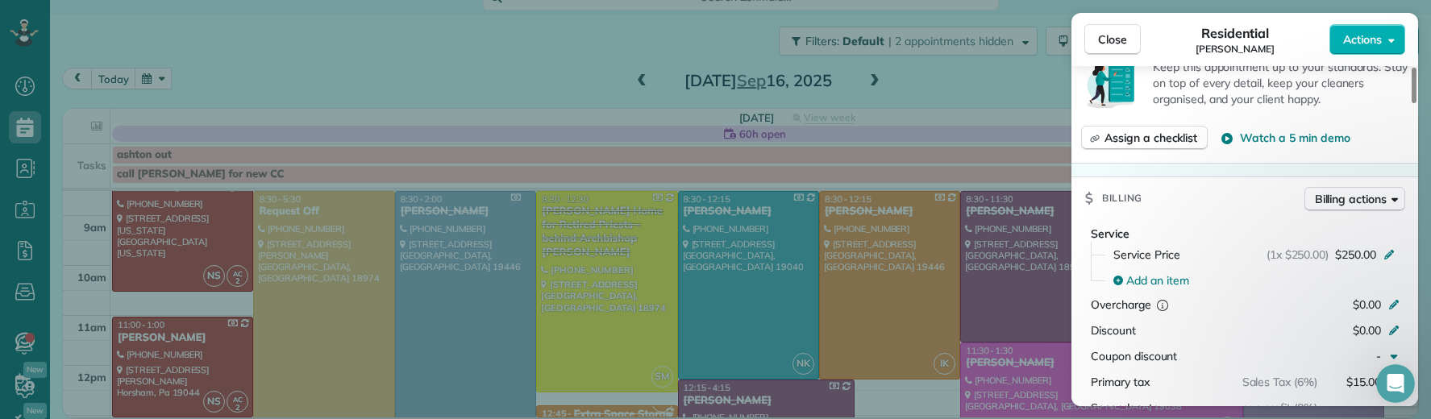
scroll to position [735, 0]
drag, startPoint x: 1130, startPoint y: 37, endPoint x: 1089, endPoint y: 254, distance: 220.8
click at [1130, 37] on button "Close" at bounding box center [1113, 39] width 56 height 31
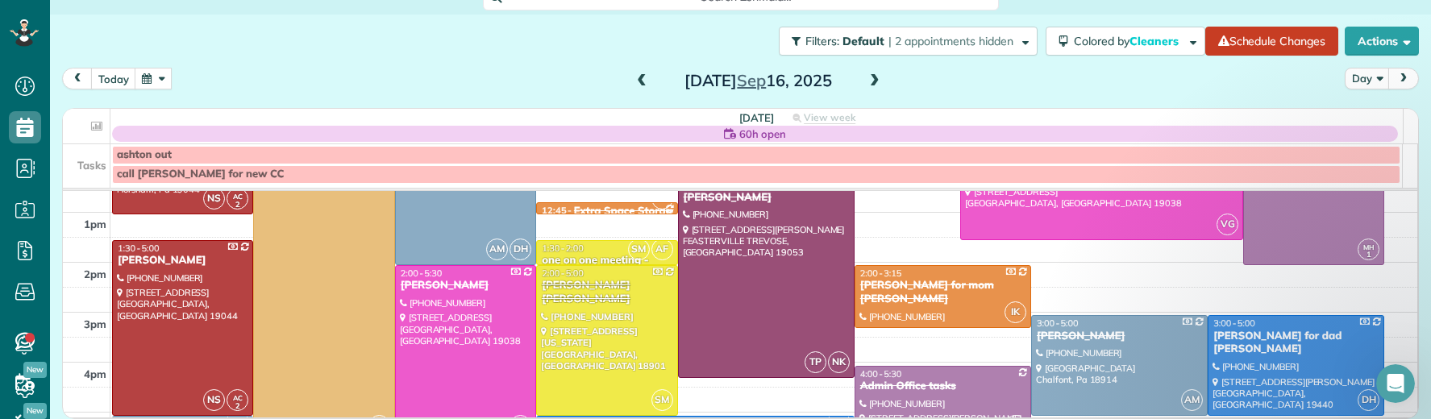
scroll to position [279, 0]
click at [912, 285] on div "Jeramie Ferrell for mom Josephine Leone" at bounding box center [943, 291] width 167 height 27
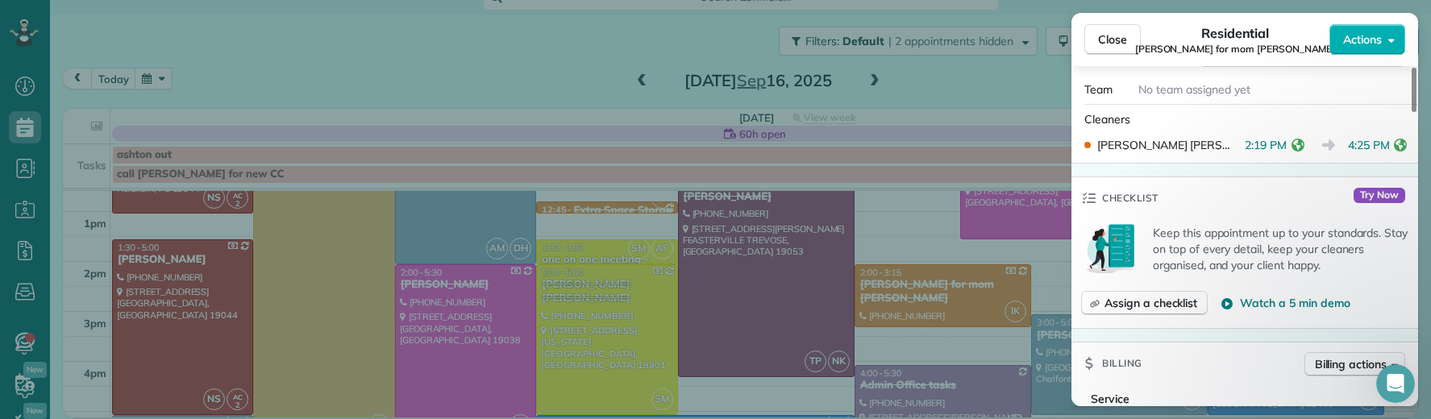
scroll to position [747, 0]
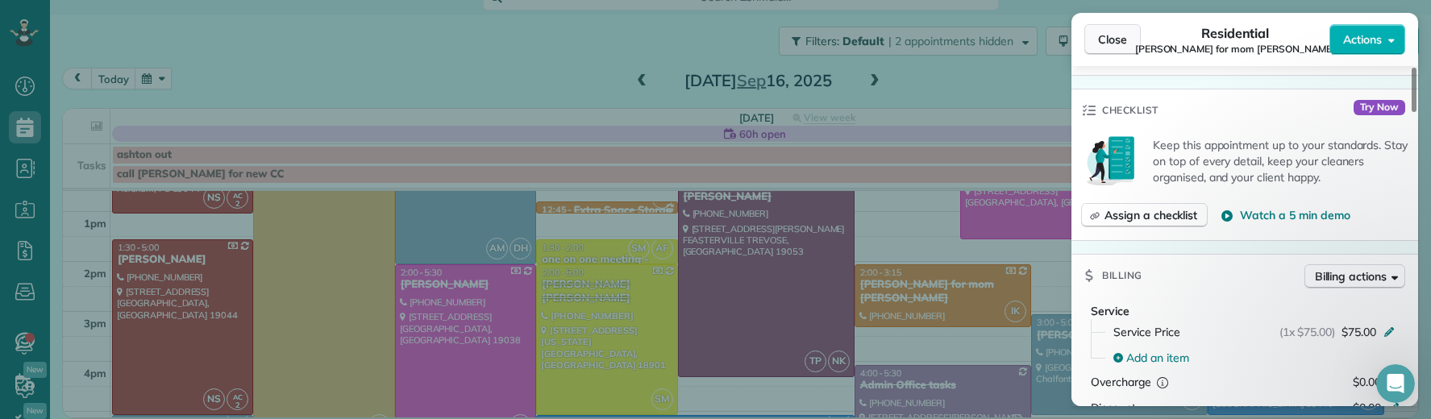
drag, startPoint x: 1123, startPoint y: 38, endPoint x: 1131, endPoint y: 50, distance: 14.1
click at [1123, 39] on span "Close" at bounding box center [1112, 39] width 29 height 16
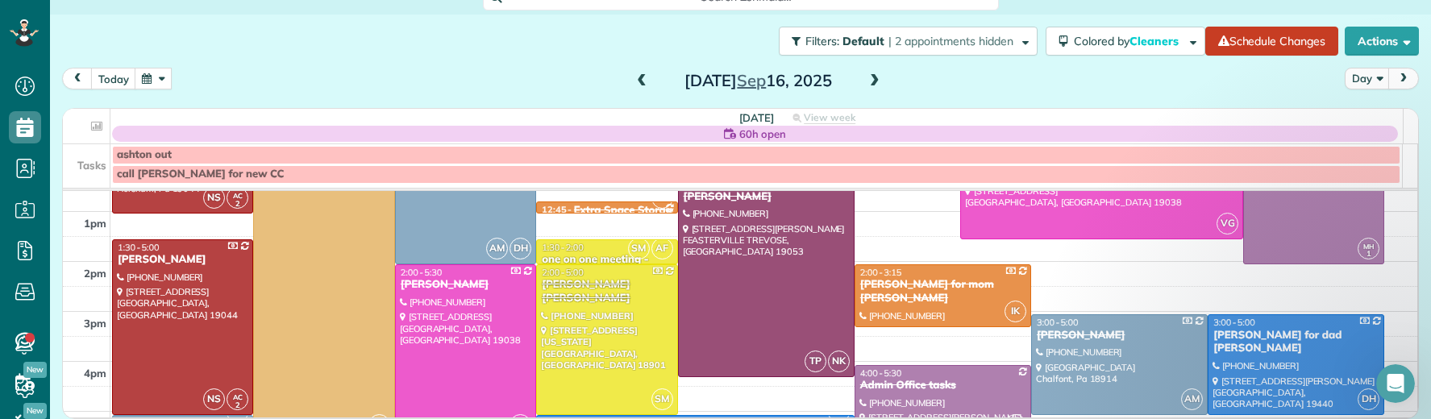
click at [866, 81] on span at bounding box center [875, 81] width 18 height 15
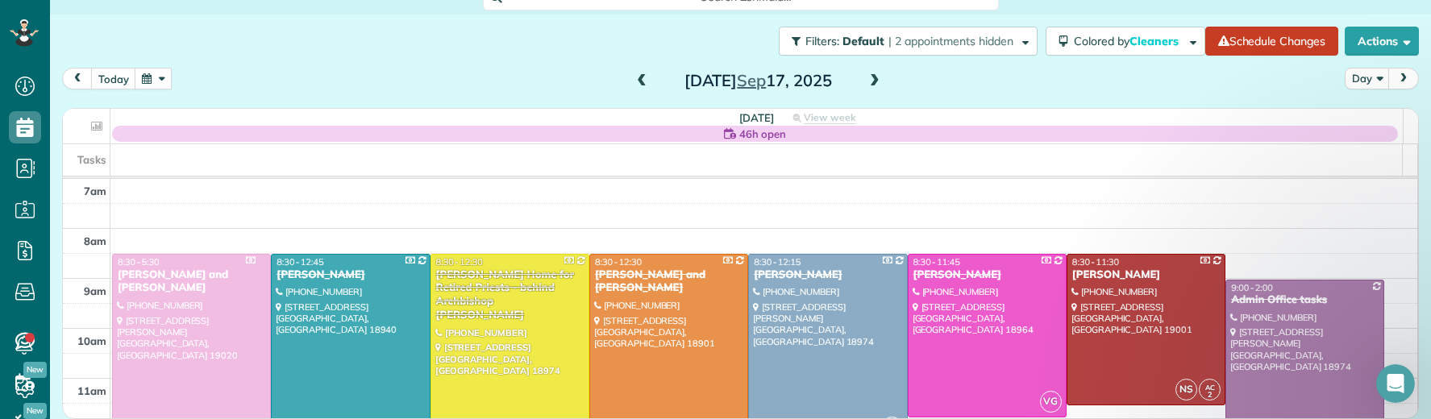
click at [640, 273] on div "Lauren and Bill Beaulieu" at bounding box center [668, 282] width 149 height 27
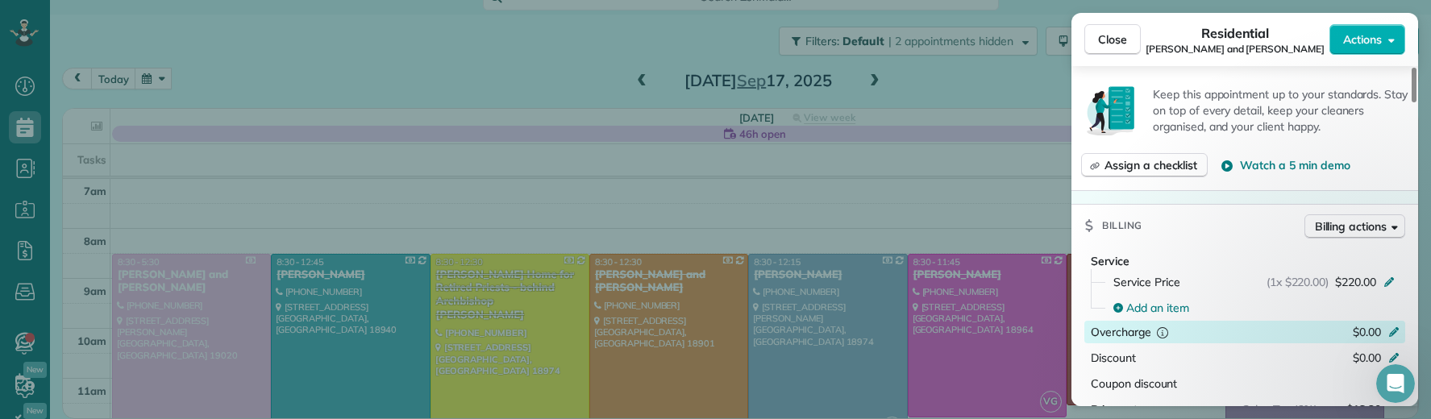
scroll to position [758, 0]
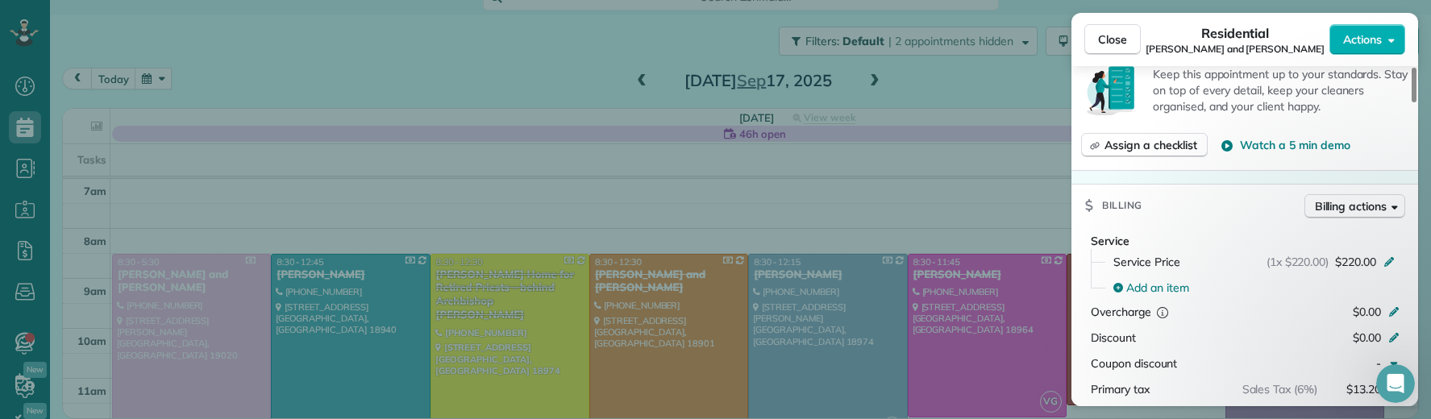
drag, startPoint x: 1116, startPoint y: 27, endPoint x: 969, endPoint y: 210, distance: 234.6
click at [1116, 27] on button "Close" at bounding box center [1113, 39] width 56 height 31
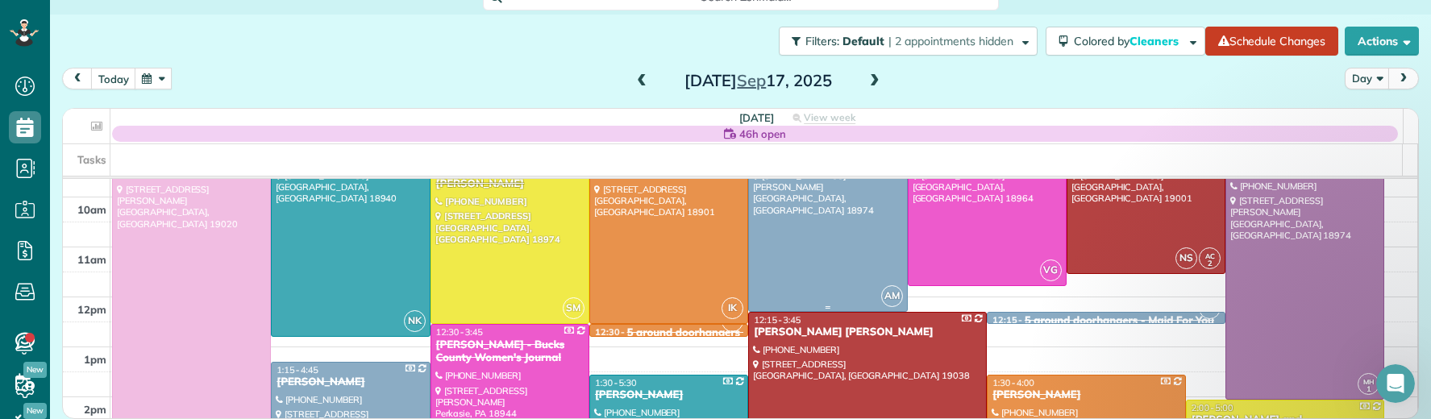
scroll to position [244, 0]
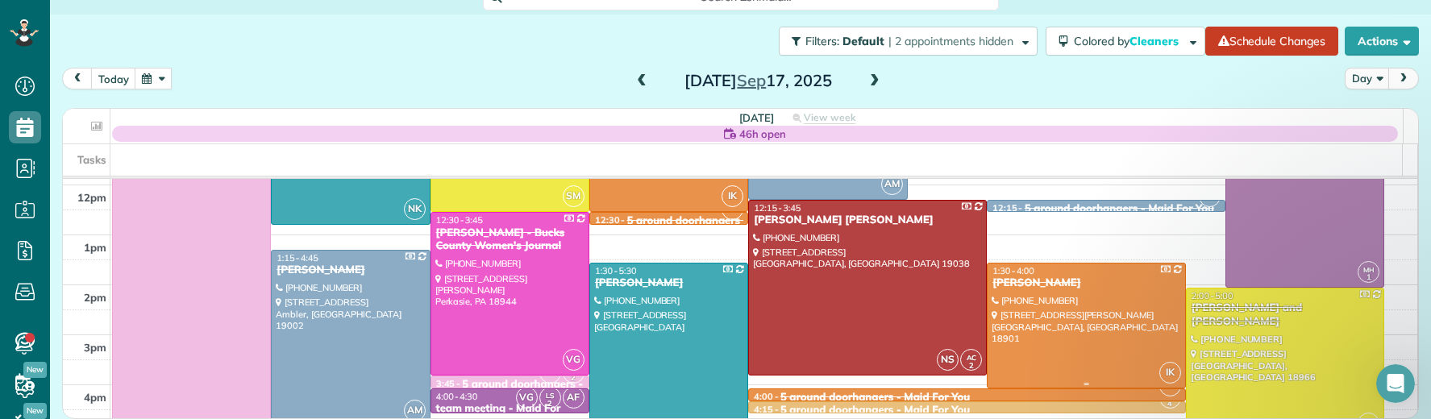
click at [992, 285] on div "Christine Howard" at bounding box center [1086, 284] width 189 height 14
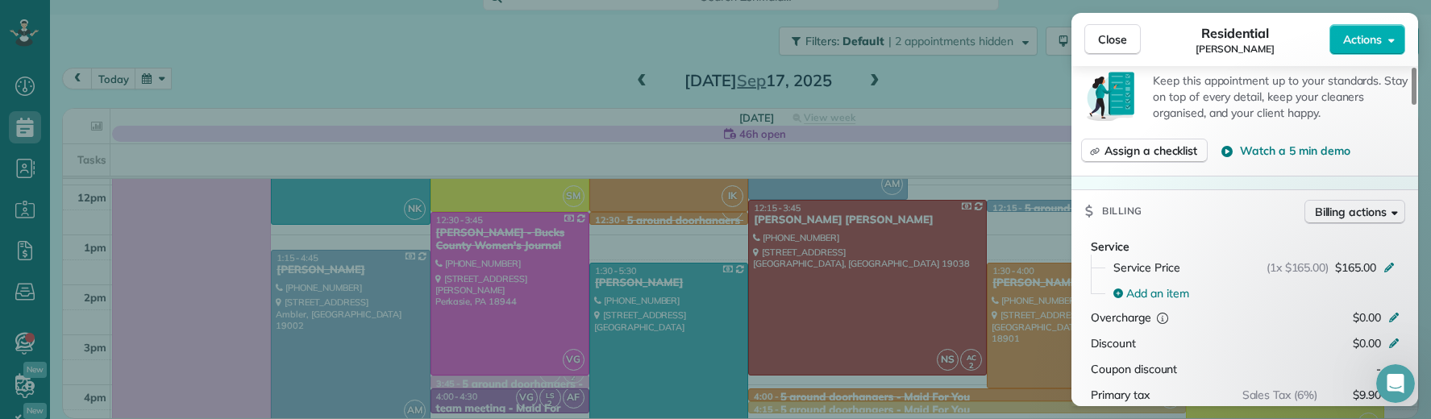
scroll to position [812, 0]
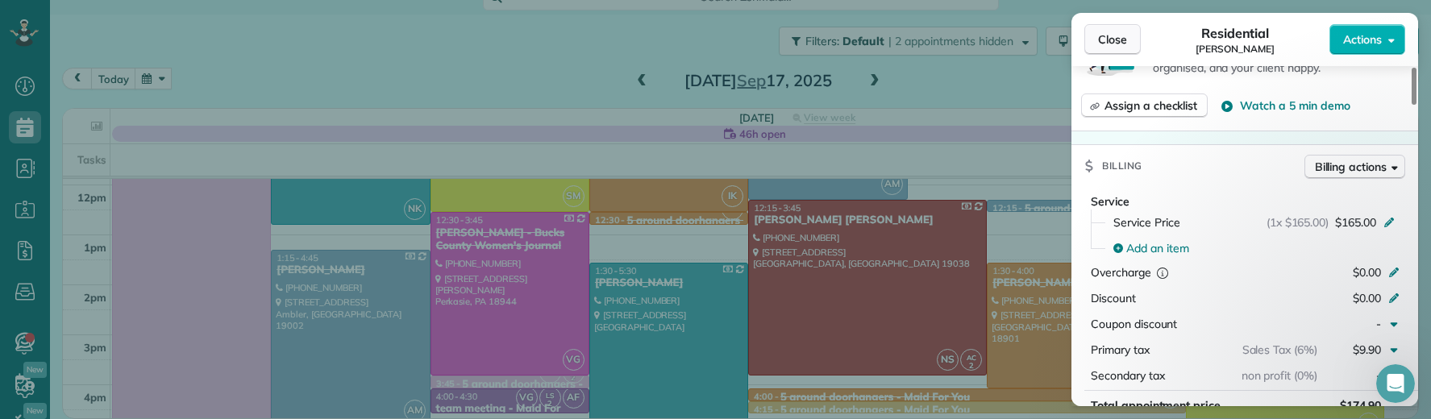
click at [1118, 40] on span "Close" at bounding box center [1112, 39] width 29 height 16
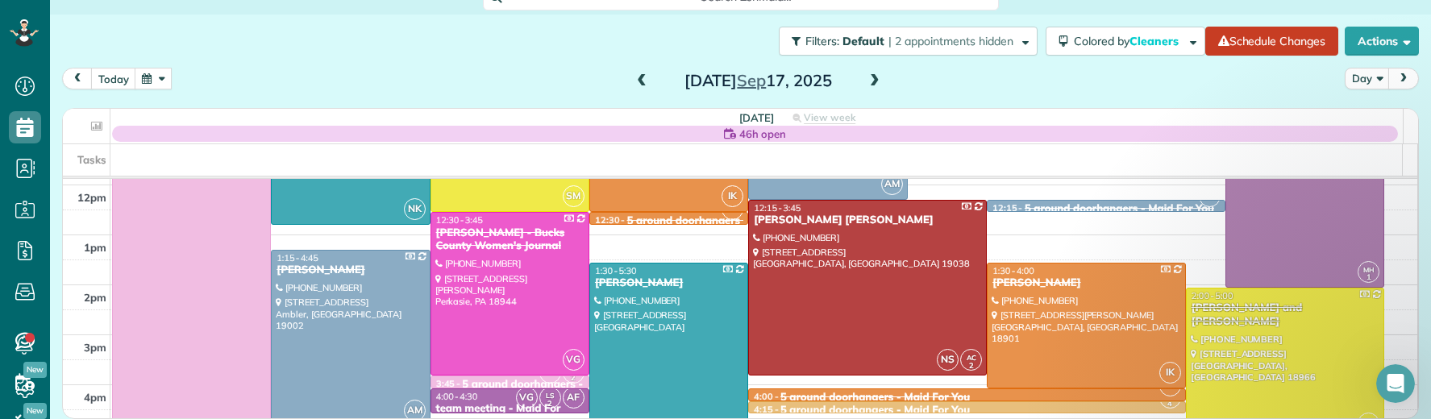
click at [866, 69] on span at bounding box center [875, 81] width 18 height 24
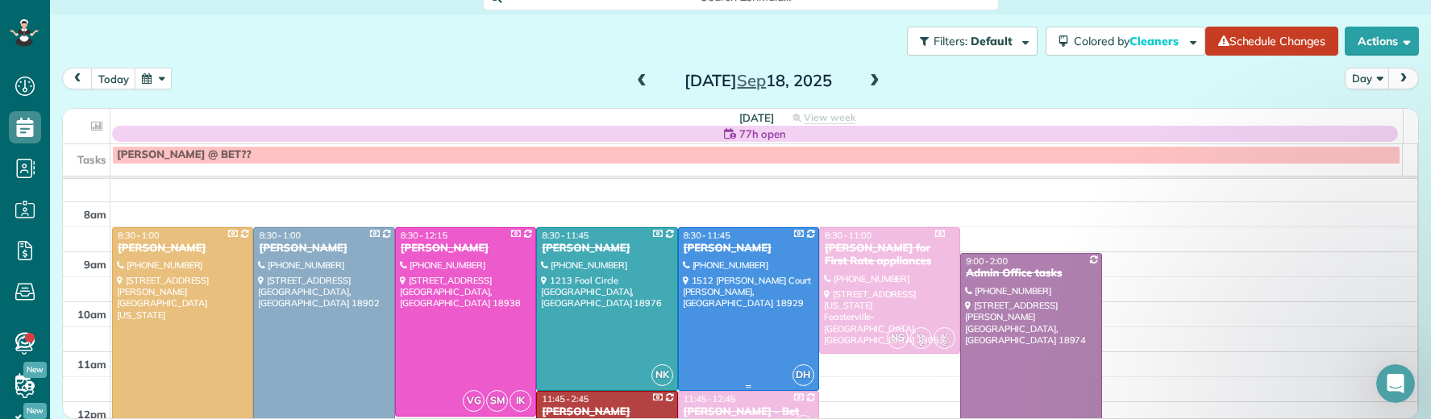
scroll to position [65, 0]
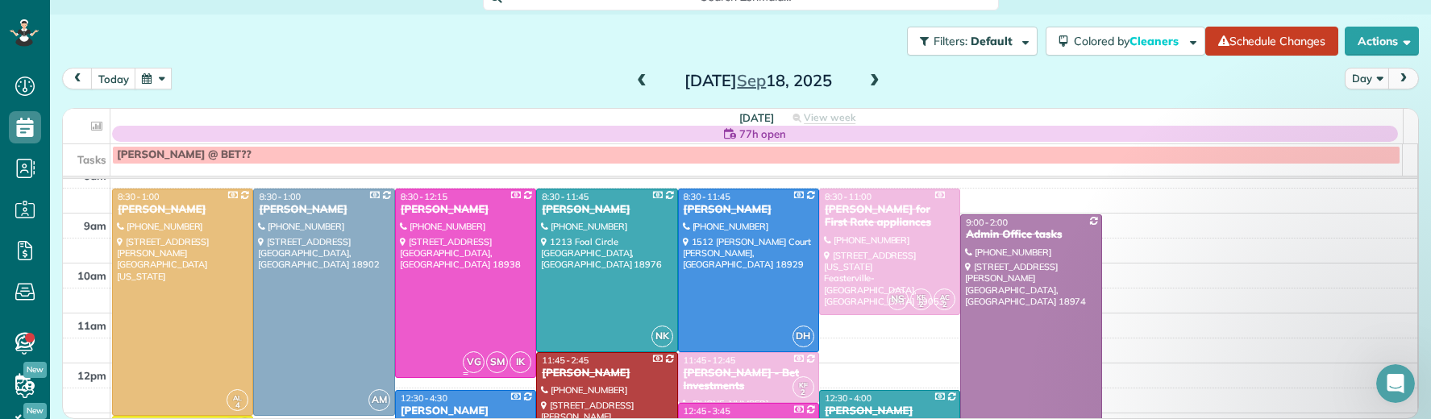
click at [429, 209] on div "Janet Tracy" at bounding box center [465, 210] width 131 height 14
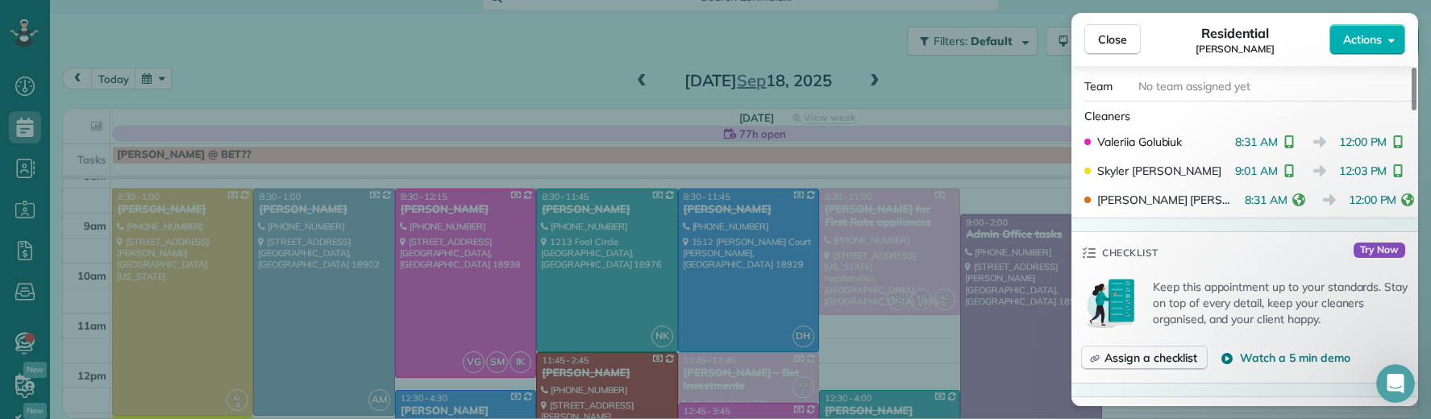
scroll to position [552, 0]
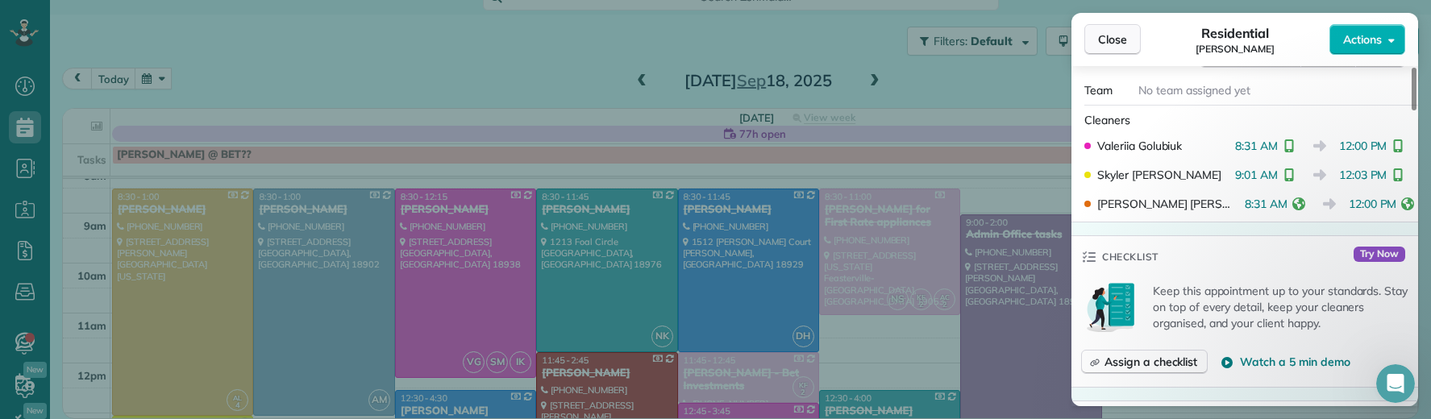
click at [1107, 34] on span "Close" at bounding box center [1112, 39] width 29 height 16
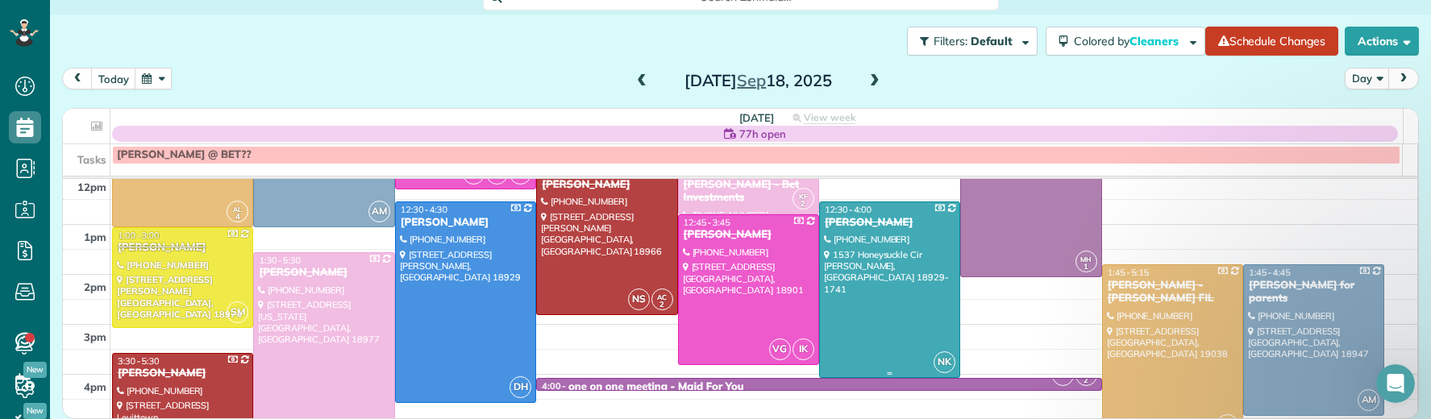
scroll to position [240, 0]
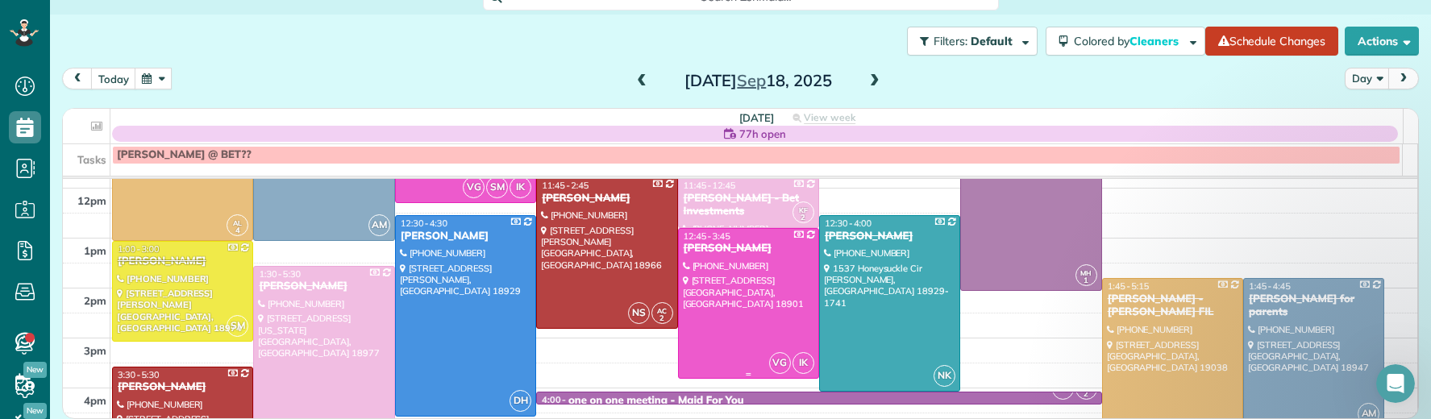
click at [712, 240] on span "12:45 - 3:45" at bounding box center [707, 236] width 47 height 11
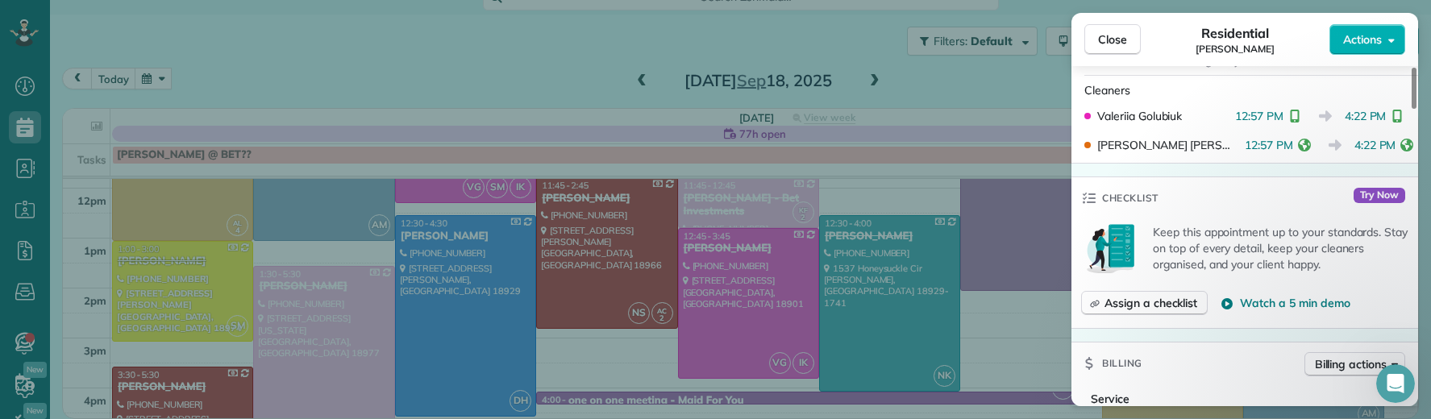
scroll to position [544, 0]
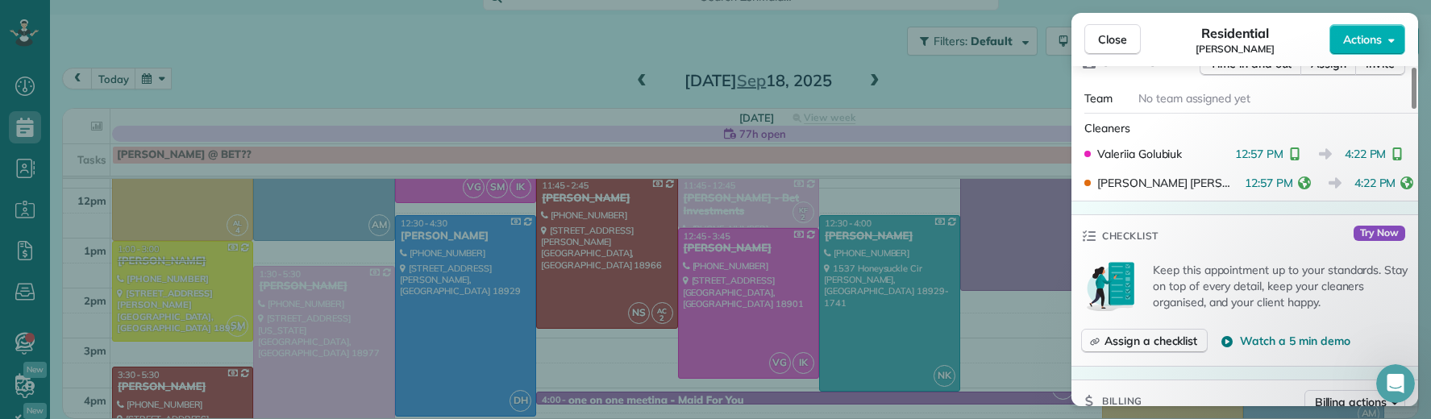
drag, startPoint x: 1104, startPoint y: 35, endPoint x: 912, endPoint y: 44, distance: 192.2
click at [1104, 35] on span "Close" at bounding box center [1112, 39] width 29 height 16
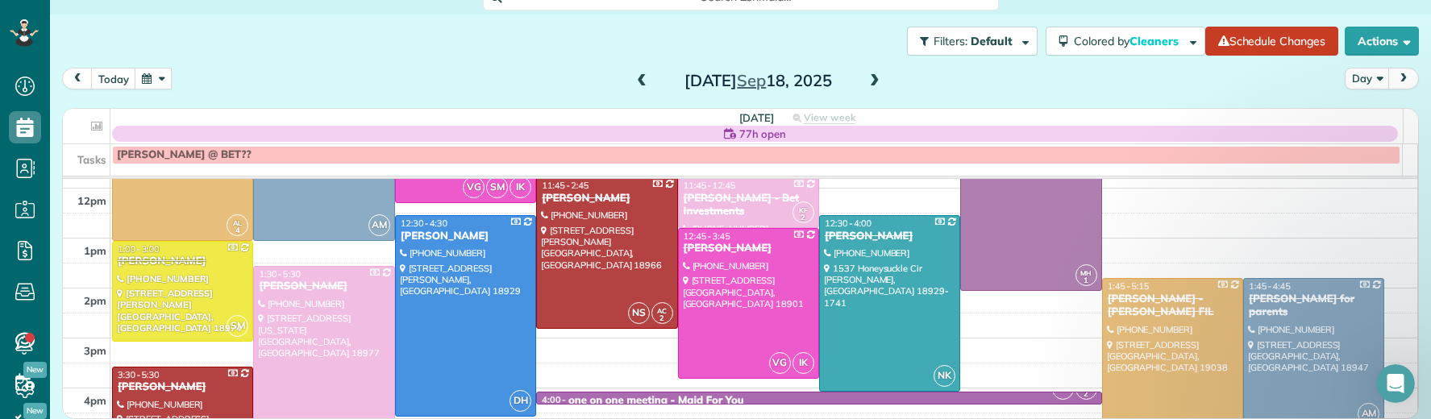
click at [875, 75] on span at bounding box center [875, 81] width 18 height 15
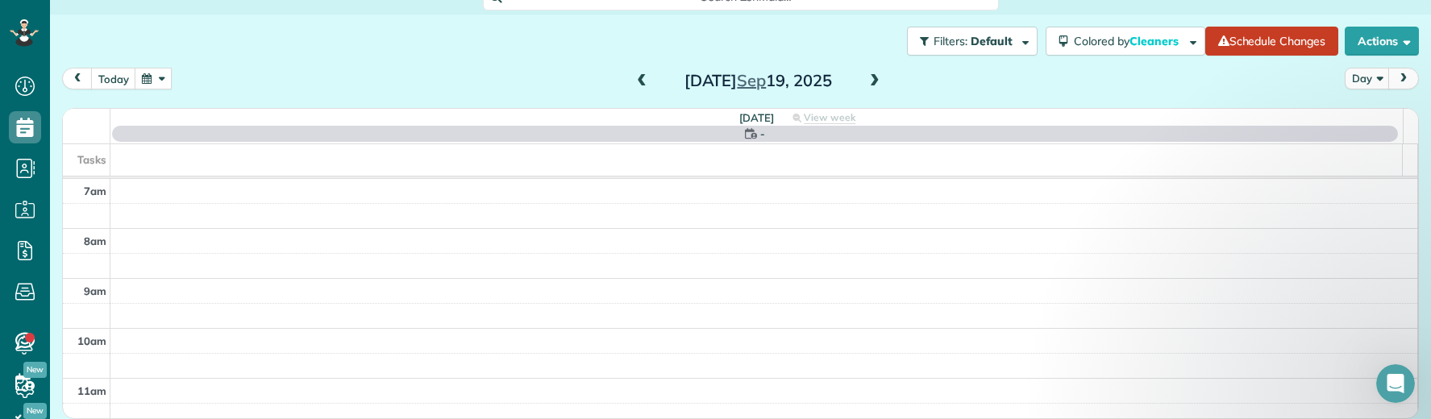
click at [633, 84] on span at bounding box center [642, 81] width 18 height 15
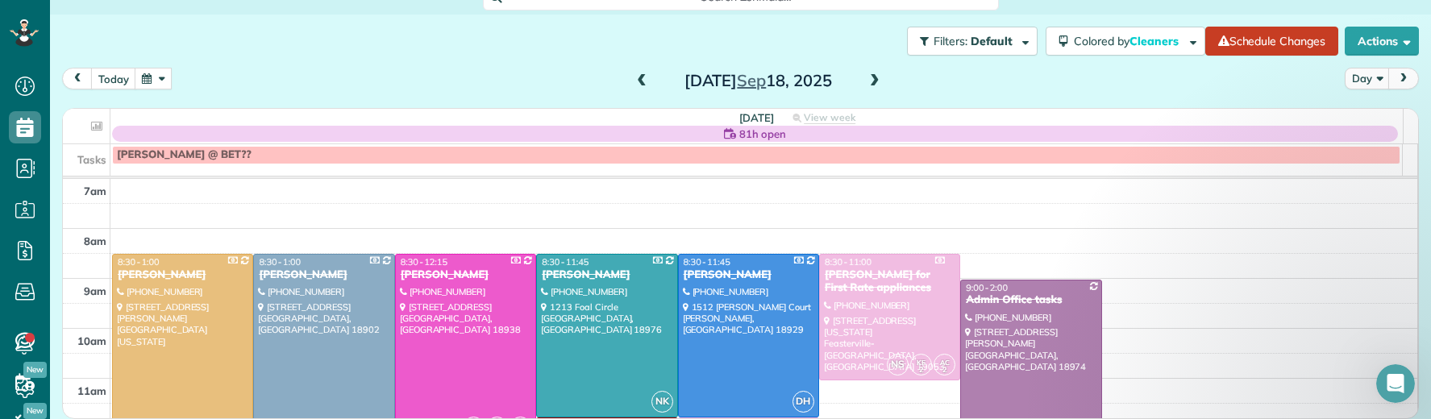
click at [866, 81] on span at bounding box center [875, 81] width 18 height 15
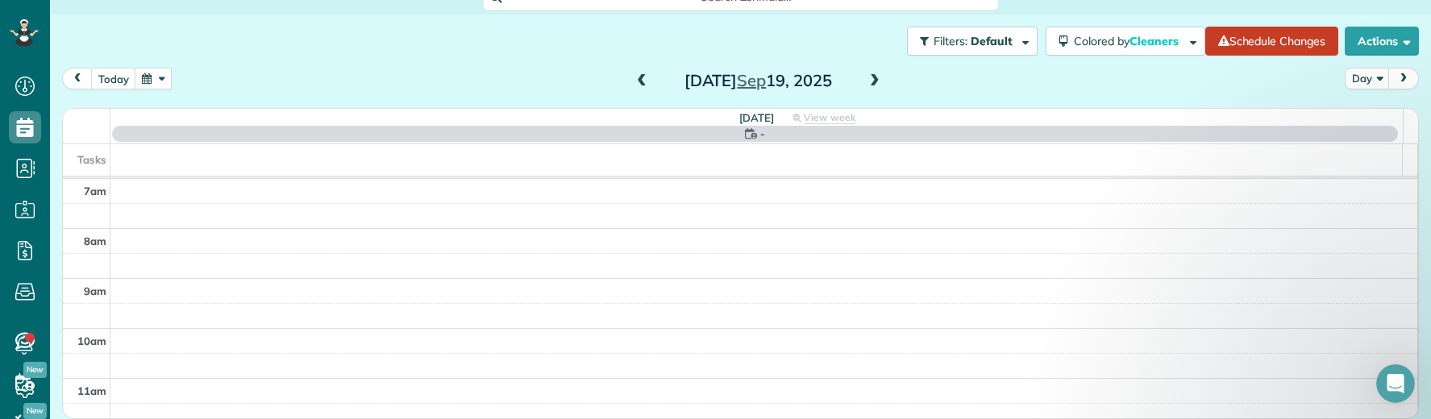
click at [634, 86] on span at bounding box center [642, 81] width 18 height 15
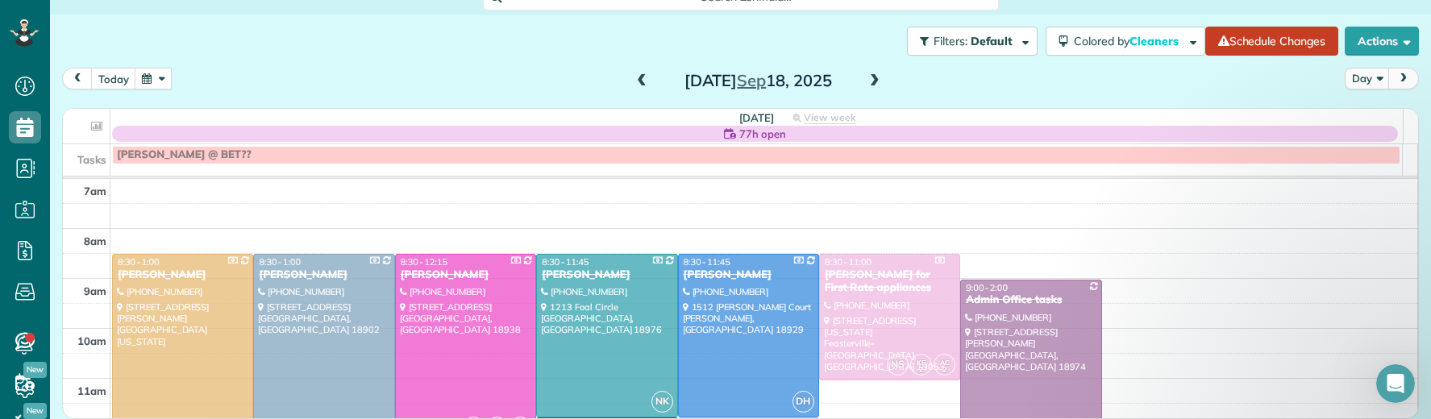
click at [866, 81] on span at bounding box center [875, 81] width 18 height 15
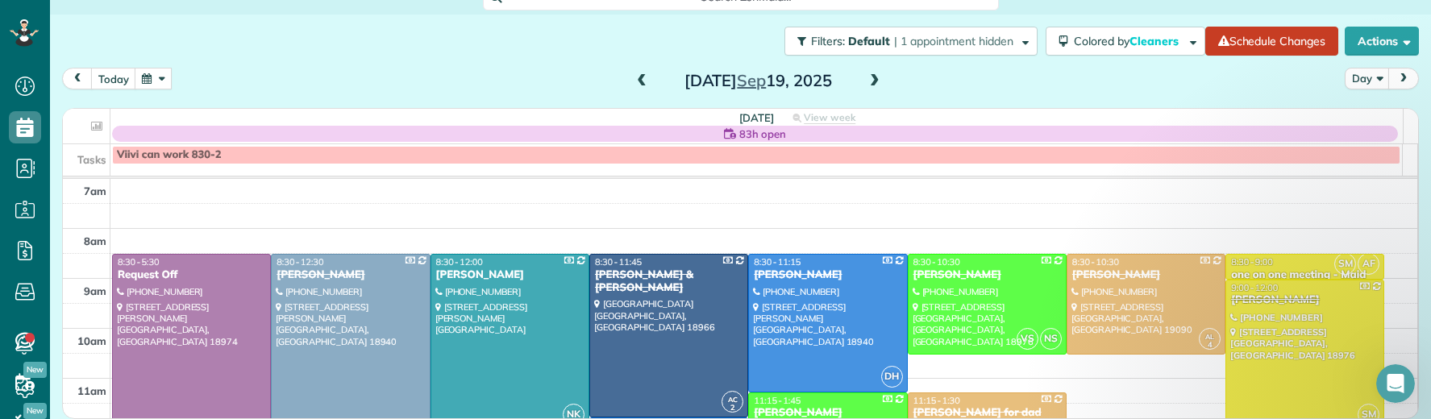
click at [635, 75] on span at bounding box center [642, 81] width 18 height 15
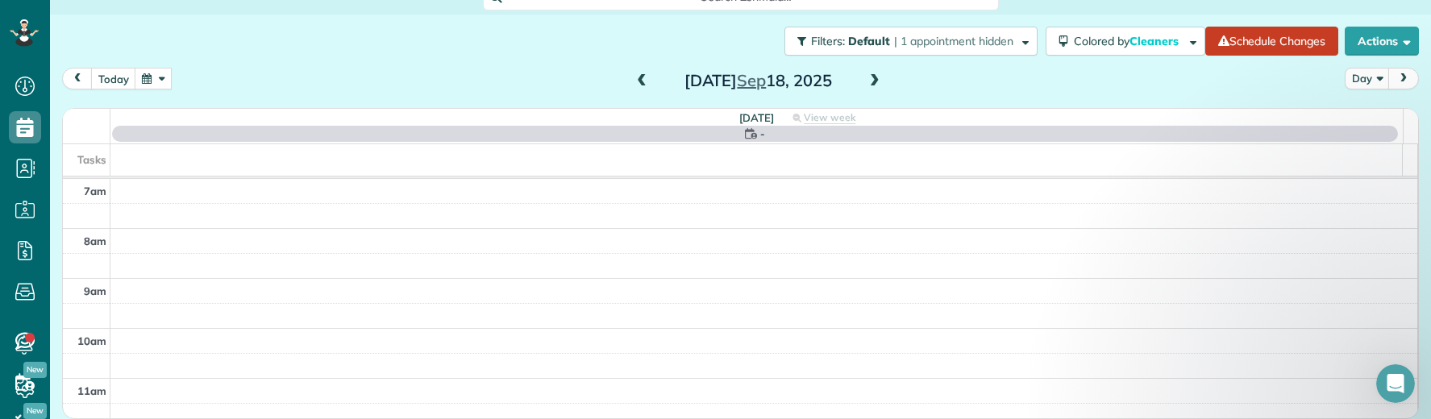
click at [635, 75] on span at bounding box center [642, 81] width 18 height 15
click at [636, 76] on span at bounding box center [642, 81] width 18 height 15
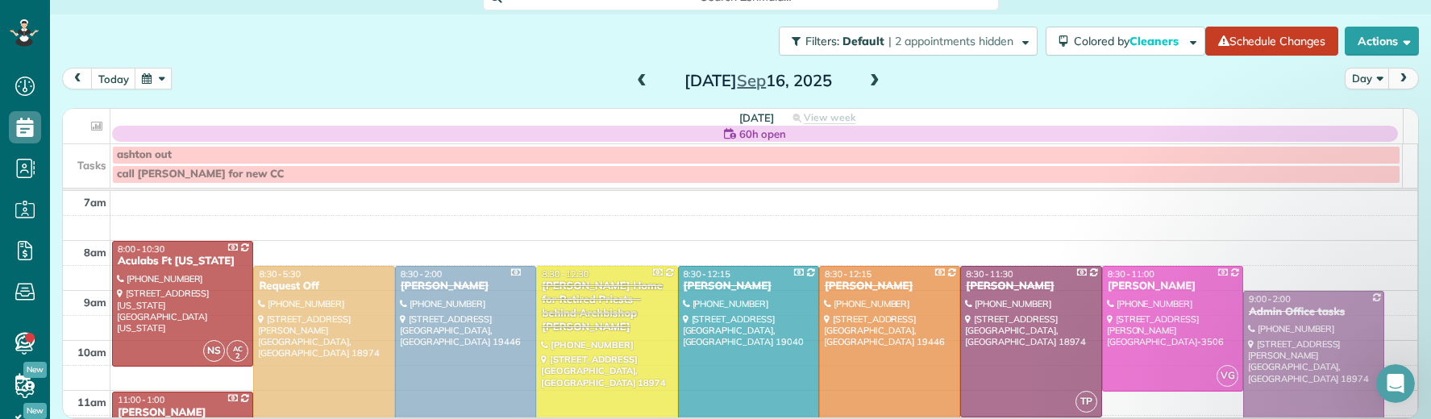
click at [636, 76] on span at bounding box center [642, 81] width 18 height 15
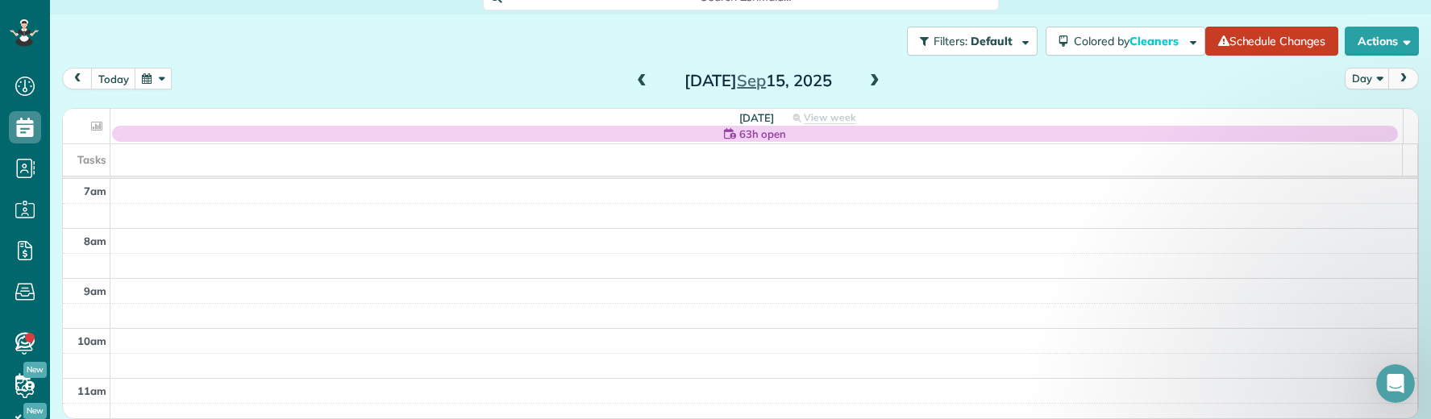
drag, startPoint x: 631, startPoint y: 72, endPoint x: 639, endPoint y: 80, distance: 10.8
click at [633, 73] on span at bounding box center [642, 81] width 18 height 24
click at [866, 82] on span at bounding box center [875, 81] width 18 height 15
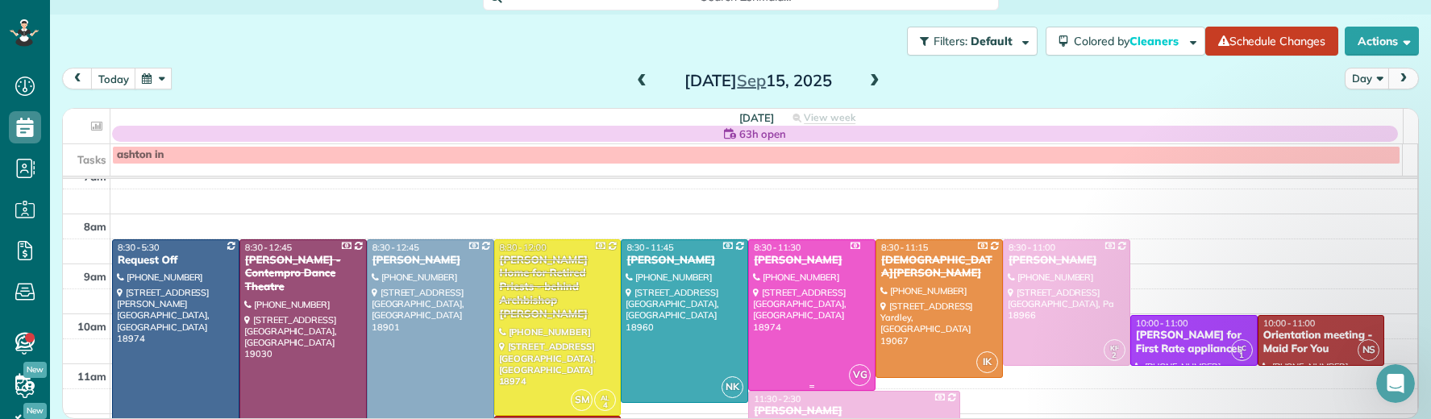
scroll to position [36, 0]
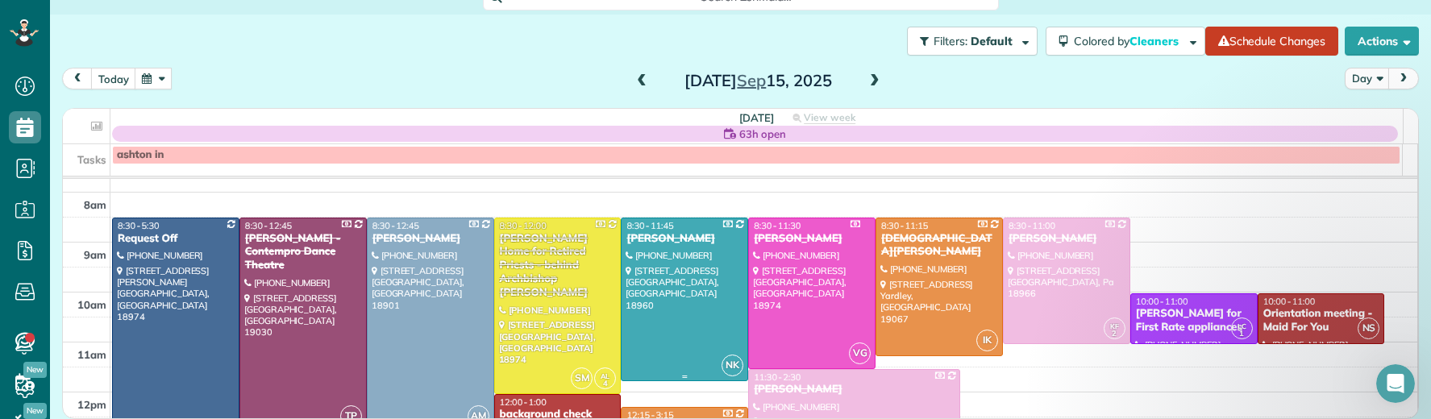
click at [659, 234] on div "Lynn Kershaw" at bounding box center [685, 239] width 118 height 14
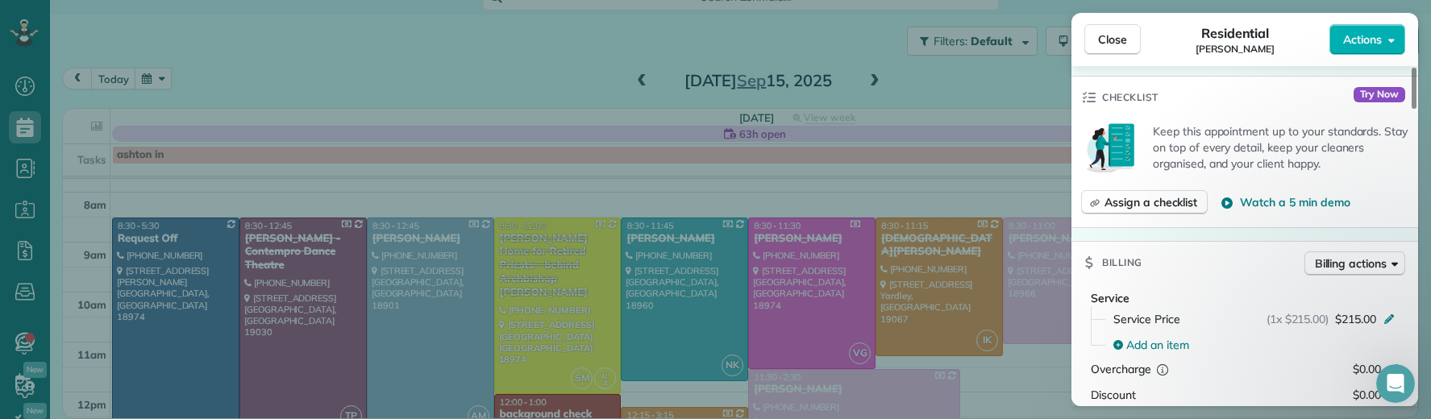
scroll to position [687, 0]
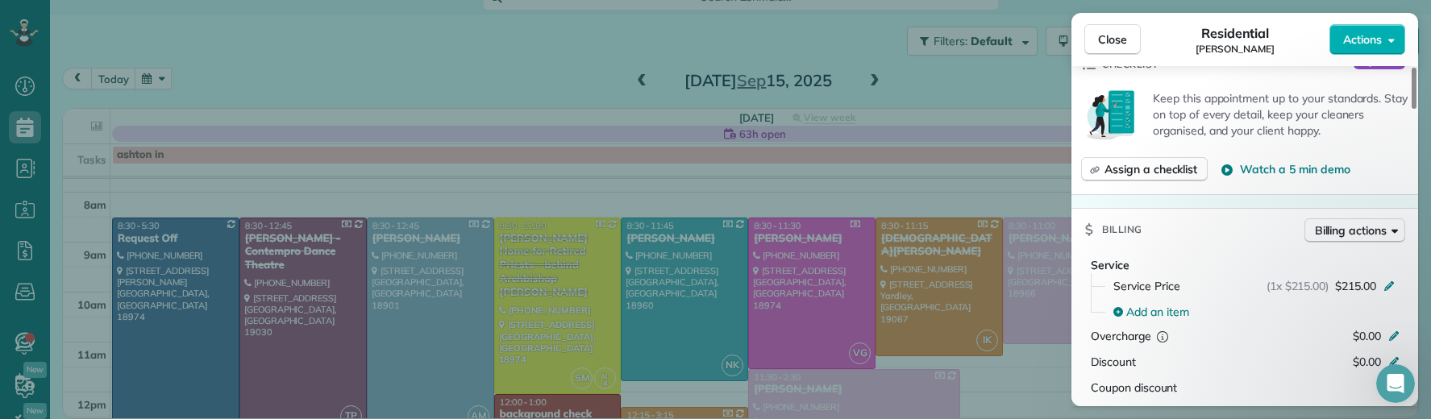
drag, startPoint x: 1103, startPoint y: 44, endPoint x: 973, endPoint y: 197, distance: 200.2
click at [1103, 45] on span "Close" at bounding box center [1112, 39] width 29 height 16
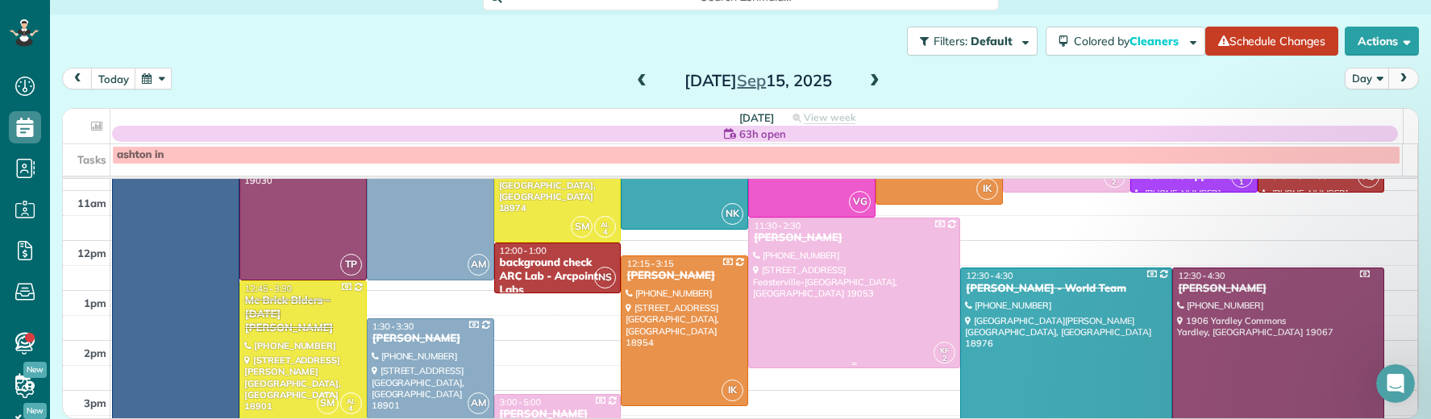
scroll to position [214, 0]
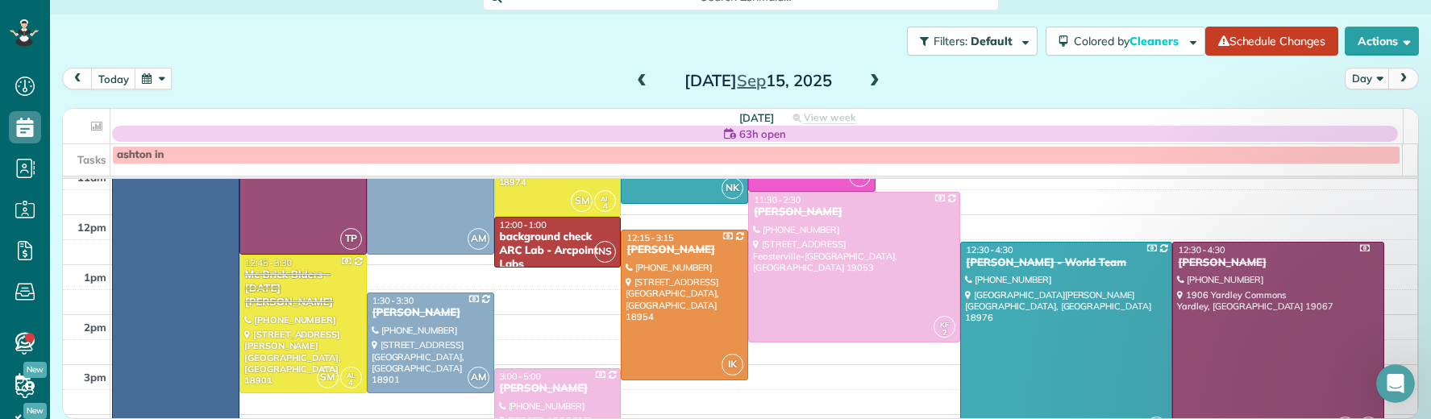
click at [969, 261] on div "Mark Kuhns - World Team" at bounding box center [1066, 263] width 202 height 14
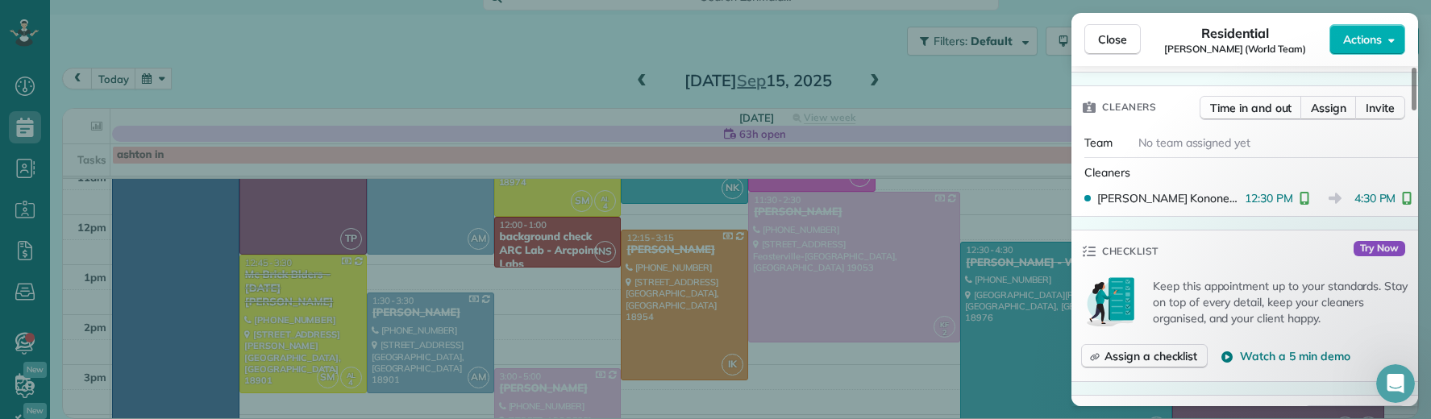
scroll to position [860, 0]
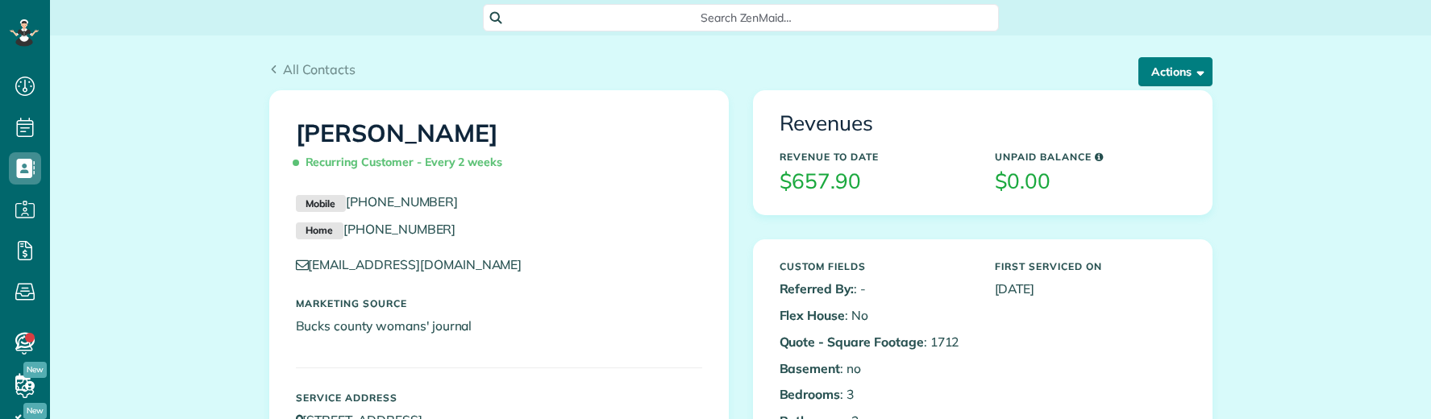
scroll to position [6, 6]
click at [1158, 77] on button "Actions" at bounding box center [1176, 71] width 74 height 29
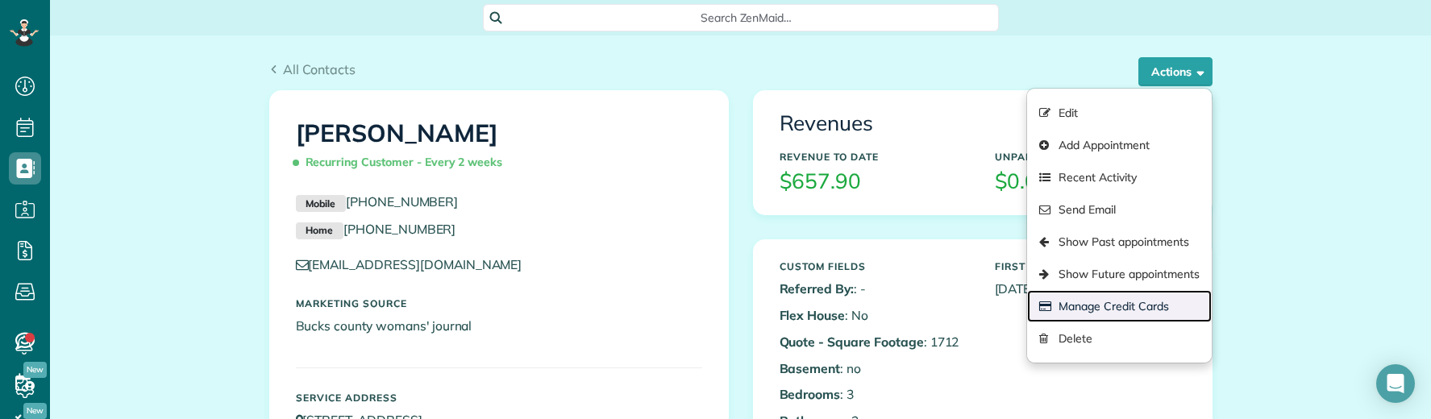
click at [1166, 310] on link "Manage Credit Cards" at bounding box center [1119, 306] width 184 height 32
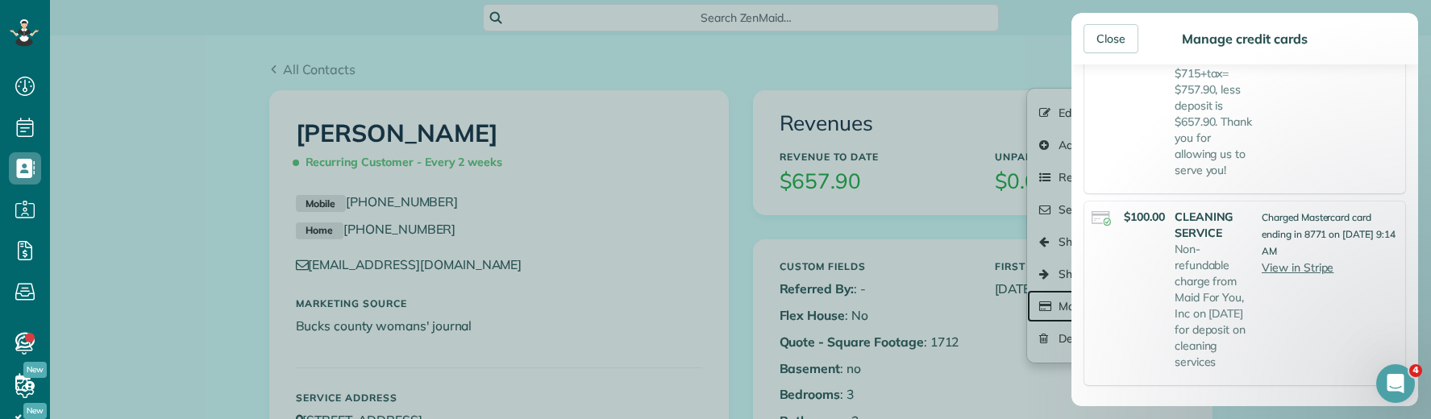
scroll to position [371, 0]
click at [1118, 35] on div "Close" at bounding box center [1111, 38] width 55 height 29
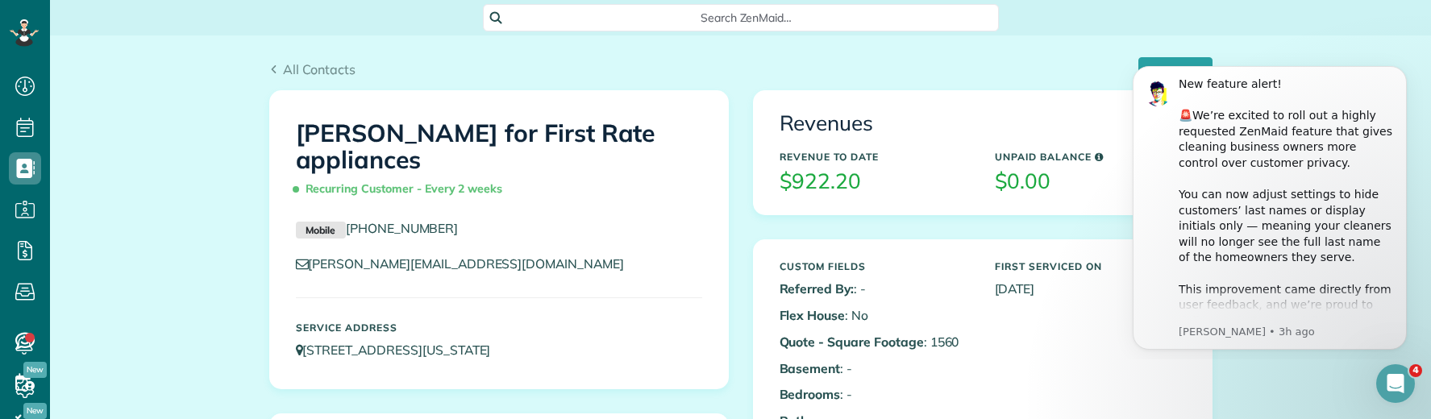
click at [1133, 68] on div "New feature alert! 🚨We’re excited to roll out a highly requested ZenMaid featur…" at bounding box center [1270, 208] width 274 height 284
click at [1133, 76] on div "New feature alert! 🚨We’re excited to roll out a highly requested ZenMaid featur…" at bounding box center [1270, 208] width 274 height 284
click at [1401, 67] on icon "Dismiss notification" at bounding box center [1402, 70] width 9 height 9
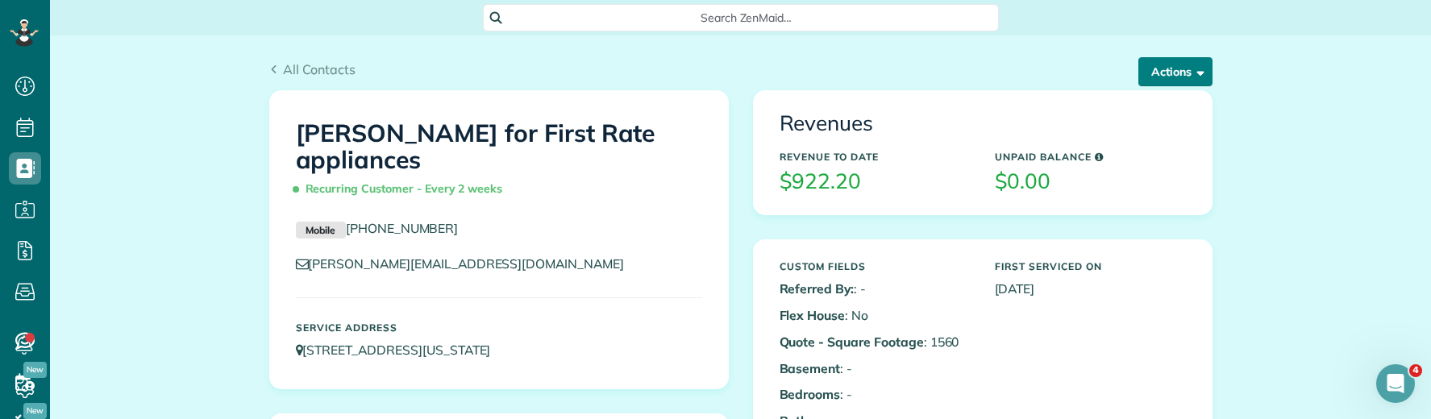
click at [1154, 73] on button "Actions" at bounding box center [1176, 71] width 74 height 29
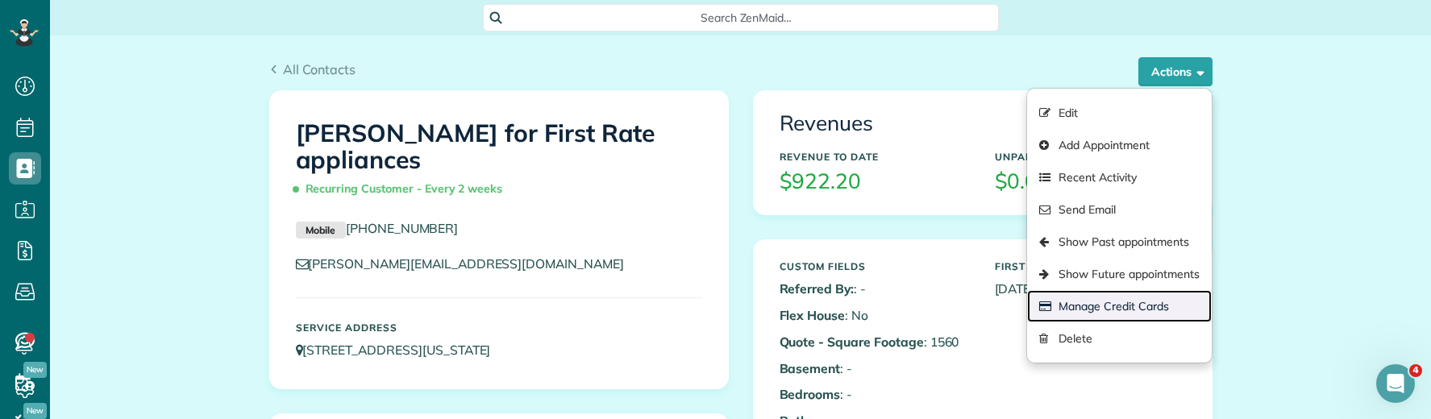
click at [1102, 304] on link "Manage Credit Cards" at bounding box center [1119, 306] width 184 height 32
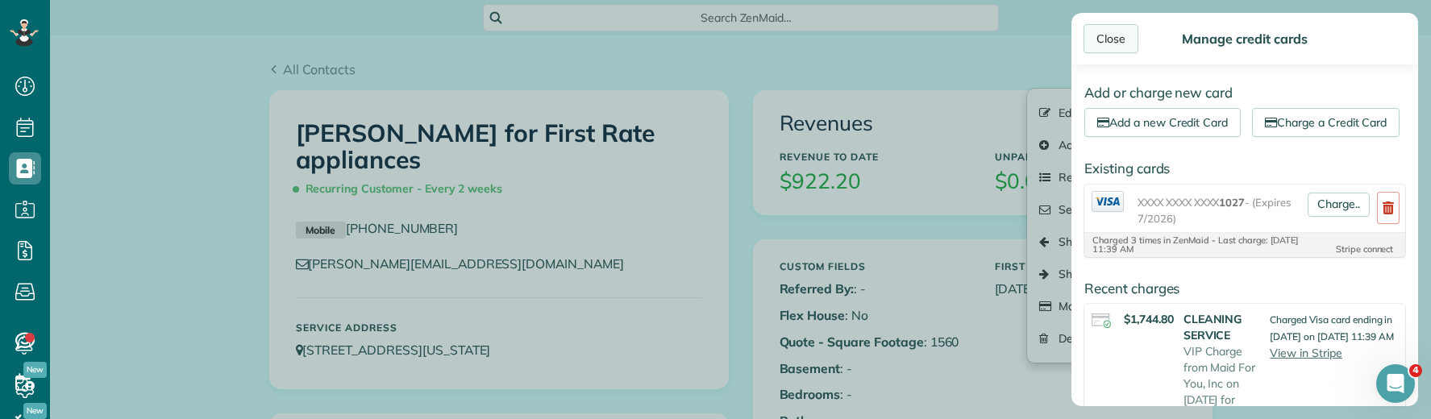
click at [1105, 35] on div "Close" at bounding box center [1111, 38] width 55 height 29
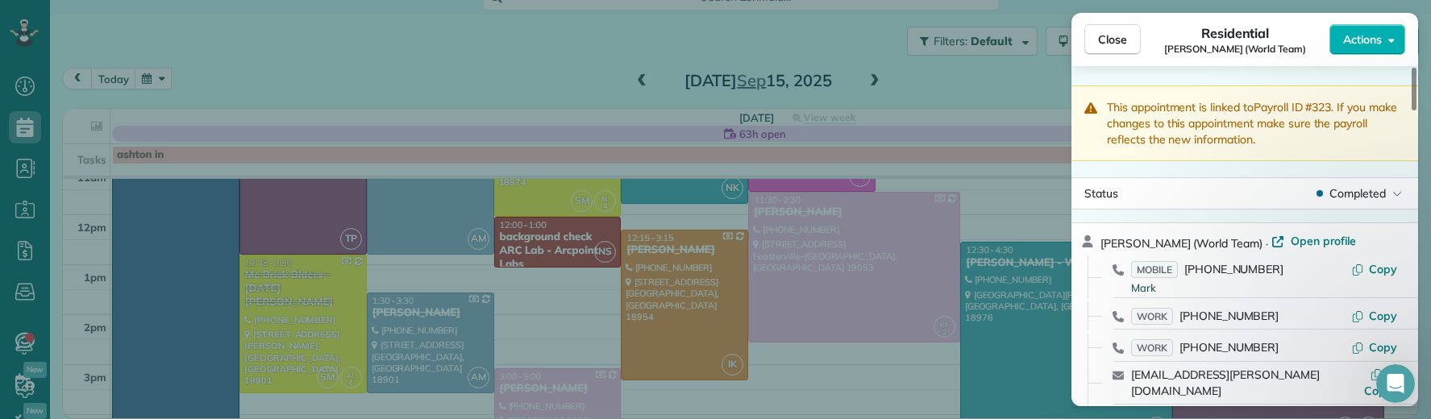
scroll to position [860, 0]
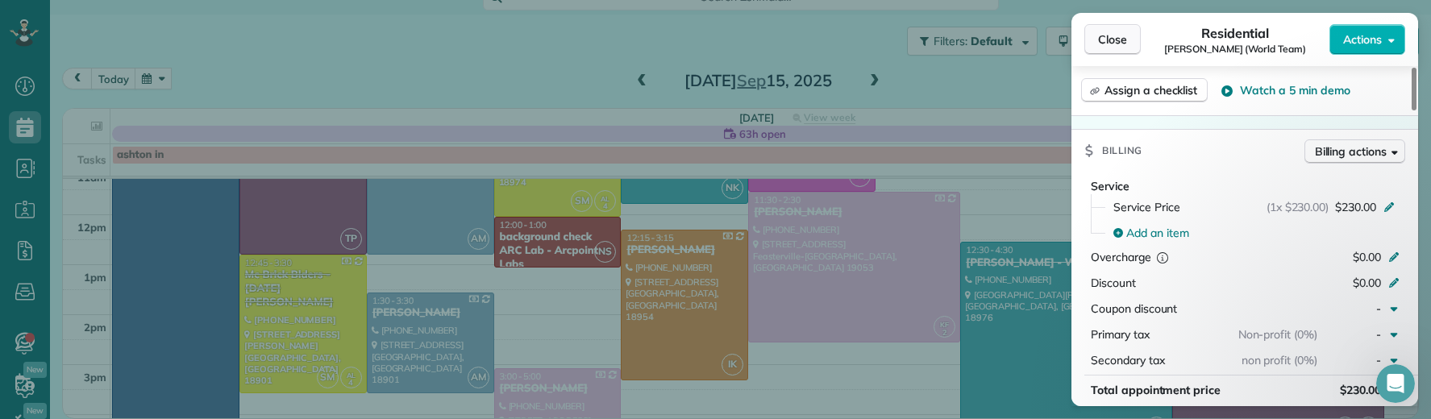
click at [1114, 29] on button "Close" at bounding box center [1113, 39] width 56 height 31
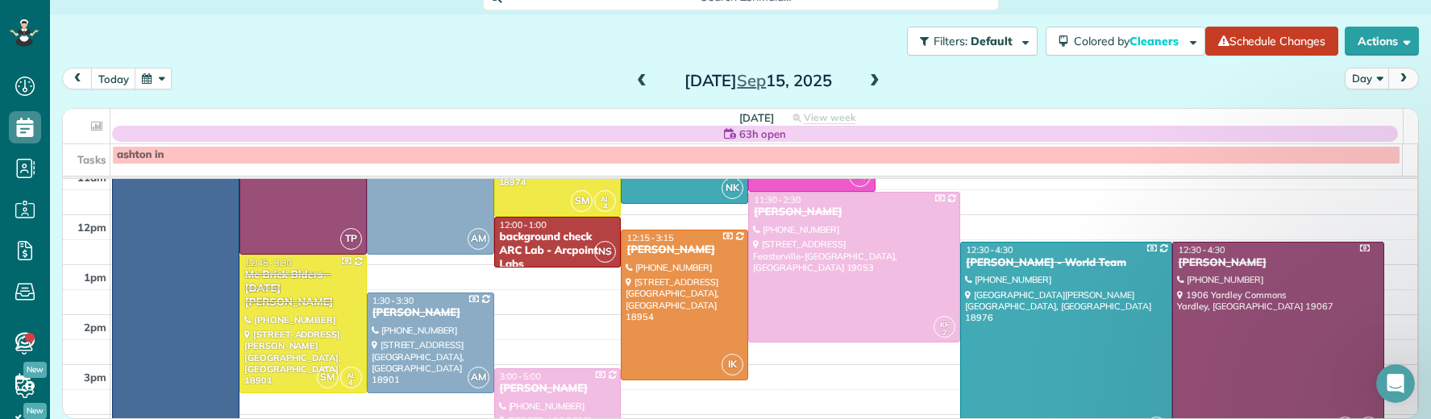
click at [872, 81] on span at bounding box center [875, 81] width 18 height 15
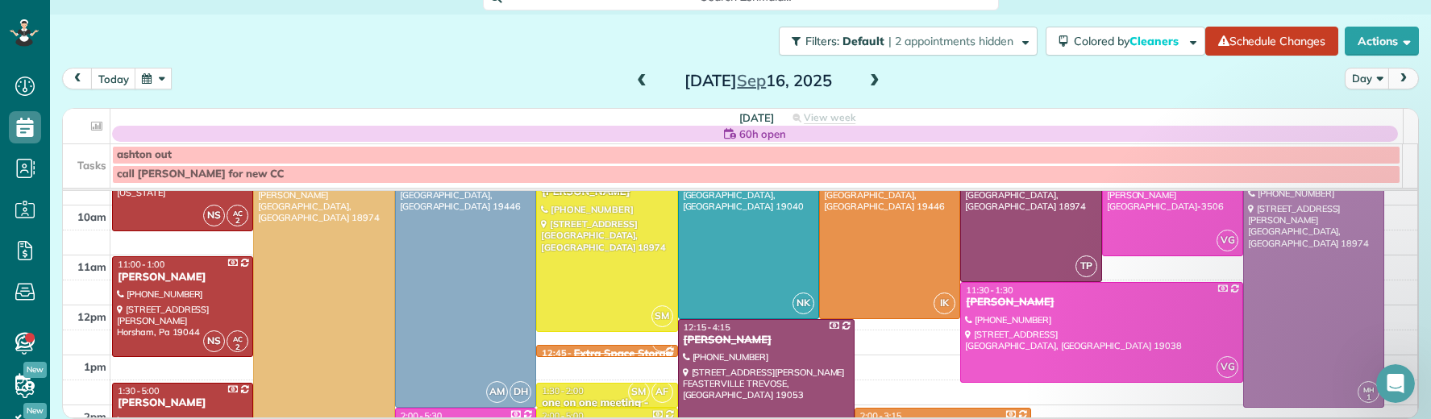
scroll to position [140, 0]
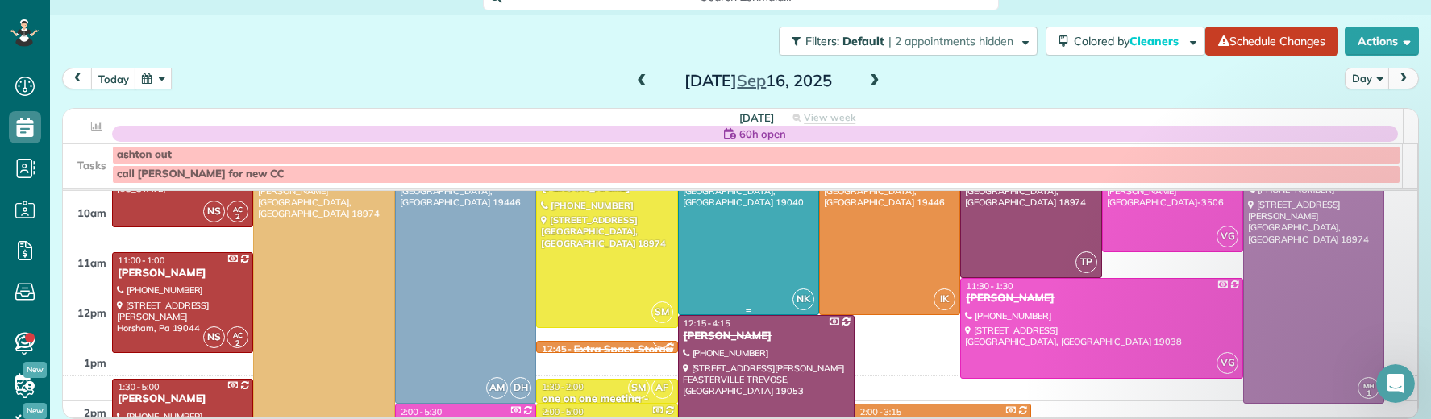
click at [753, 243] on div at bounding box center [749, 220] width 140 height 187
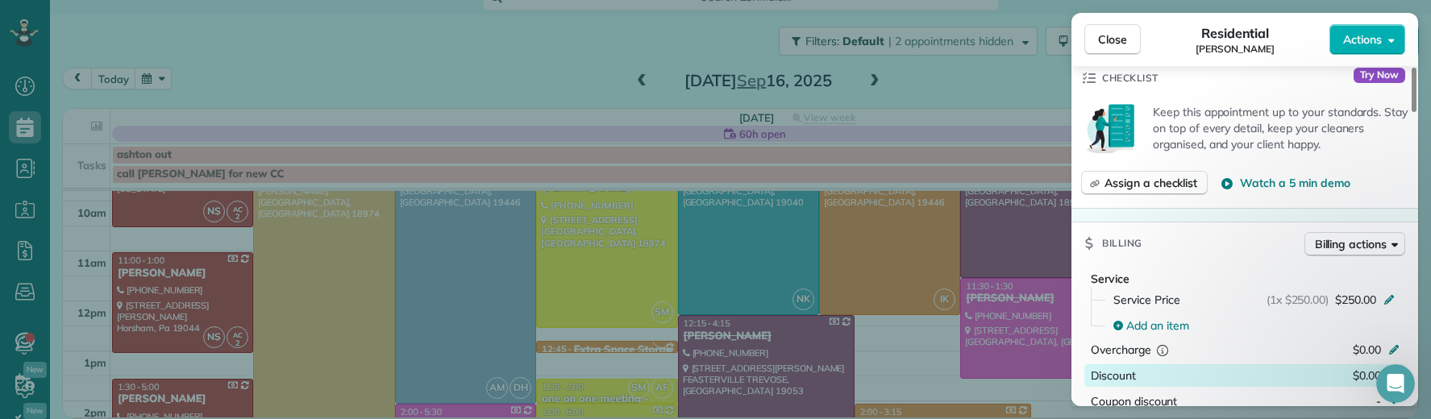
scroll to position [730, 0]
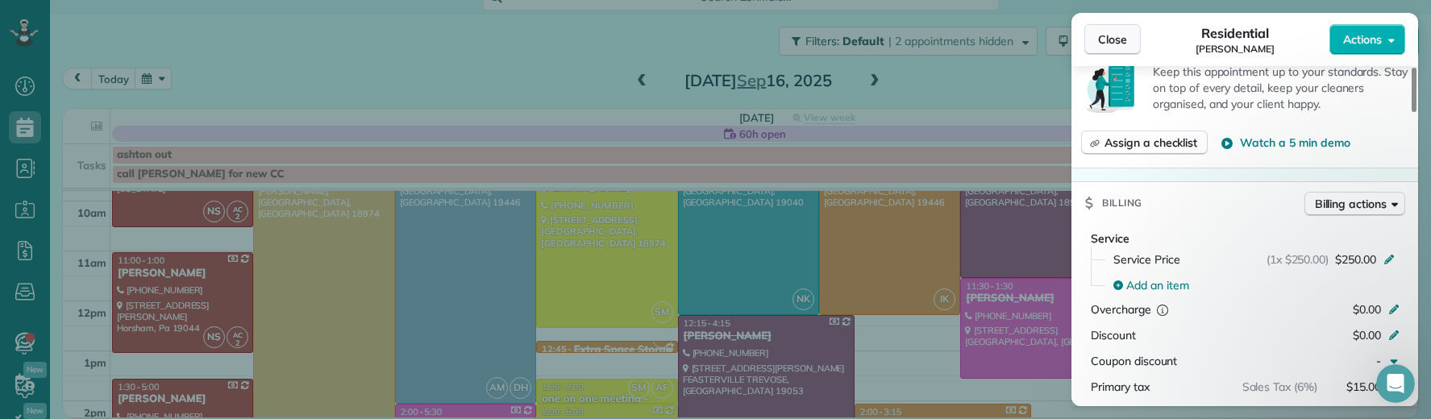
click at [1106, 42] on span "Close" at bounding box center [1112, 39] width 29 height 16
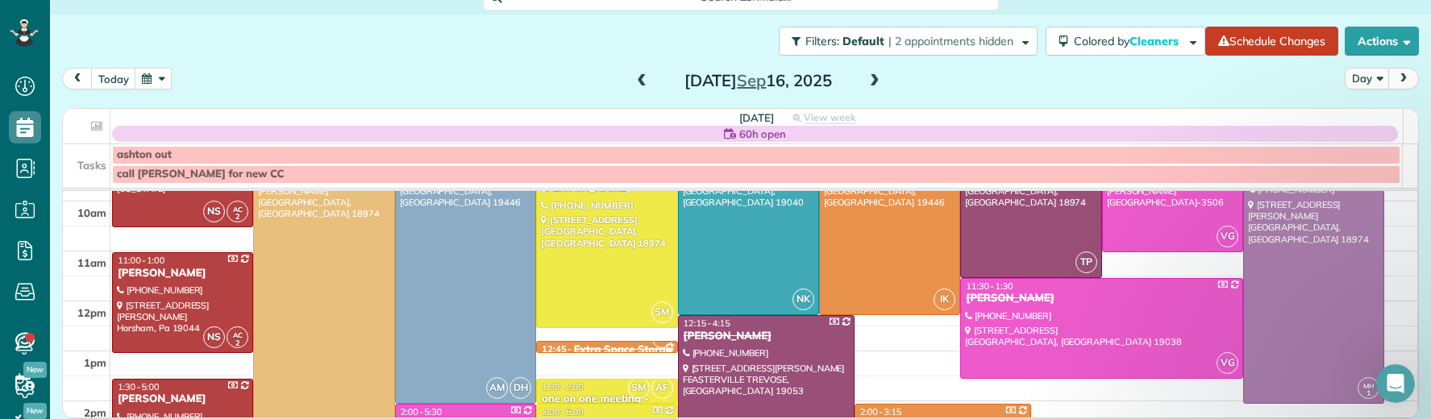
click at [727, 331] on div "Tina E Frascella" at bounding box center [766, 337] width 167 height 14
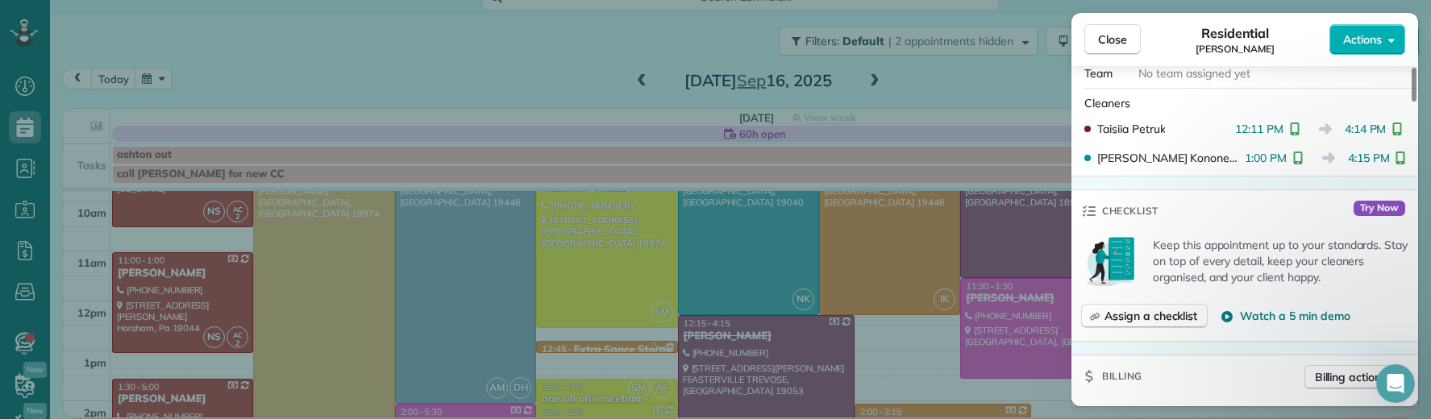
scroll to position [550, 0]
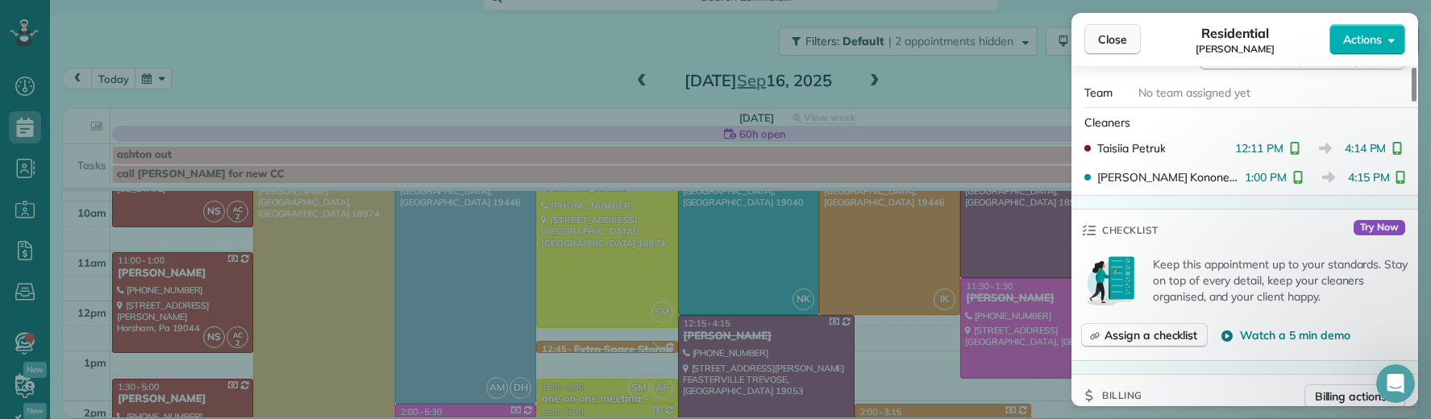
click at [1108, 45] on span "Close" at bounding box center [1112, 39] width 29 height 16
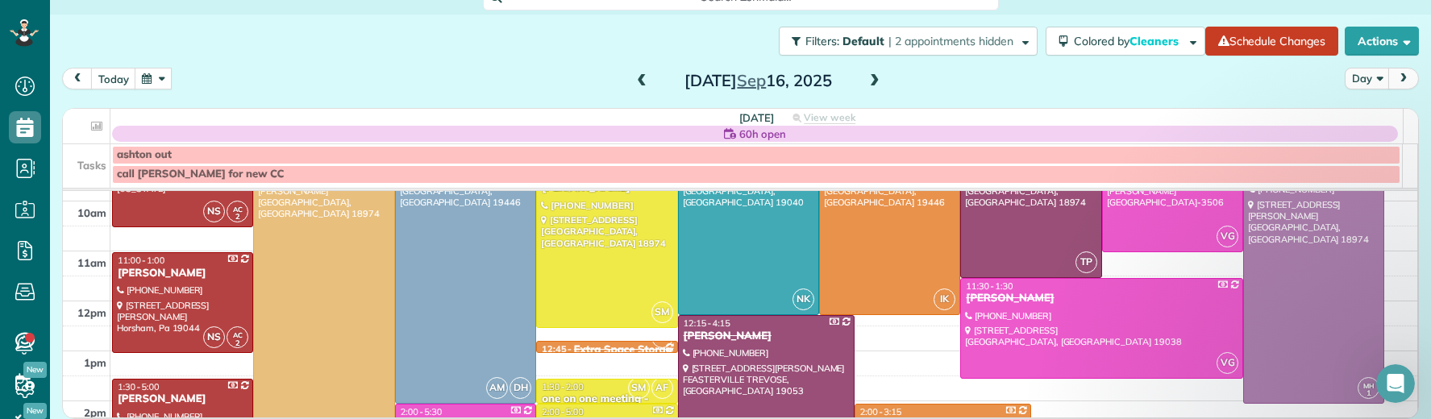
click at [867, 80] on span at bounding box center [875, 81] width 18 height 15
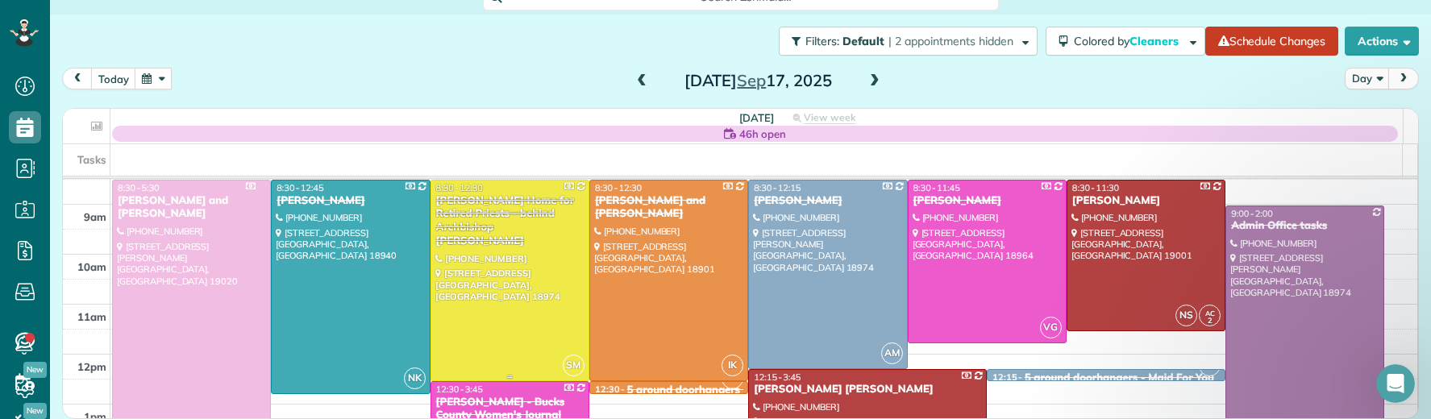
scroll to position [89, 0]
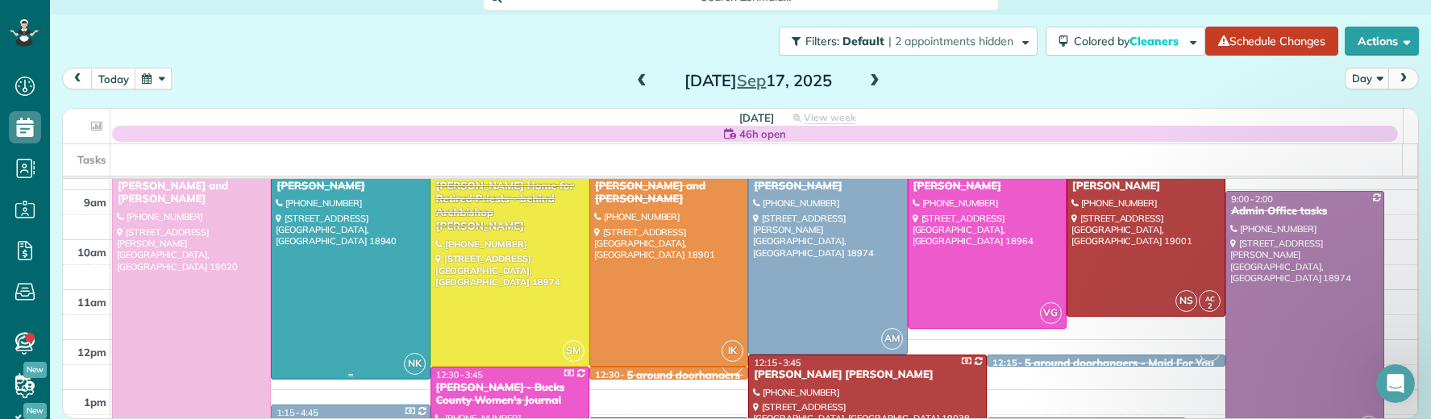
click at [315, 188] on div "Amber Kopp" at bounding box center [350, 187] width 149 height 14
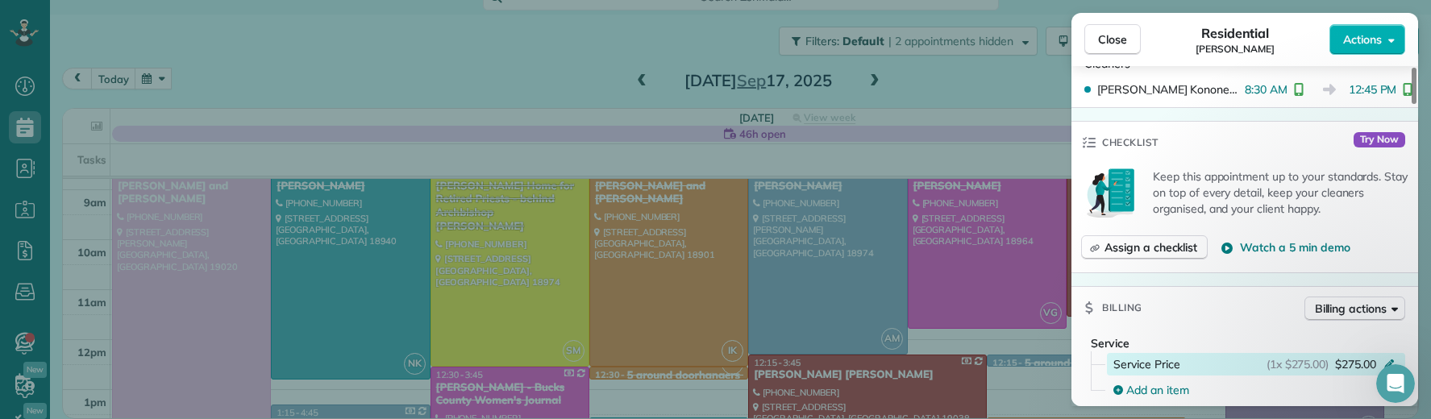
scroll to position [663, 0]
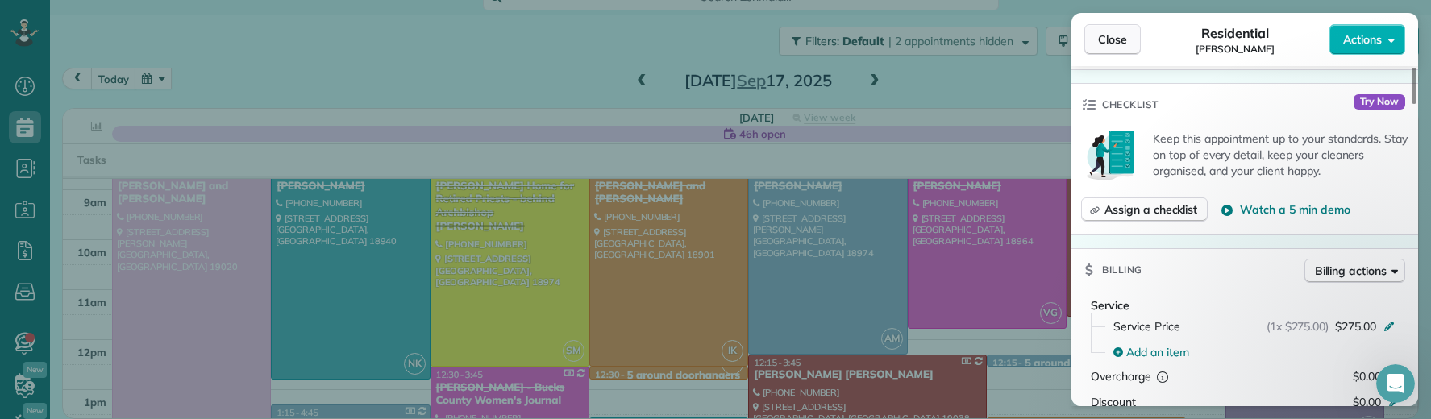
click at [1113, 43] on span "Close" at bounding box center [1112, 39] width 29 height 16
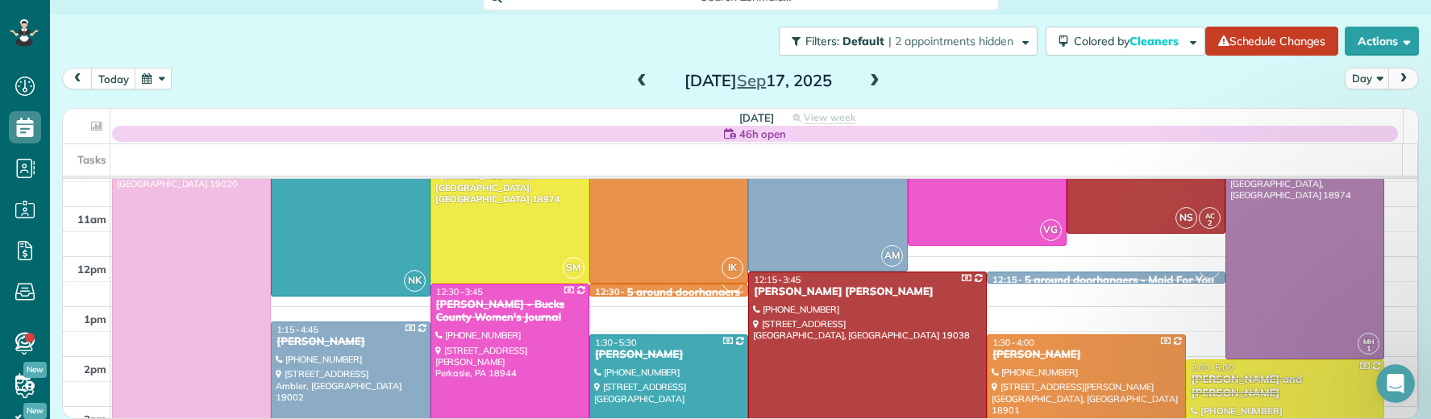
scroll to position [198, 0]
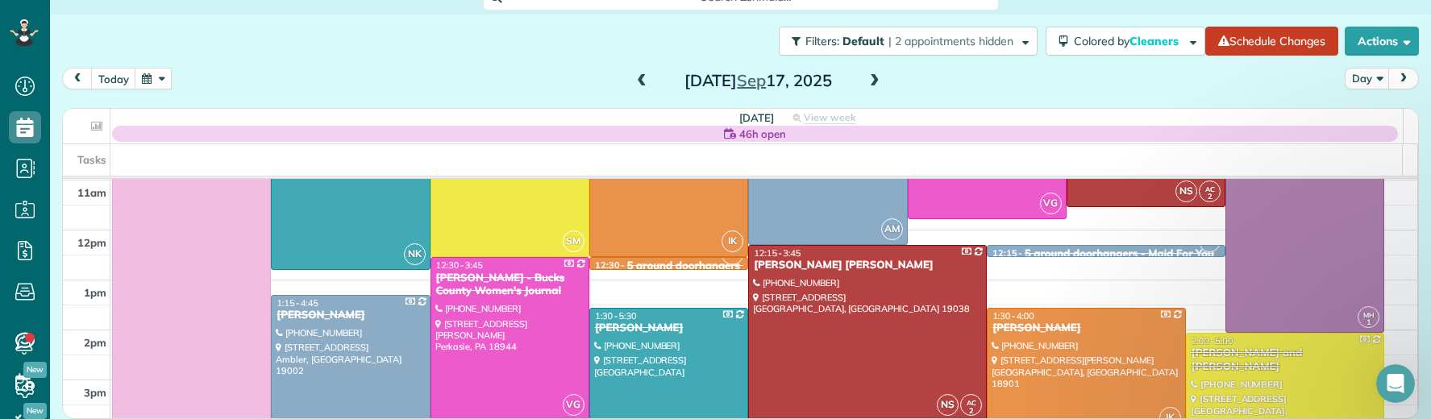
click at [612, 324] on div "Michelle Ambrosini" at bounding box center [668, 329] width 149 height 14
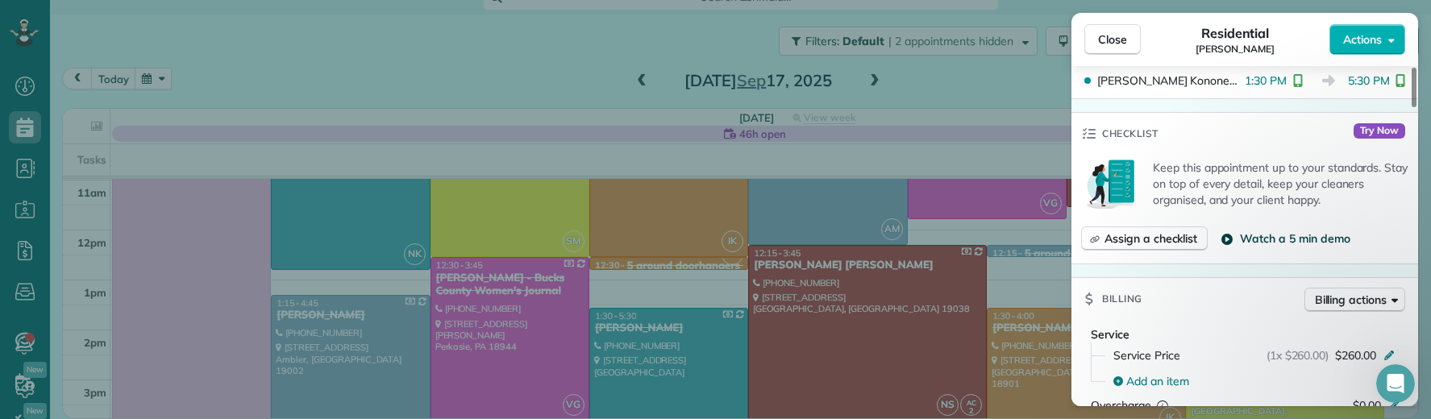
scroll to position [622, 0]
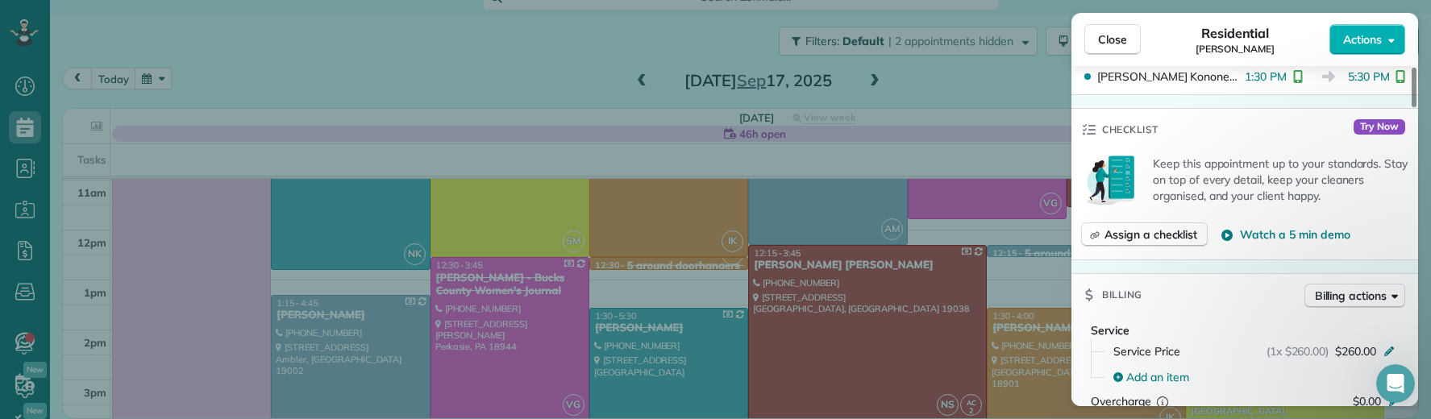
drag, startPoint x: 1122, startPoint y: 43, endPoint x: 973, endPoint y: 60, distance: 149.4
click at [1121, 43] on span "Close" at bounding box center [1112, 39] width 29 height 16
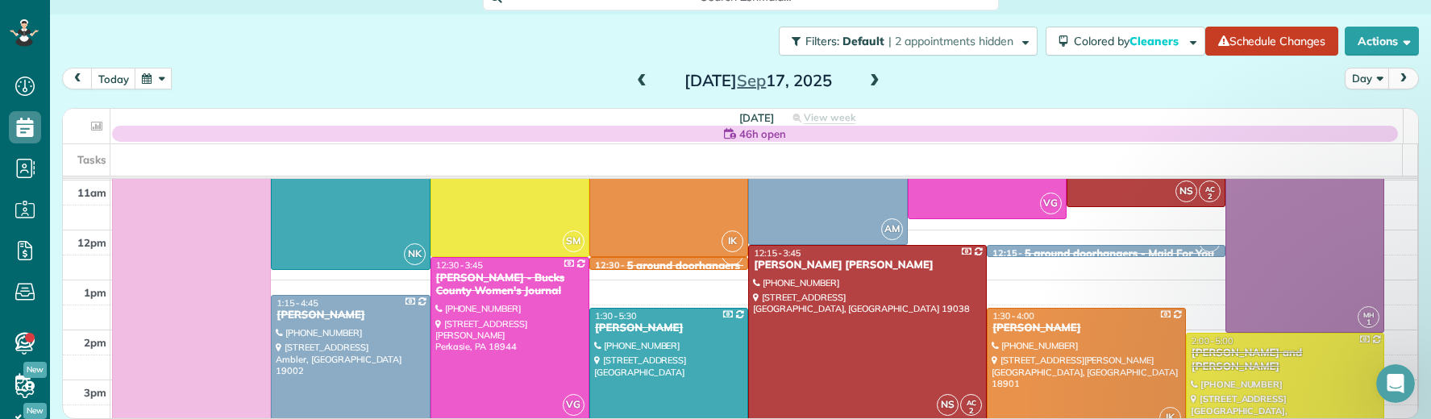
click at [866, 81] on span at bounding box center [875, 81] width 18 height 15
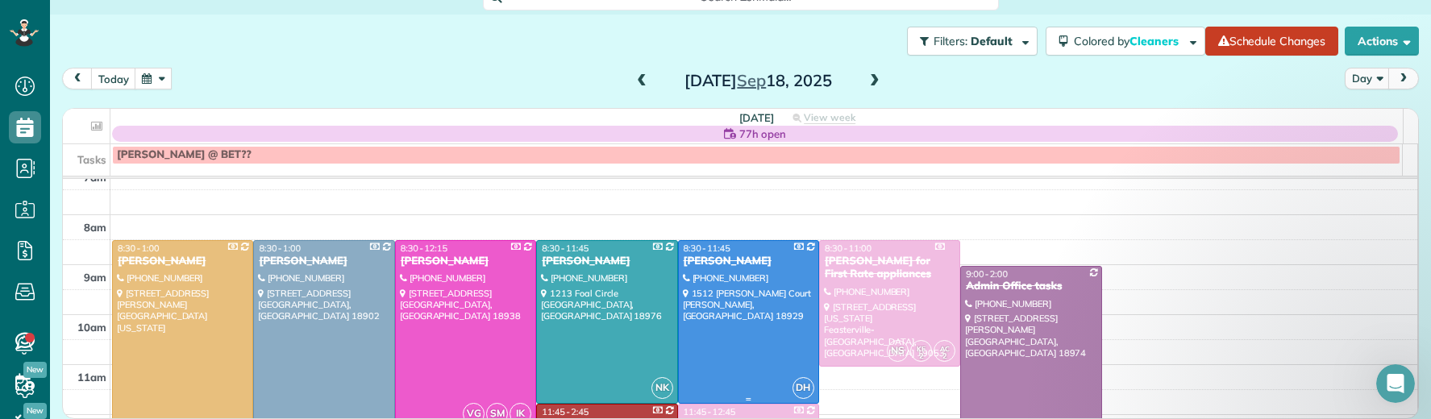
scroll to position [98, 0]
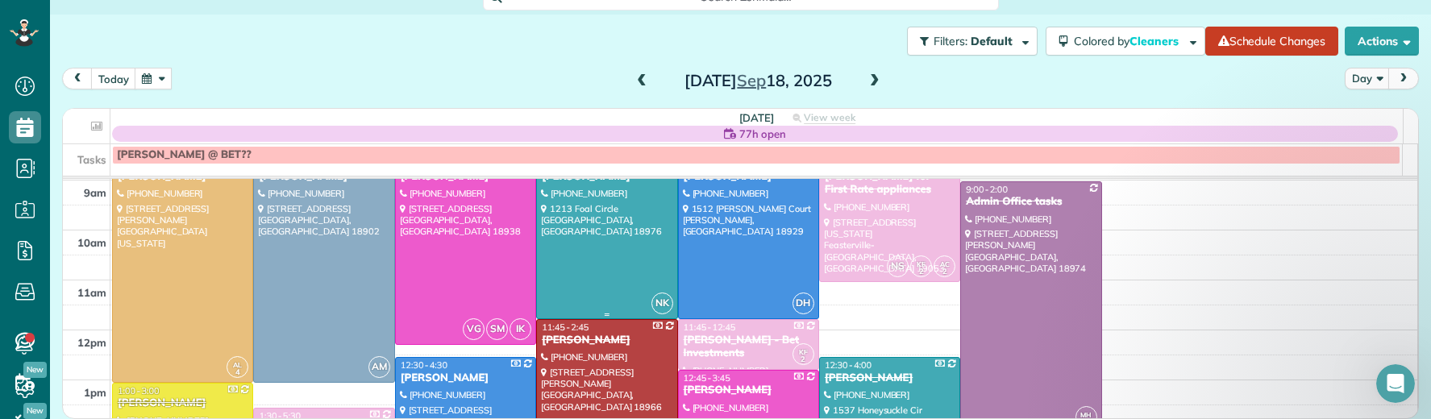
click at [581, 198] on div at bounding box center [607, 237] width 140 height 162
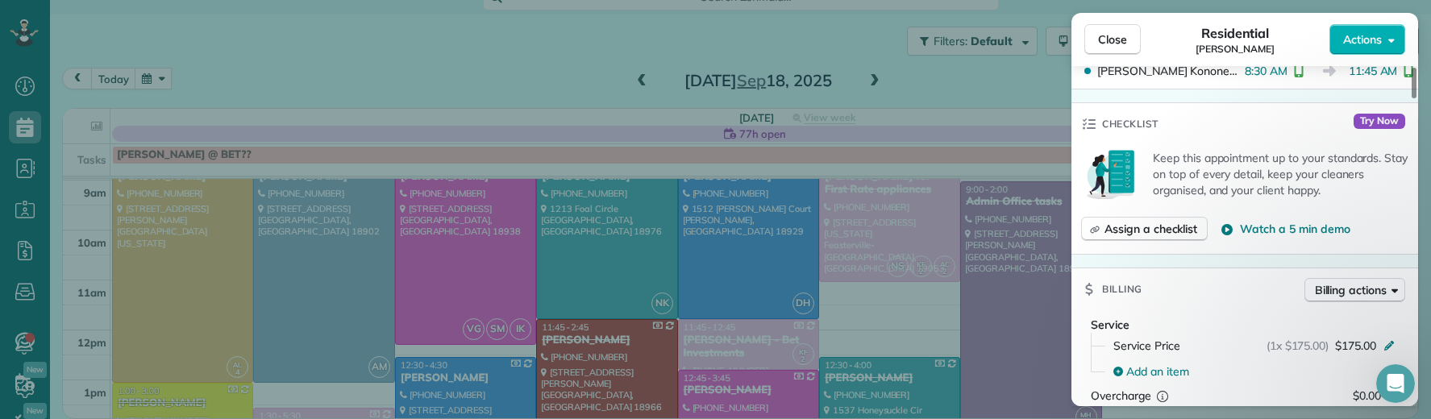
scroll to position [631, 0]
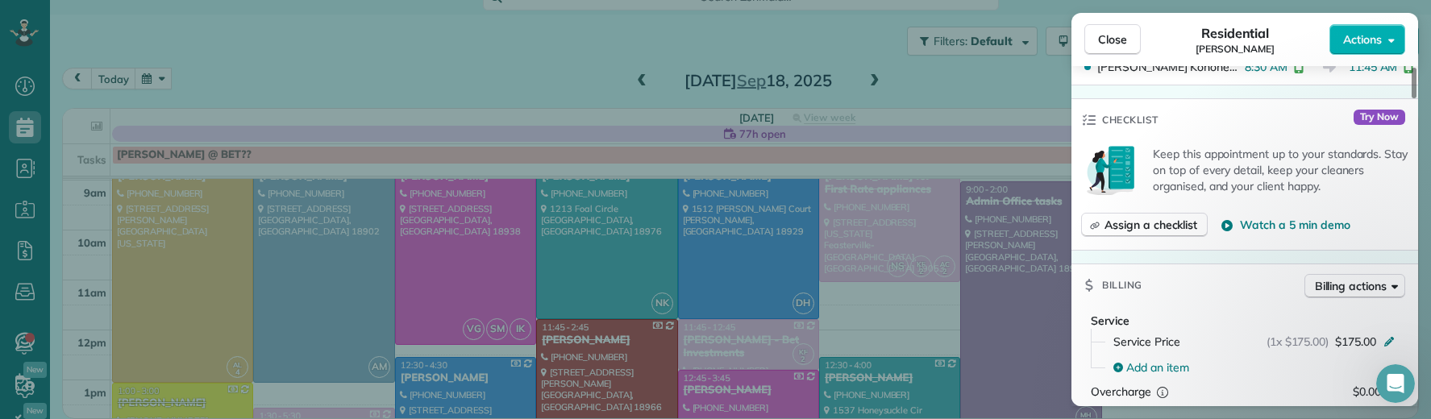
drag, startPoint x: 1114, startPoint y: 43, endPoint x: 867, endPoint y: 233, distance: 312.3
click at [1114, 43] on span "Close" at bounding box center [1112, 39] width 29 height 16
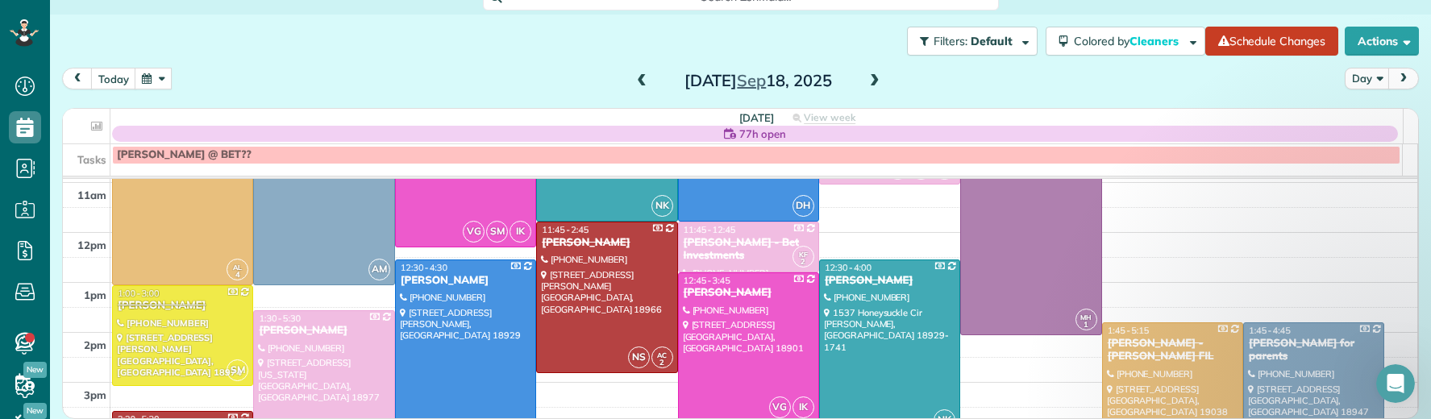
scroll to position [198, 0]
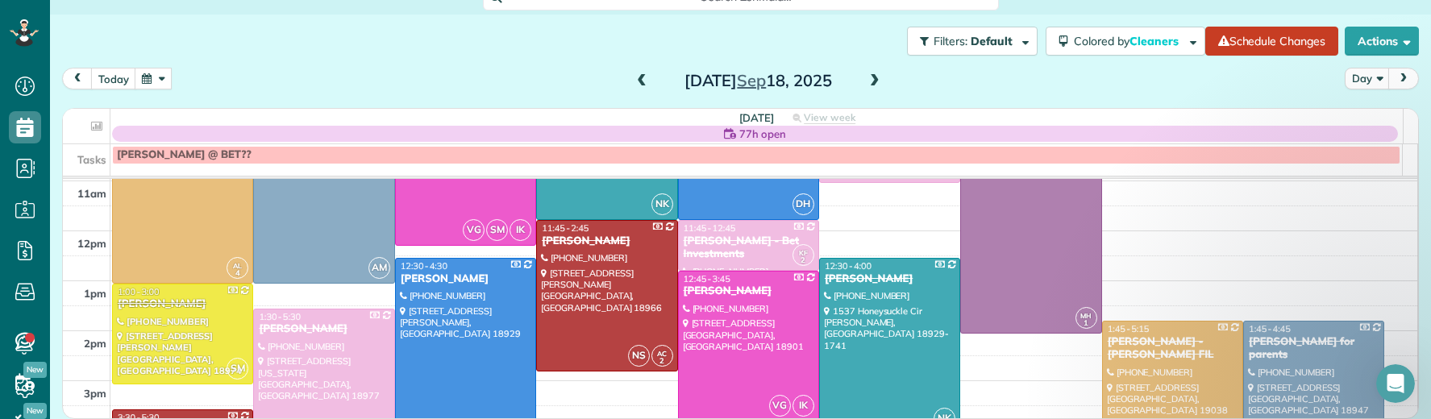
click at [824, 286] on div "WENDY SCHOENEWALD" at bounding box center [889, 280] width 131 height 14
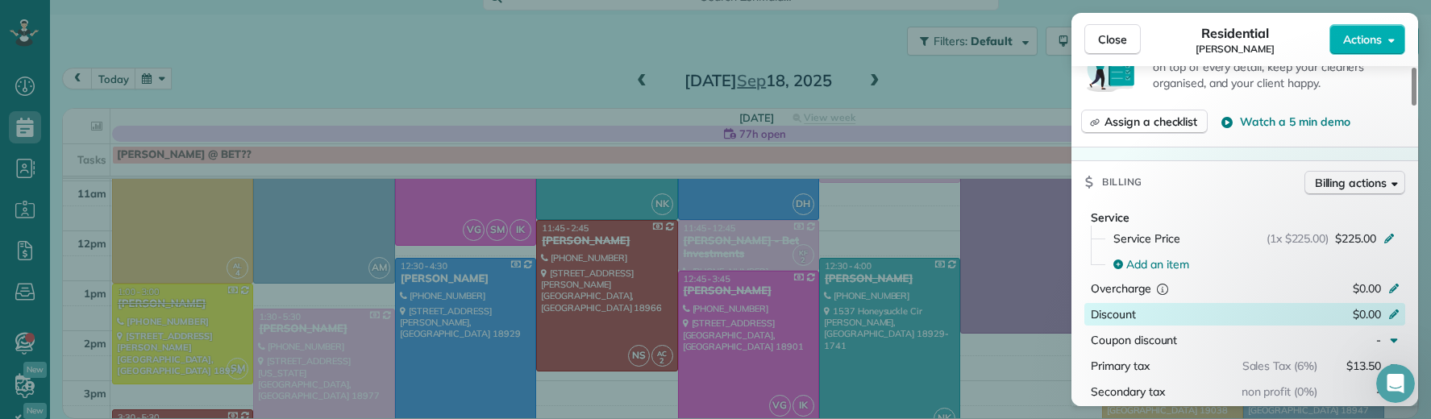
scroll to position [788, 0]
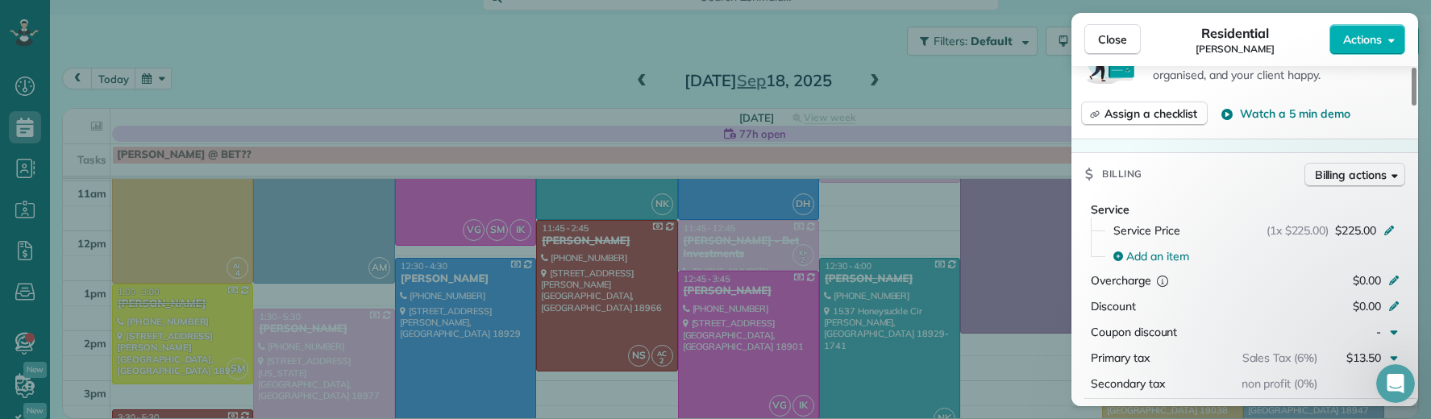
drag, startPoint x: 1111, startPoint y: 40, endPoint x: 888, endPoint y: 95, distance: 230.0
click at [1111, 40] on span "Close" at bounding box center [1112, 39] width 29 height 16
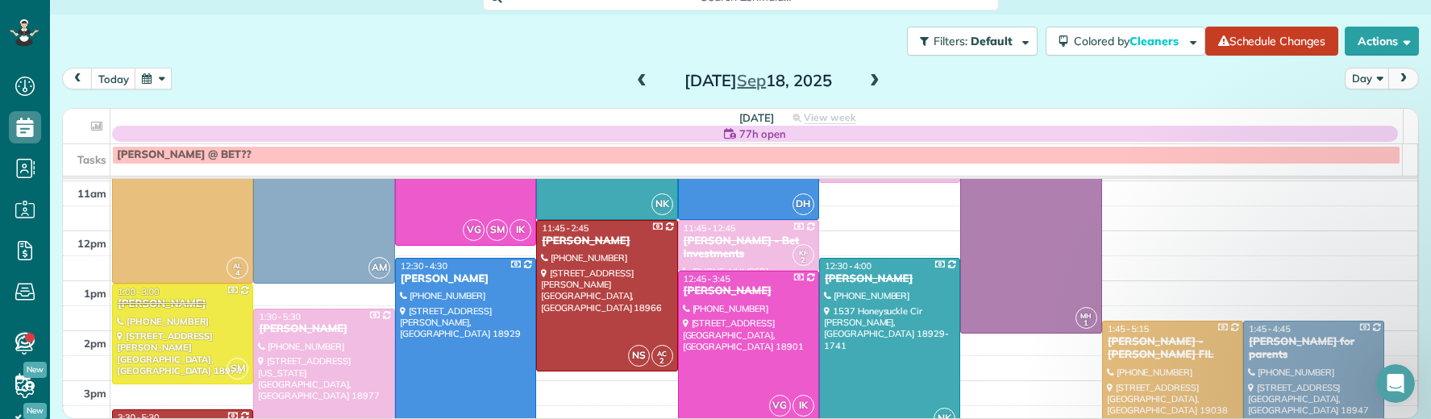
click at [872, 78] on span at bounding box center [875, 81] width 18 height 15
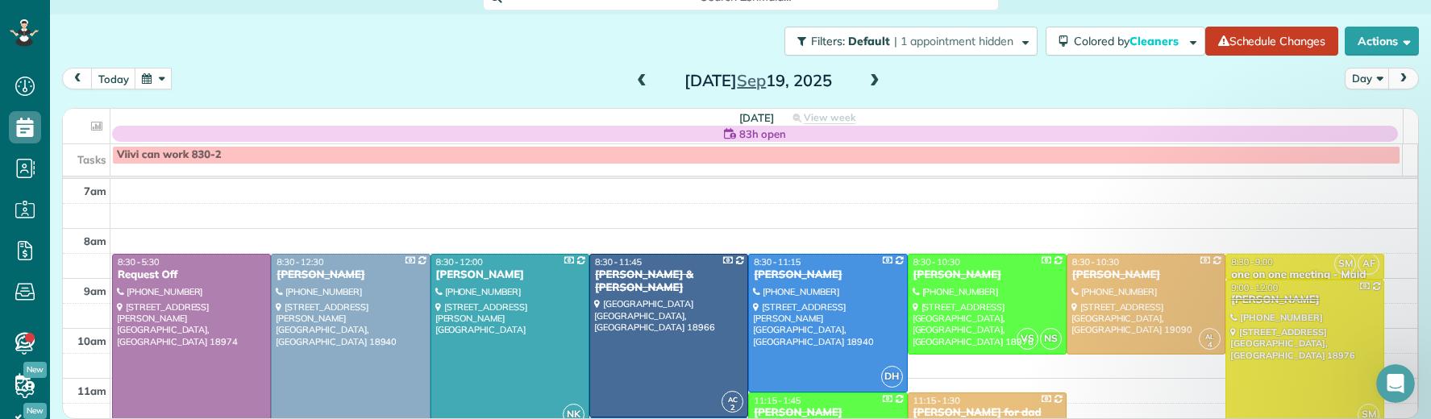
click at [448, 272] on div "Kate Sheldrick" at bounding box center [509, 276] width 149 height 14
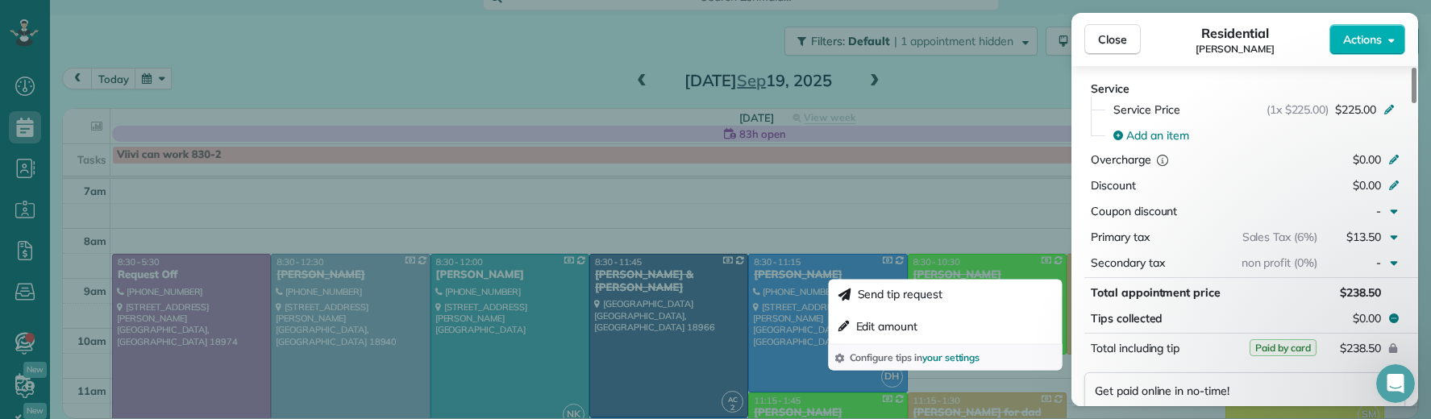
scroll to position [860, 0]
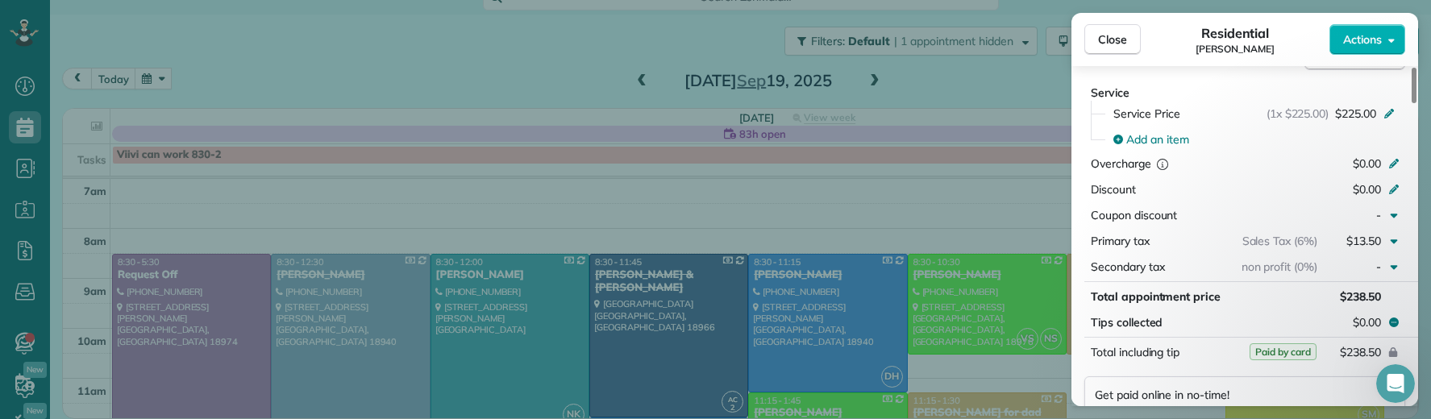
drag, startPoint x: 1122, startPoint y: 44, endPoint x: 772, endPoint y: 281, distance: 422.7
click at [1122, 44] on span "Close" at bounding box center [1112, 39] width 29 height 16
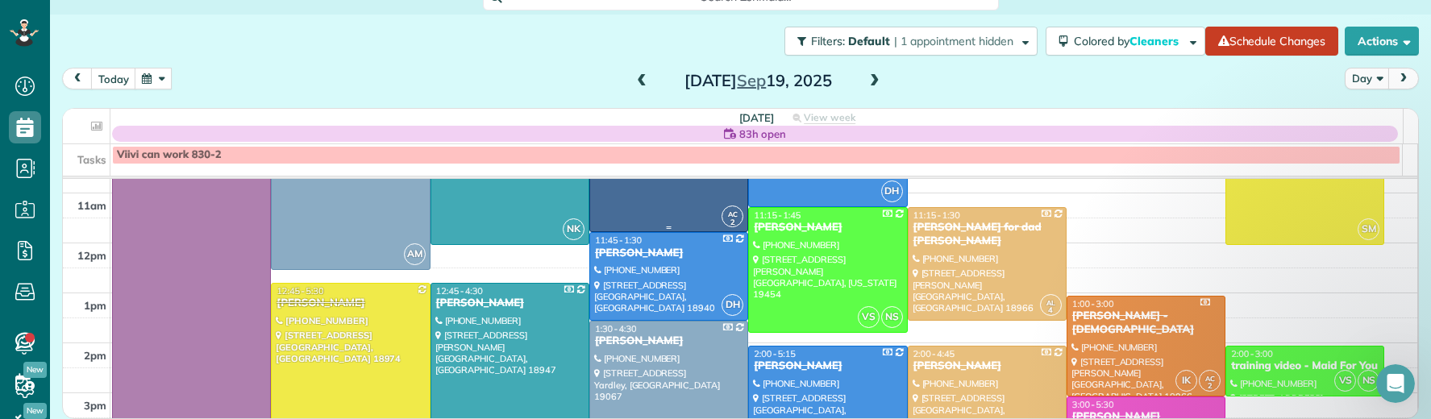
scroll to position [208, 0]
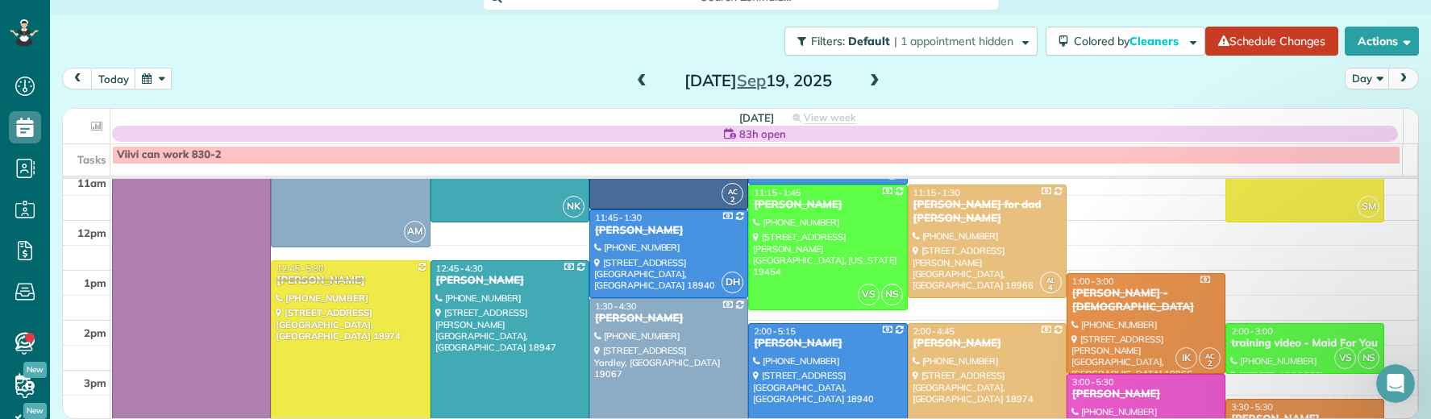
click at [453, 275] on div "Tracy Stunja" at bounding box center [509, 281] width 149 height 14
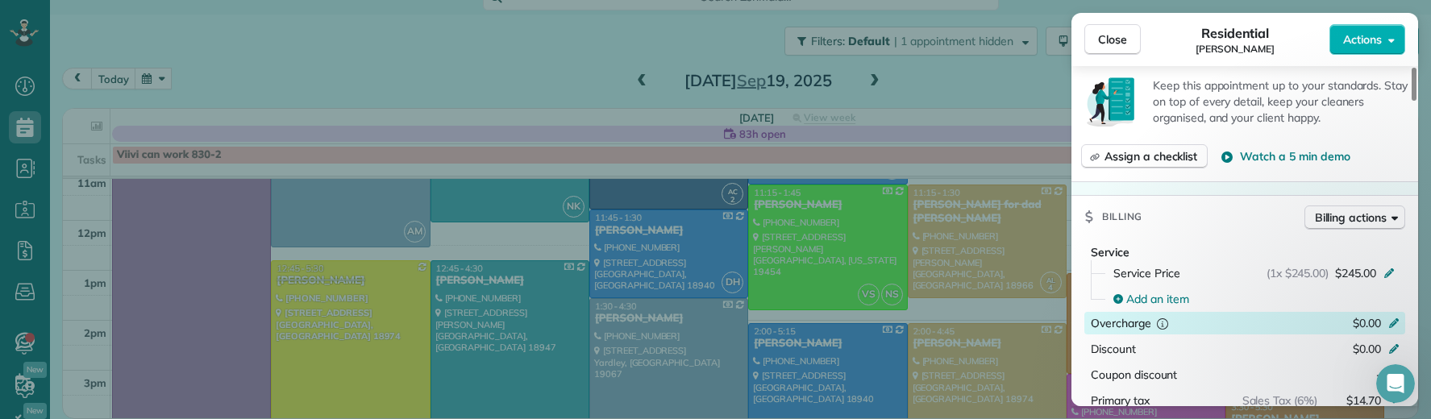
scroll to position [704, 0]
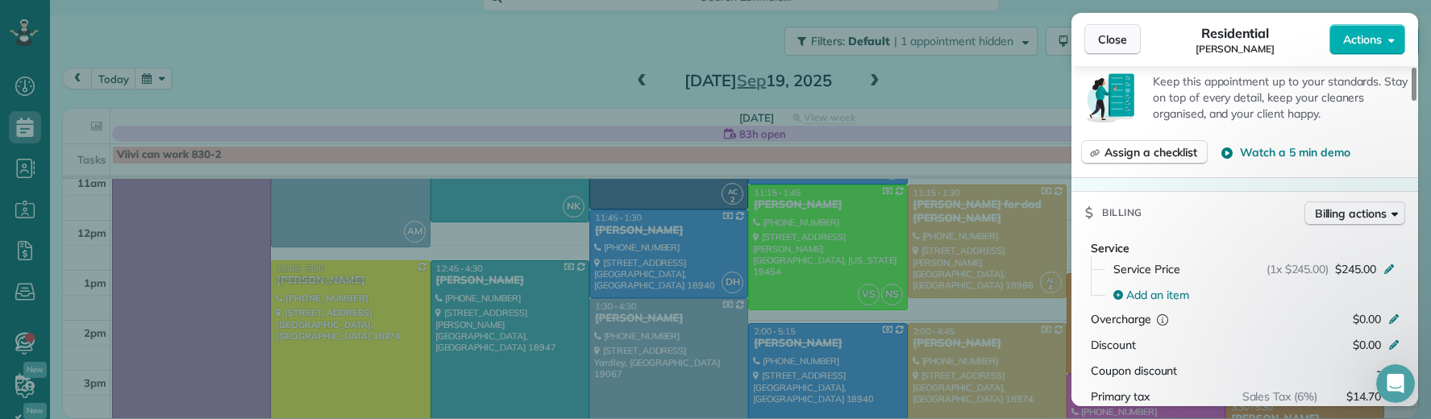
click at [1122, 35] on span "Close" at bounding box center [1112, 39] width 29 height 16
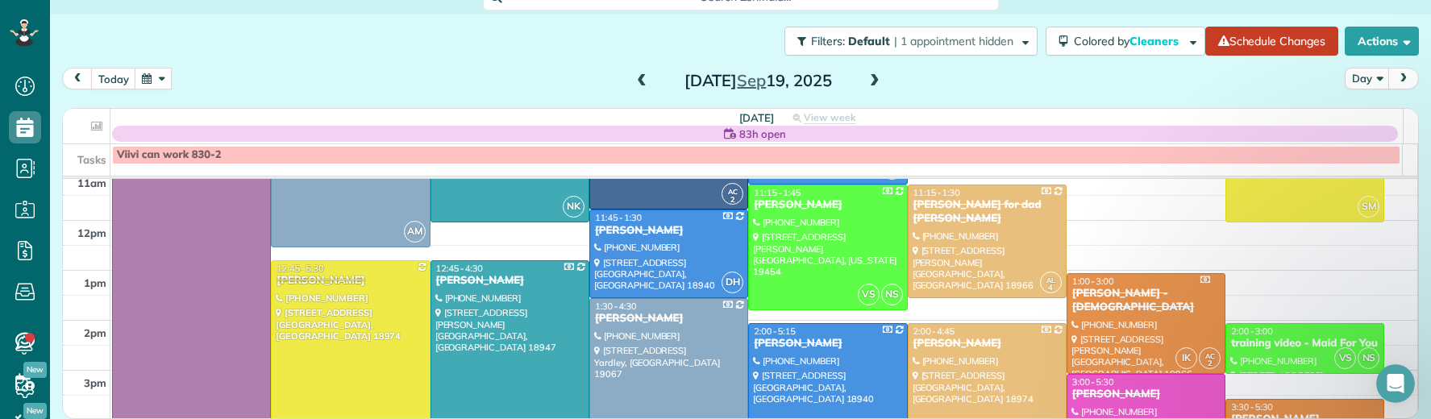
click at [633, 77] on span at bounding box center [642, 81] width 18 height 15
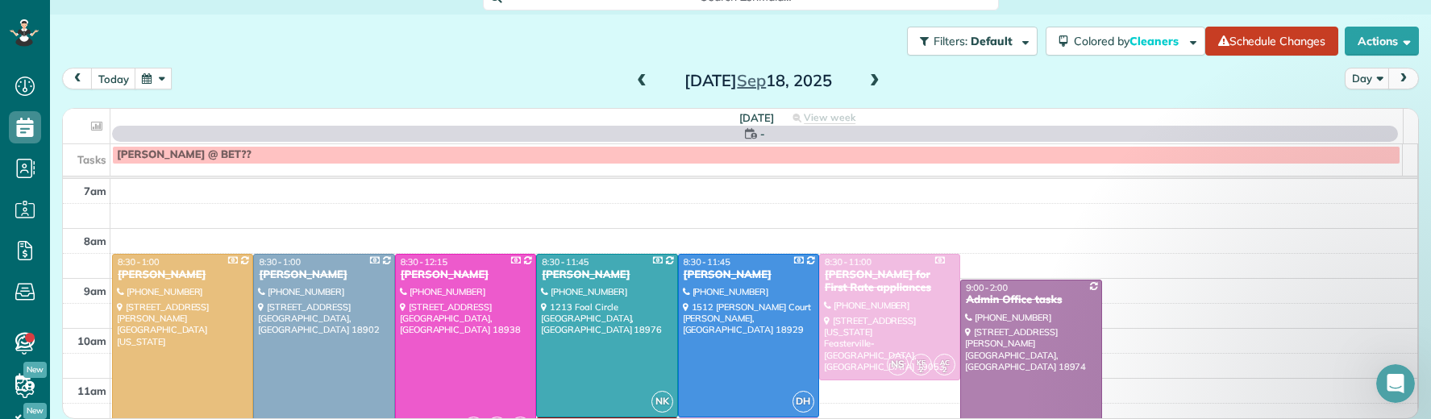
click at [633, 77] on span at bounding box center [642, 81] width 18 height 15
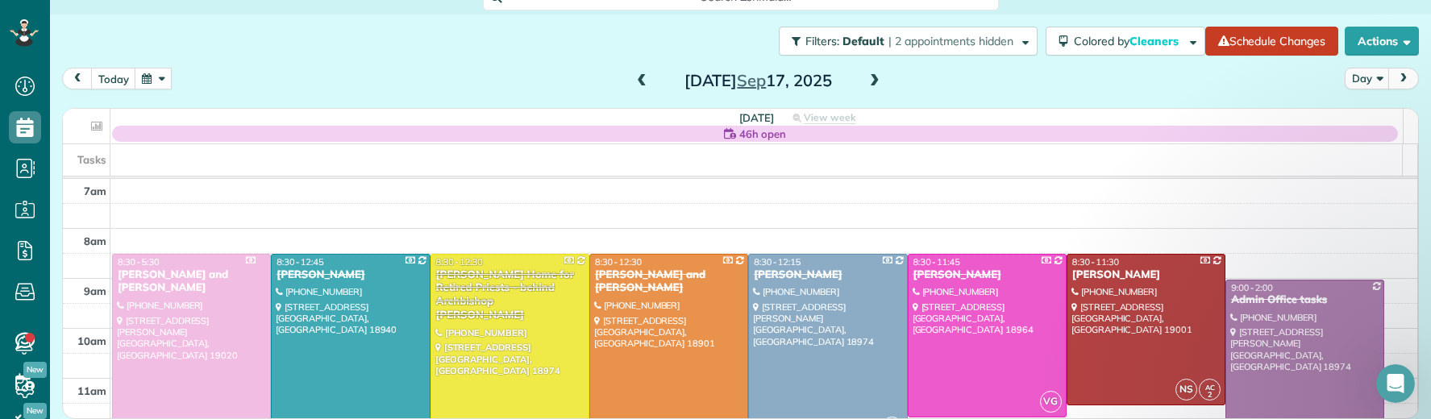
click at [633, 77] on span at bounding box center [642, 81] width 18 height 15
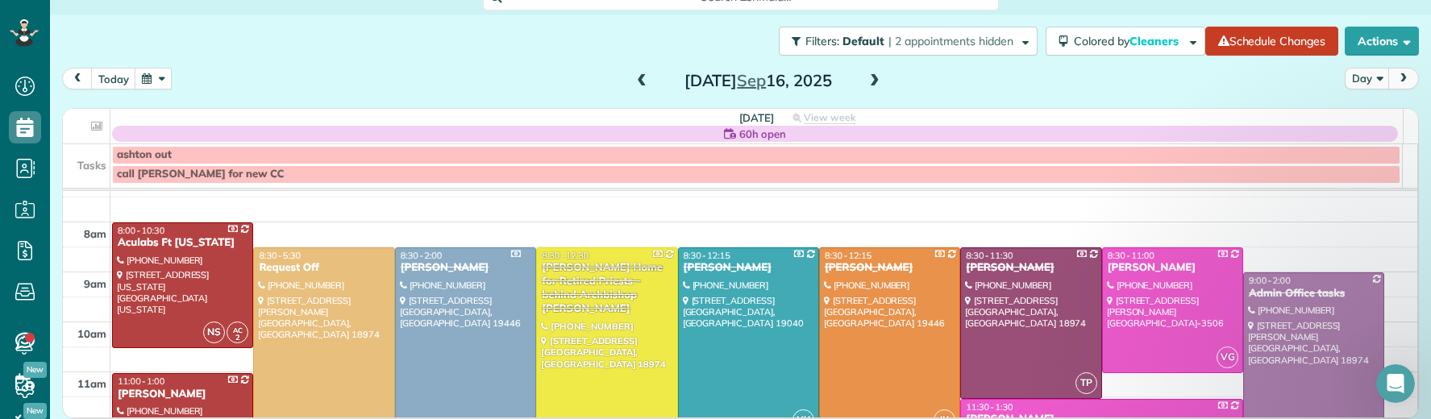
scroll to position [22, 0]
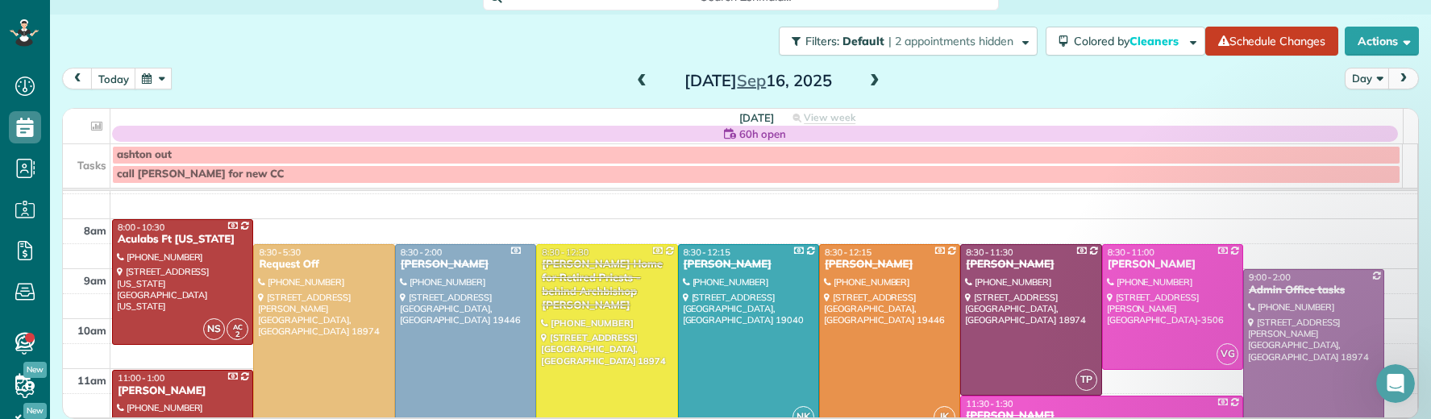
click at [577, 273] on div "Regina Coeli Home for Retired Priests - behind Archbishop Wood" at bounding box center [606, 285] width 131 height 55
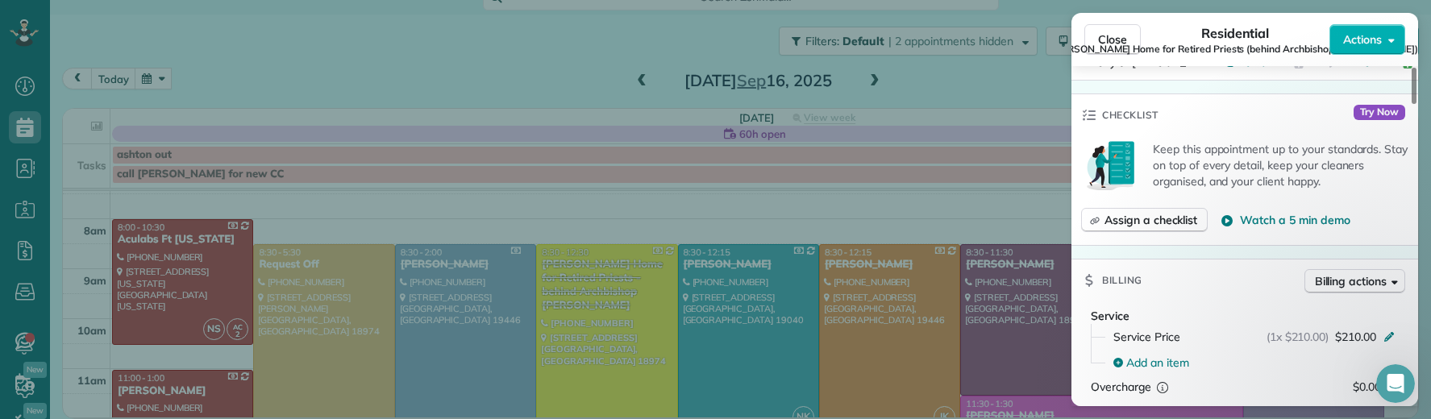
scroll to position [1022, 0]
click at [1127, 39] on button "Close" at bounding box center [1113, 39] width 56 height 31
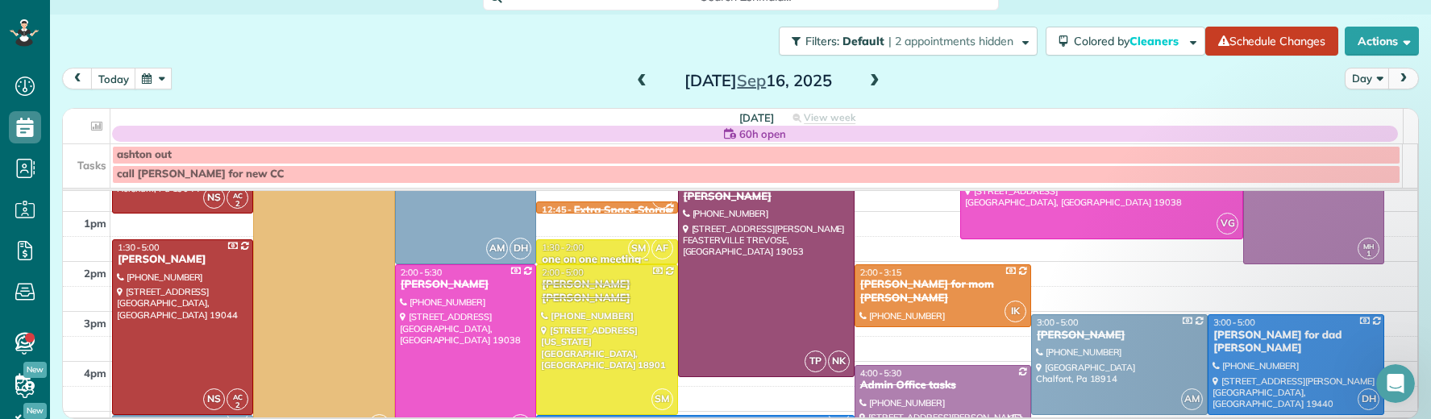
scroll to position [292, 0]
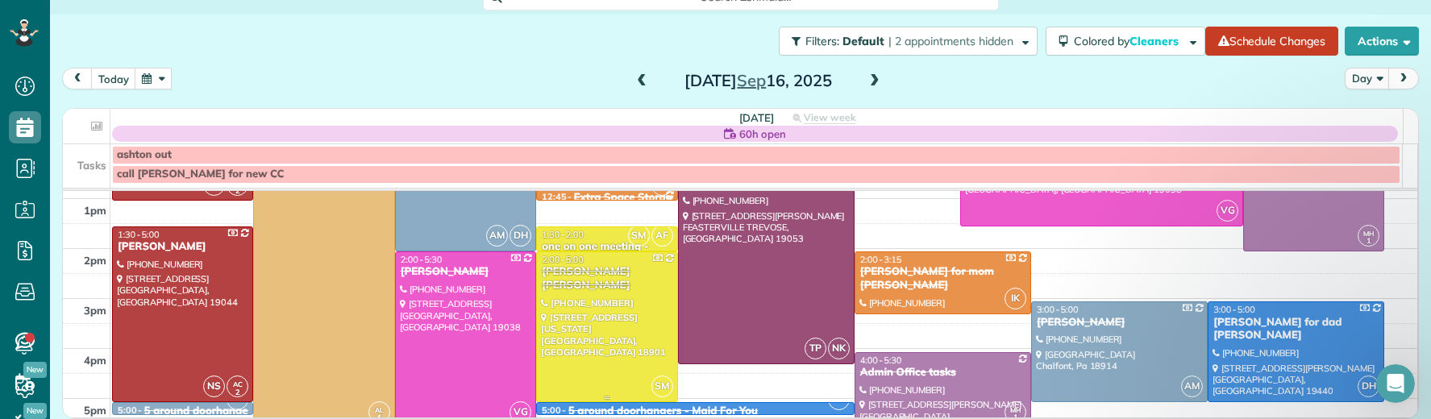
click at [585, 277] on div "Mary Kate Kohler" at bounding box center [606, 278] width 131 height 27
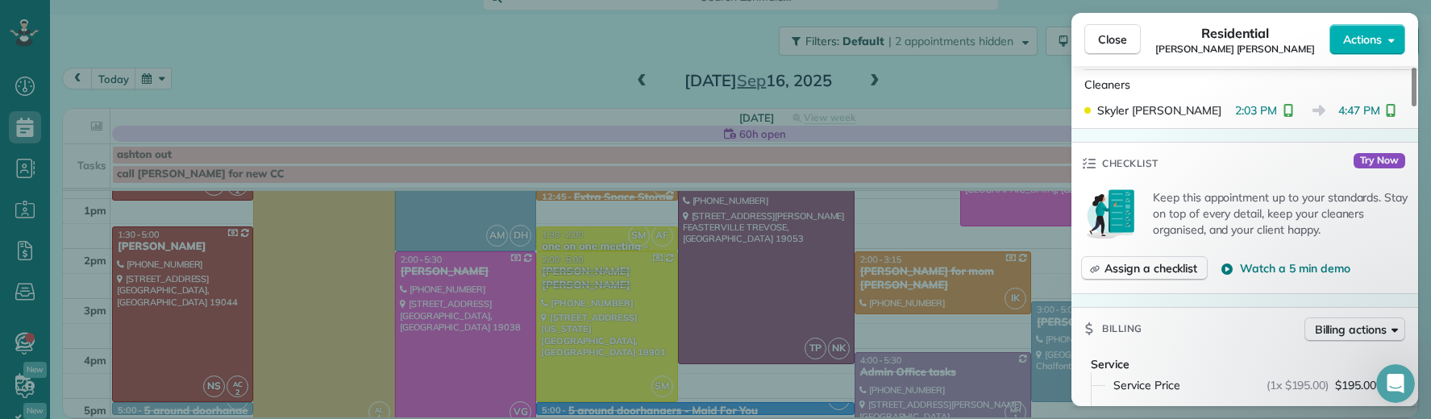
scroll to position [622, 0]
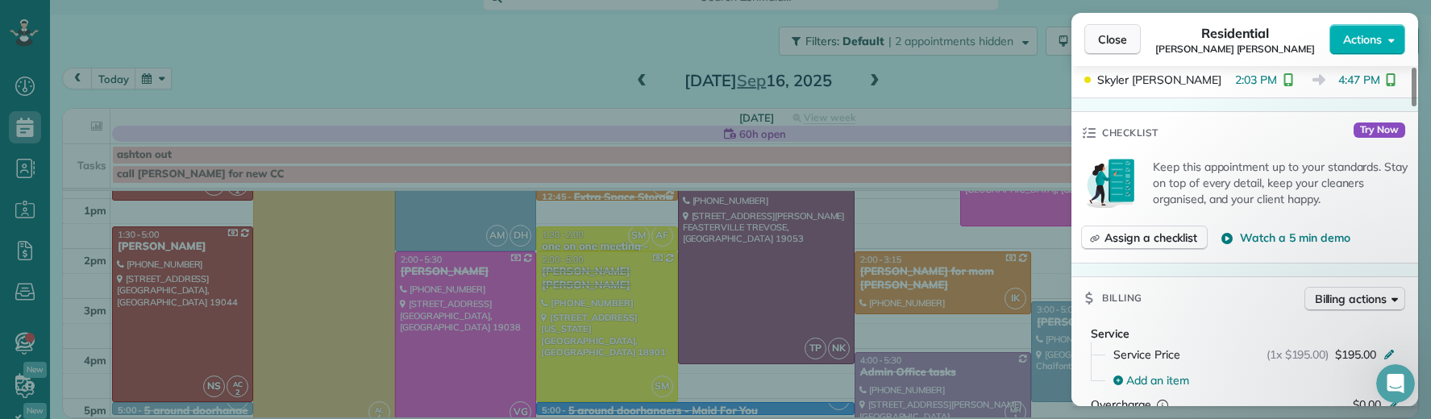
click at [1106, 43] on span "Close" at bounding box center [1112, 39] width 29 height 16
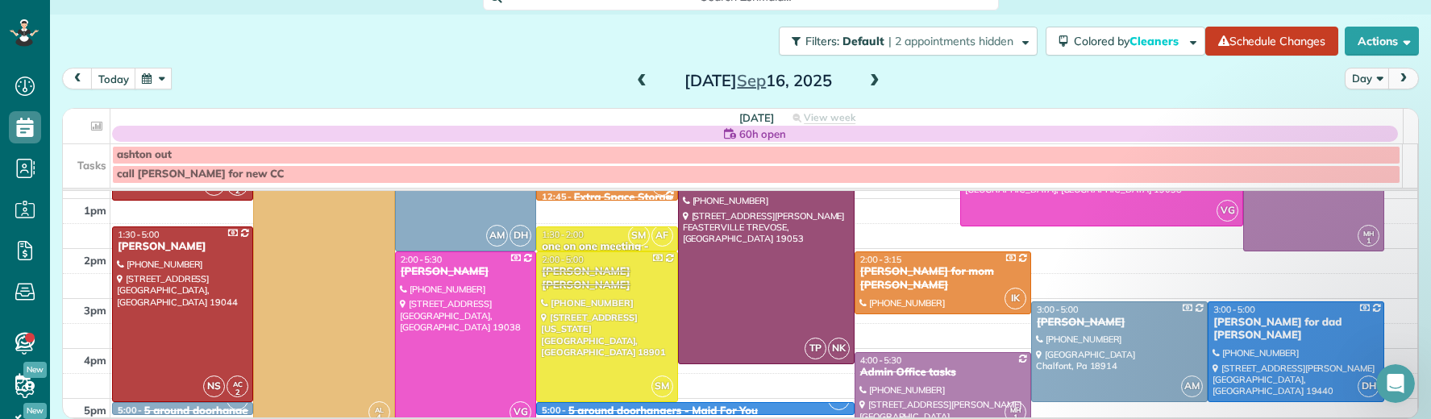
click at [866, 82] on span at bounding box center [875, 81] width 18 height 15
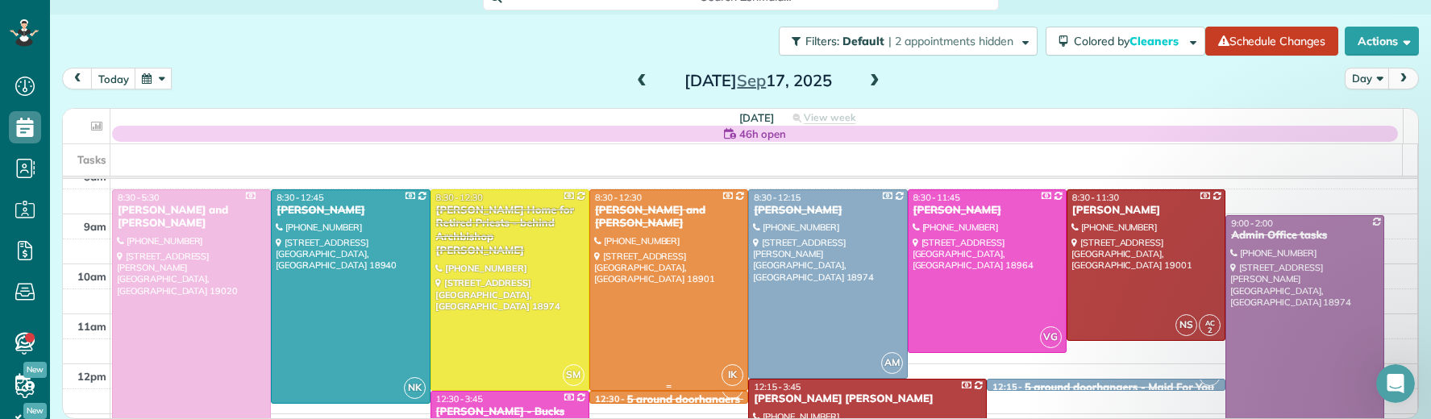
scroll to position [102, 0]
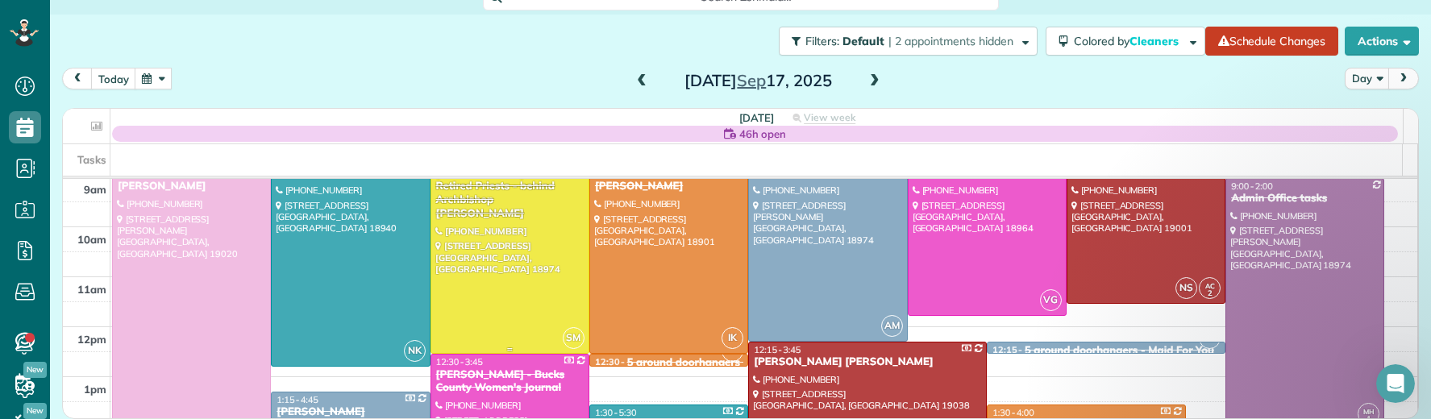
click at [498, 195] on div "Regina Coeli Home for Retired Priests - behind Archbishop Wood" at bounding box center [509, 194] width 149 height 55
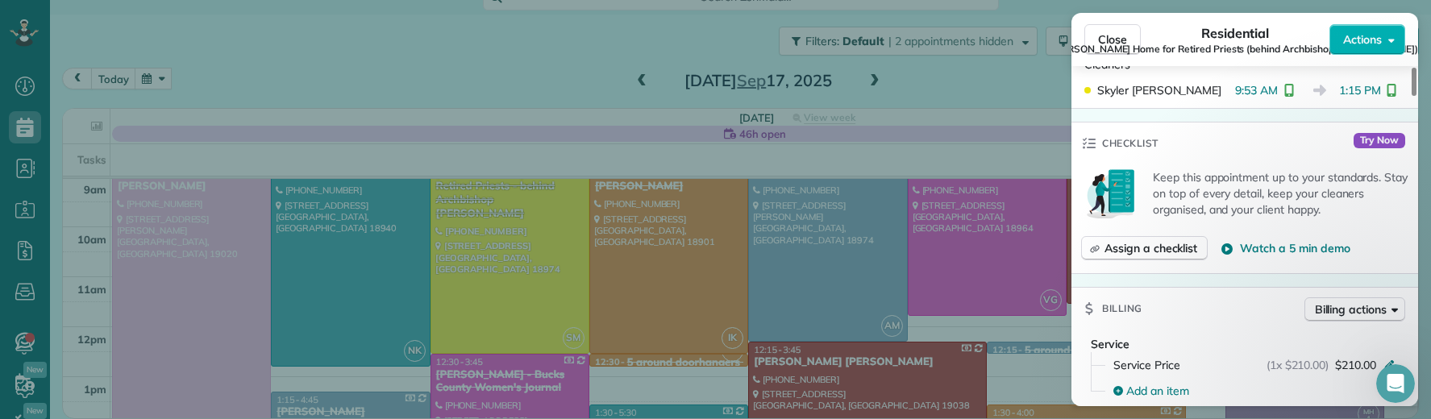
scroll to position [1069, 0]
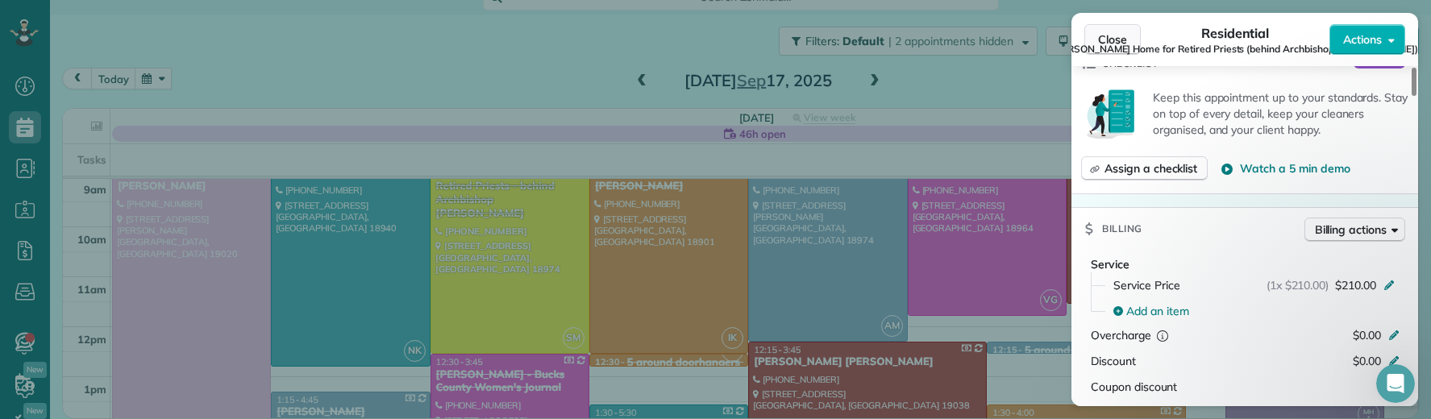
click at [1117, 35] on span "Close" at bounding box center [1112, 39] width 29 height 16
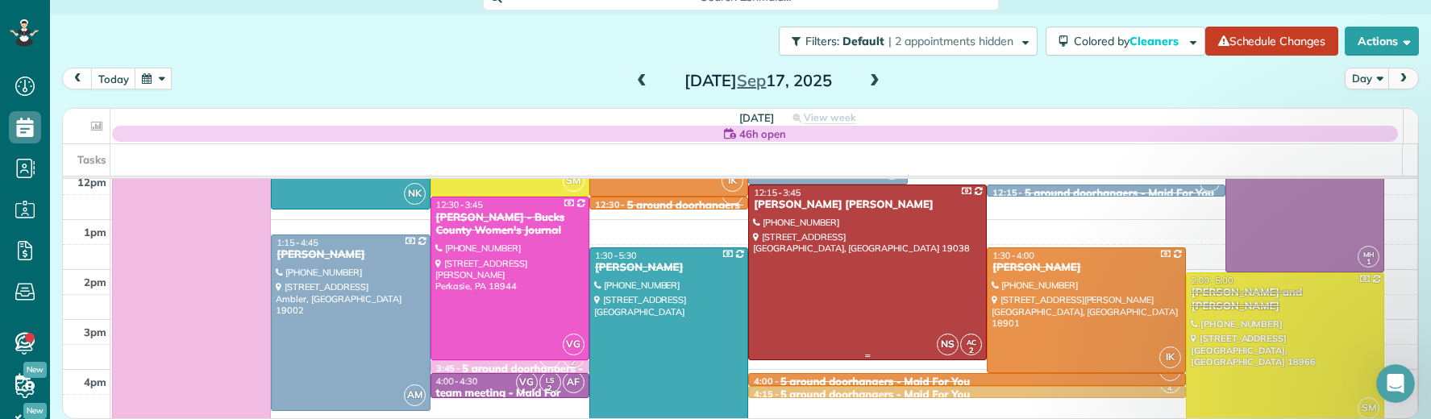
scroll to position [277, 0]
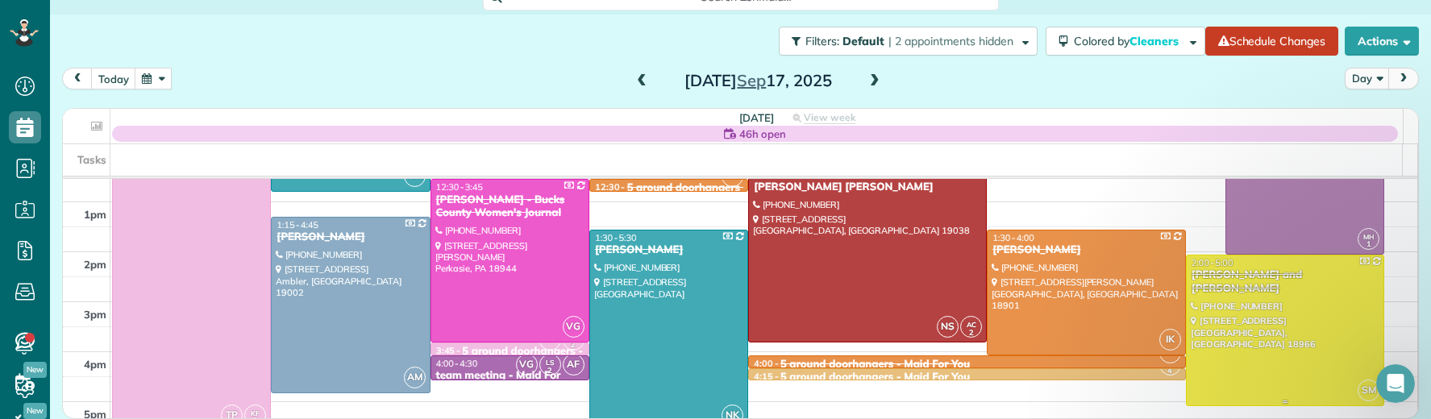
click at [1224, 271] on div "Marilyn and Nelson Snyderman" at bounding box center [1285, 282] width 189 height 27
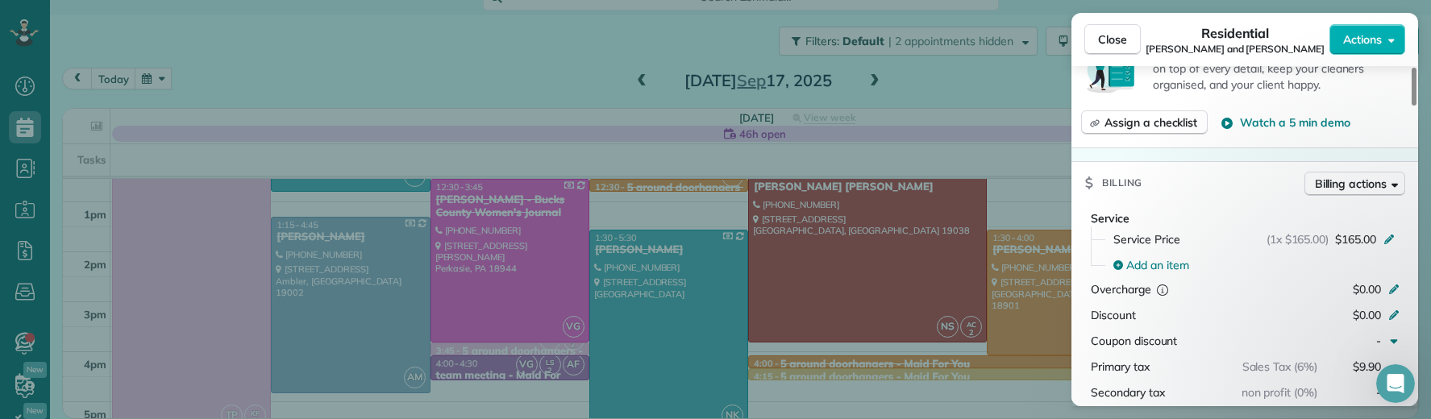
scroll to position [927, 0]
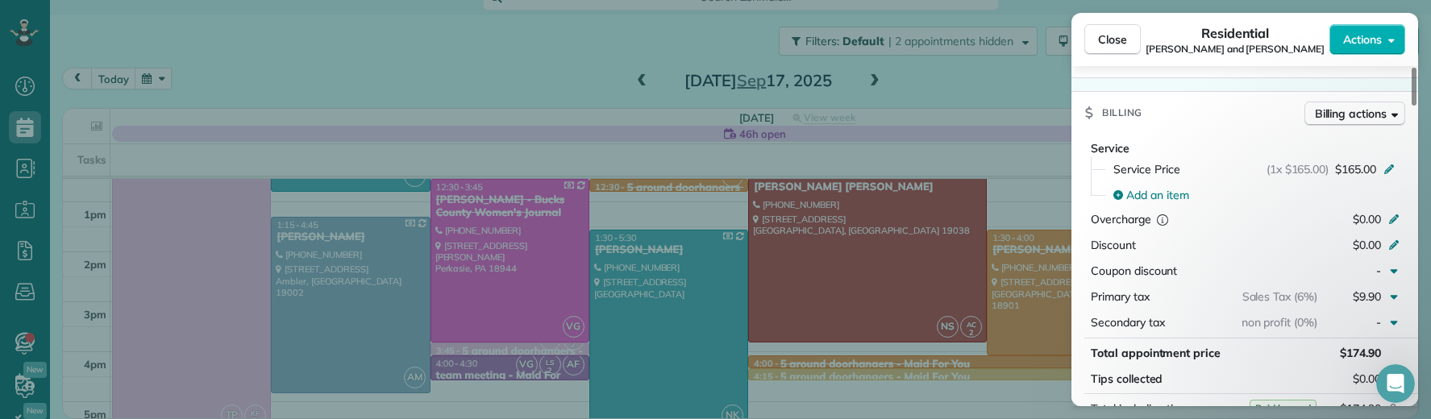
drag, startPoint x: 1130, startPoint y: 42, endPoint x: 1060, endPoint y: 4, distance: 79.7
click at [1130, 42] on button "Close" at bounding box center [1113, 39] width 56 height 31
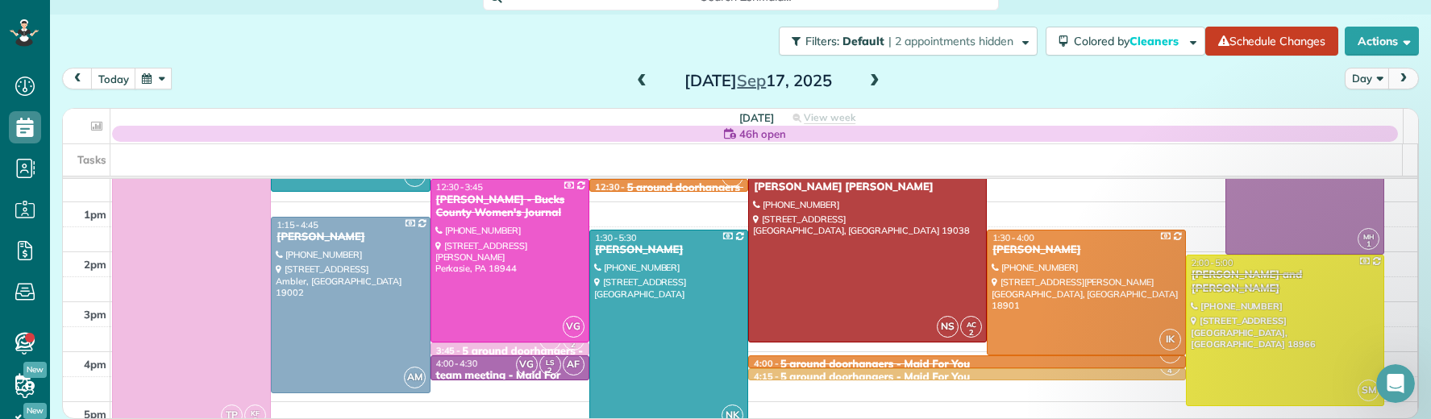
click at [877, 80] on div "Wednesday Sep 17, 2025" at bounding box center [758, 81] width 258 height 26
click at [866, 78] on span at bounding box center [875, 81] width 18 height 15
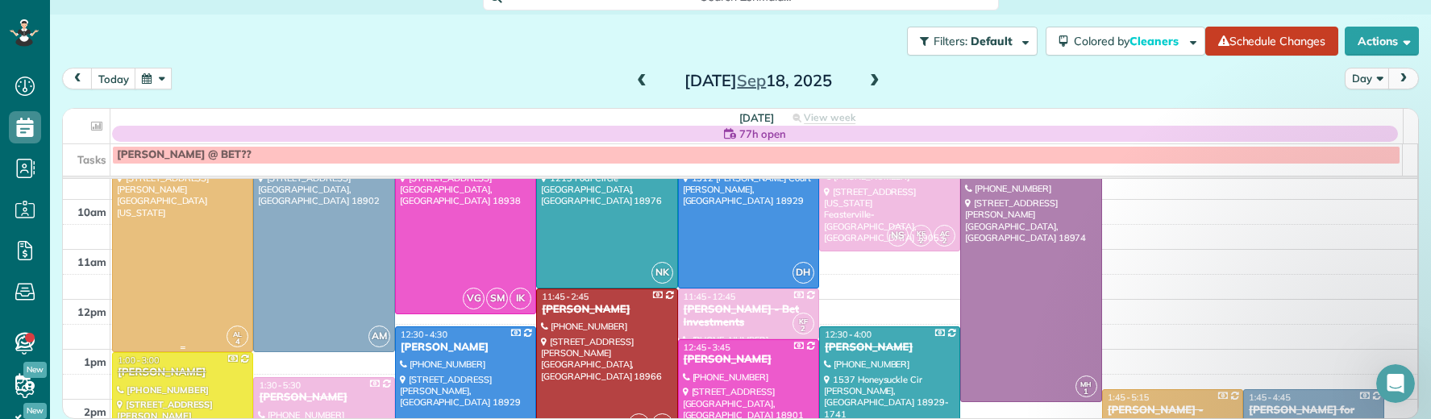
scroll to position [150, 0]
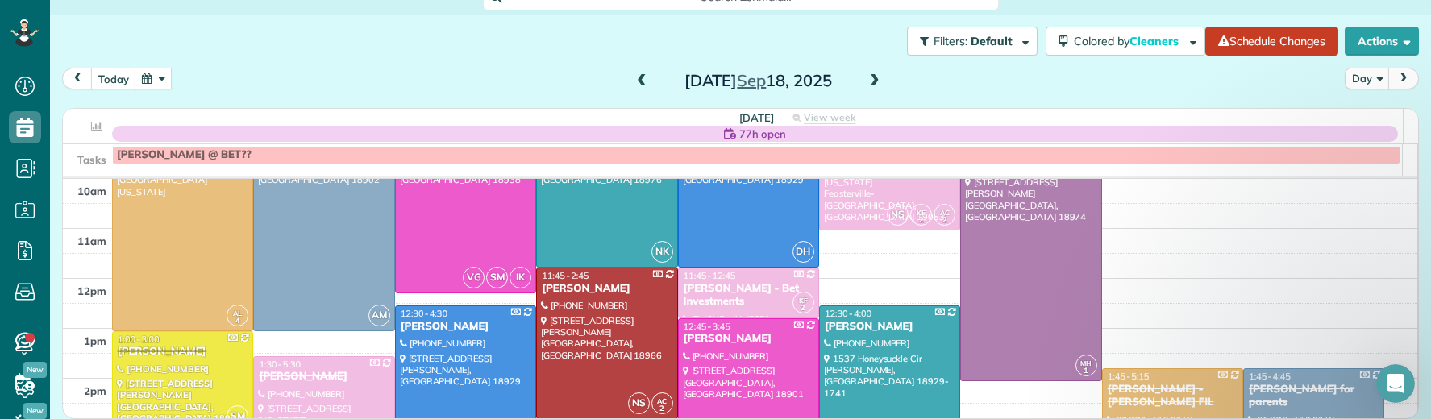
click at [164, 352] on div "Barbara Tomeo" at bounding box center [182, 352] width 131 height 14
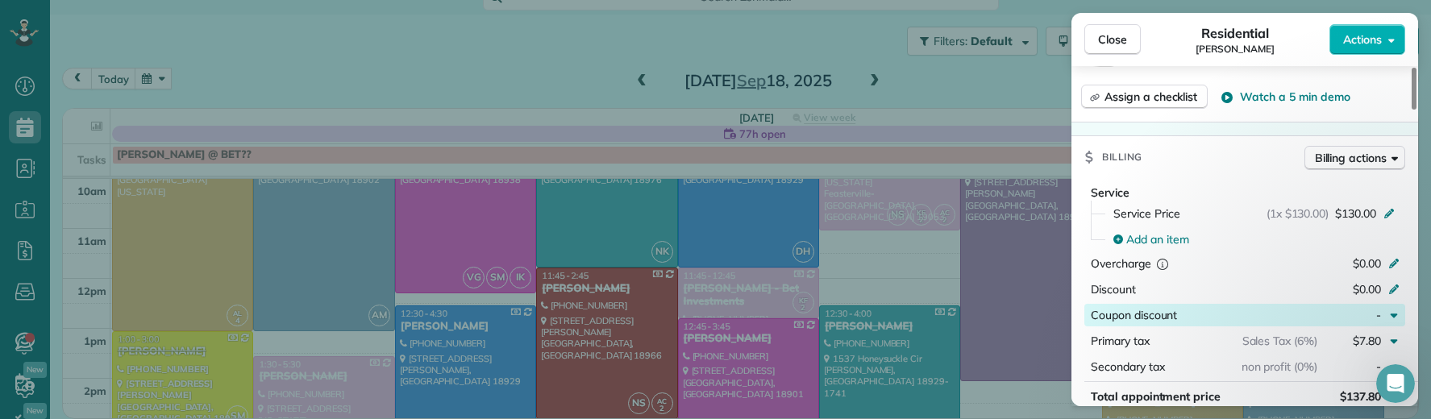
scroll to position [829, 0]
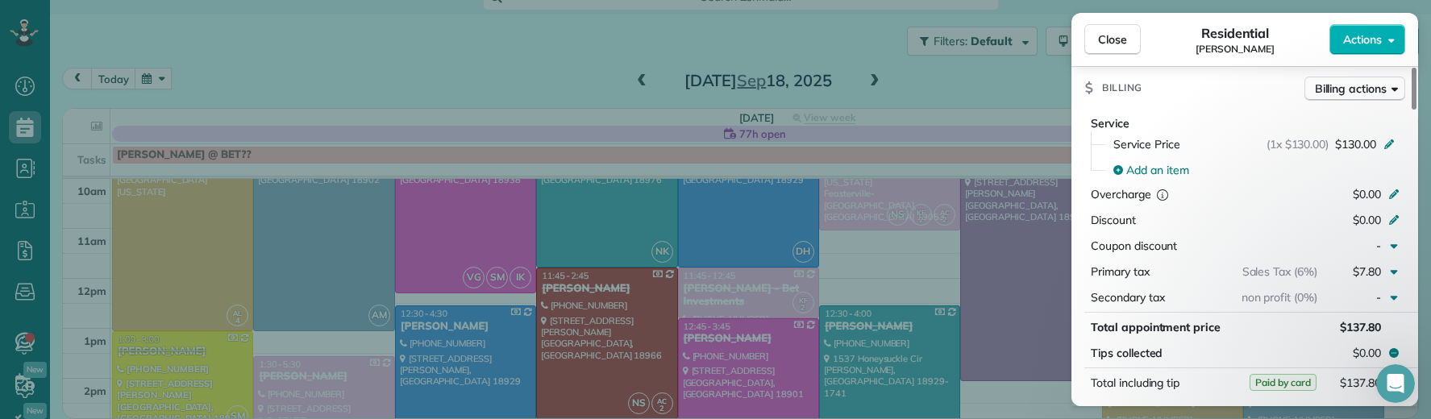
drag, startPoint x: 1121, startPoint y: 44, endPoint x: 1028, endPoint y: 26, distance: 94.6
click at [1121, 45] on span "Close" at bounding box center [1112, 39] width 29 height 16
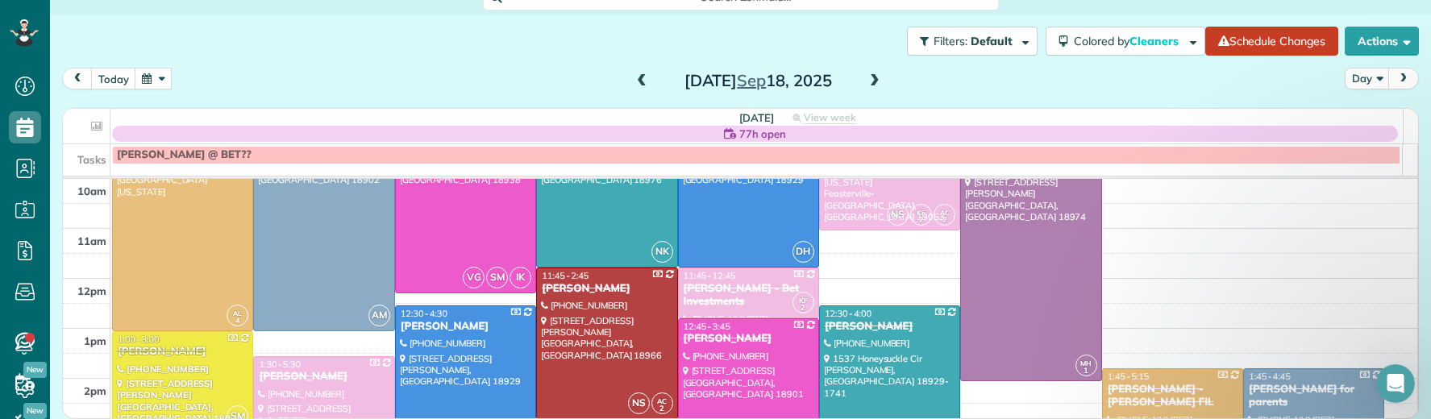
click at [866, 84] on span at bounding box center [875, 81] width 18 height 15
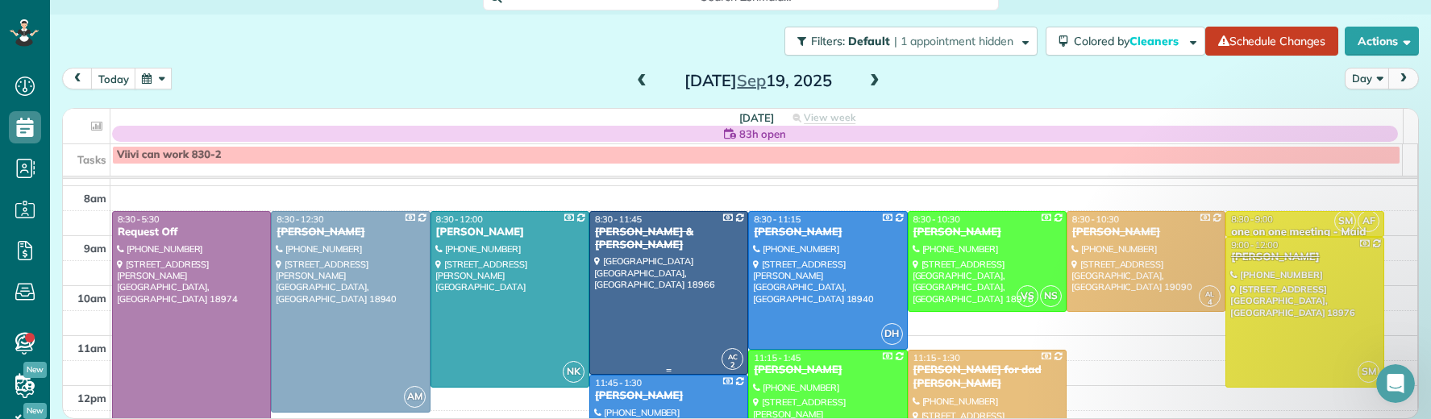
scroll to position [67, 0]
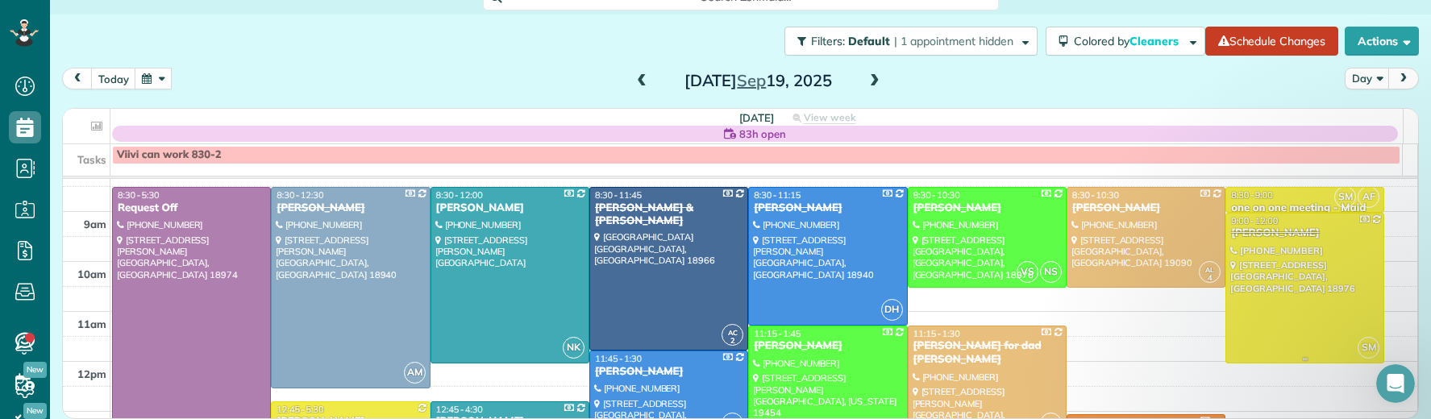
click at [1229, 243] on div at bounding box center [1304, 289] width 157 height 150
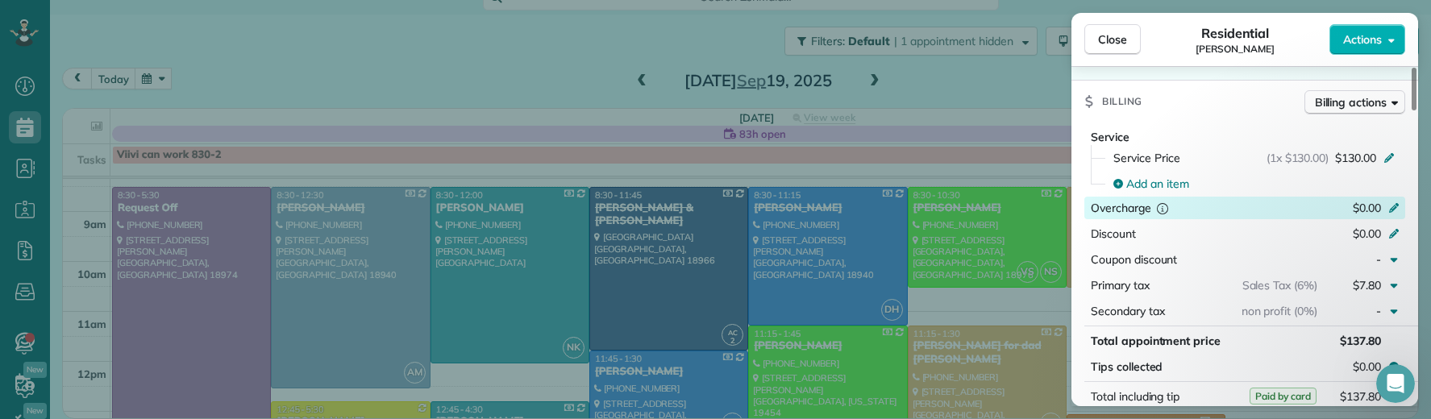
scroll to position [804, 0]
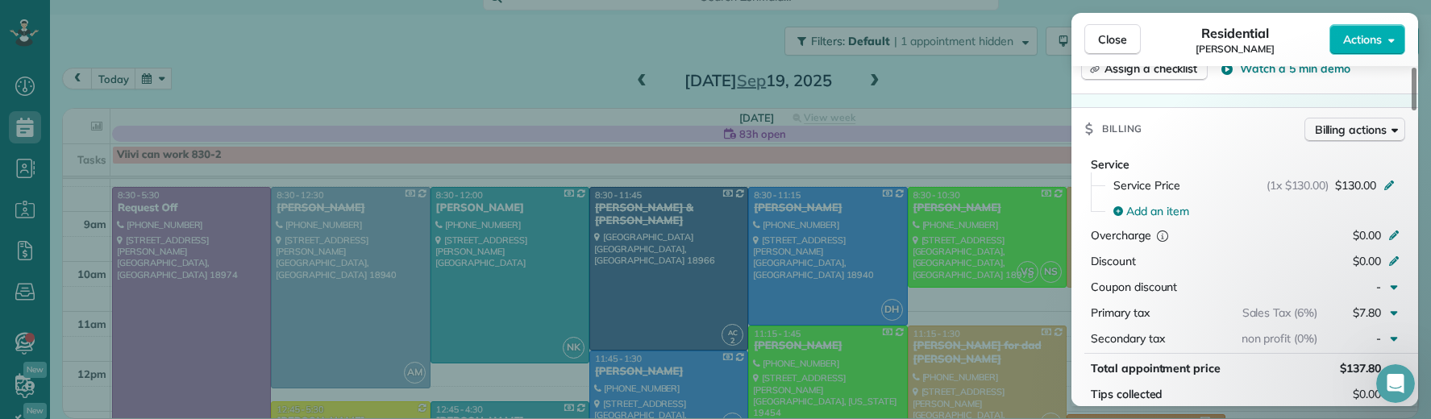
drag, startPoint x: 1121, startPoint y: 33, endPoint x: 958, endPoint y: 238, distance: 261.7
click at [1120, 35] on span "Close" at bounding box center [1112, 39] width 29 height 16
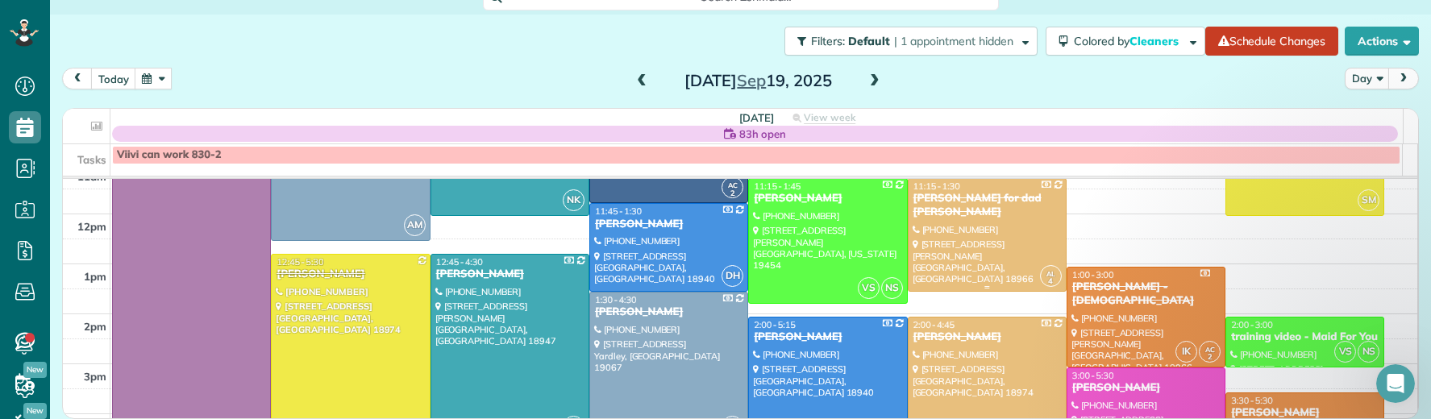
scroll to position [234, 0]
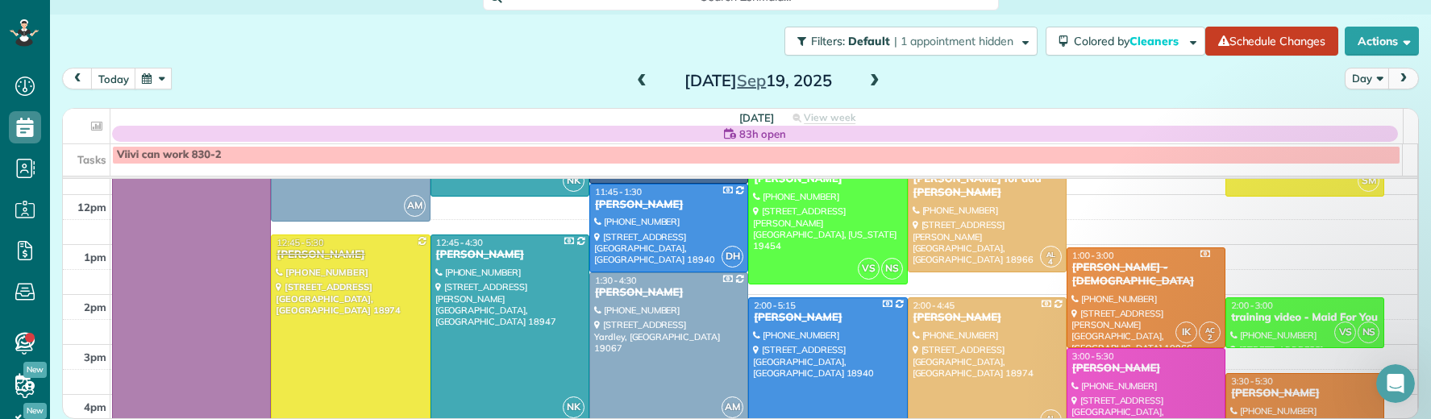
drag, startPoint x: 324, startPoint y: 254, endPoint x: 460, endPoint y: 285, distance: 138.9
click at [324, 253] on div "Theresa Carr" at bounding box center [350, 255] width 149 height 14
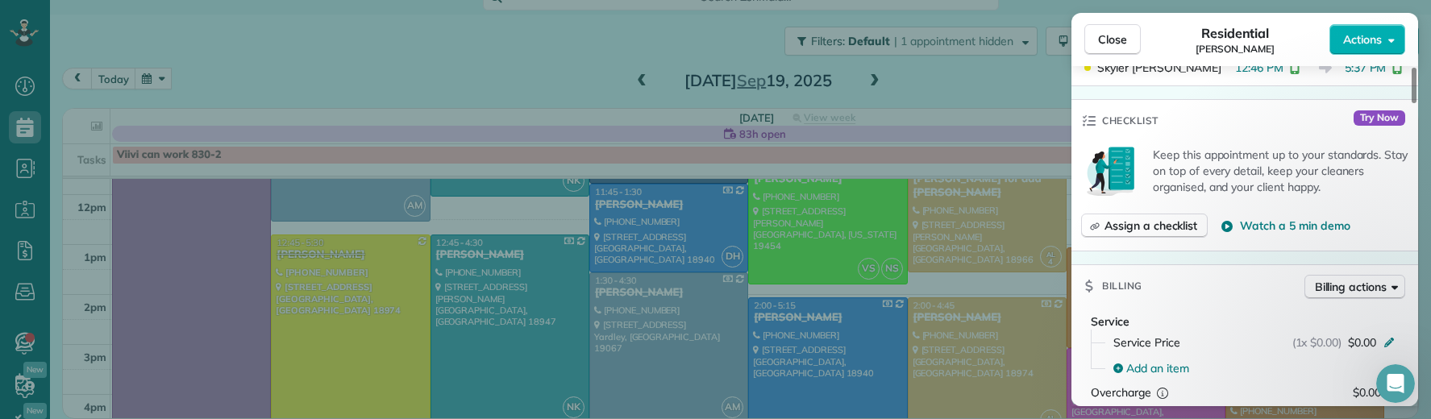
scroll to position [595, 0]
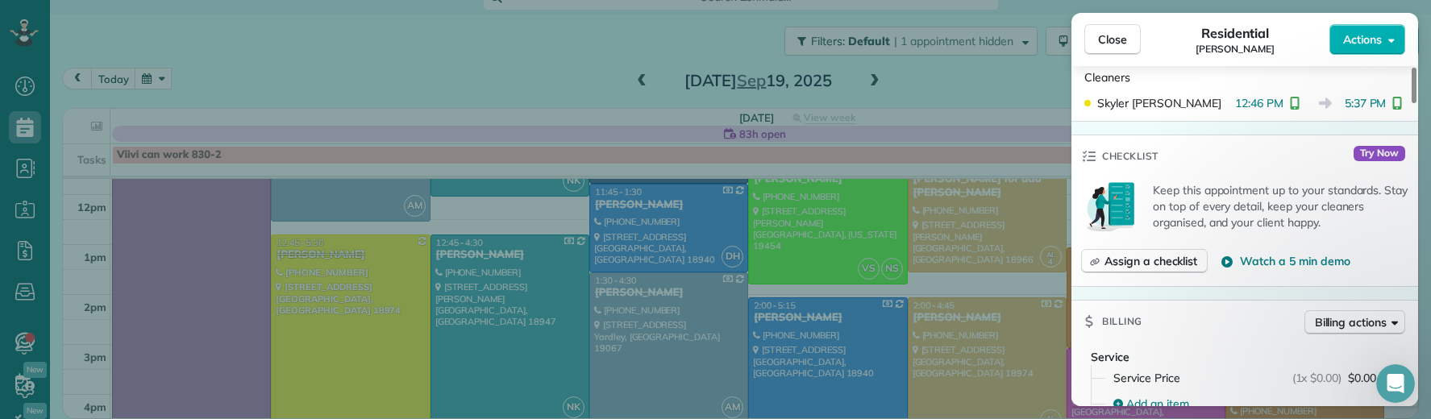
drag, startPoint x: 1106, startPoint y: 36, endPoint x: 1016, endPoint y: 250, distance: 232.0
click at [1106, 38] on span "Close" at bounding box center [1112, 39] width 29 height 16
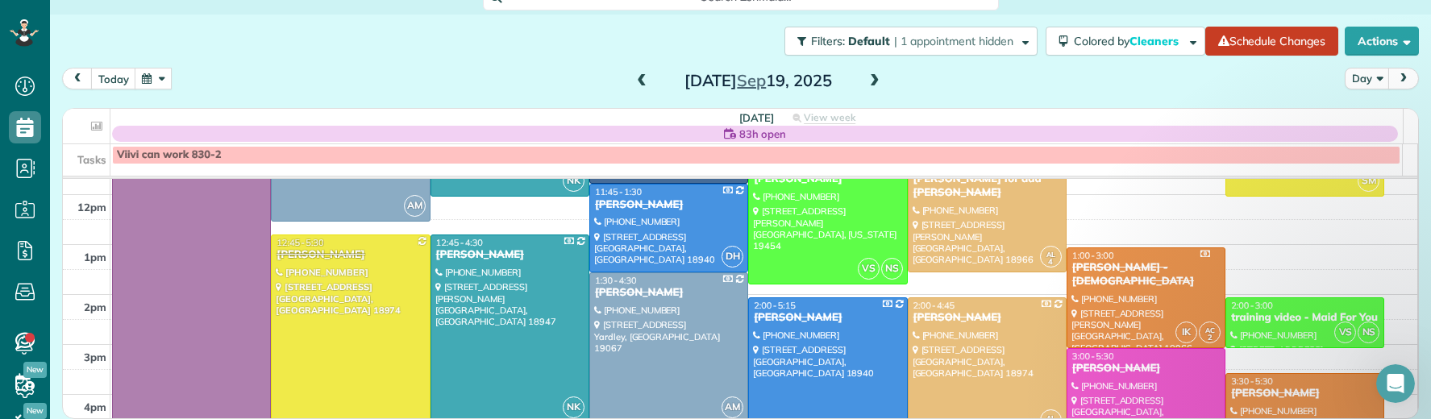
drag, startPoint x: 645, startPoint y: 76, endPoint x: 631, endPoint y: 82, distance: 15.2
click at [645, 76] on div "Friday Sep 19, 2025" at bounding box center [758, 81] width 258 height 26
click at [633, 82] on span at bounding box center [642, 81] width 18 height 15
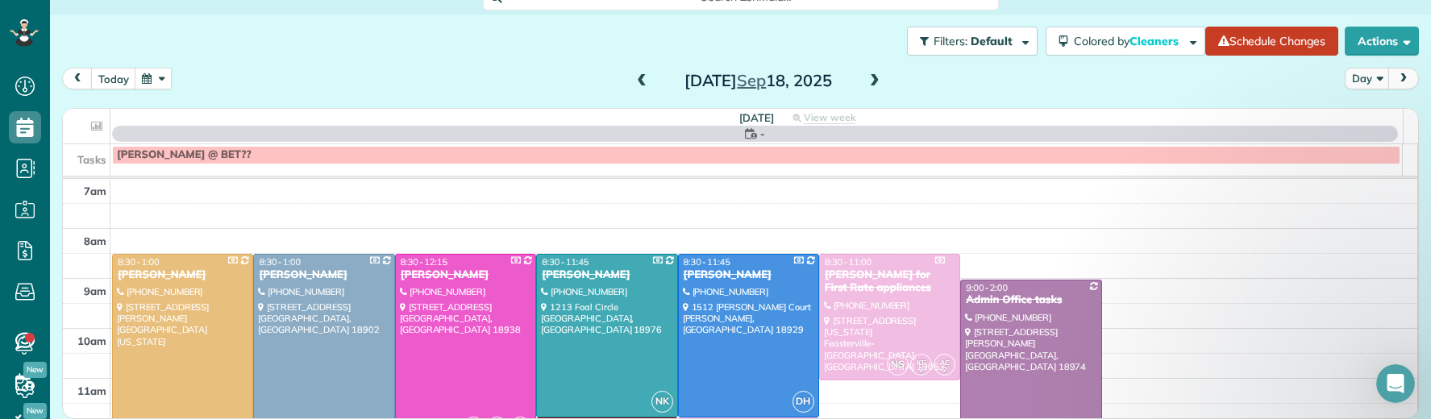
click at [633, 83] on span at bounding box center [642, 81] width 18 height 15
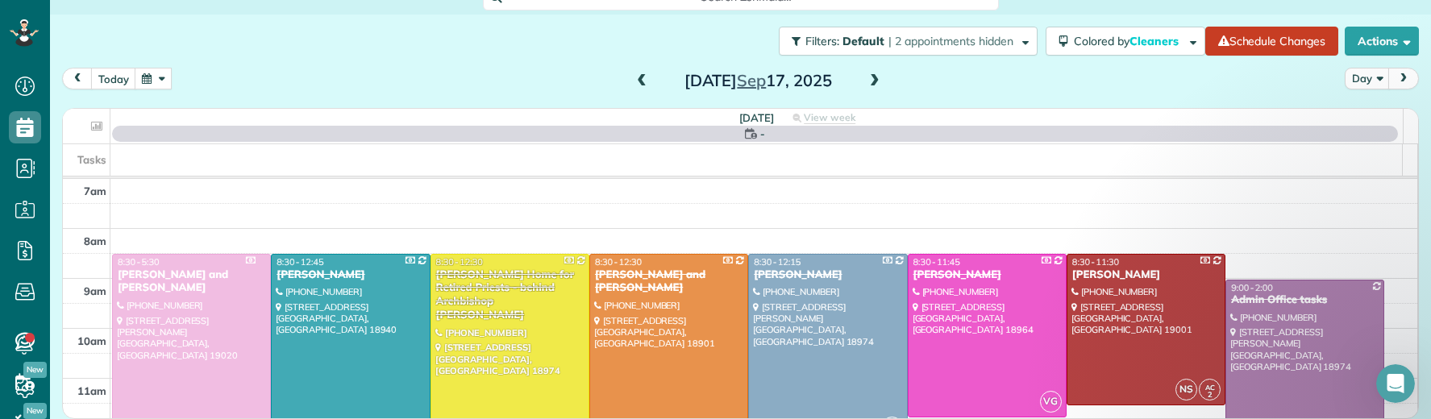
click at [633, 83] on span at bounding box center [642, 81] width 18 height 15
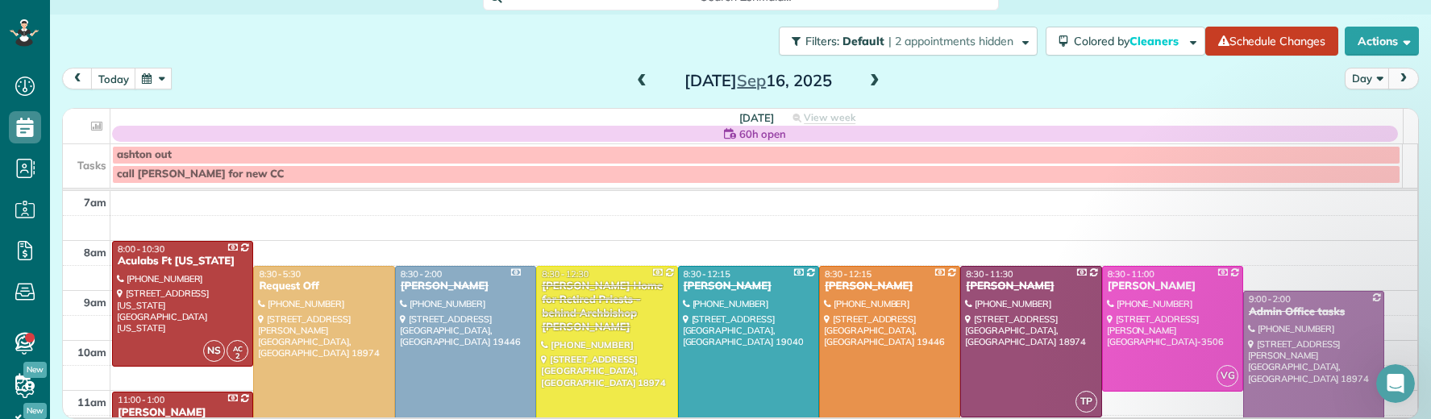
click at [634, 83] on span at bounding box center [642, 81] width 18 height 15
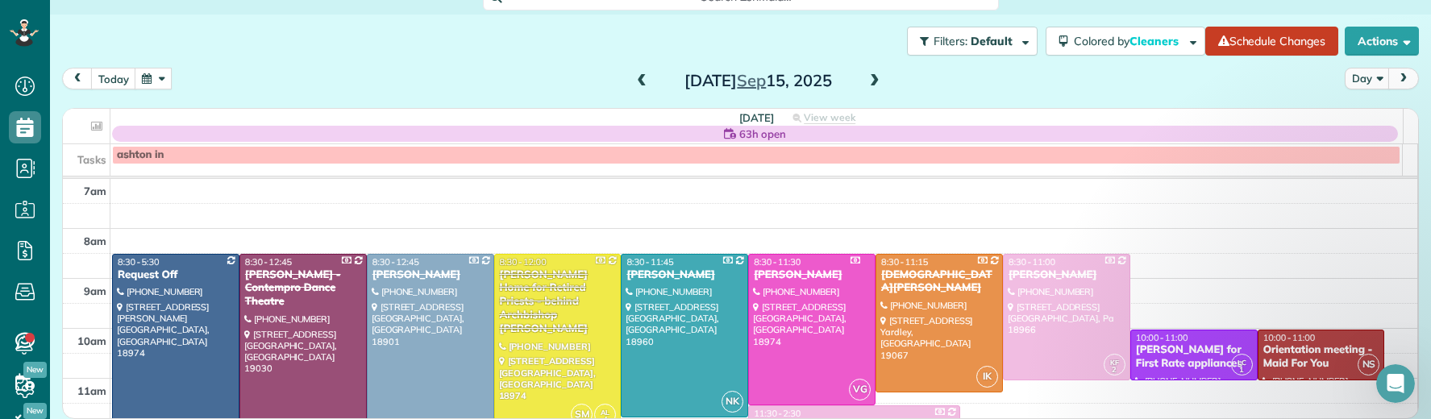
click at [293, 289] on div "Susan McGire - Contempro Dance Theatre" at bounding box center [303, 289] width 118 height 41
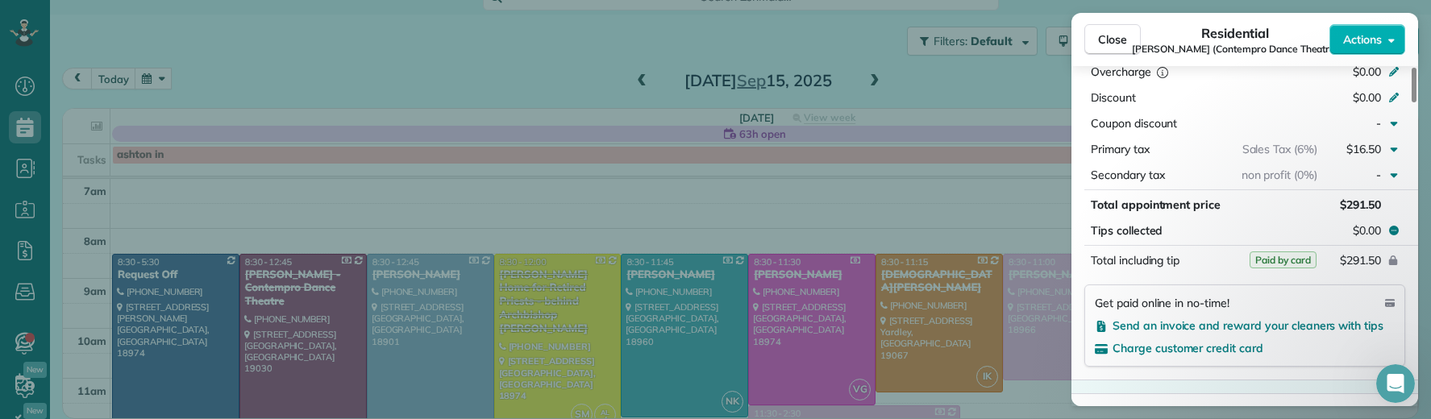
scroll to position [877, 0]
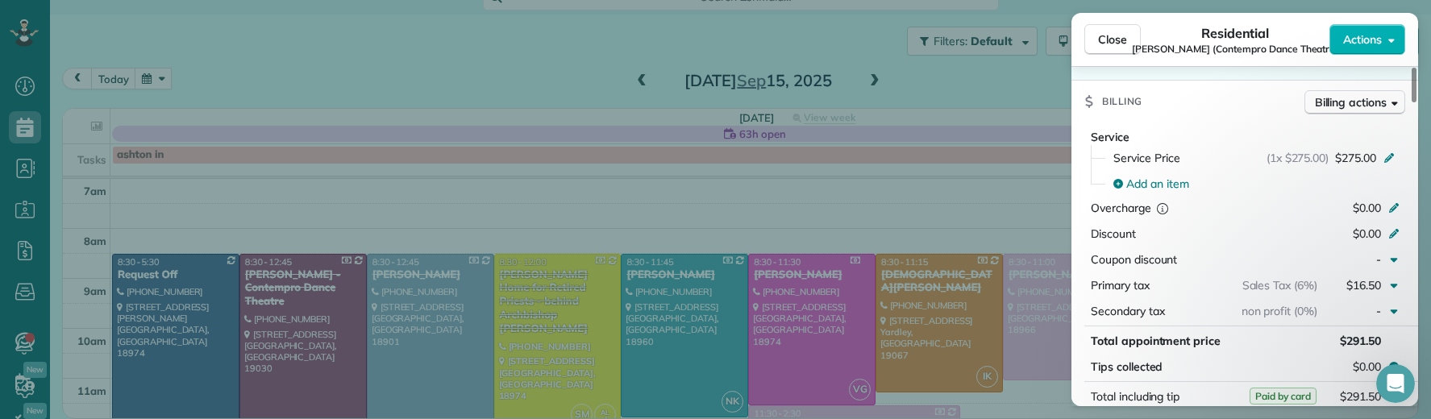
drag, startPoint x: 1119, startPoint y: 46, endPoint x: 844, endPoint y: 273, distance: 356.8
click at [1119, 46] on span "Close" at bounding box center [1112, 39] width 29 height 16
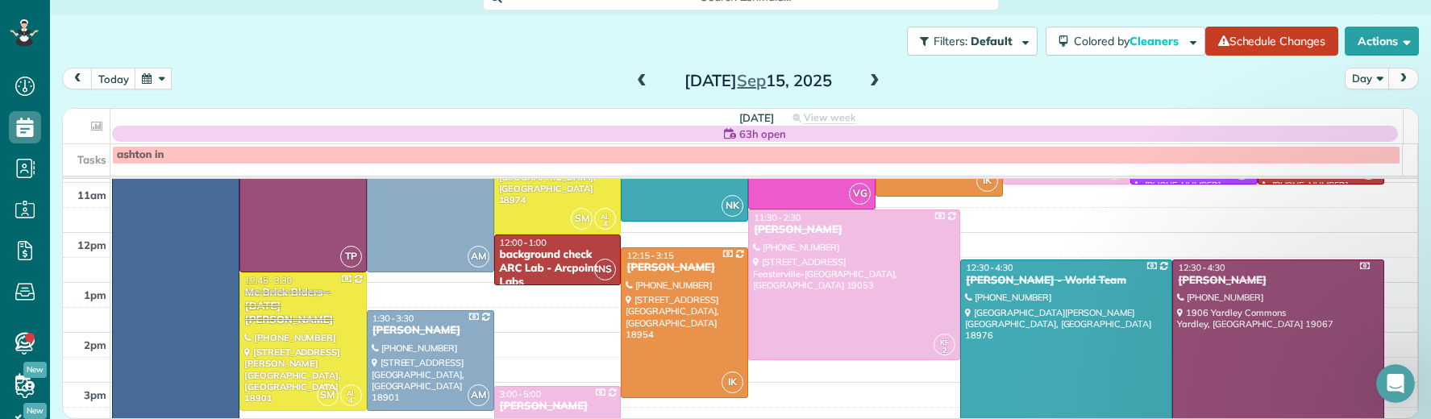
scroll to position [206, 0]
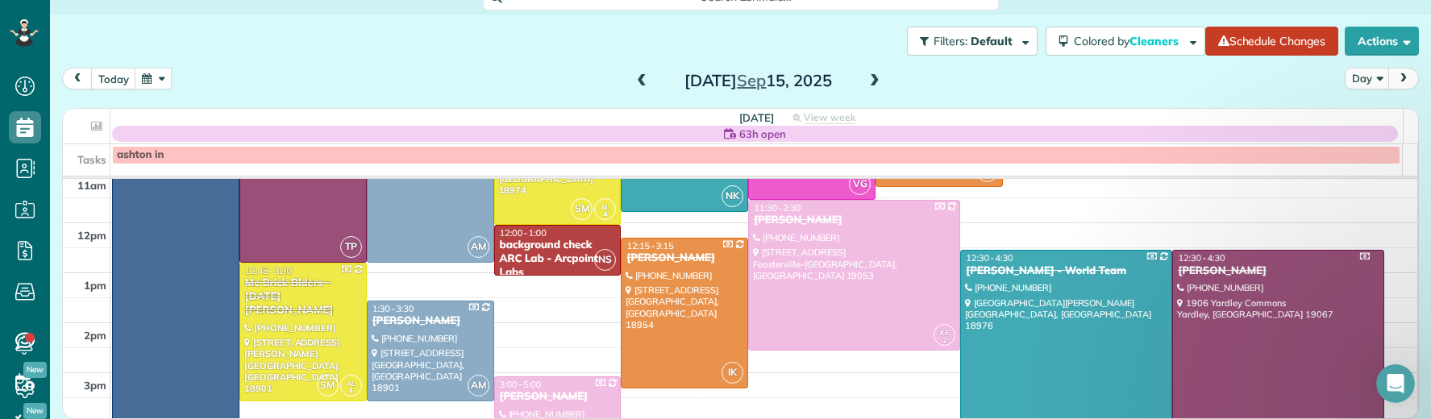
click at [1202, 277] on div "Stephen Tolbert" at bounding box center [1278, 271] width 202 height 14
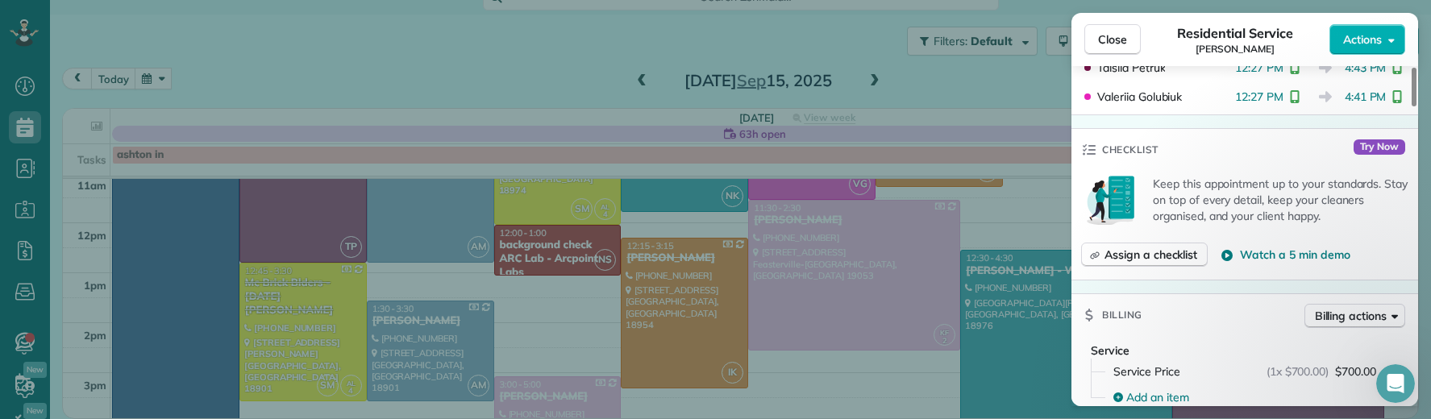
scroll to position [760, 0]
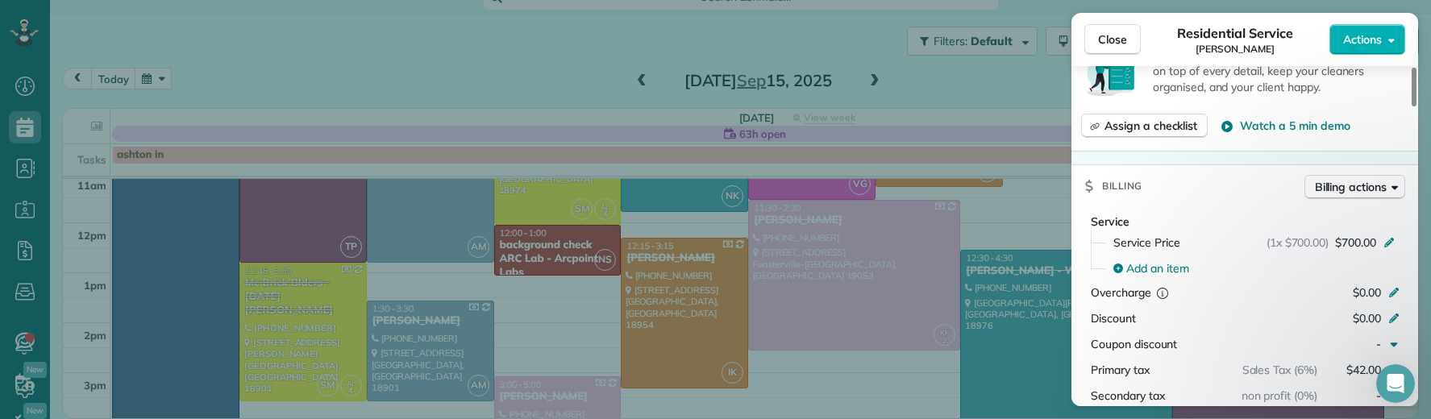
drag, startPoint x: 1109, startPoint y: 47, endPoint x: 1120, endPoint y: 62, distance: 19.0
click at [1109, 48] on button "Close" at bounding box center [1113, 39] width 56 height 31
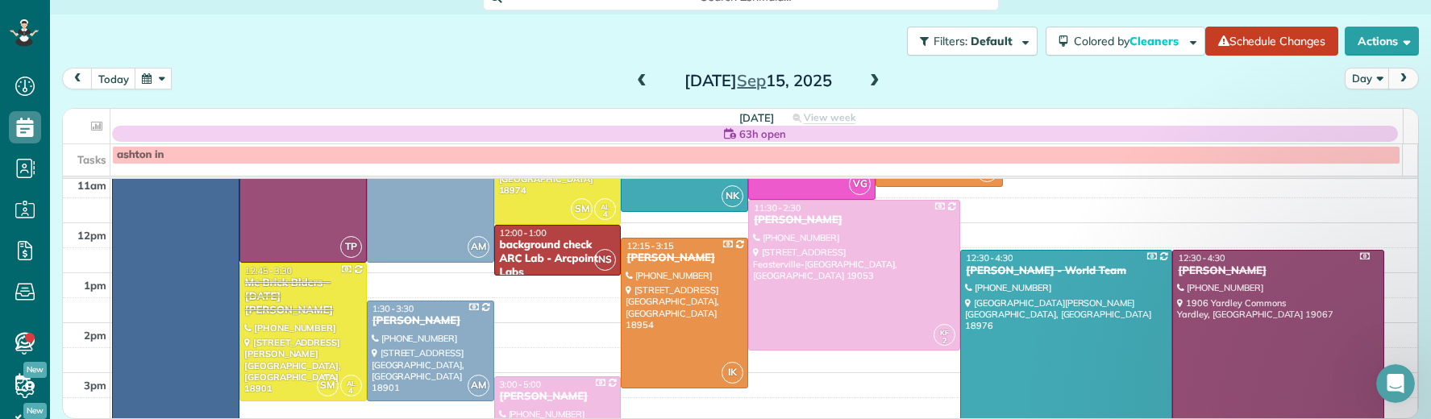
click at [872, 74] on span at bounding box center [875, 81] width 18 height 15
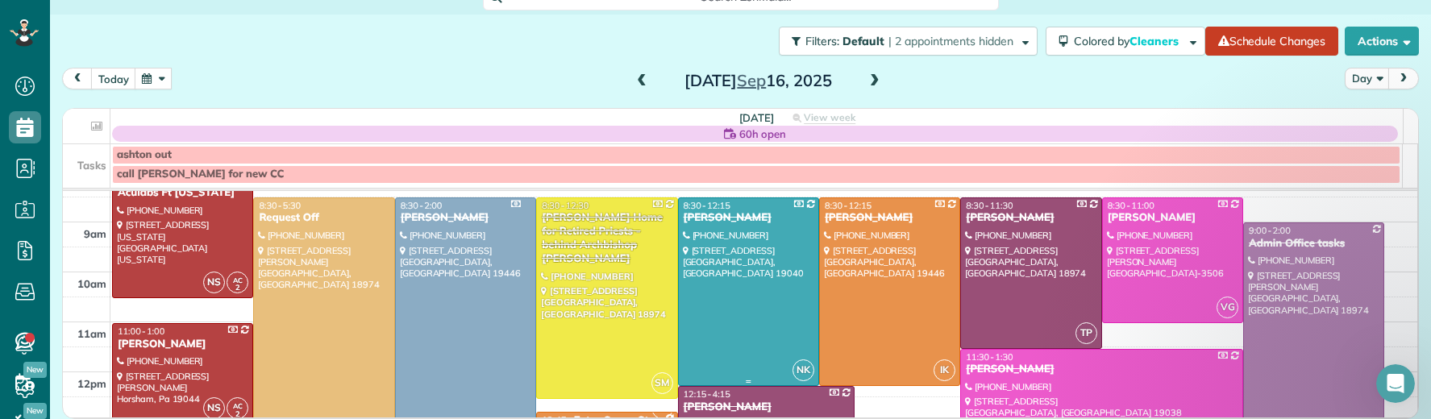
scroll to position [94, 0]
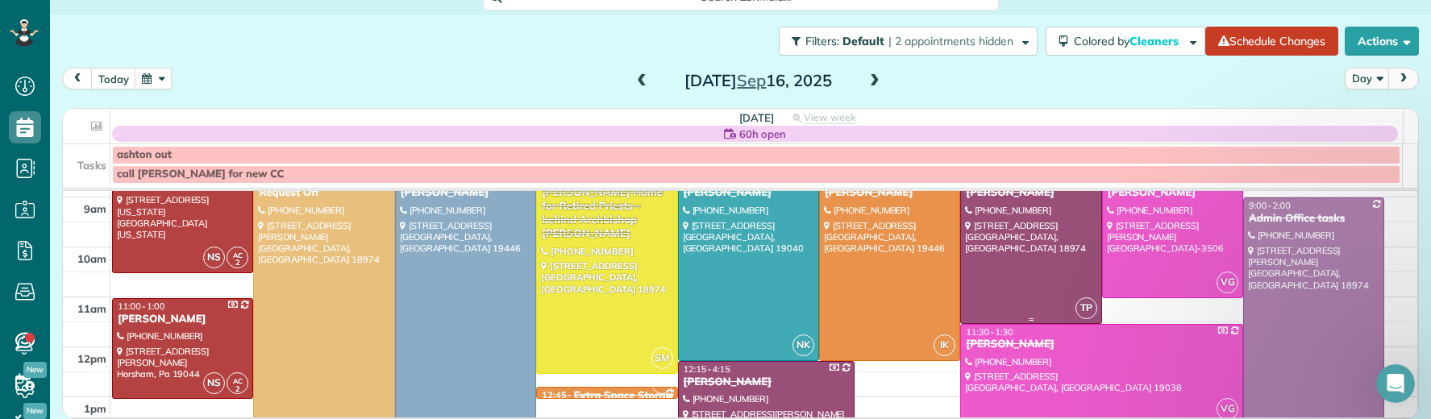
click at [983, 200] on div "Megan Coonelly" at bounding box center [1030, 193] width 131 height 14
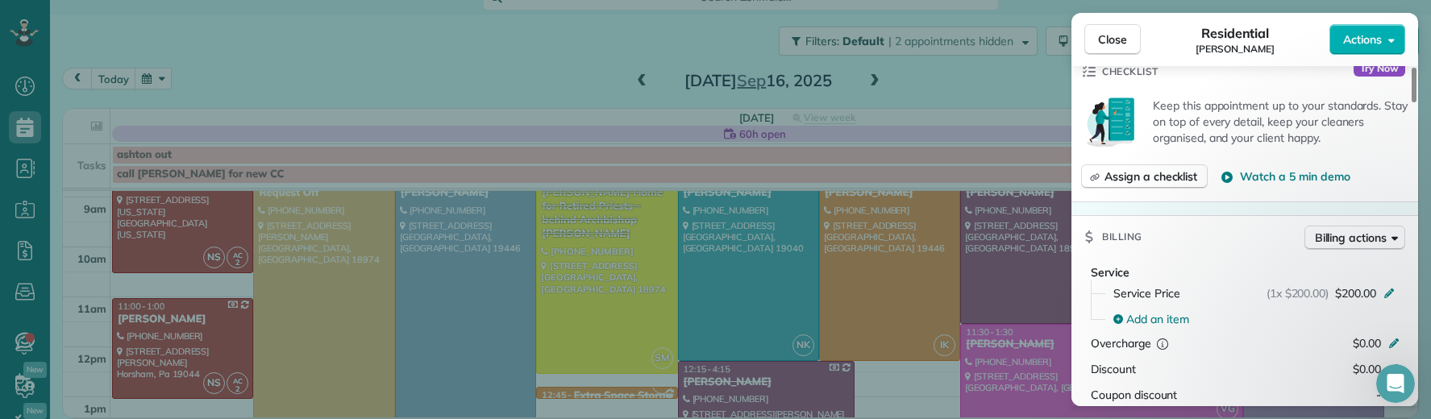
scroll to position [685, 0]
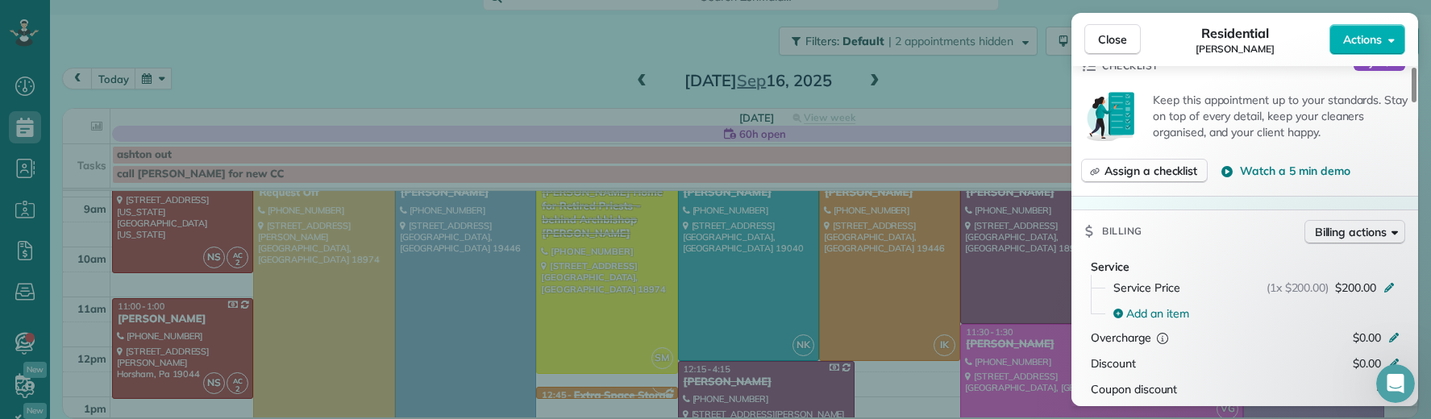
drag, startPoint x: 1112, startPoint y: 39, endPoint x: 882, endPoint y: 158, distance: 259.0
click at [1112, 39] on span "Close" at bounding box center [1112, 39] width 29 height 16
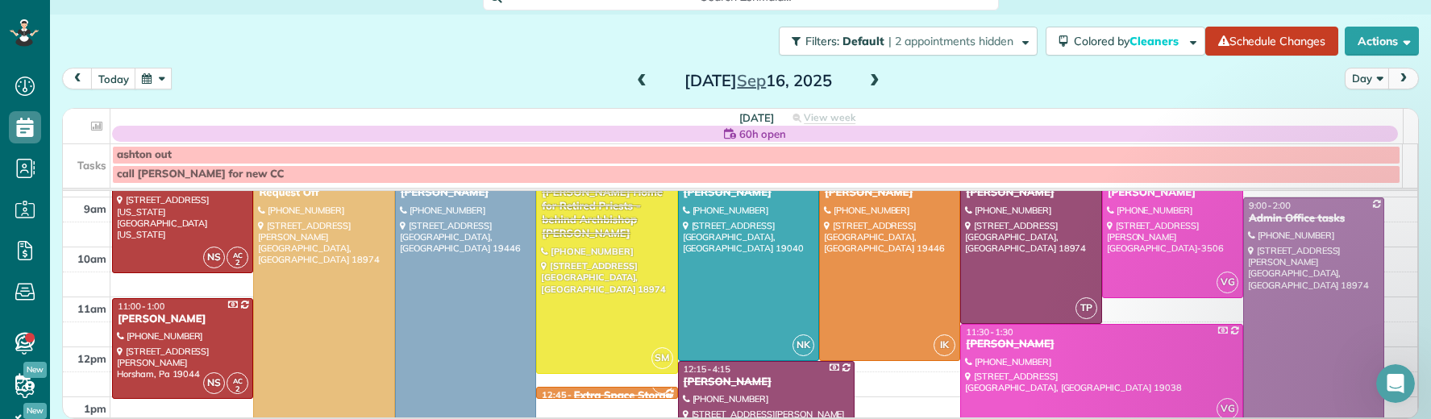
click at [877, 82] on div "Tuesday Sep 16, 2025" at bounding box center [758, 81] width 258 height 26
click at [872, 81] on span at bounding box center [875, 81] width 18 height 15
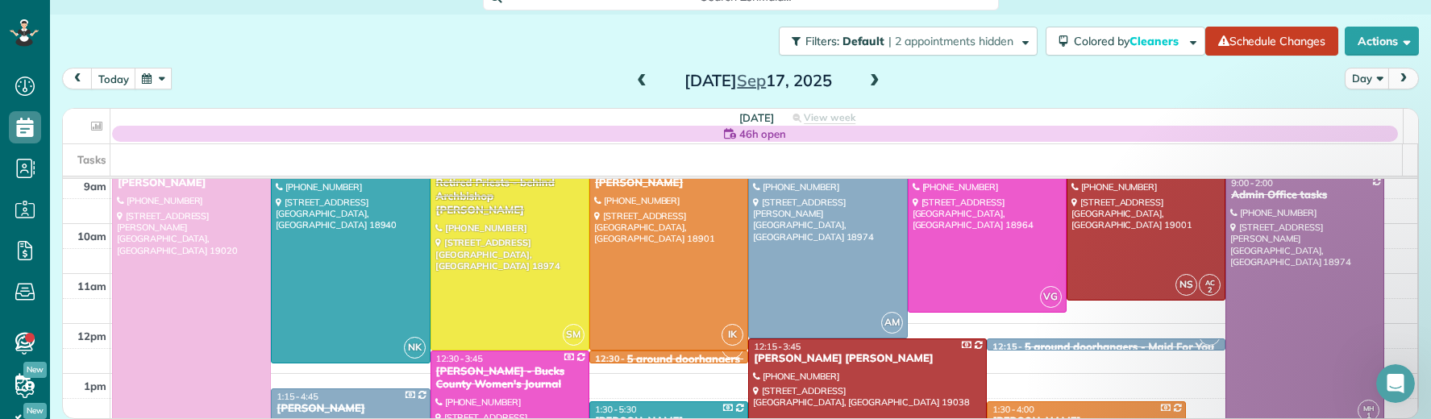
scroll to position [103, 0]
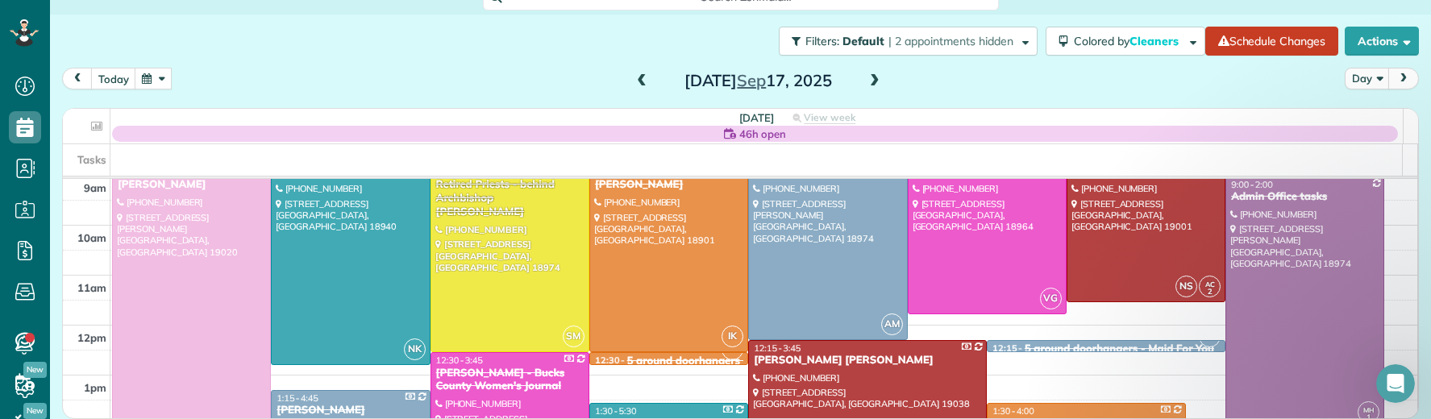
click at [156, 188] on div "[PERSON_NAME] and [PERSON_NAME]" at bounding box center [191, 178] width 149 height 27
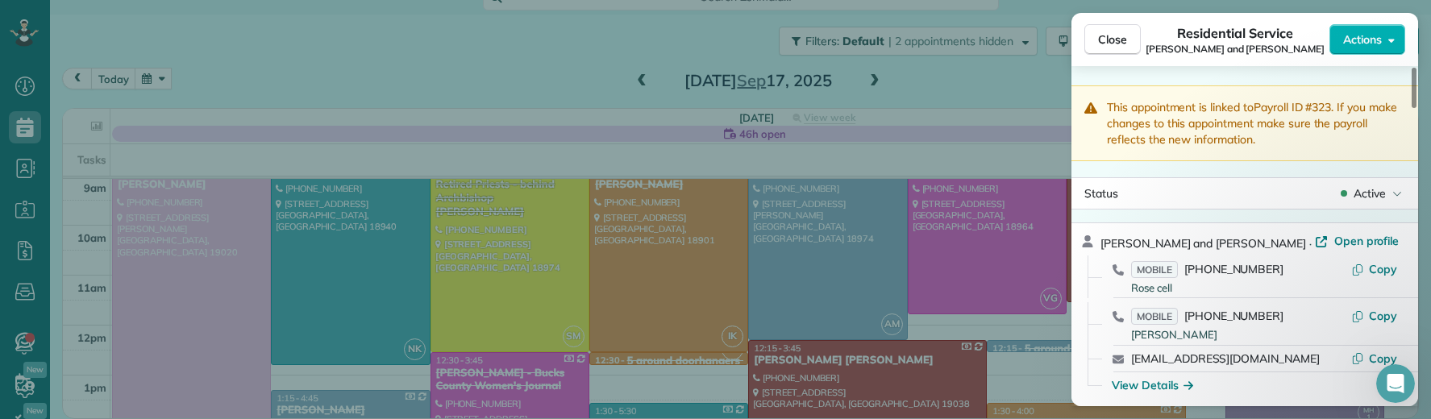
click at [1335, 245] on span "Open profile" at bounding box center [1367, 241] width 65 height 16
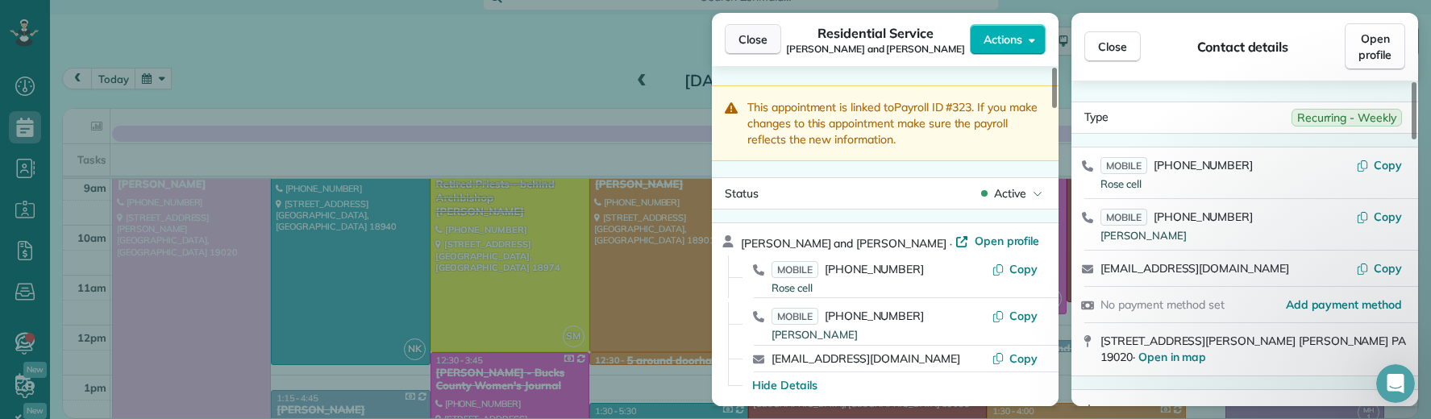
click at [749, 44] on span "Close" at bounding box center [753, 39] width 29 height 16
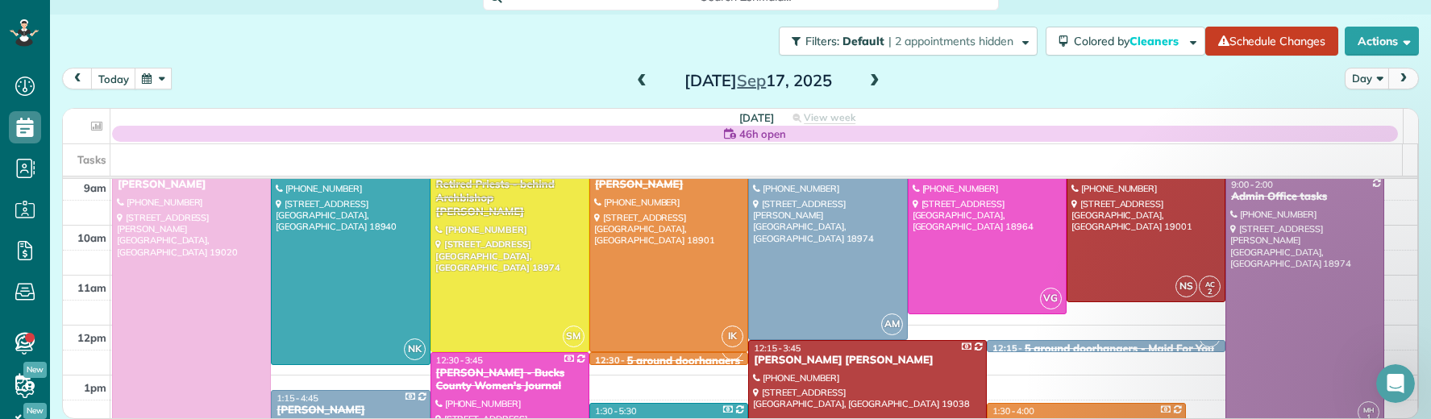
click at [638, 68] on div "Wednesday Sep 17, 2025" at bounding box center [758, 81] width 258 height 26
click at [637, 69] on div "Wednesday Sep 17, 2025" at bounding box center [758, 81] width 258 height 26
click at [642, 71] on span at bounding box center [642, 81] width 18 height 24
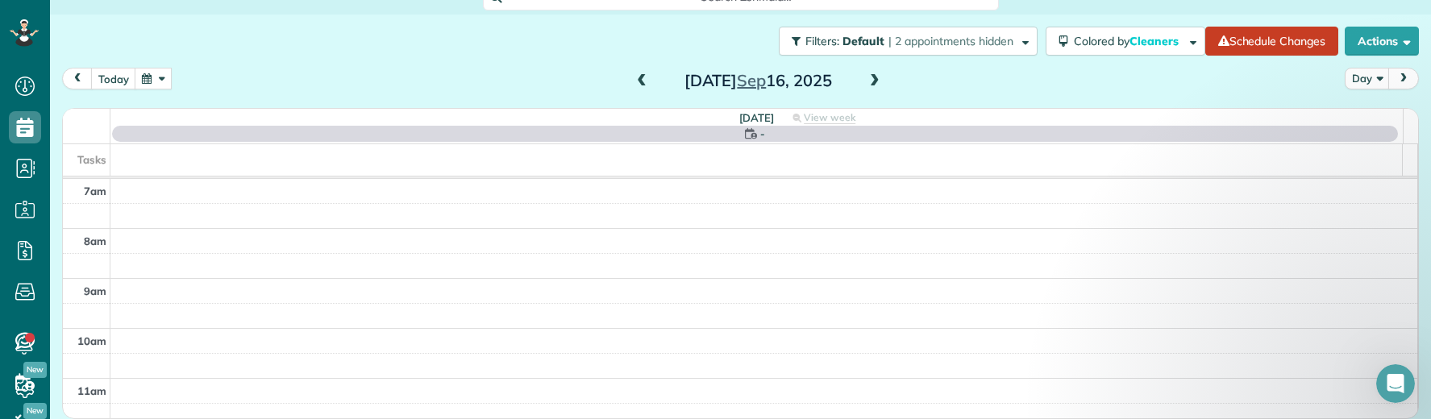
click at [642, 71] on span at bounding box center [642, 81] width 18 height 24
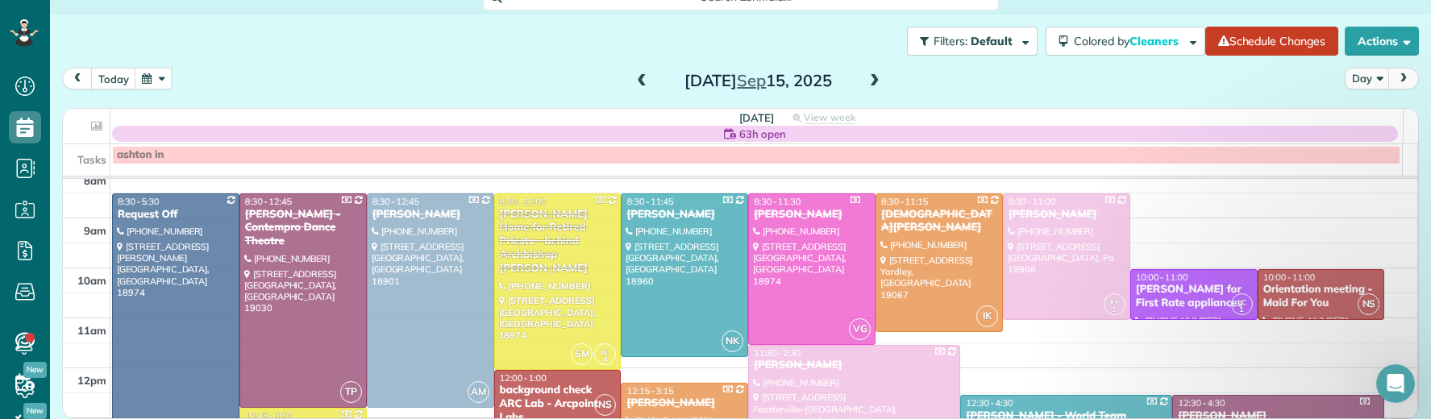
scroll to position [19, 0]
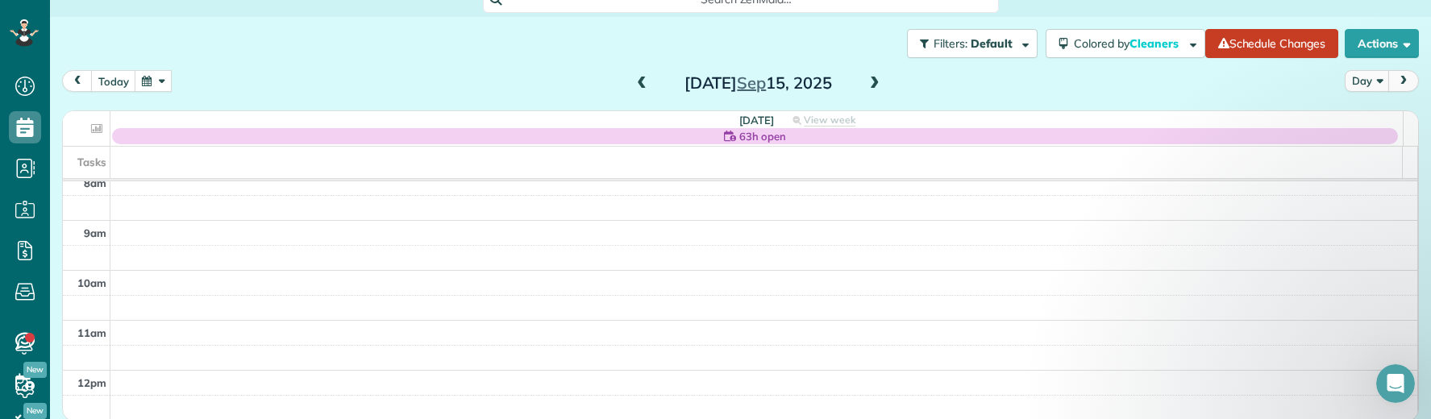
click at [869, 81] on span at bounding box center [875, 84] width 18 height 15
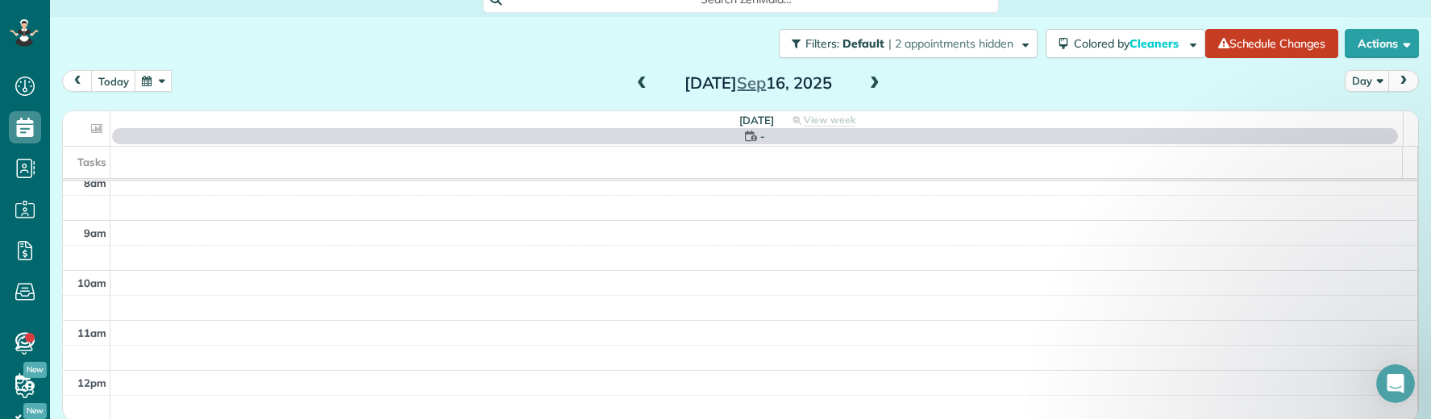
scroll to position [0, 0]
click at [633, 79] on span at bounding box center [642, 84] width 18 height 24
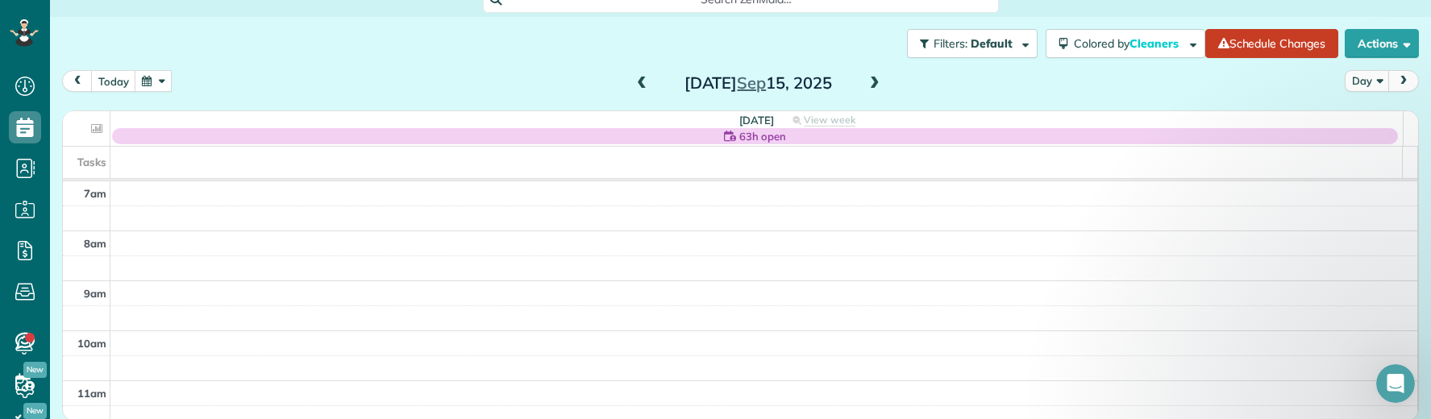
drag, startPoint x: 868, startPoint y: 87, endPoint x: 851, endPoint y: 100, distance: 21.3
click at [866, 93] on span at bounding box center [875, 84] width 18 height 24
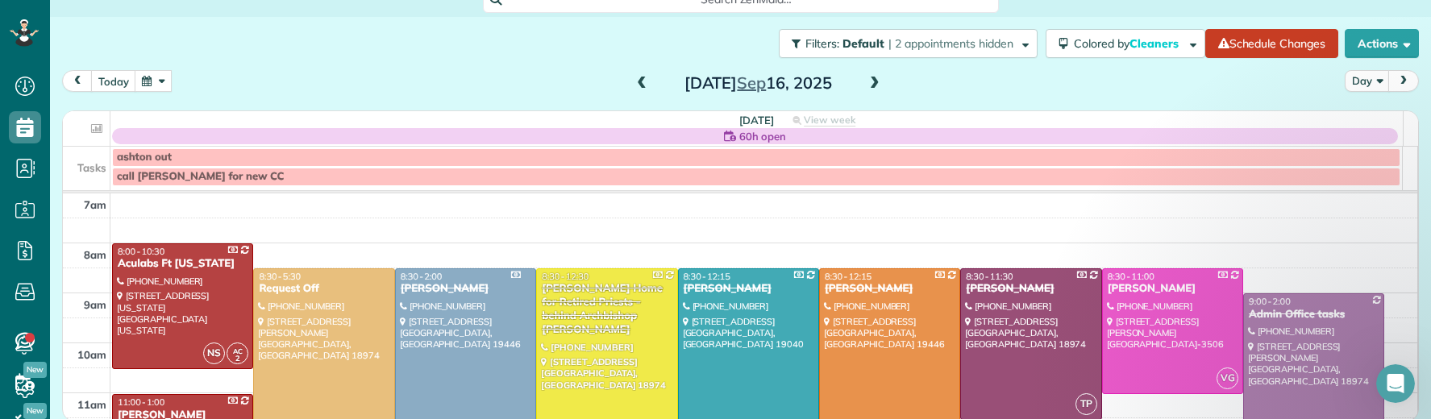
click at [634, 78] on span at bounding box center [642, 84] width 18 height 15
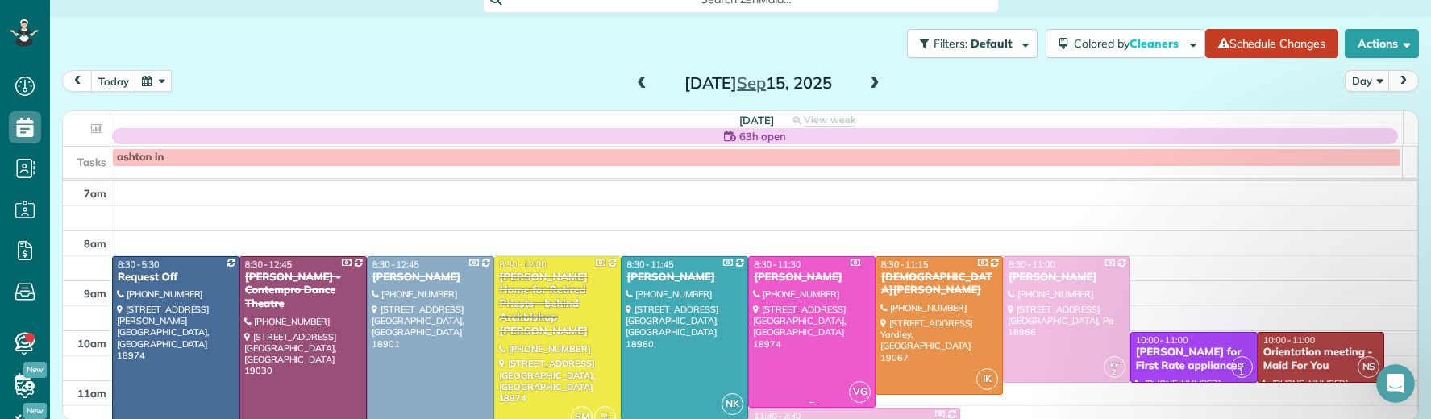
click at [802, 273] on div "Theresa Carr" at bounding box center [812, 278] width 118 height 14
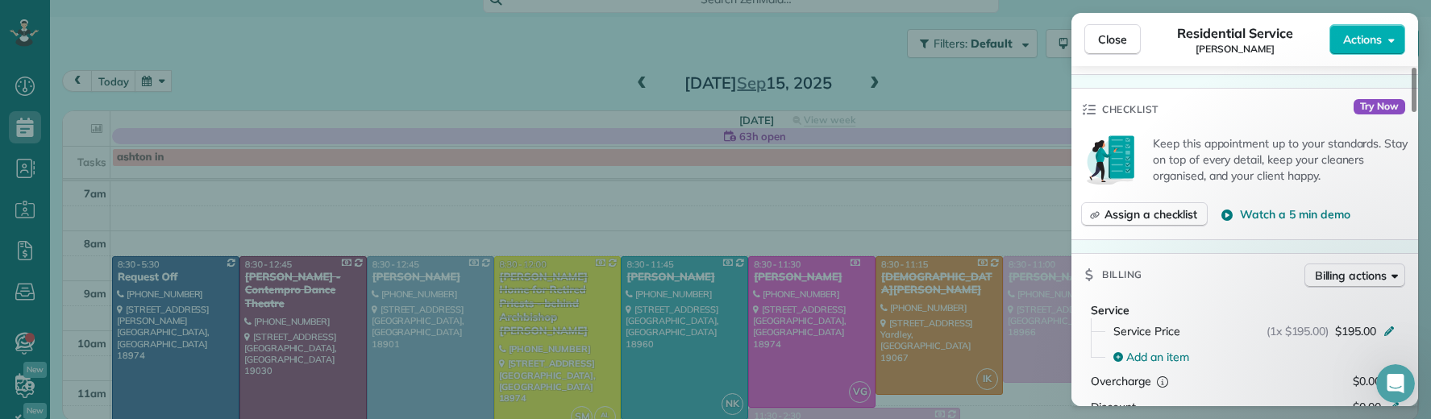
scroll to position [629, 0]
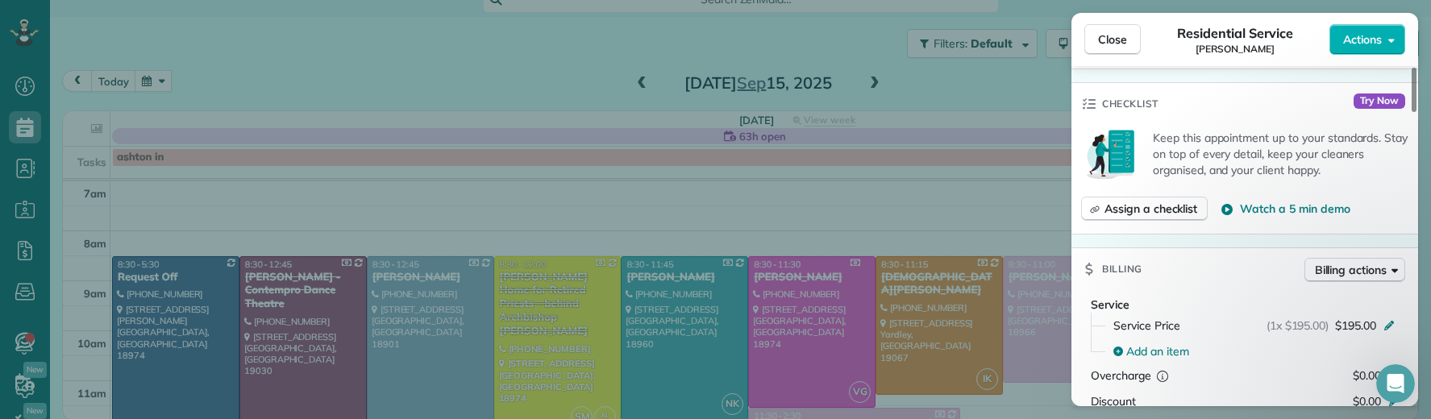
drag, startPoint x: 1124, startPoint y: 52, endPoint x: 1069, endPoint y: 6, distance: 71.0
click at [1123, 52] on button "Close" at bounding box center [1113, 39] width 56 height 31
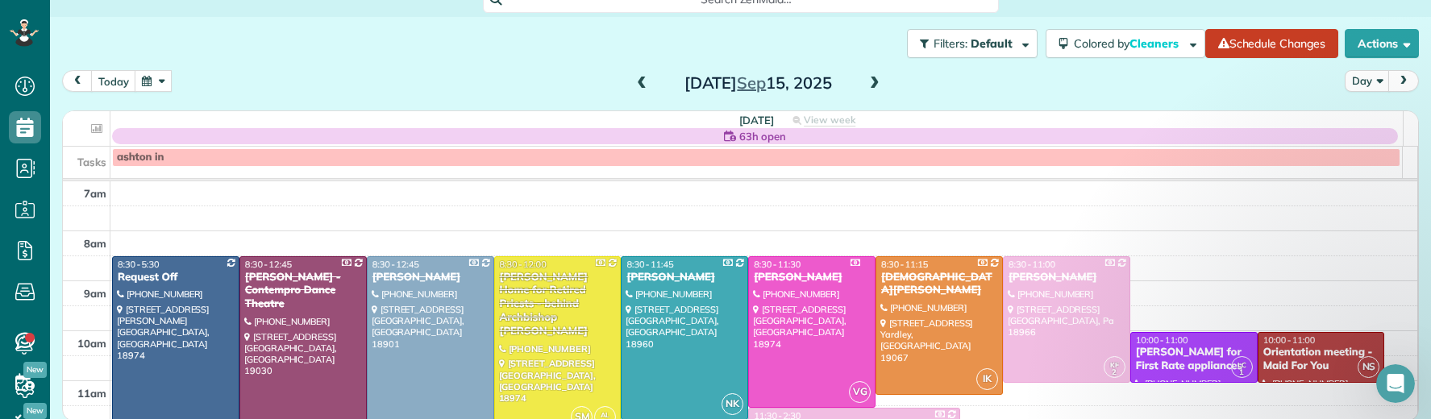
click at [866, 80] on span at bounding box center [875, 84] width 18 height 15
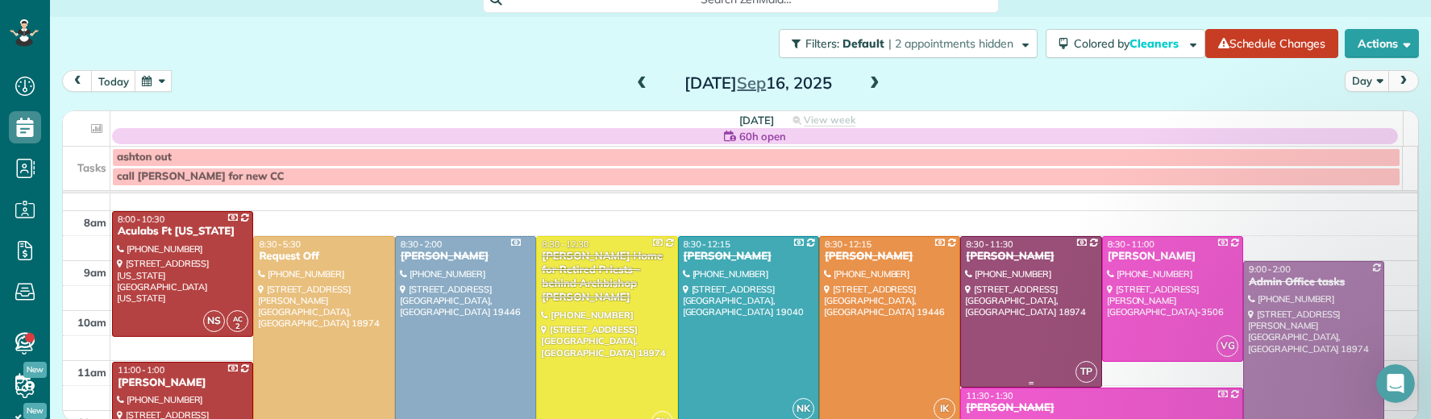
scroll to position [33, 0]
click at [1107, 255] on div "Marsha Fischer" at bounding box center [1172, 256] width 131 height 14
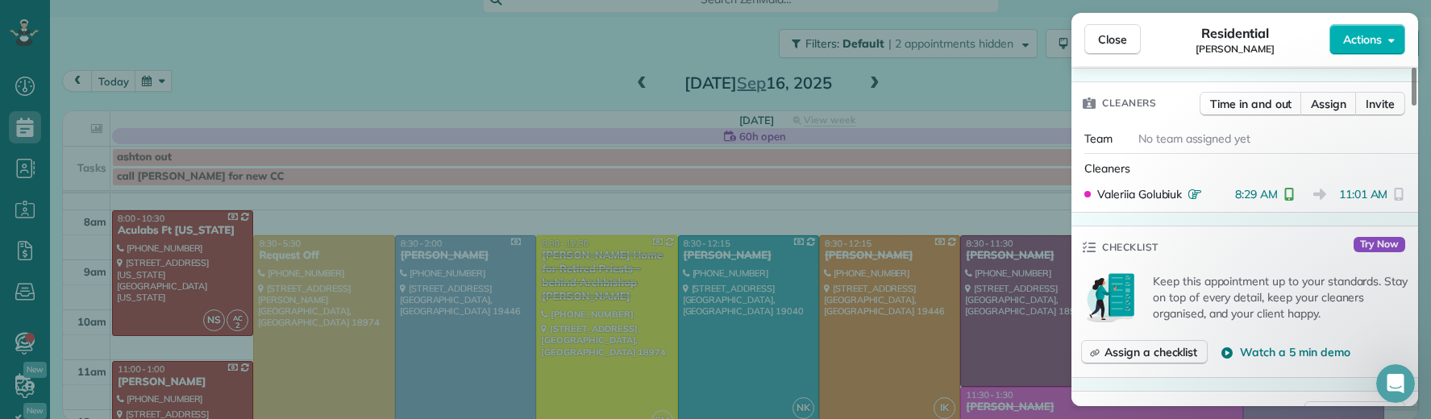
scroll to position [708, 0]
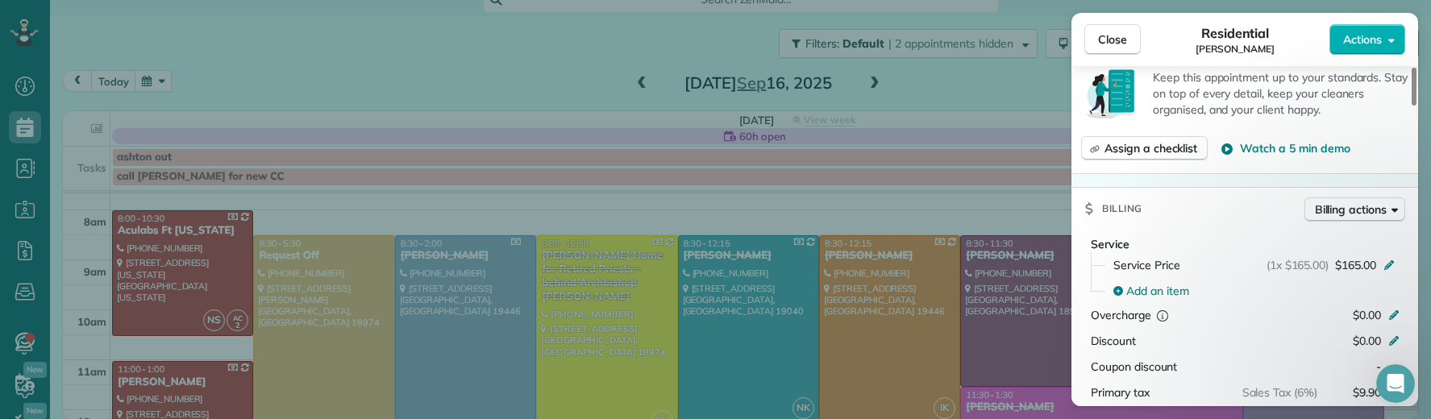
drag, startPoint x: 1114, startPoint y: 36, endPoint x: 967, endPoint y: 289, distance: 292.7
click at [1114, 36] on span "Close" at bounding box center [1112, 39] width 29 height 16
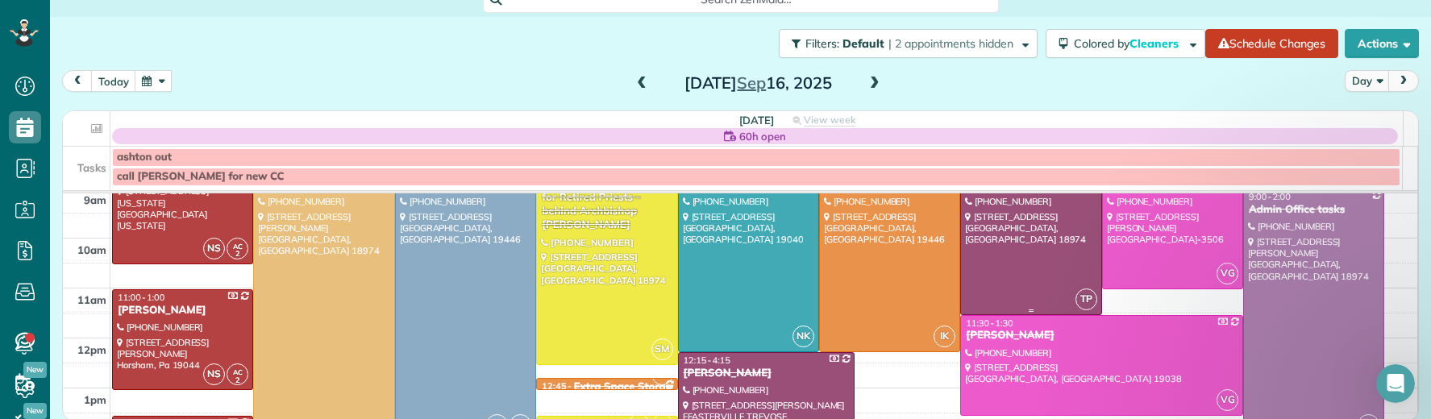
scroll to position [144, 0]
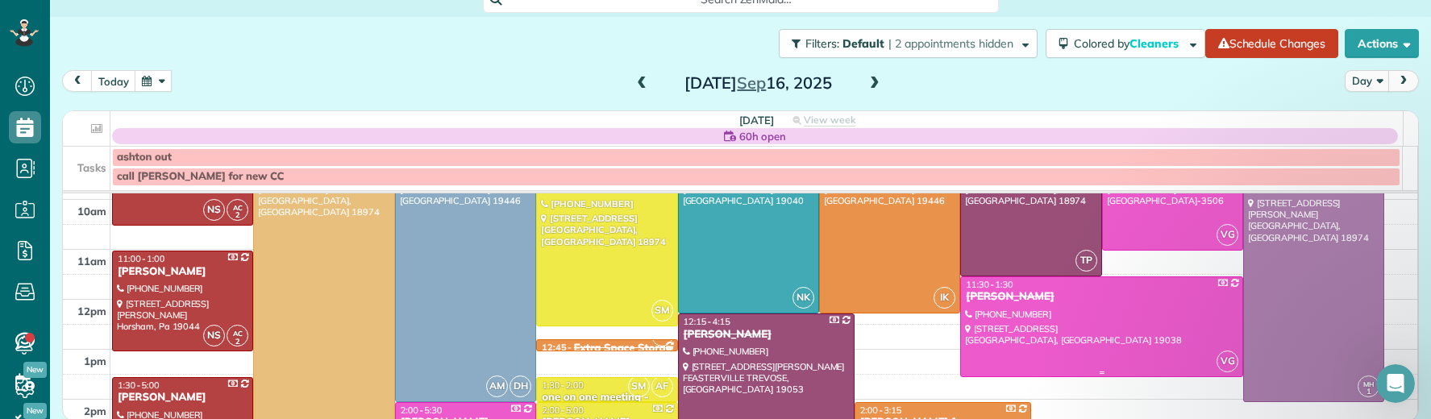
click at [970, 298] on div "Nick Carney" at bounding box center [1101, 297] width 273 height 14
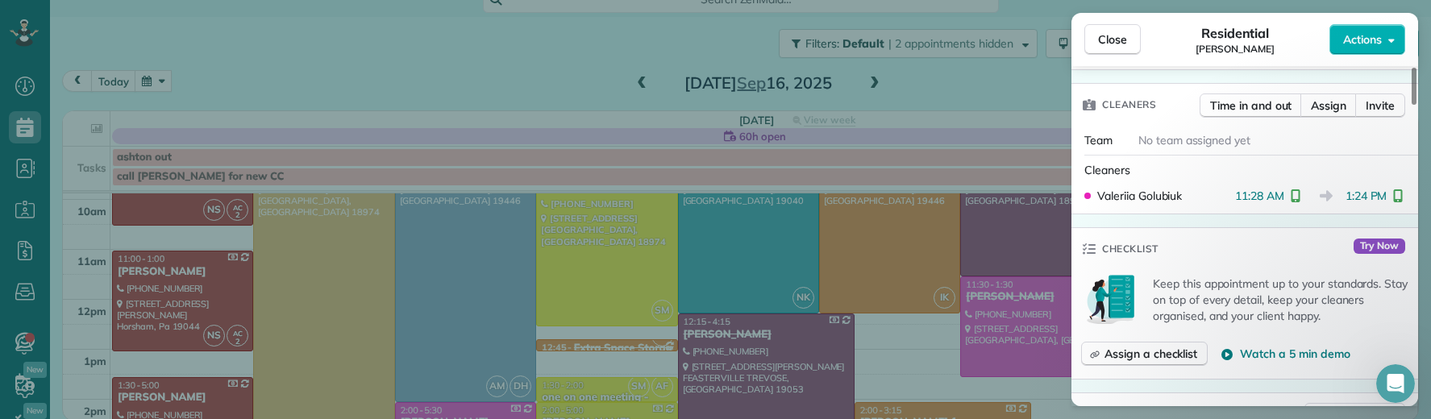
scroll to position [746, 0]
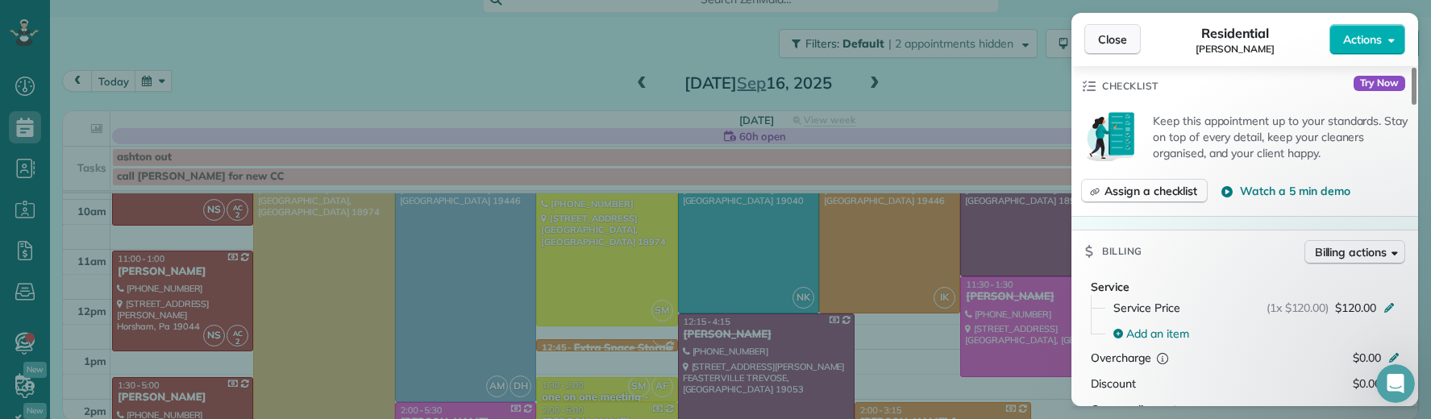
click at [1110, 29] on button "Close" at bounding box center [1113, 39] width 56 height 31
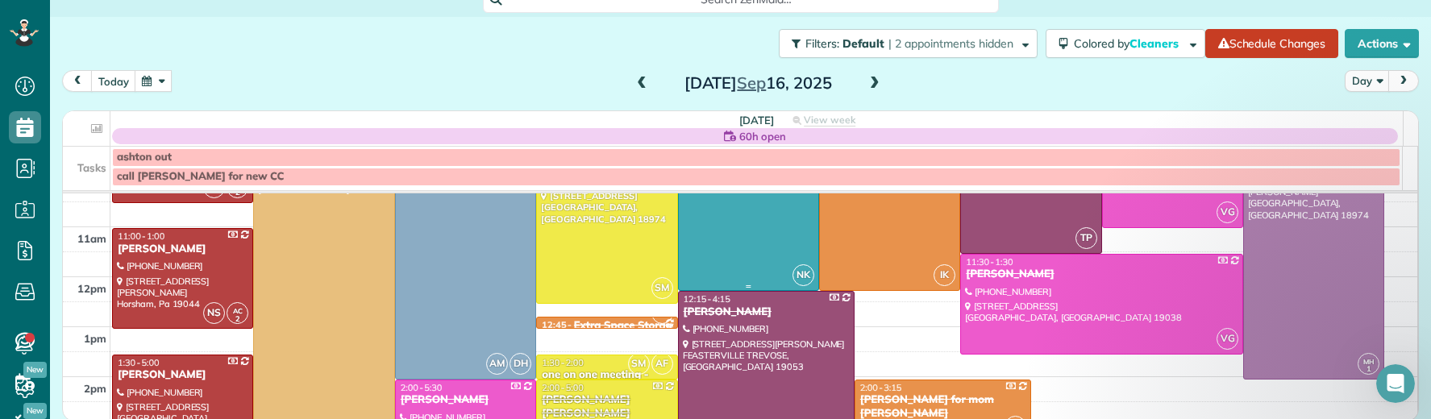
scroll to position [272, 0]
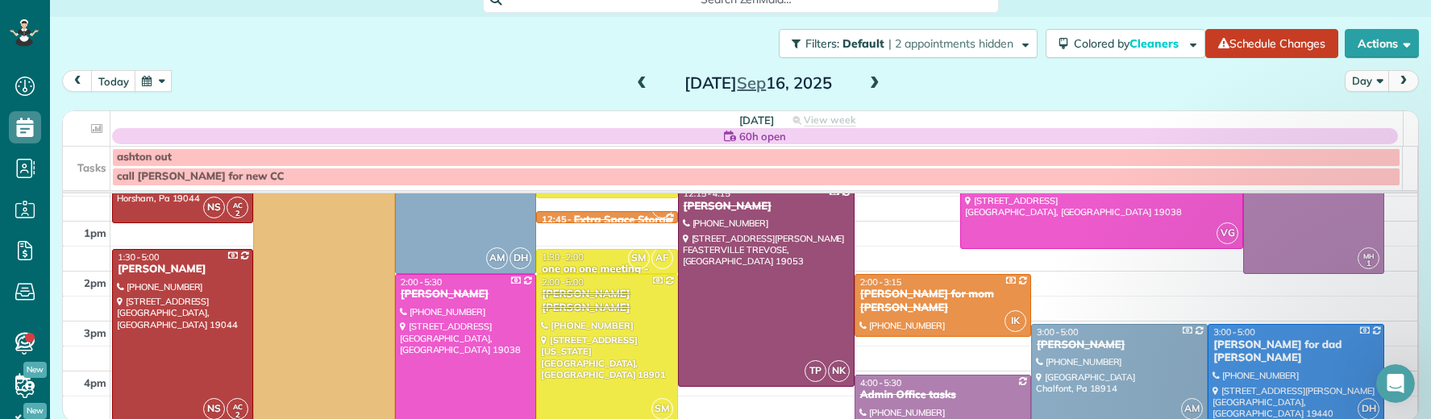
click at [433, 289] on div "Julie Shuck" at bounding box center [465, 295] width 131 height 14
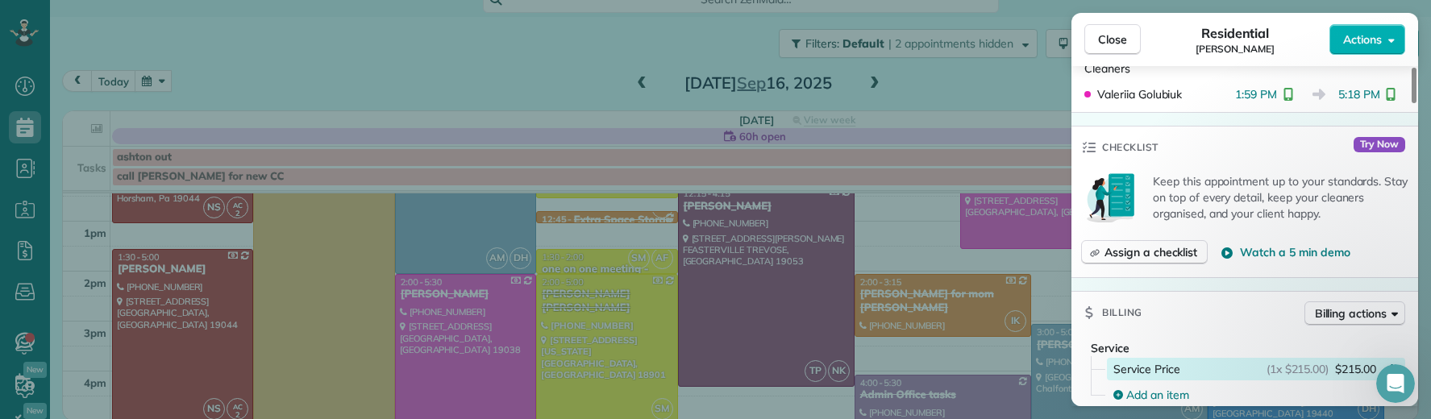
scroll to position [660, 0]
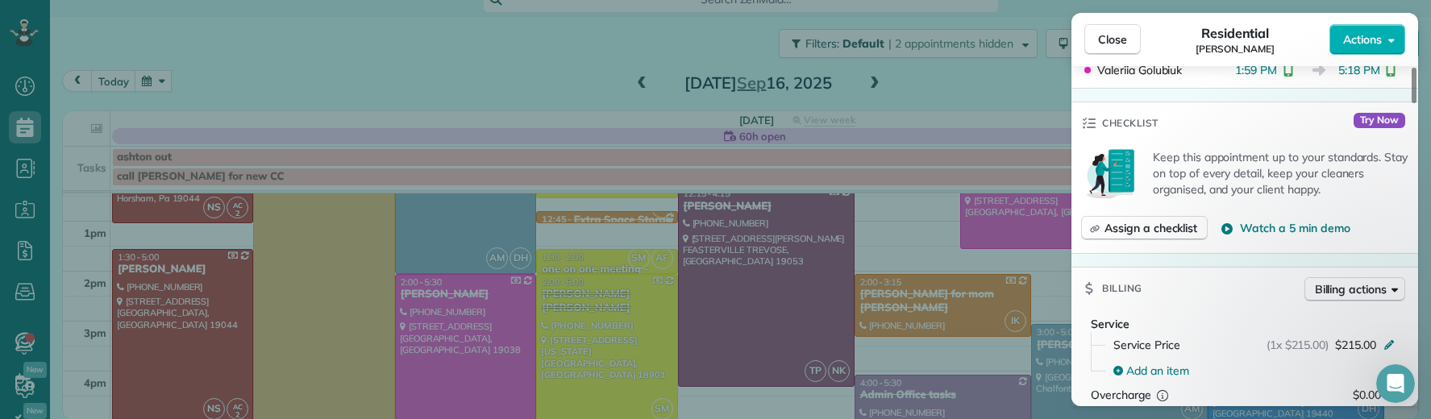
drag, startPoint x: 1097, startPoint y: 26, endPoint x: 877, endPoint y: 40, distance: 221.4
click at [1107, 30] on button "Close" at bounding box center [1113, 39] width 56 height 31
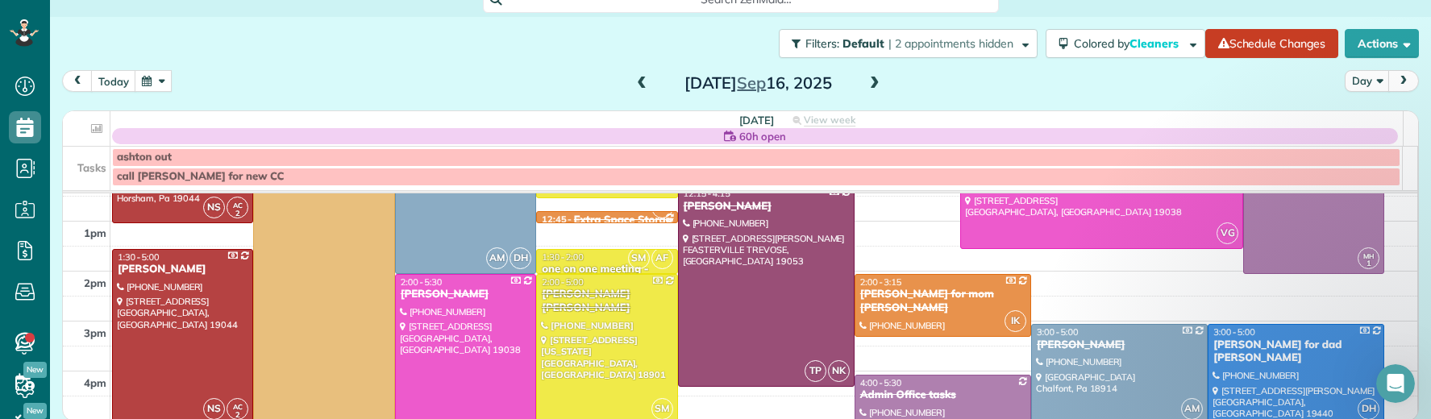
click at [870, 77] on span at bounding box center [875, 84] width 18 height 15
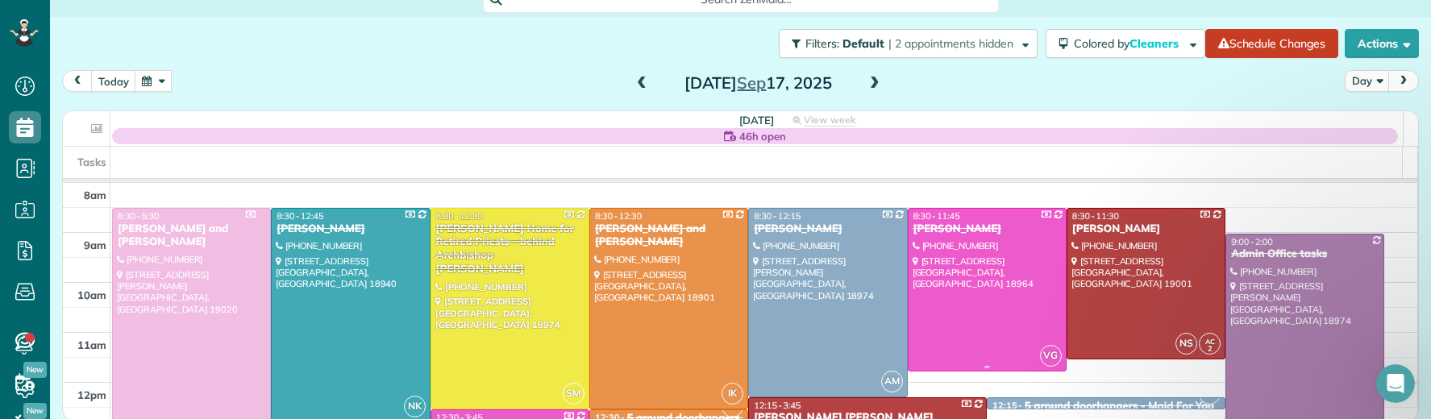
scroll to position [78, 0]
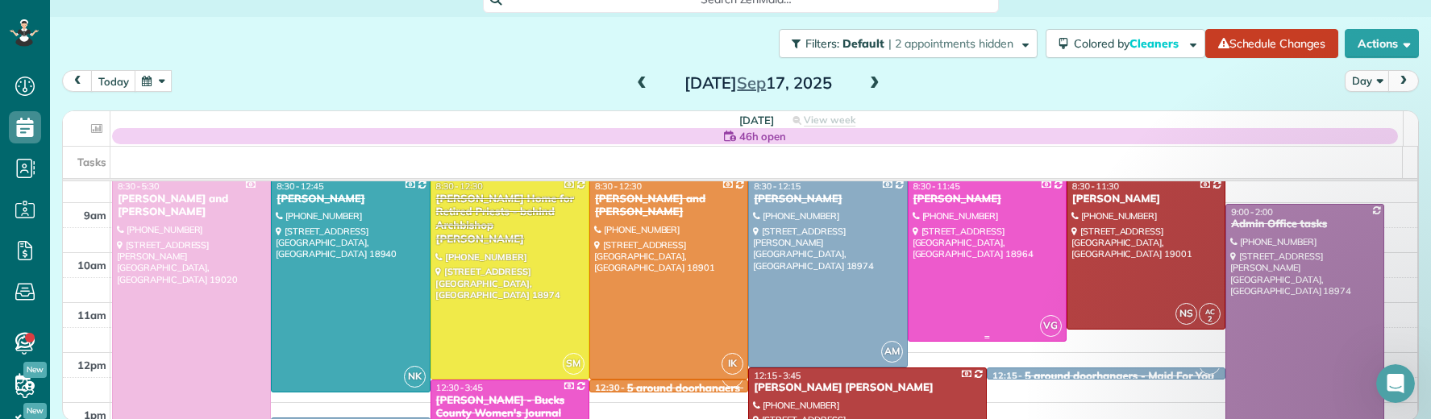
click at [938, 194] on div "Holly Prugh" at bounding box center [987, 200] width 149 height 14
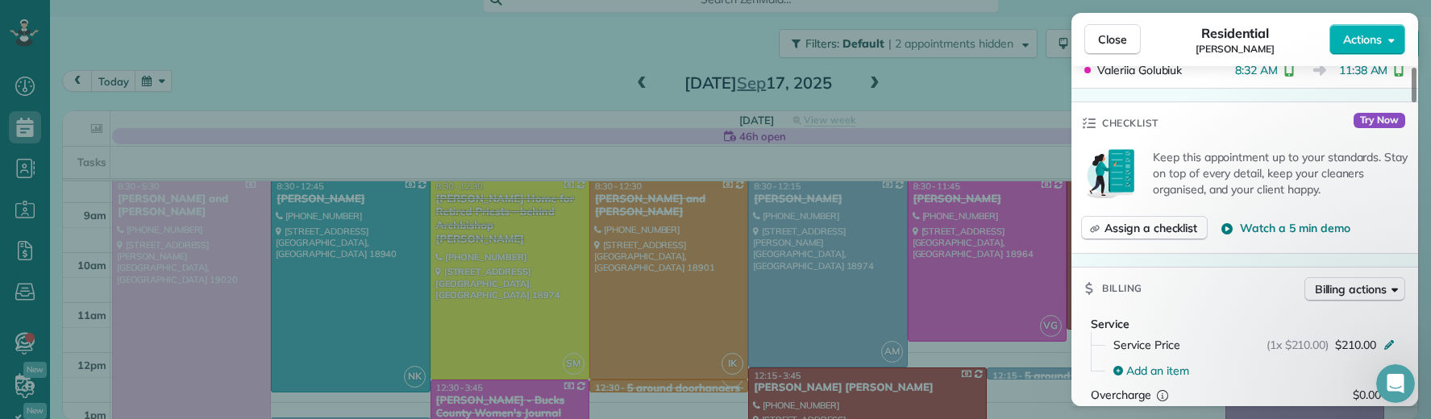
scroll to position [715, 0]
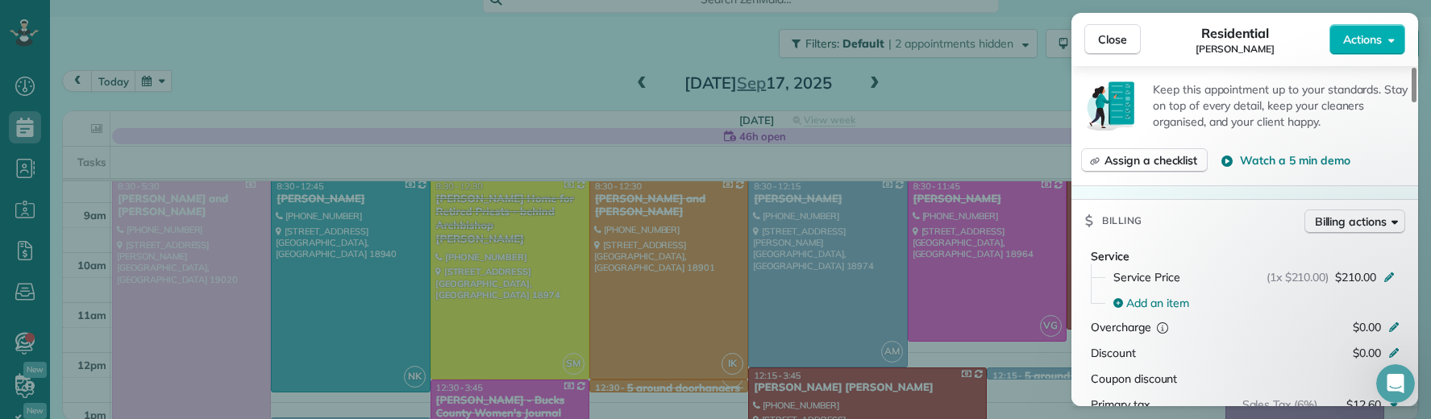
drag, startPoint x: 1108, startPoint y: 40, endPoint x: 864, endPoint y: 261, distance: 329.4
click at [1108, 40] on span "Close" at bounding box center [1112, 39] width 29 height 16
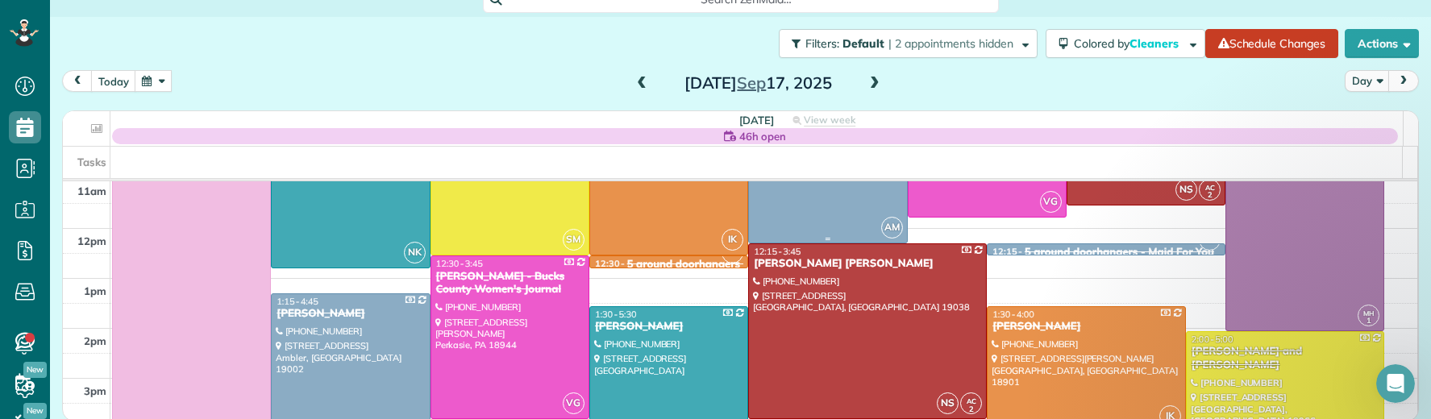
scroll to position [219, 0]
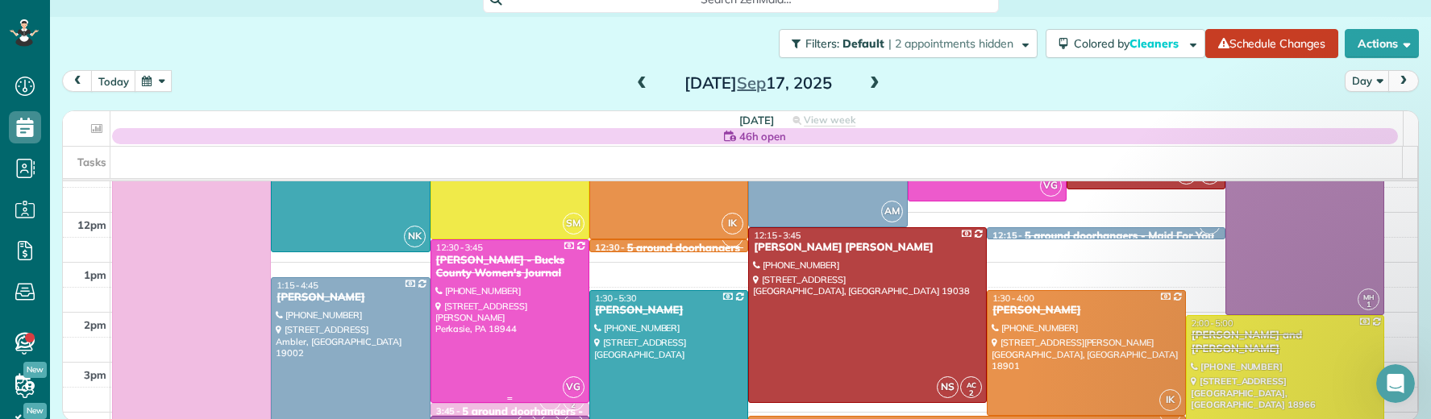
click at [518, 275] on div "Robin Coppinger - Bucks County Women's Journal" at bounding box center [509, 267] width 149 height 27
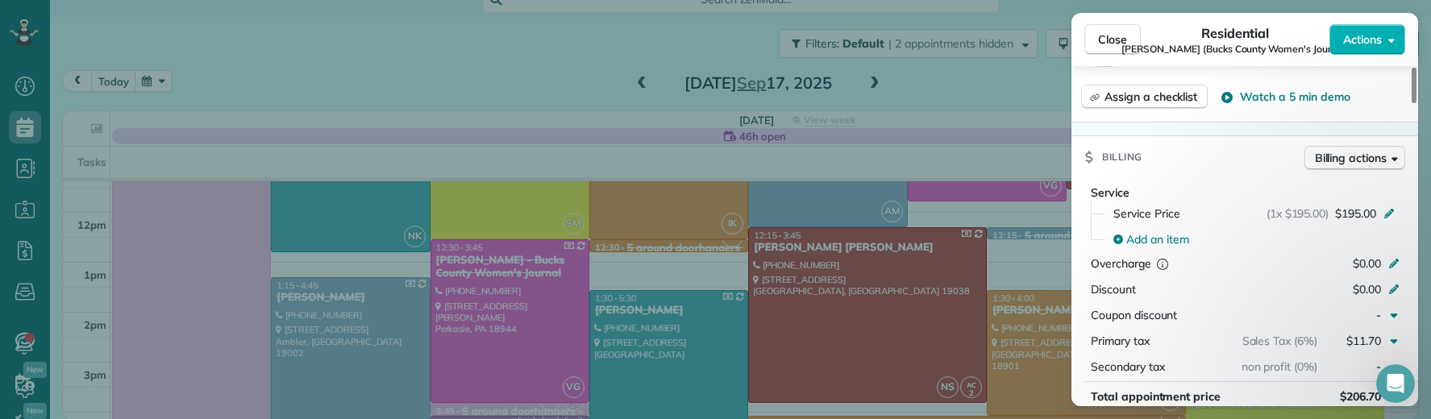
scroll to position [871, 0]
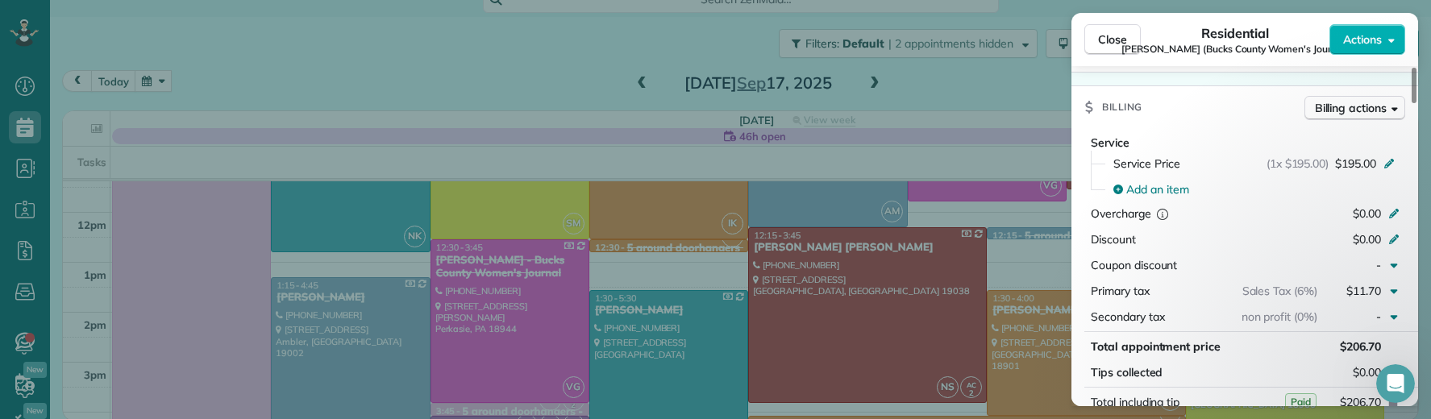
drag, startPoint x: 1119, startPoint y: 35, endPoint x: 1017, endPoint y: 260, distance: 246.5
click at [1119, 35] on span "Close" at bounding box center [1112, 39] width 29 height 16
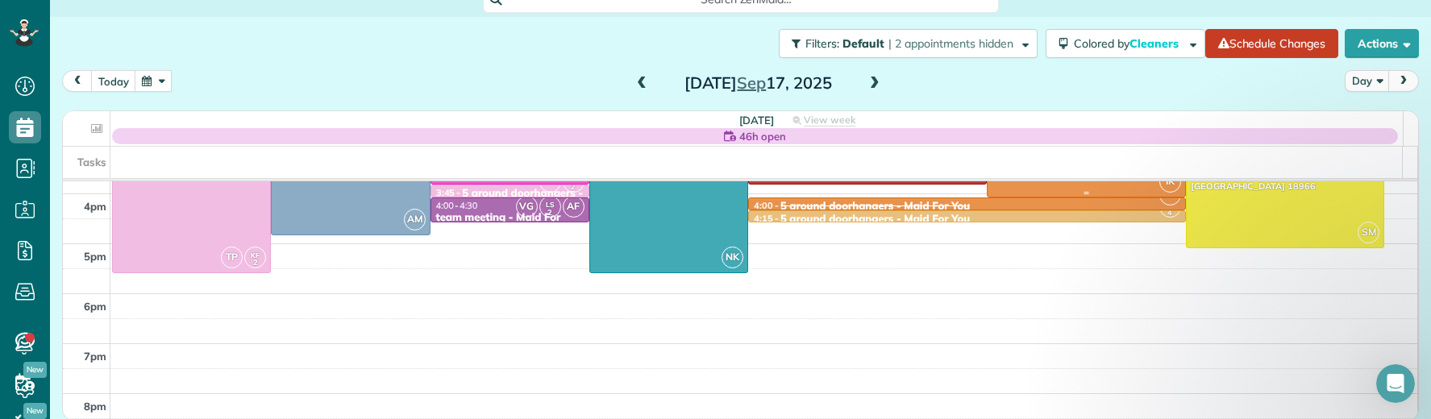
scroll to position [369, 0]
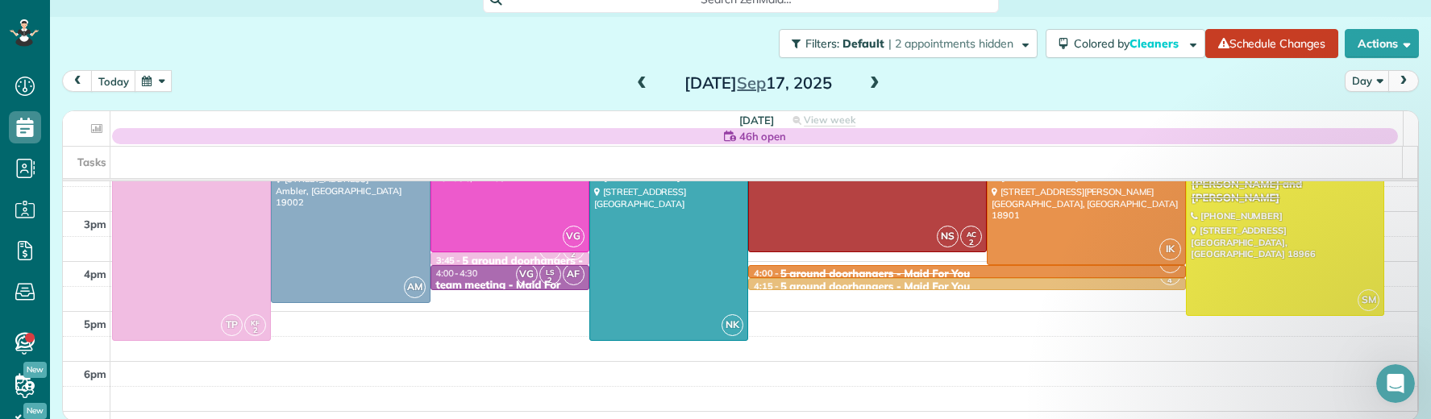
click at [871, 83] on span at bounding box center [875, 84] width 18 height 15
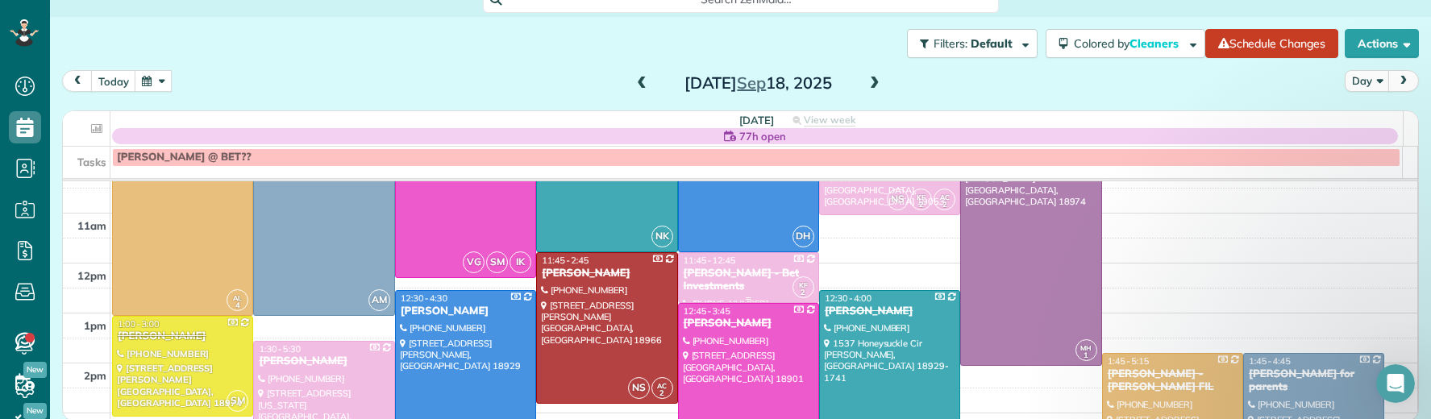
scroll to position [163, 0]
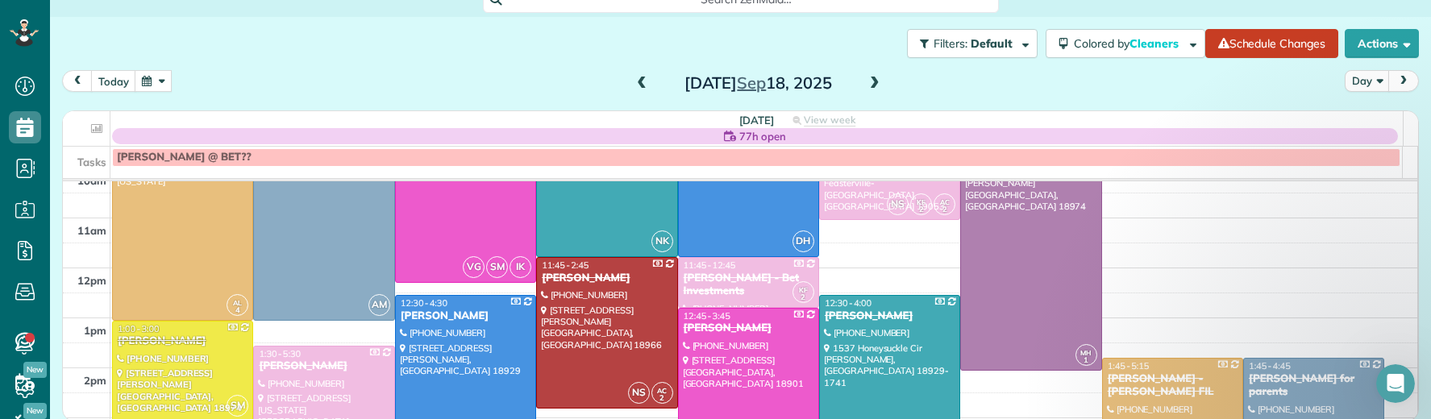
click at [866, 77] on span at bounding box center [875, 84] width 18 height 15
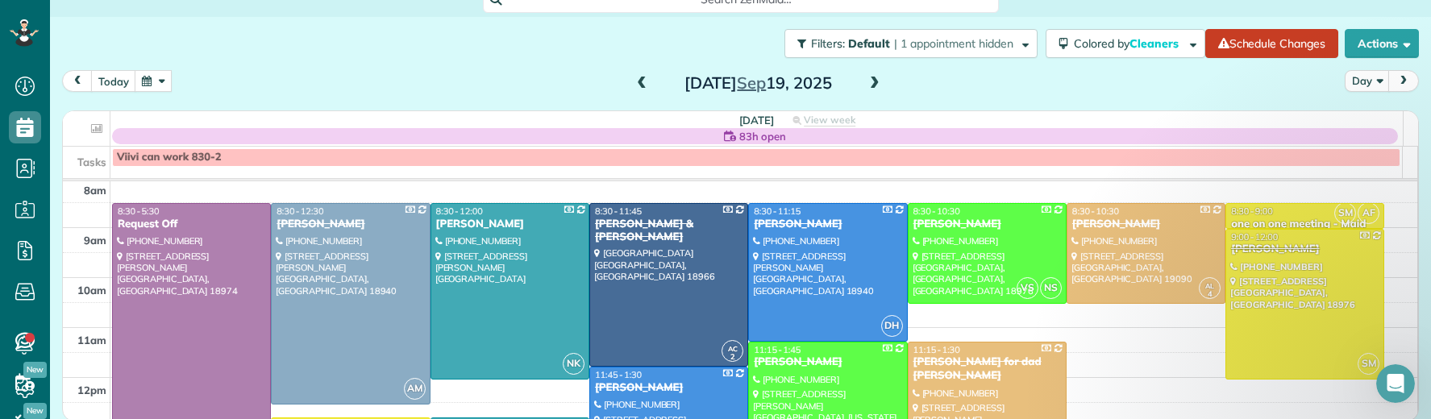
scroll to position [52, 0]
click at [938, 227] on div "JoFran Garson" at bounding box center [987, 226] width 149 height 14
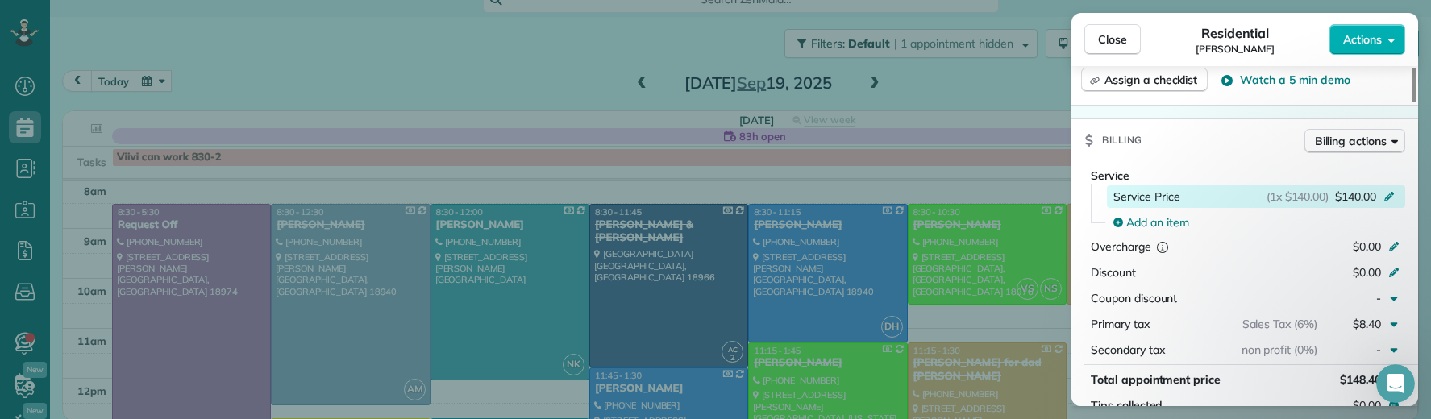
scroll to position [888, 0]
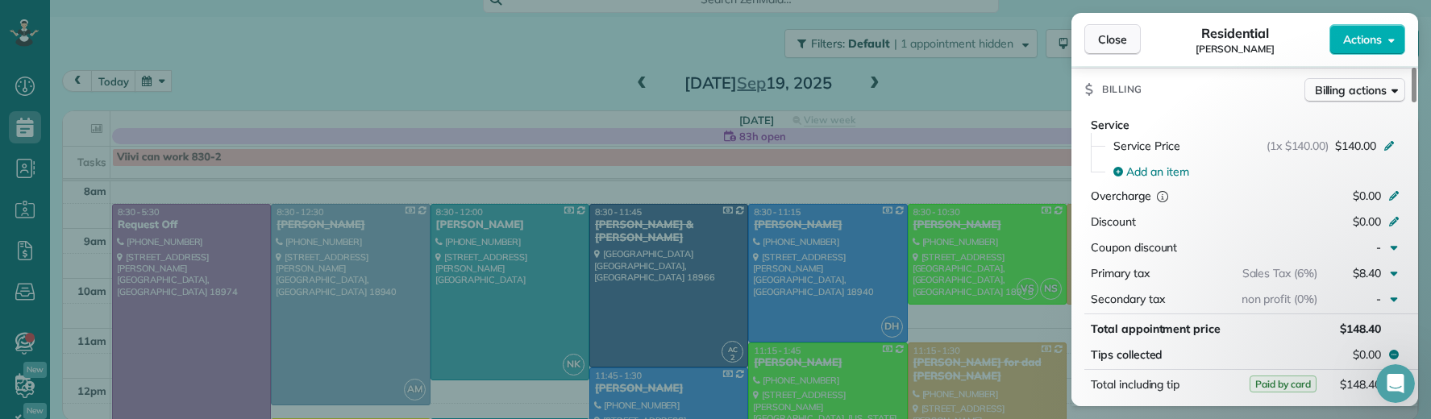
drag, startPoint x: 1115, startPoint y: 33, endPoint x: 1124, endPoint y: 47, distance: 16.3
click at [1115, 33] on span "Close" at bounding box center [1112, 39] width 29 height 16
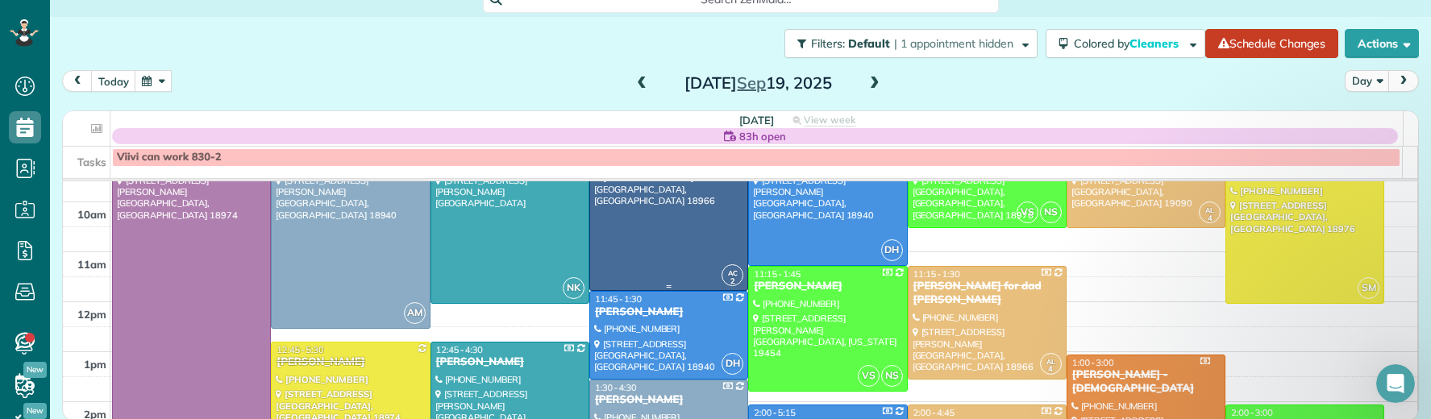
scroll to position [130, 0]
click at [802, 302] on div at bounding box center [827, 328] width 157 height 124
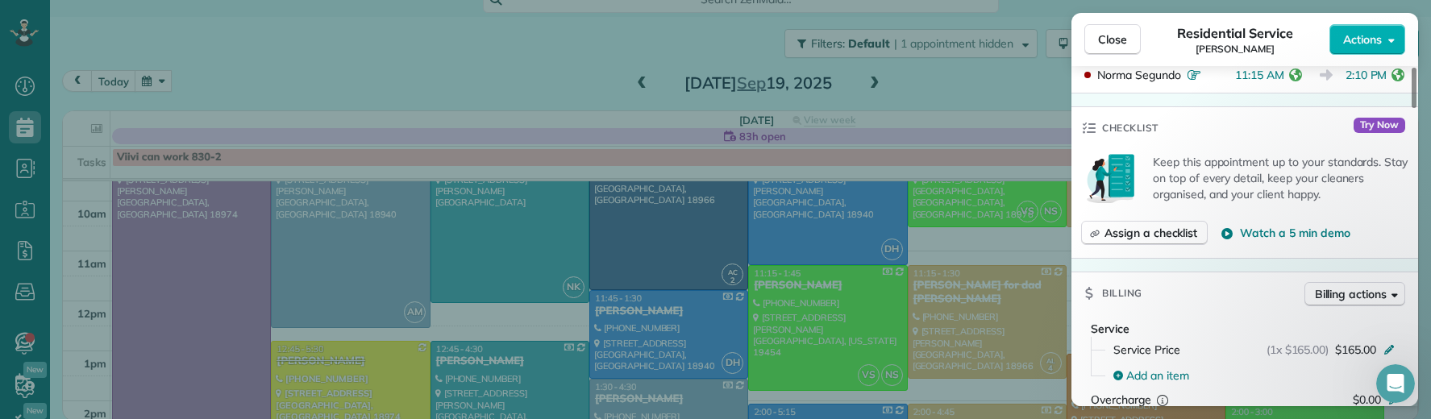
scroll to position [680, 0]
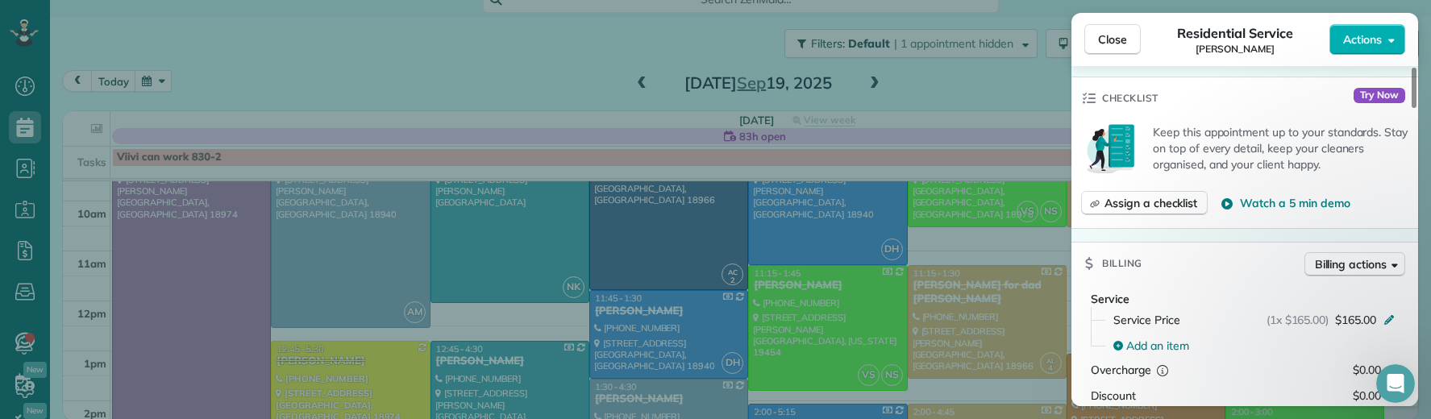
click at [1130, 35] on button "Close" at bounding box center [1113, 39] width 56 height 31
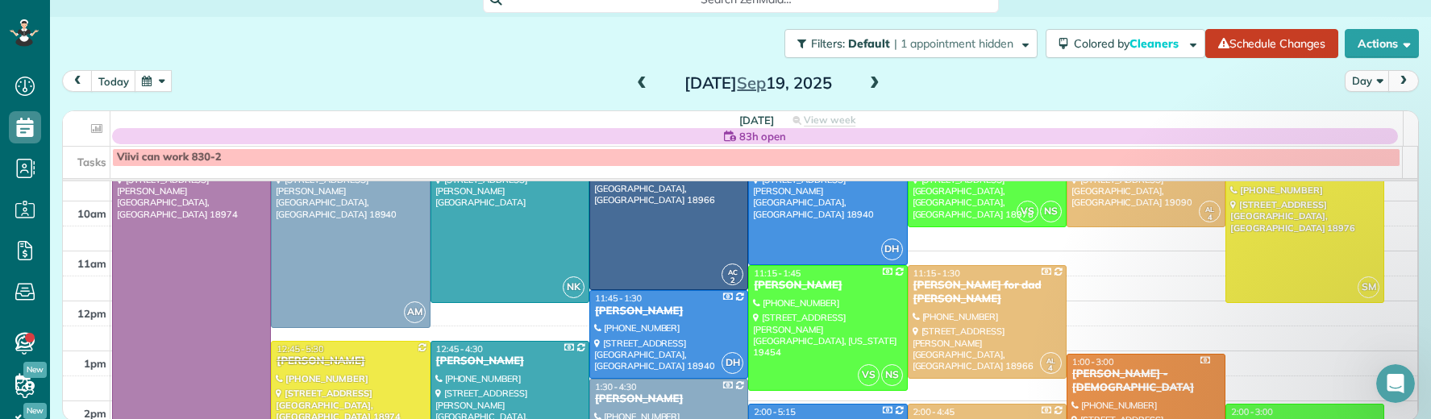
click at [636, 78] on span at bounding box center [642, 84] width 18 height 15
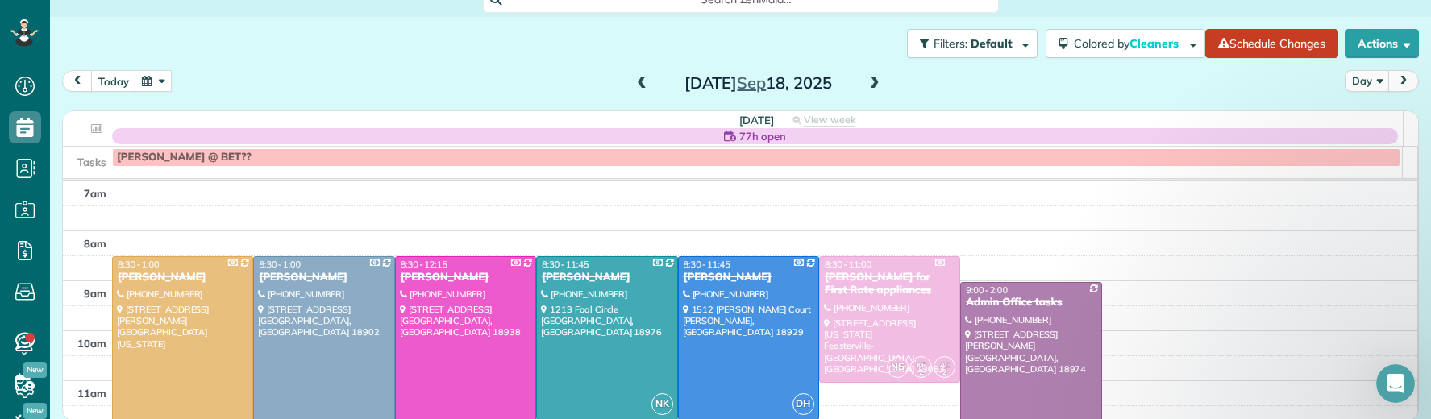
click at [637, 78] on span at bounding box center [642, 84] width 18 height 15
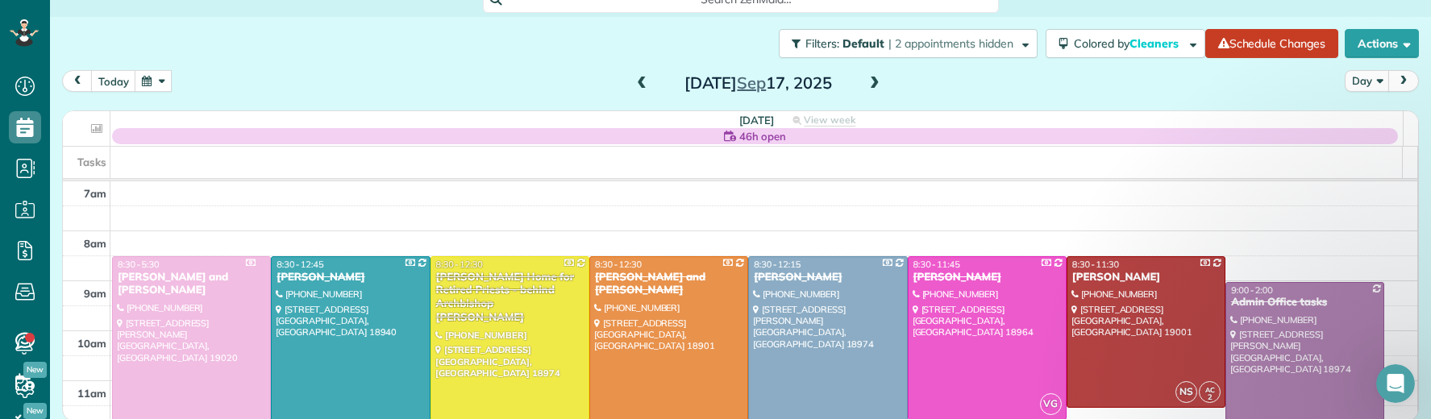
click at [637, 77] on span at bounding box center [642, 84] width 18 height 15
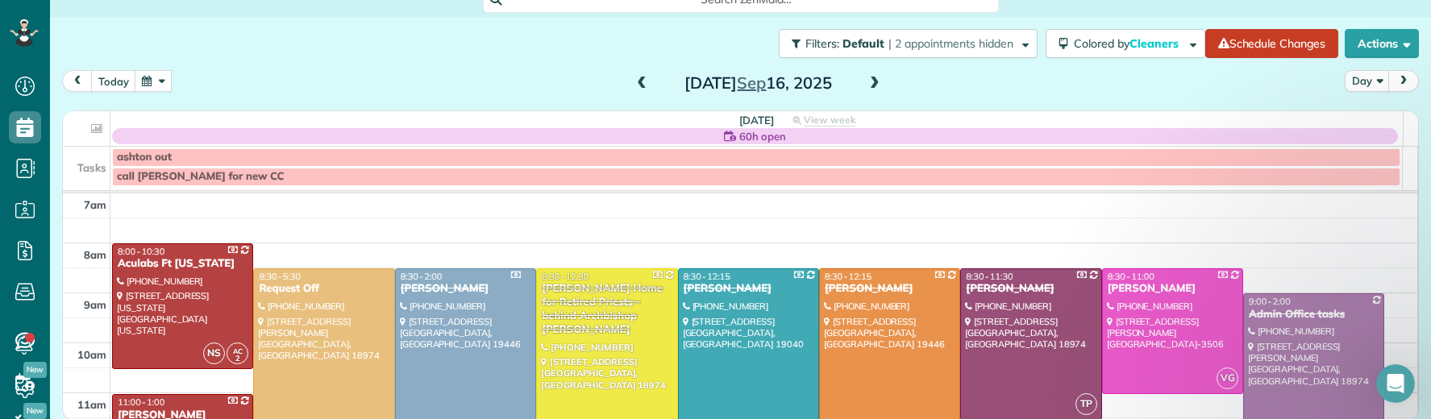
click at [638, 77] on span at bounding box center [642, 84] width 18 height 15
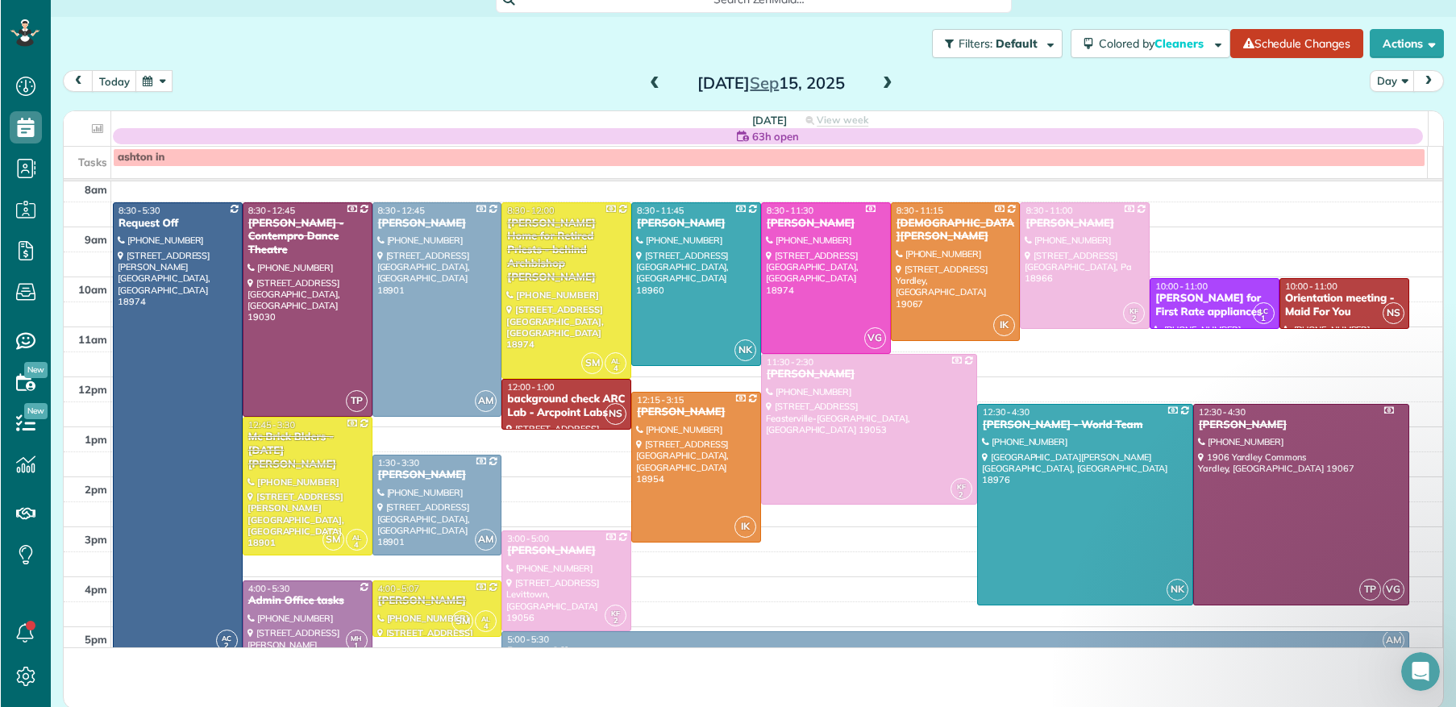
scroll to position [707, 49]
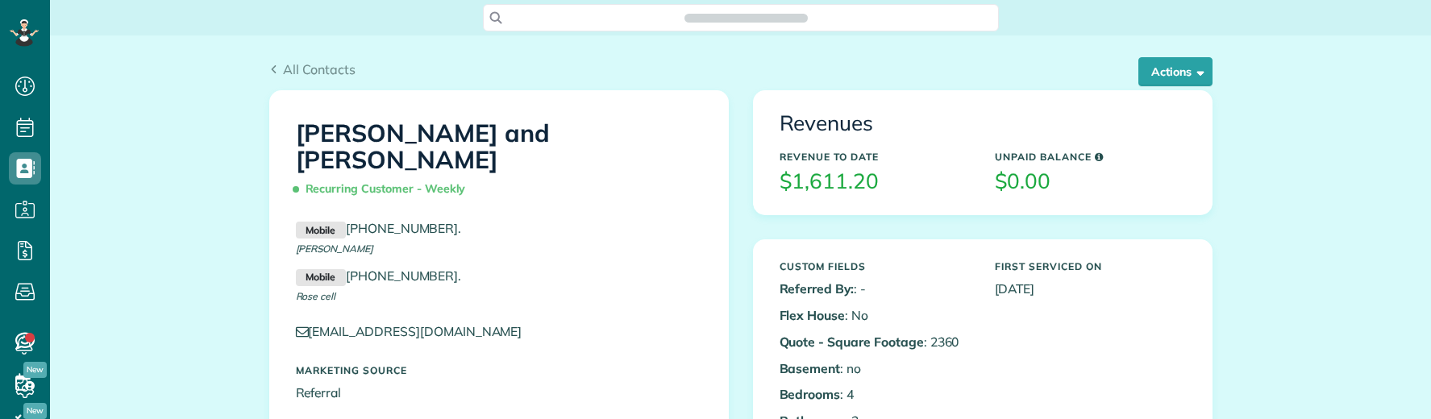
scroll to position [6, 6]
drag, startPoint x: 1153, startPoint y: 80, endPoint x: 1152, endPoint y: 97, distance: 17.0
click at [1153, 80] on button "Actions" at bounding box center [1176, 71] width 74 height 29
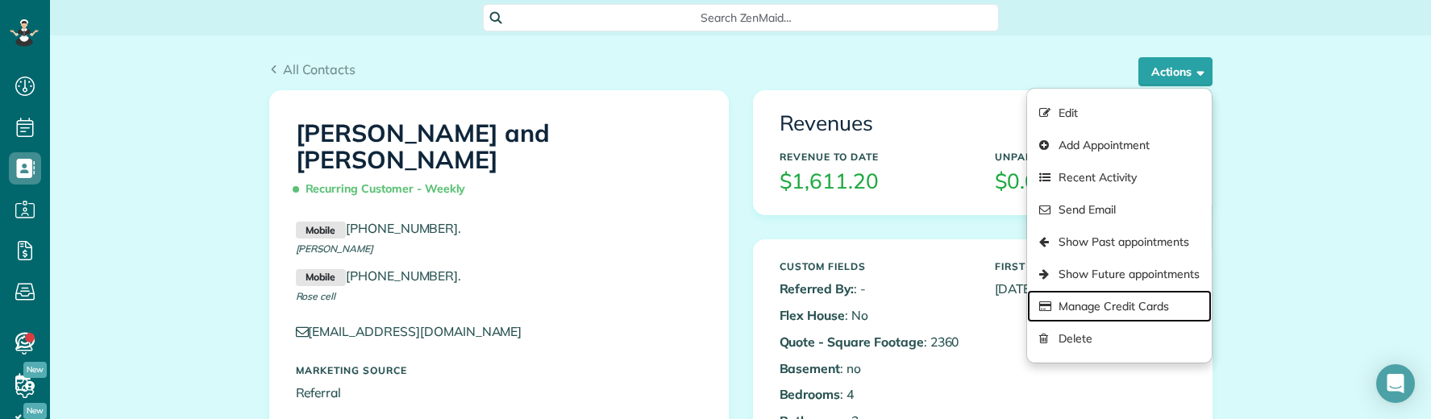
click at [1121, 302] on link "Manage Credit Cards" at bounding box center [1119, 306] width 184 height 32
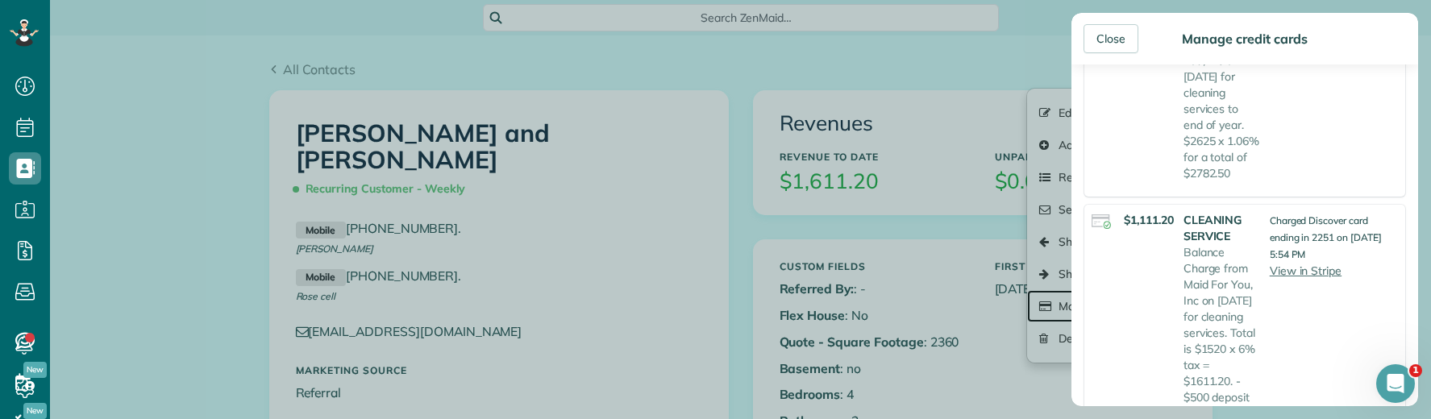
scroll to position [323, 0]
click at [1122, 43] on div "Close" at bounding box center [1111, 38] width 55 height 29
